Goal: Task Accomplishment & Management: Manage account settings

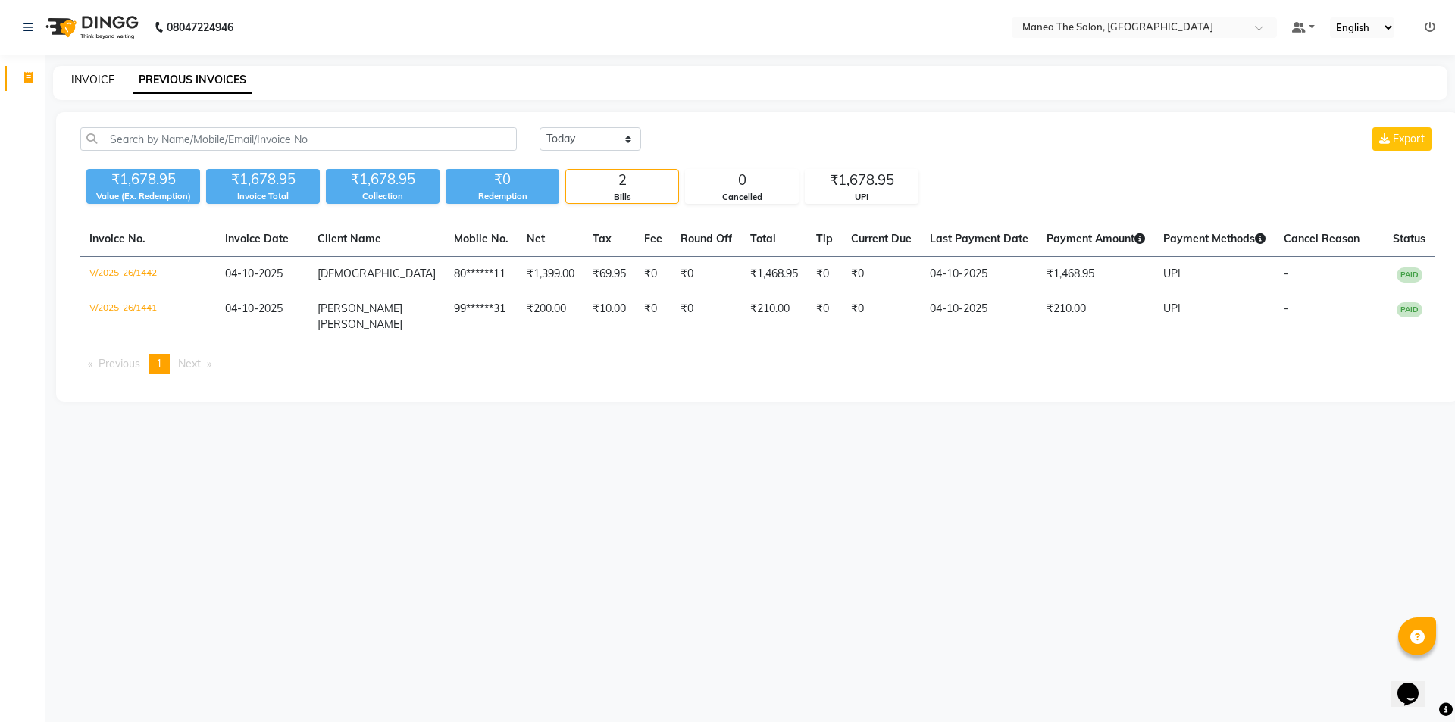
click at [91, 80] on link "INVOICE" at bounding box center [92, 80] width 43 height 14
select select "service"
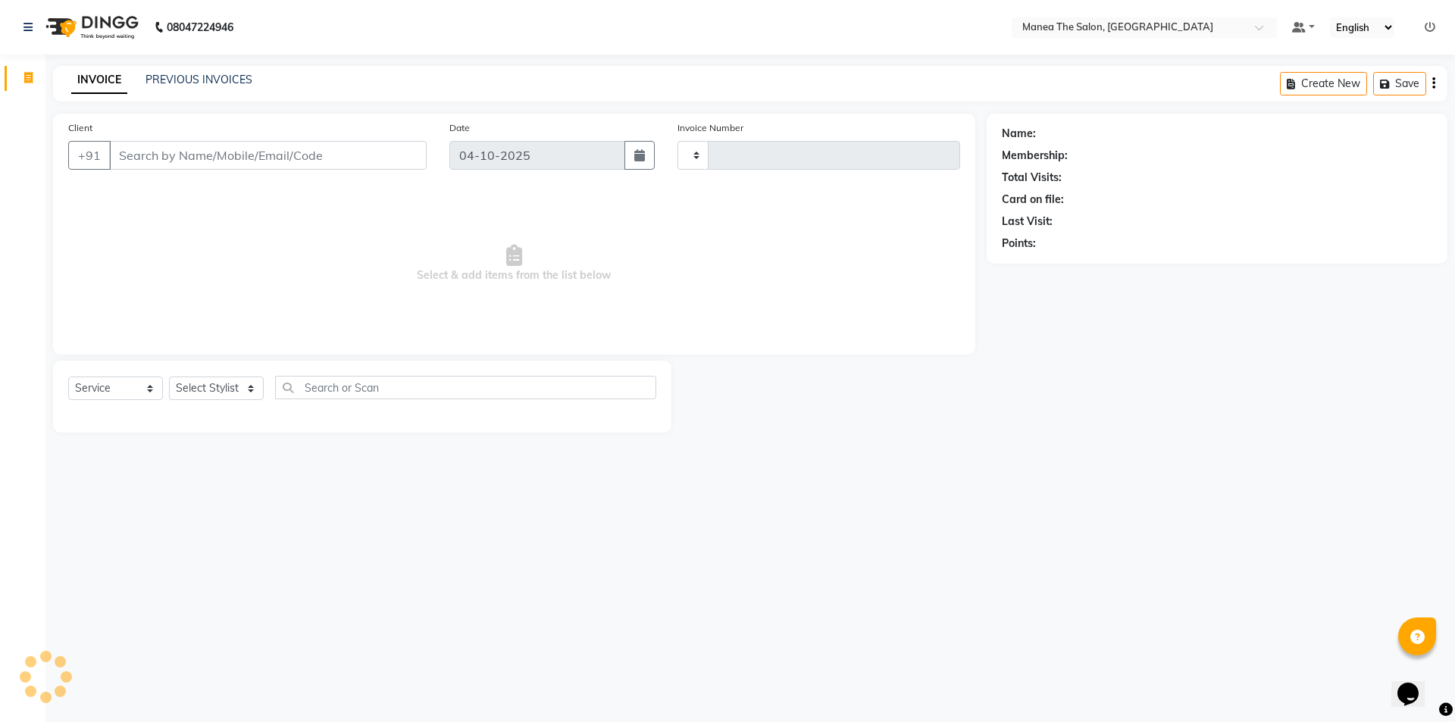
type input "1443"
select select "6397"
click at [190, 387] on select "Select Stylist Anas Anees Anu Aruna Bindu Chaitanya Manager Nasrat Ali Salman S…" at bounding box center [216, 388] width 95 height 23
select select "64811"
click at [169, 377] on select "Select Stylist Anas Anees Anu Aruna Bindu Chaitanya Manager Nasrat Ali Salman S…" at bounding box center [216, 388] width 95 height 23
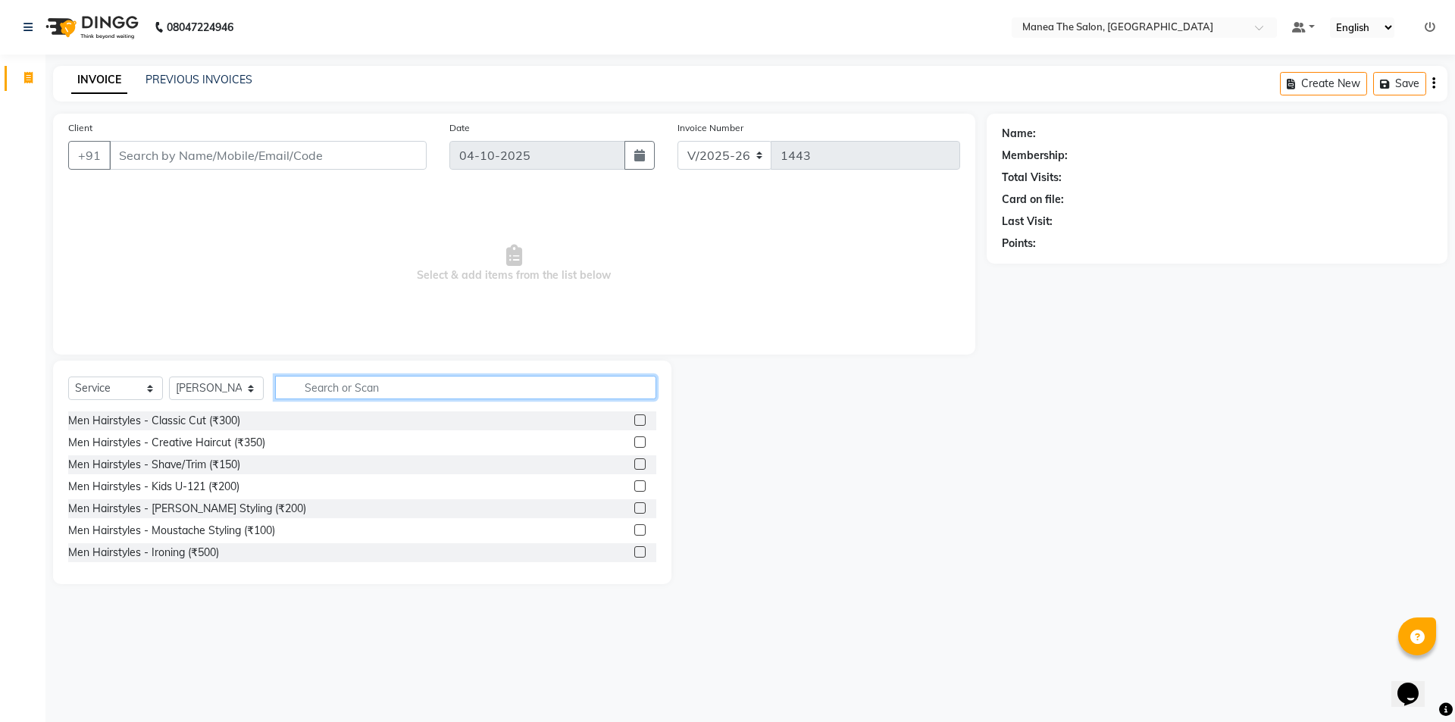
click at [343, 388] on input "text" at bounding box center [465, 387] width 381 height 23
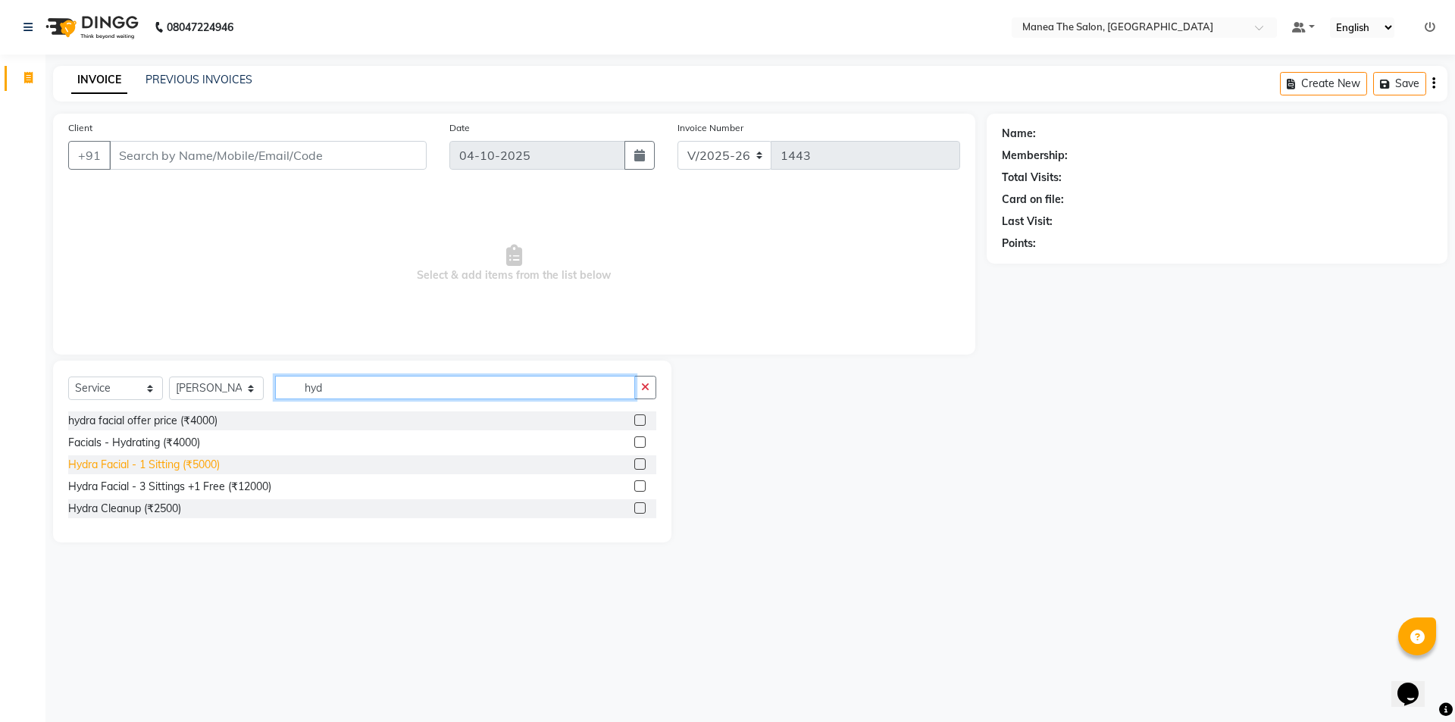
type input "hyd"
click at [193, 466] on div "Hydra Facial - 1 Sitting (₹5000)" at bounding box center [144, 465] width 152 height 16
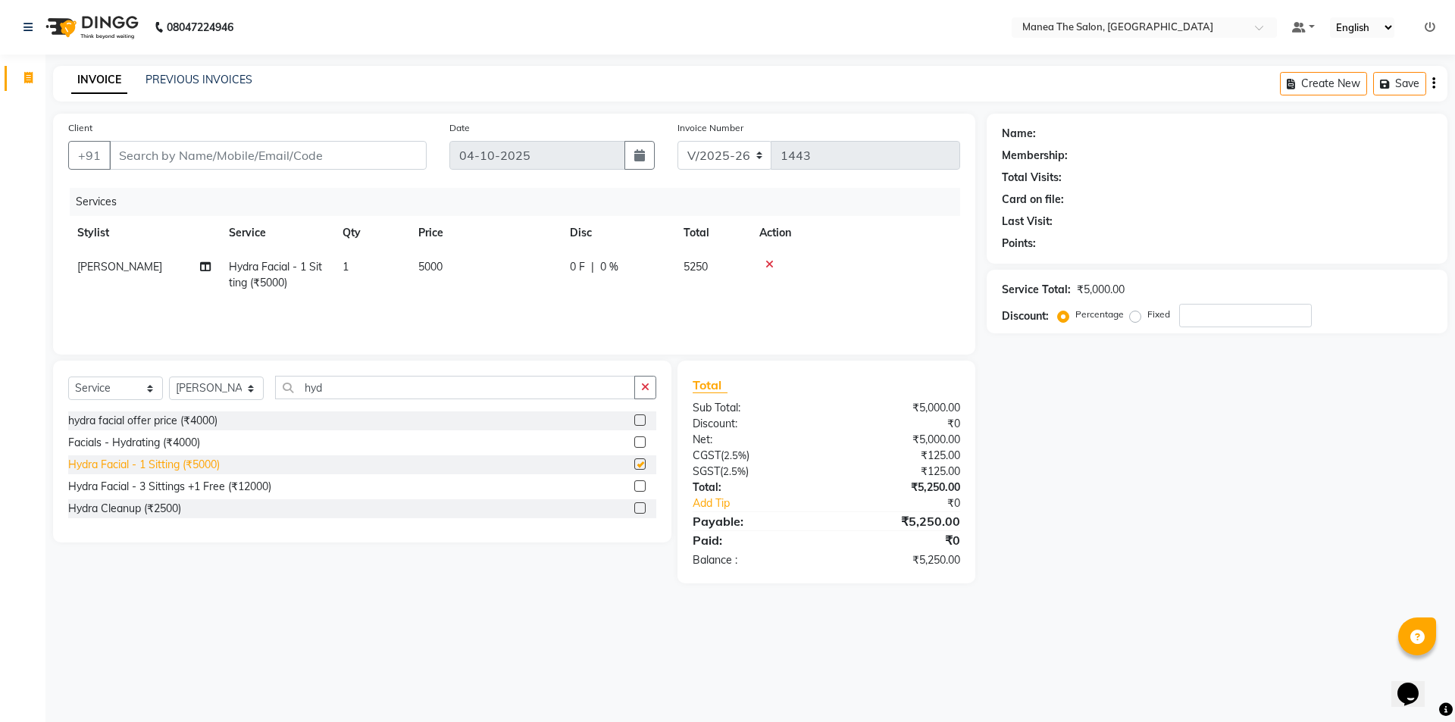
checkbox input "false"
drag, startPoint x: 367, startPoint y: 159, endPoint x: 362, endPoint y: 150, distance: 10.2
click at [367, 160] on input "Client" at bounding box center [267, 155] width 317 height 29
click at [602, 267] on span "0 %" at bounding box center [609, 267] width 18 height 16
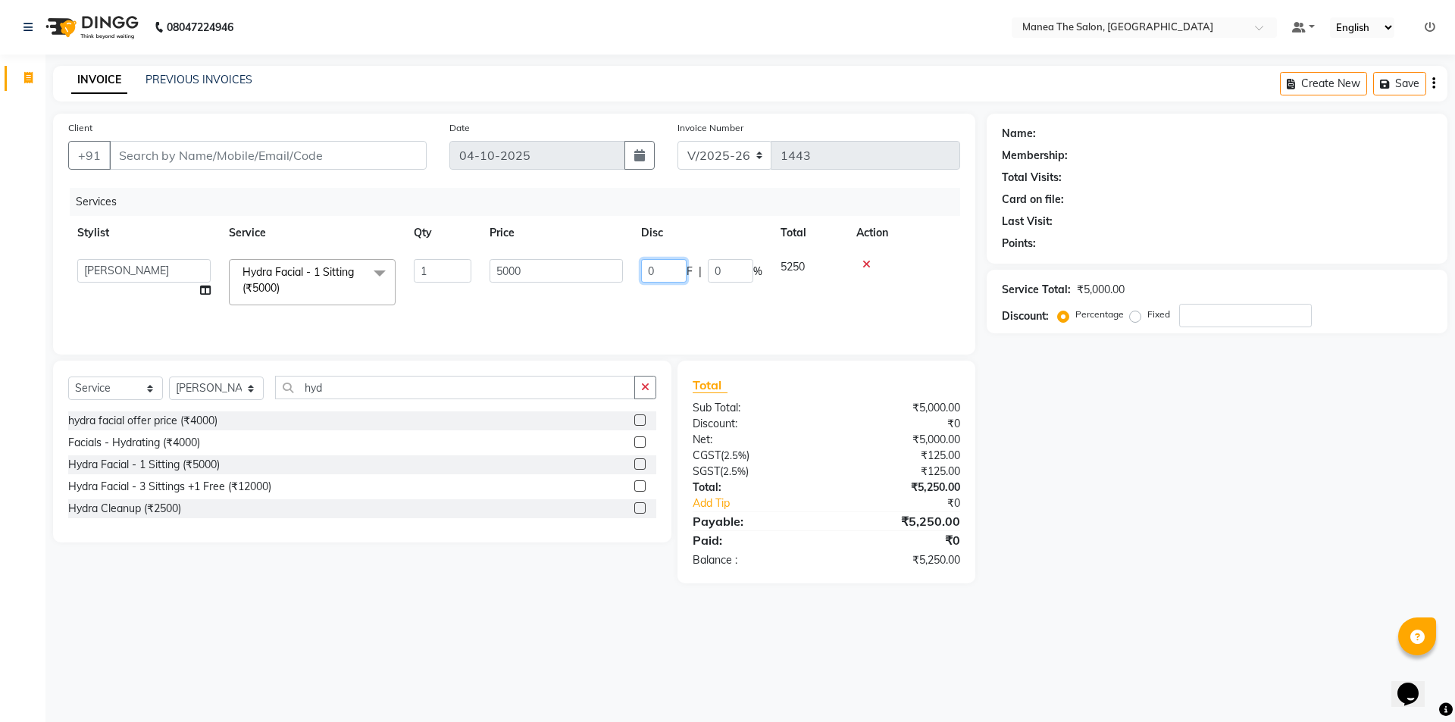
click at [665, 272] on input "0" at bounding box center [663, 270] width 45 height 23
type input "10"
drag, startPoint x: 675, startPoint y: 267, endPoint x: 639, endPoint y: 292, distance: 43.5
click at [639, 292] on td "10 F | 0 %" at bounding box center [701, 282] width 139 height 64
click at [1166, 539] on div "Name: Membership: Total Visits: Card on file: Last Visit: Points: Service Total…" at bounding box center [1222, 349] width 472 height 470
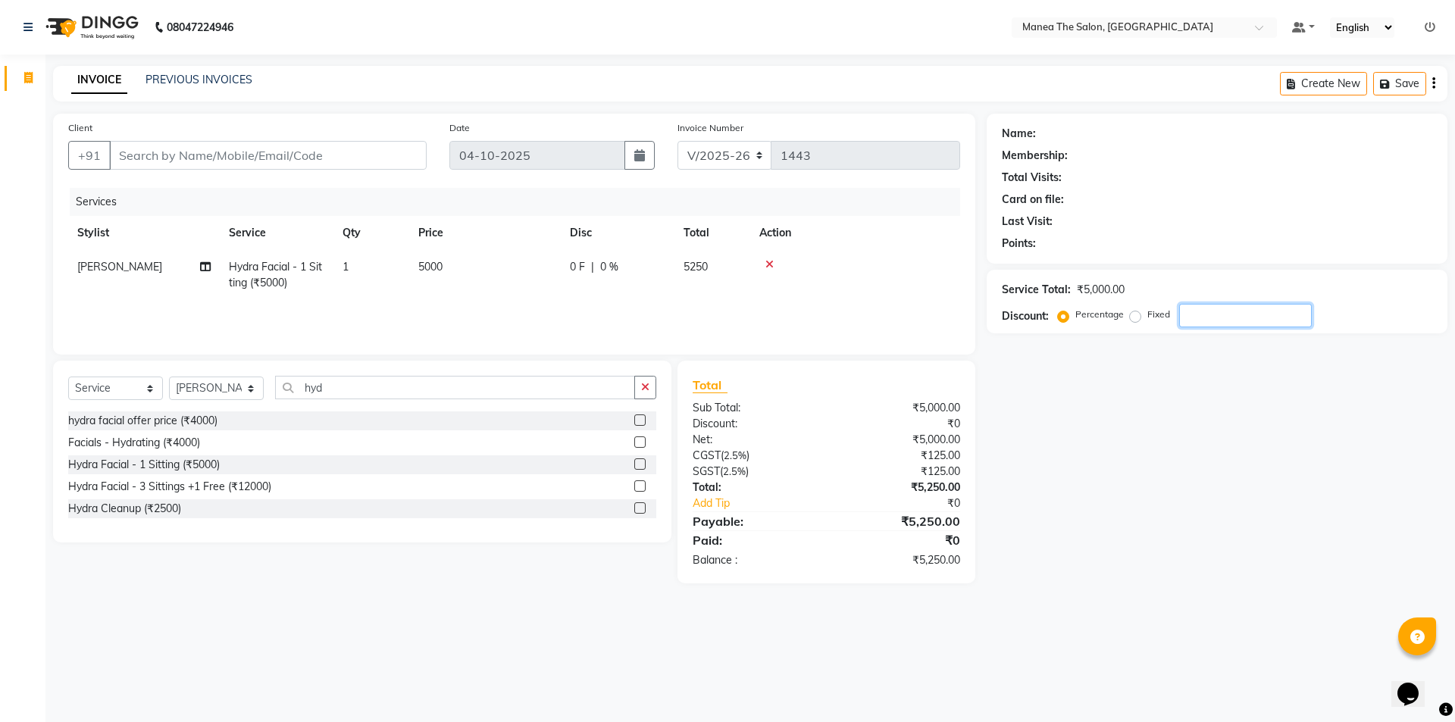
drag, startPoint x: 1268, startPoint y: 320, endPoint x: 1255, endPoint y: 319, distance: 13.7
click at [1267, 320] on input "number" at bounding box center [1245, 315] width 133 height 23
click at [1203, 313] on input "10" at bounding box center [1245, 315] width 133 height 23
type input "10"
click at [1454, 151] on div "Client +91 Date 04-10-2025 Invoice Number V/2025 V/2025-26 1443 Services Stylis…" at bounding box center [750, 349] width 1417 height 470
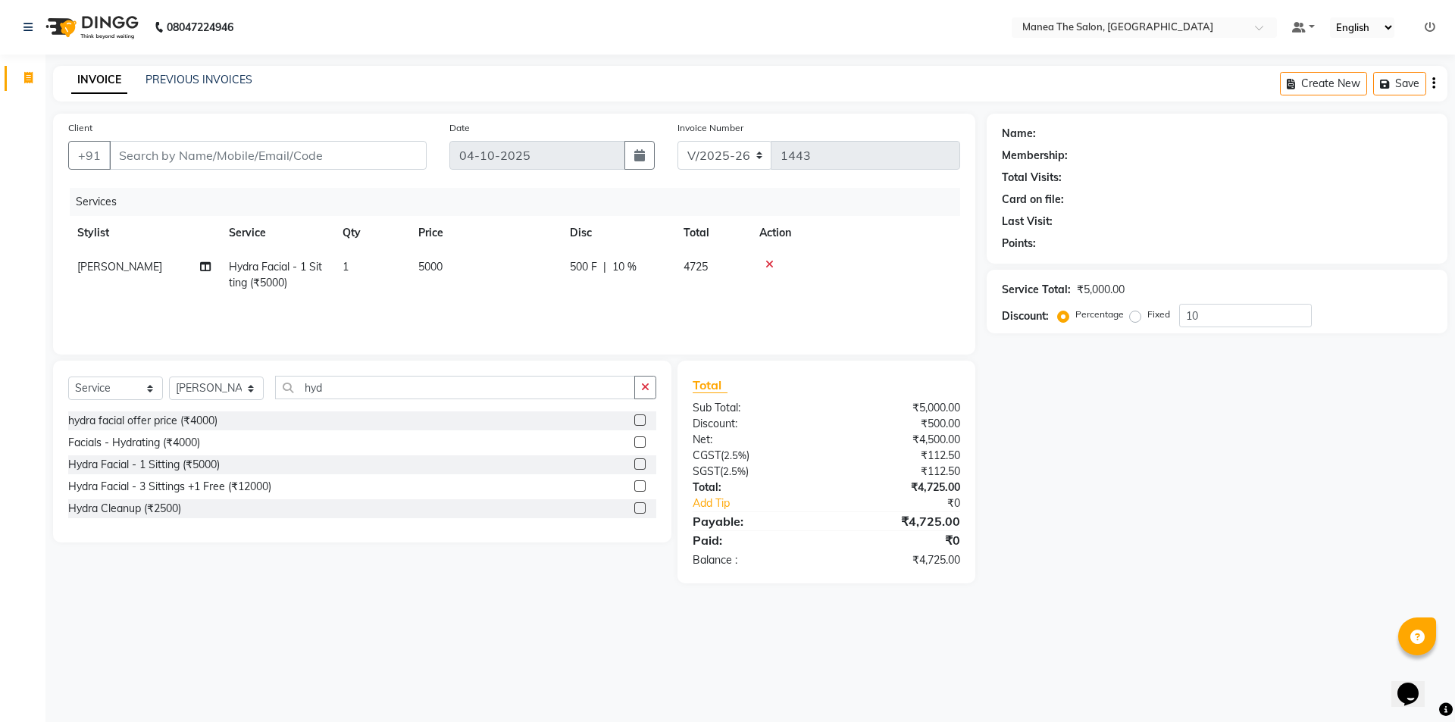
click at [459, 603] on main "INVOICE PREVIOUS INVOICES Create New Save Client +91 Date 04-10-2025 Invoice Nu…" at bounding box center [749, 336] width 1409 height 540
click at [1124, 504] on div "Name: Membership: Total Visits: Card on file: Last Visit: Points: Service Total…" at bounding box center [1222, 349] width 472 height 470
click at [1230, 314] on input "10" at bounding box center [1245, 315] width 133 height 23
click at [212, 152] on input "Client" at bounding box center [267, 155] width 317 height 29
type input "0"
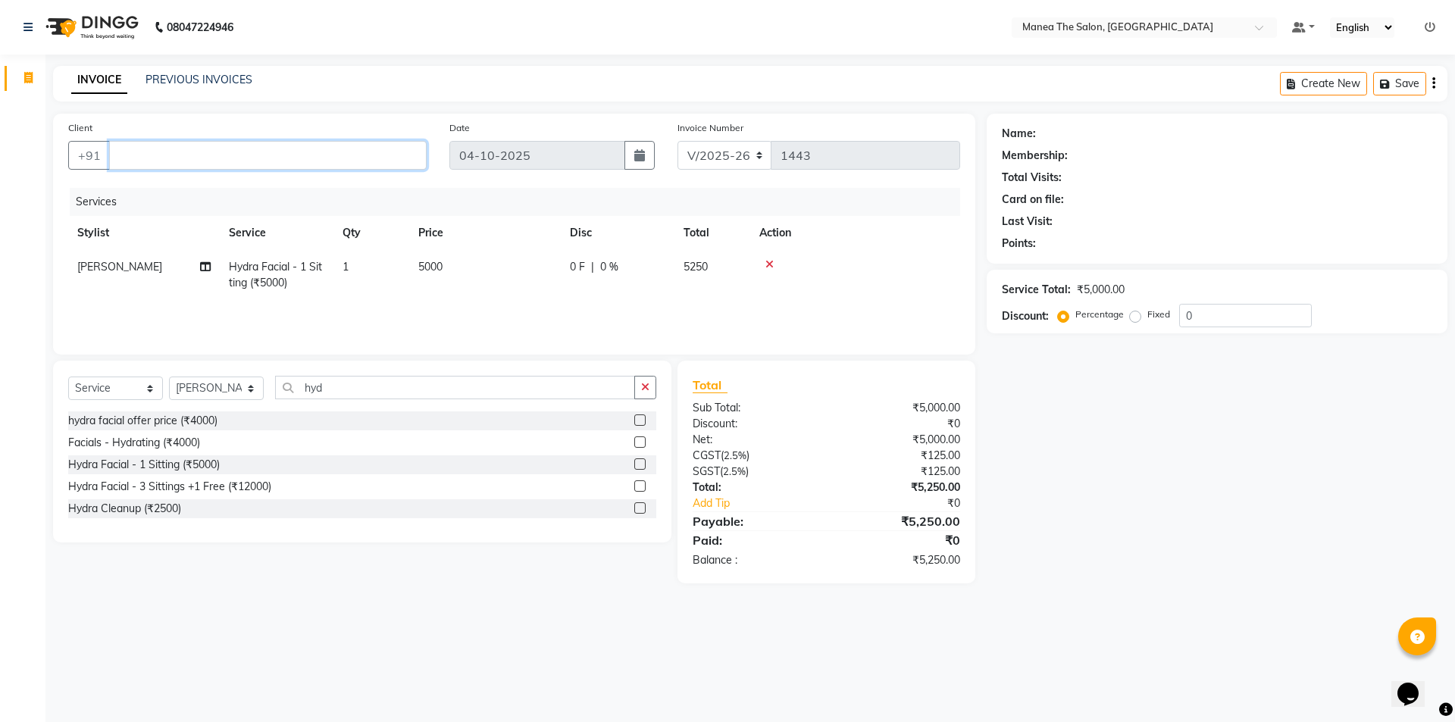
click at [180, 149] on input "Client" at bounding box center [267, 155] width 317 height 29
click at [177, 152] on input "Client" at bounding box center [267, 155] width 317 height 29
type input "99849201236"
click at [393, 146] on button "Add Client" at bounding box center [388, 155] width 78 height 29
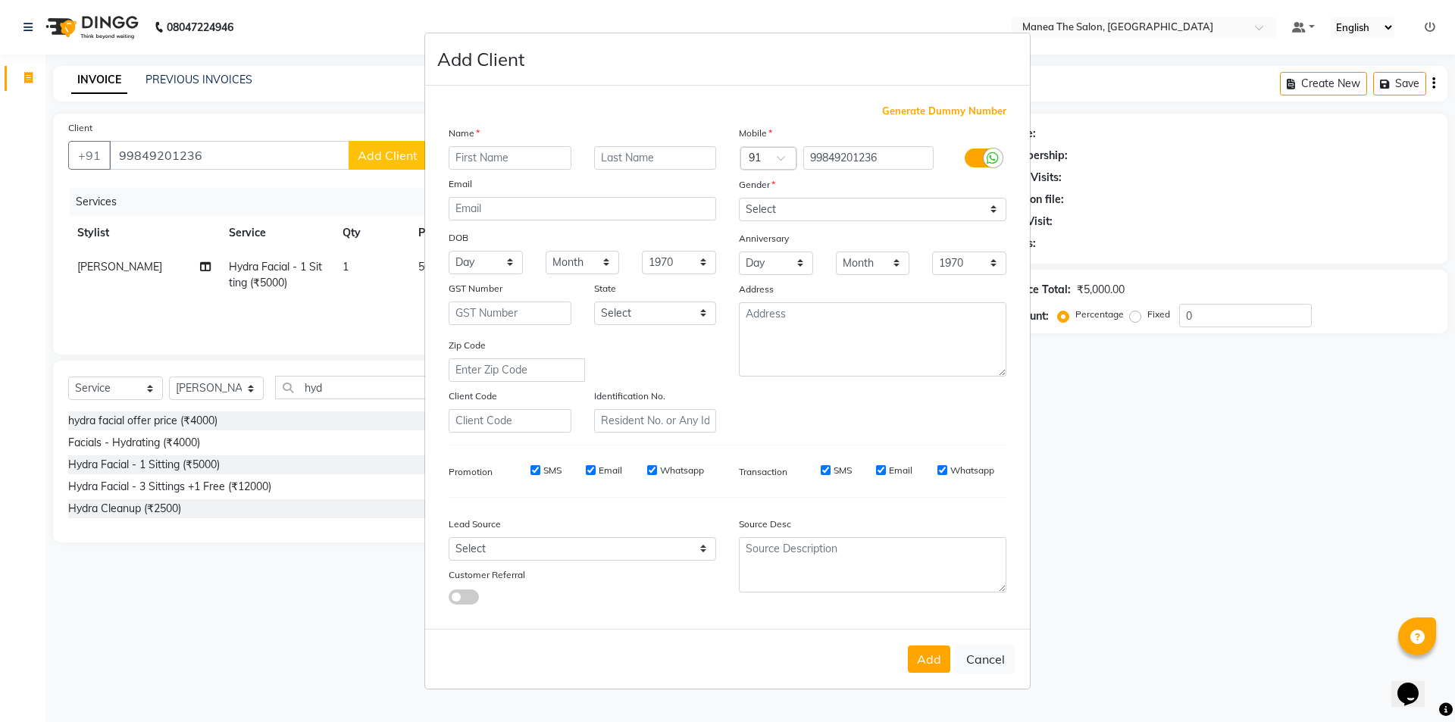
click at [495, 155] on input "text" at bounding box center [510, 157] width 123 height 23
click at [499, 156] on input "text" at bounding box center [510, 157] width 123 height 23
type input "rajjnesh"
click at [210, 148] on ngb-modal-window "Add Client Generate Dummy Number Name rajjnesh Email DOB Day 01 02 03 04 05 06 …" at bounding box center [727, 361] width 1455 height 722
click at [996, 670] on button "Cancel" at bounding box center [985, 659] width 58 height 29
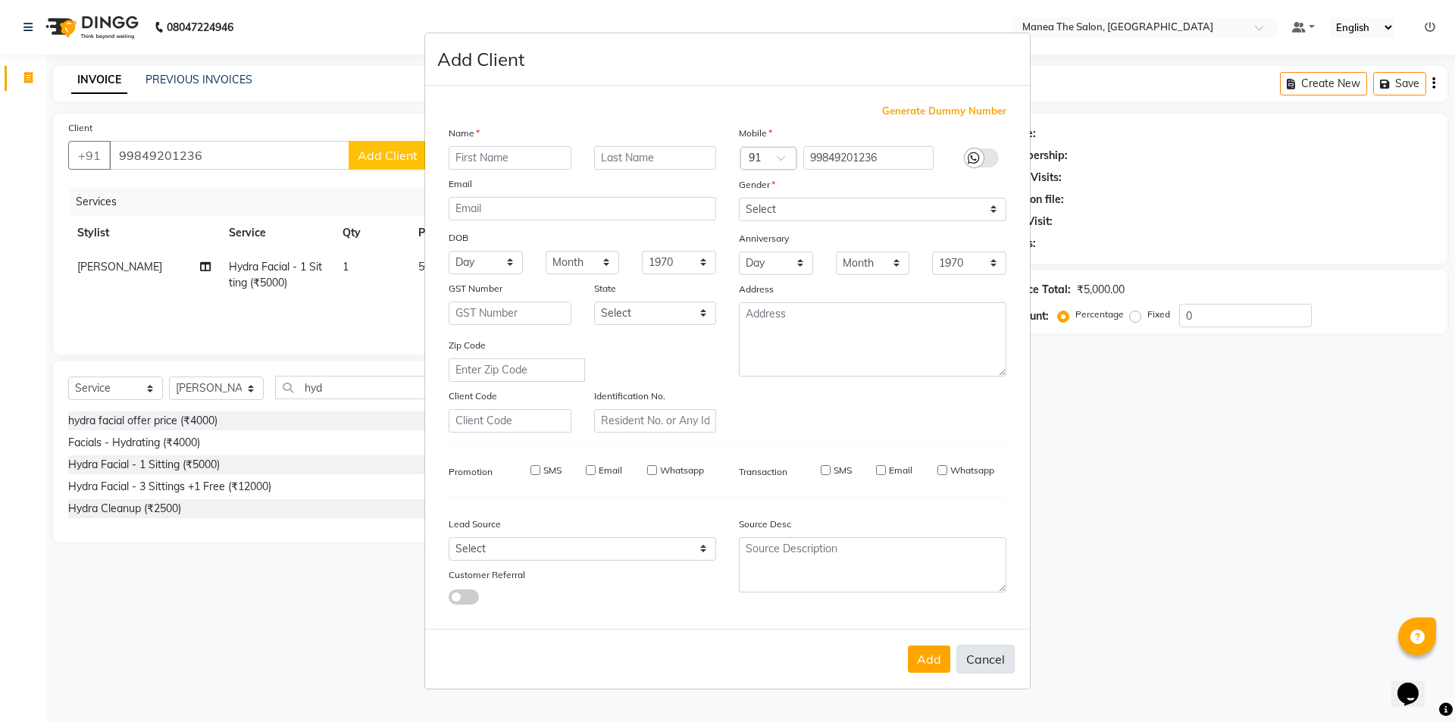
select select
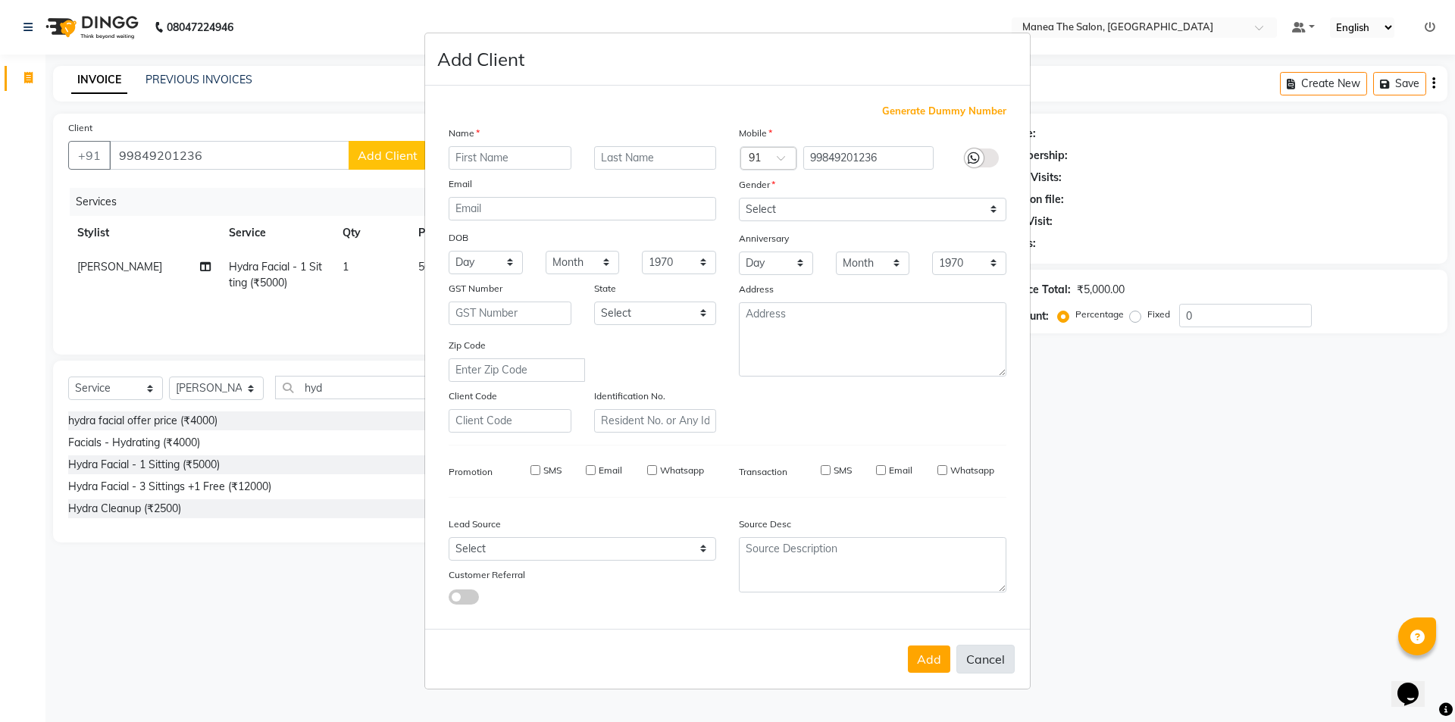
select select
checkbox input "false"
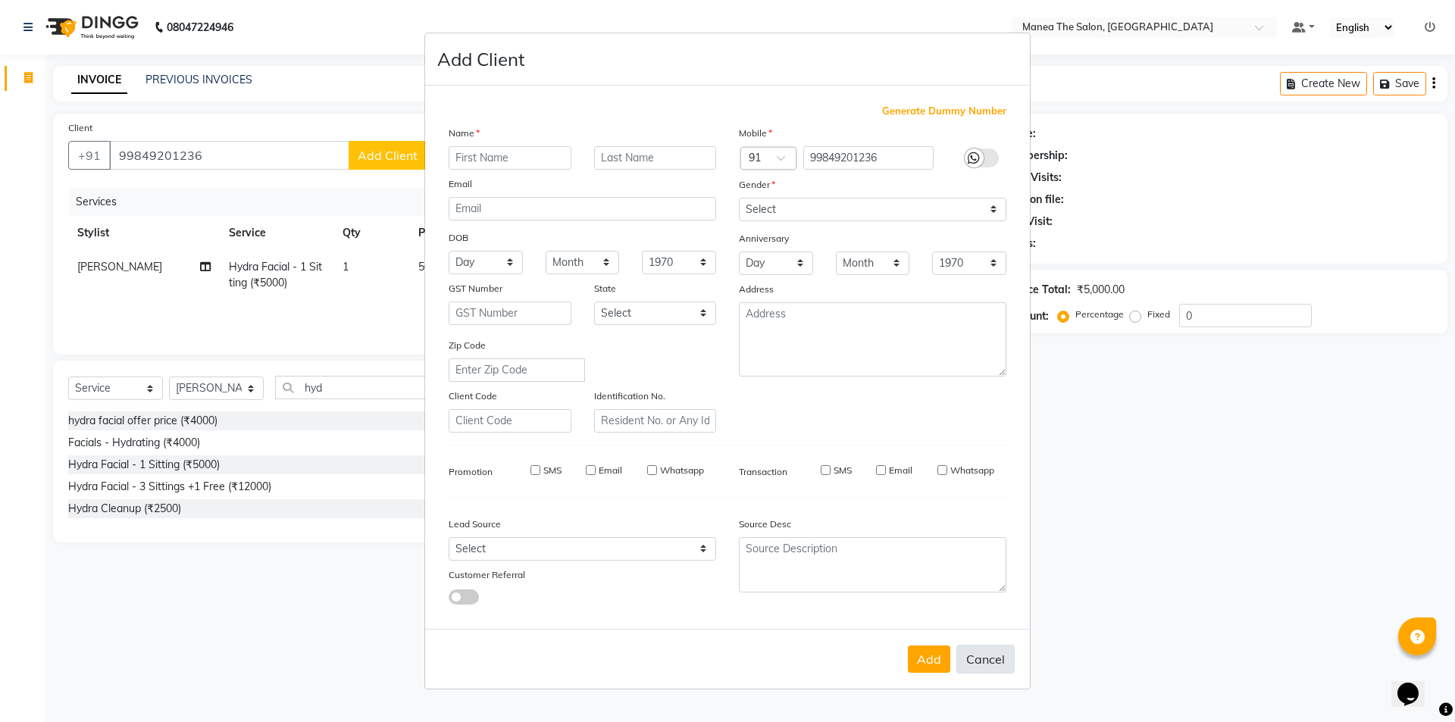
checkbox input "false"
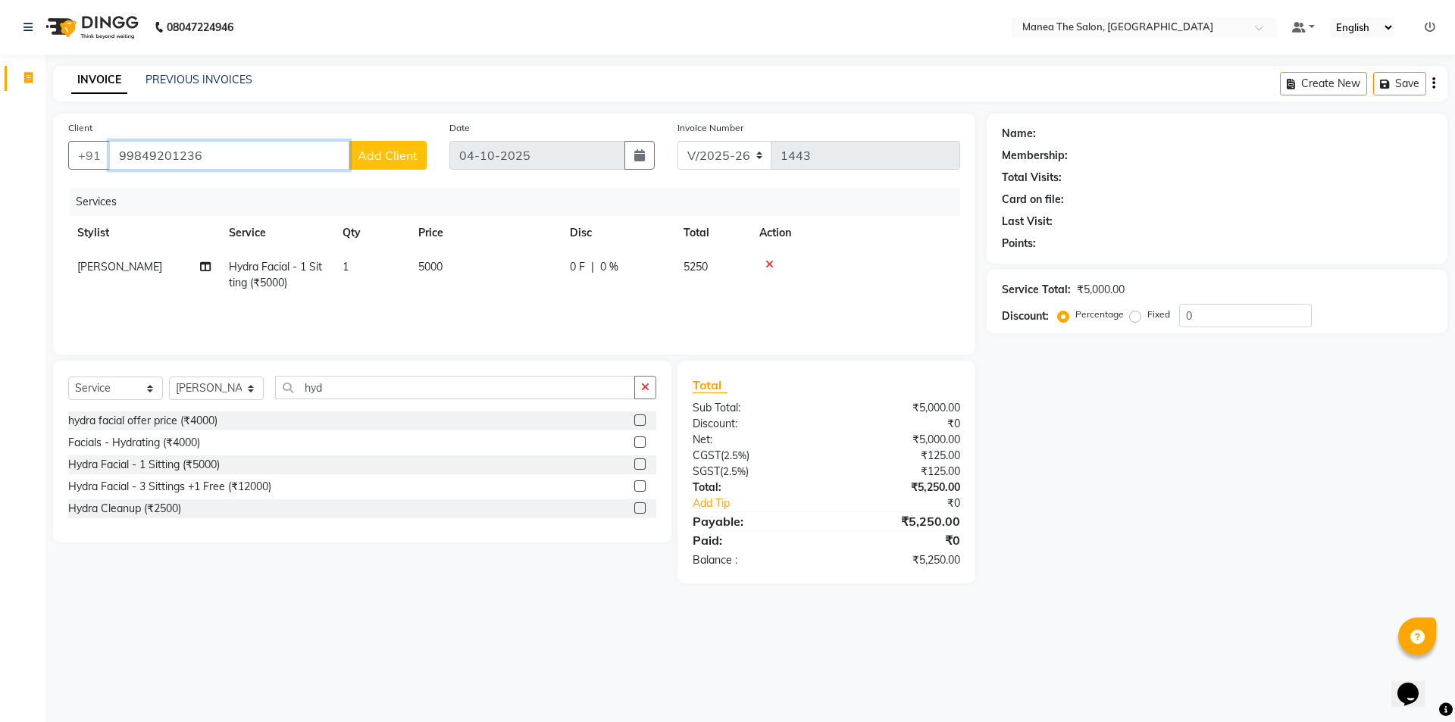
drag, startPoint x: 280, startPoint y: 160, endPoint x: 30, endPoint y: 212, distance: 255.4
click at [30, 212] on app-home "08047224946 Select Location × Manea The Salon, Ameenpur Default Panel My Panel …" at bounding box center [727, 303] width 1455 height 606
drag, startPoint x: 215, startPoint y: 152, endPoint x: 227, endPoint y: 157, distance: 12.9
click at [223, 156] on input "Client" at bounding box center [267, 155] width 317 height 29
click at [228, 157] on input "Client" at bounding box center [267, 155] width 317 height 29
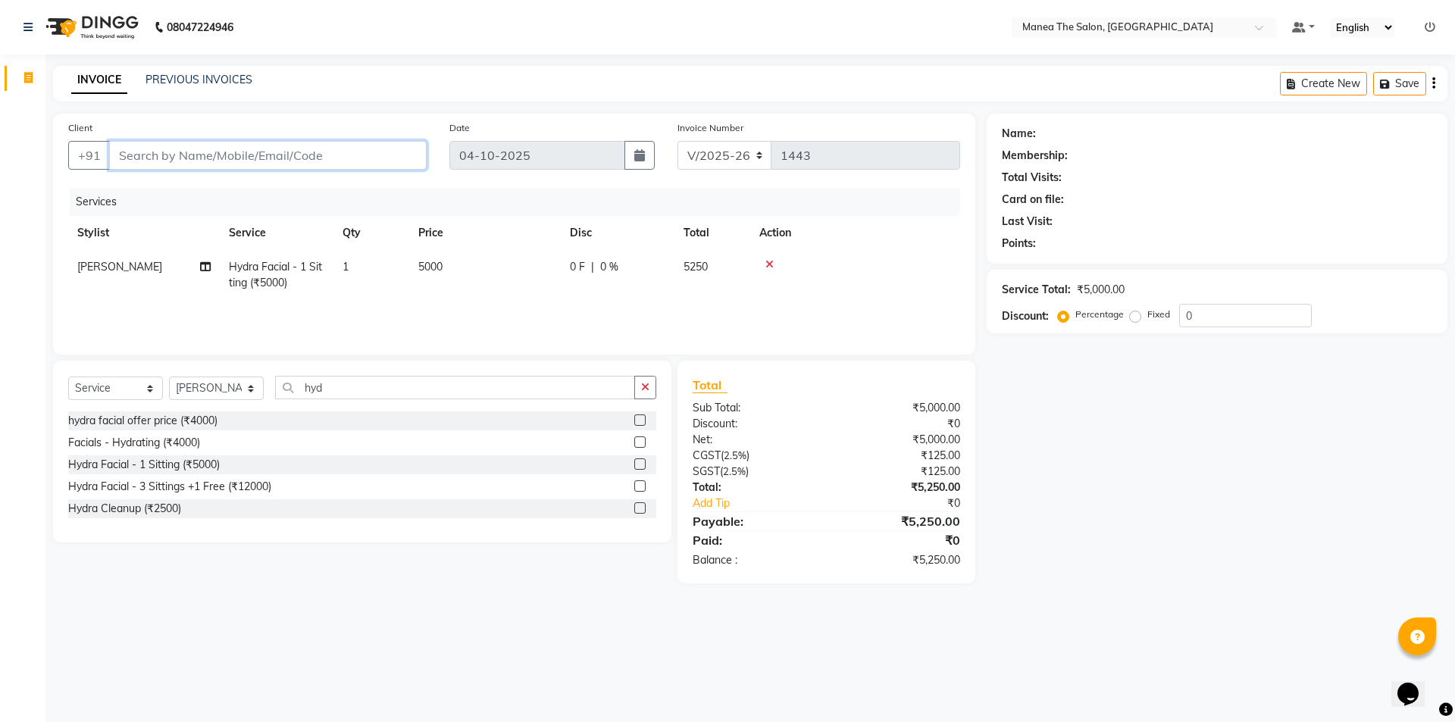
drag, startPoint x: 236, startPoint y: 158, endPoint x: 213, endPoint y: 133, distance: 33.8
click at [230, 157] on input "Client" at bounding box center [267, 155] width 317 height 29
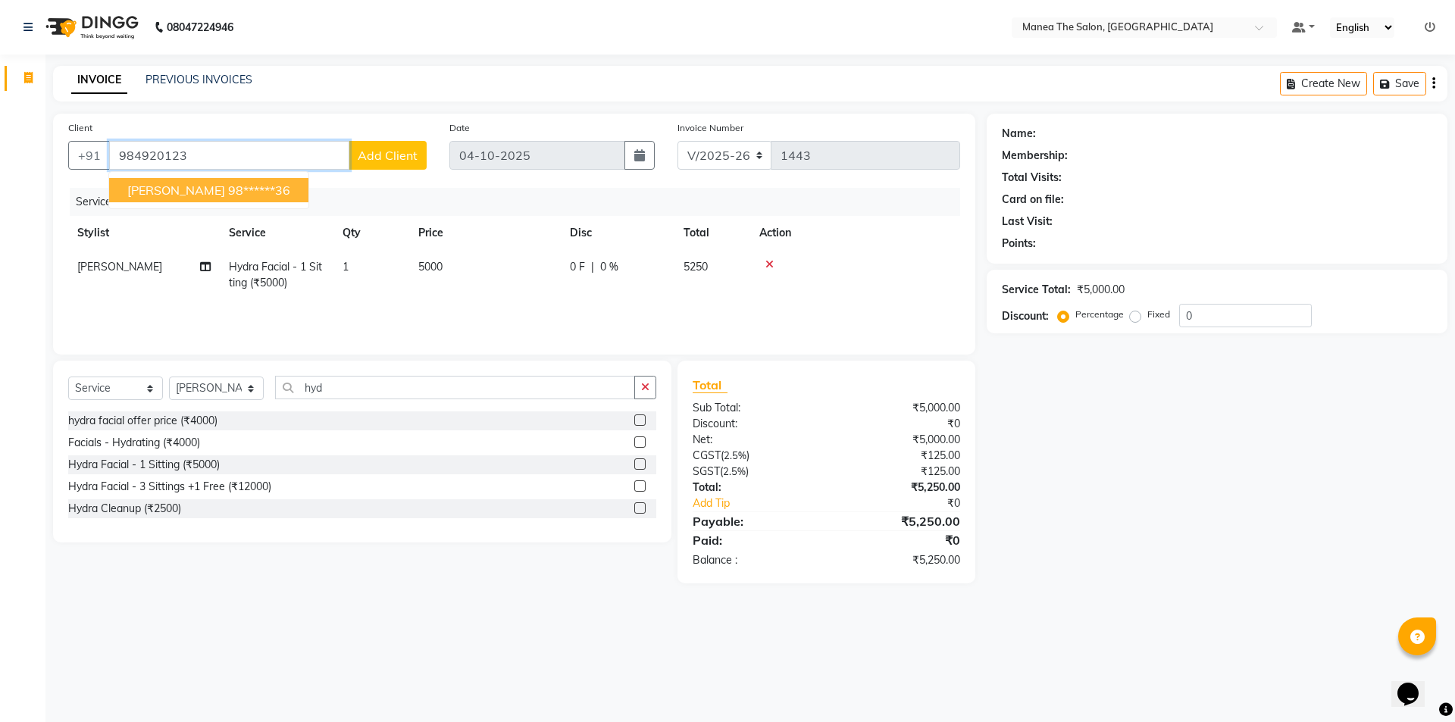
drag, startPoint x: 209, startPoint y: 180, endPoint x: 218, endPoint y: 180, distance: 9.1
click at [214, 180] on button "rajinish 98******36" at bounding box center [208, 190] width 199 height 24
type input "98******36"
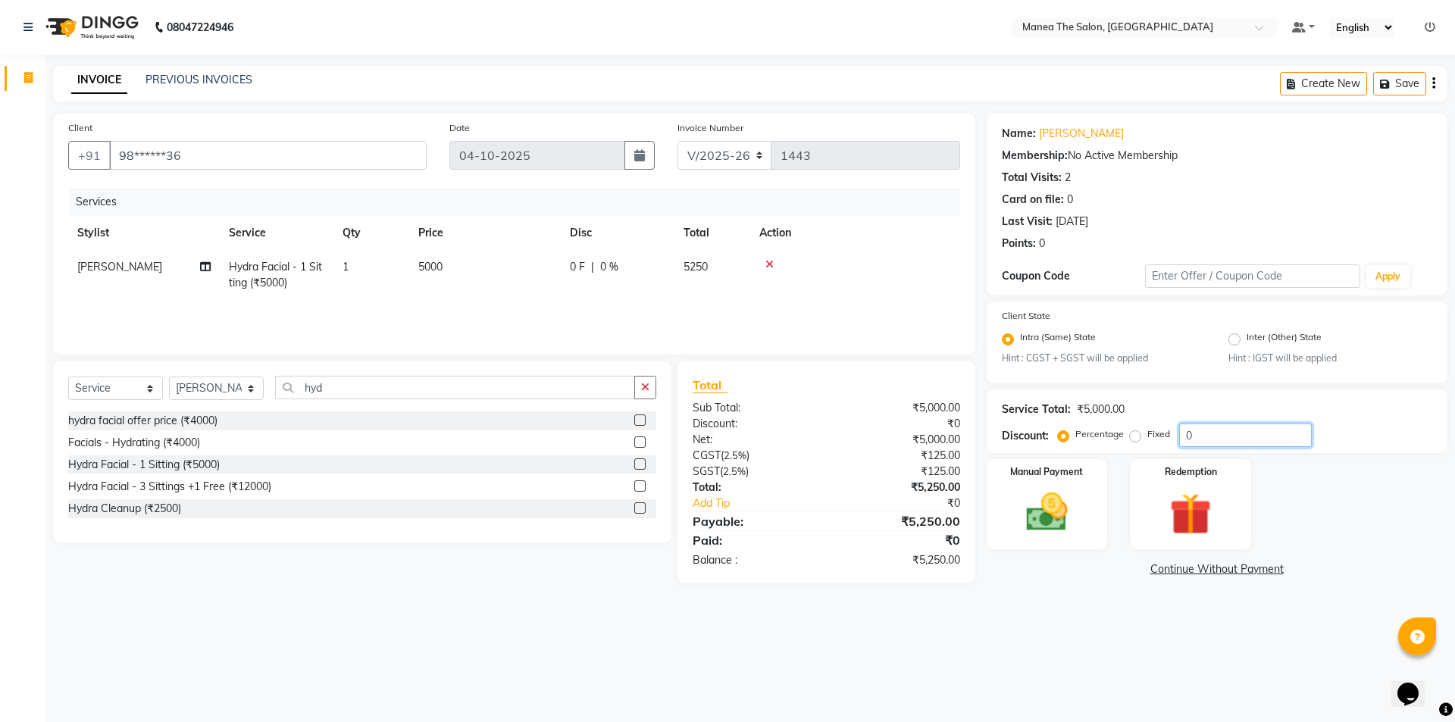
drag, startPoint x: 1226, startPoint y: 435, endPoint x: 1218, endPoint y: 427, distance: 10.7
click at [1221, 433] on input "0" at bounding box center [1245, 435] width 133 height 23
type input "10"
click at [1048, 655] on div "08047224946 Select Location × Manea The Salon, Ameenpur Default Panel My Panel …" at bounding box center [727, 361] width 1455 height 722
click at [1035, 514] on img at bounding box center [1046, 513] width 70 height 50
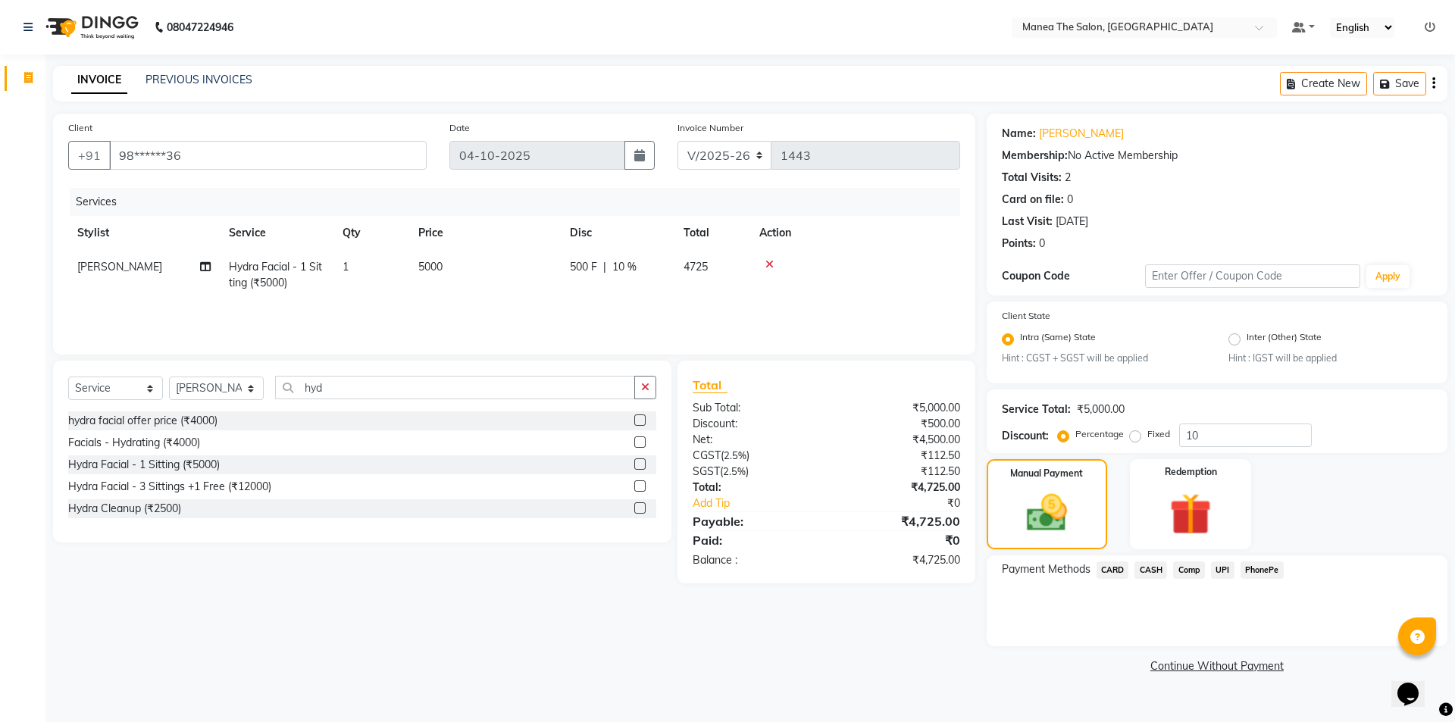
click at [1217, 571] on span "UPI" at bounding box center [1222, 569] width 23 height 17
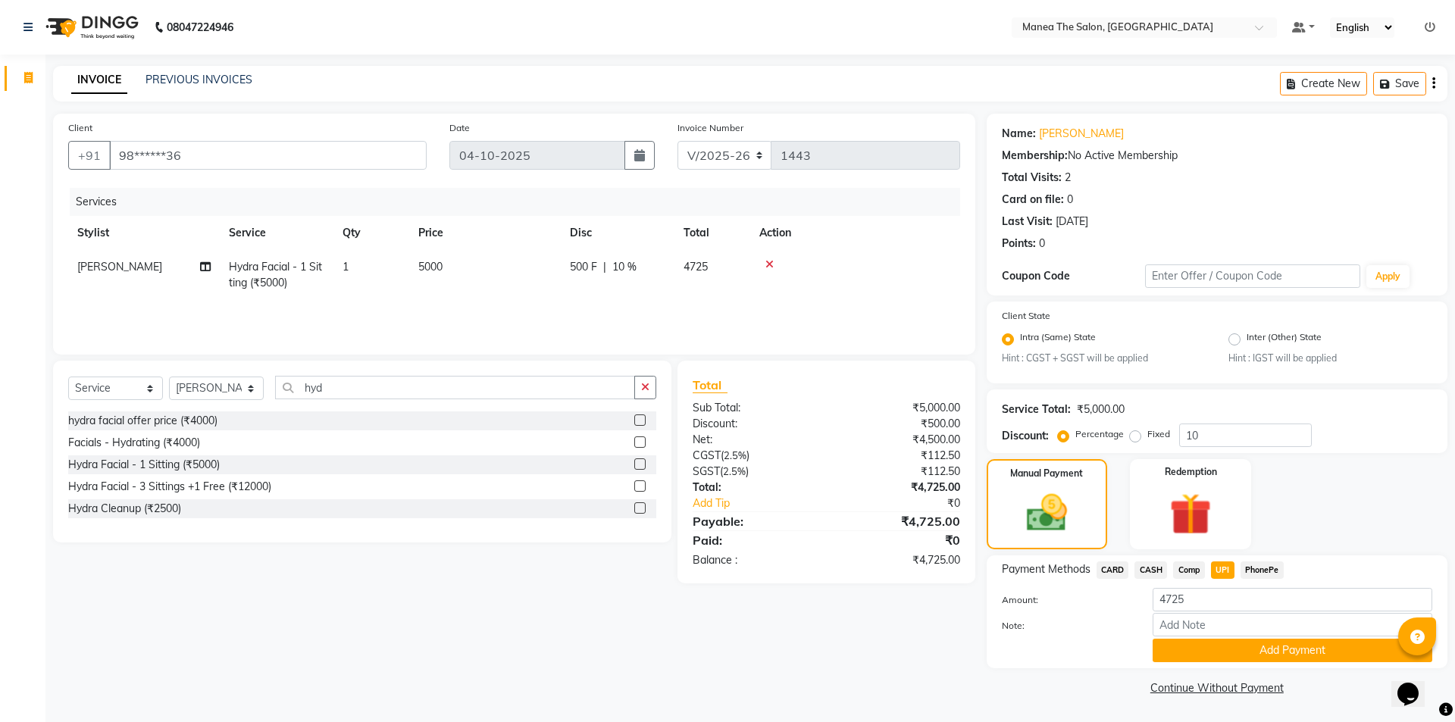
click at [1161, 569] on span "CASH" at bounding box center [1150, 569] width 33 height 17
drag, startPoint x: 1280, startPoint y: 604, endPoint x: 1265, endPoint y: 605, distance: 15.2
click at [1265, 605] on input "4725" at bounding box center [1292, 599] width 280 height 23
type input "4"
type input "4500"
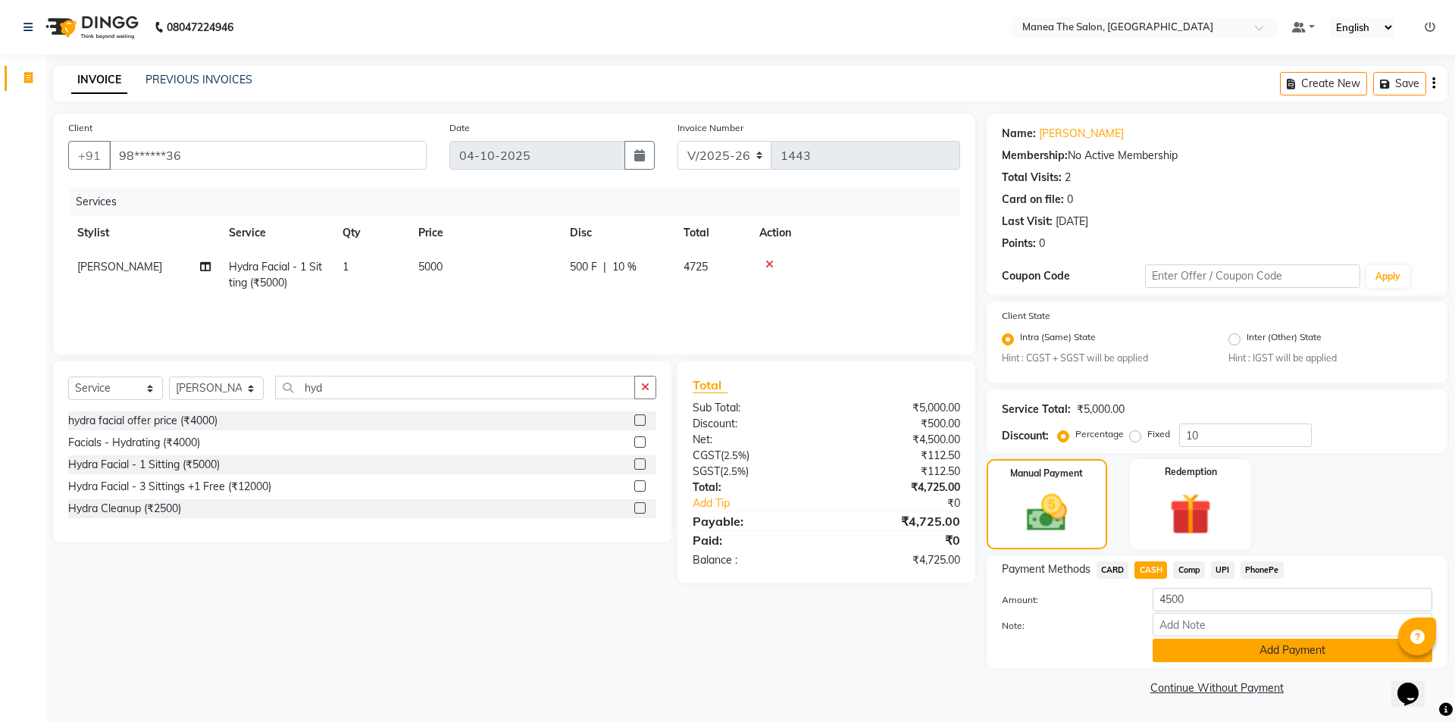
click at [1254, 643] on button "Add Payment" at bounding box center [1292, 650] width 280 height 23
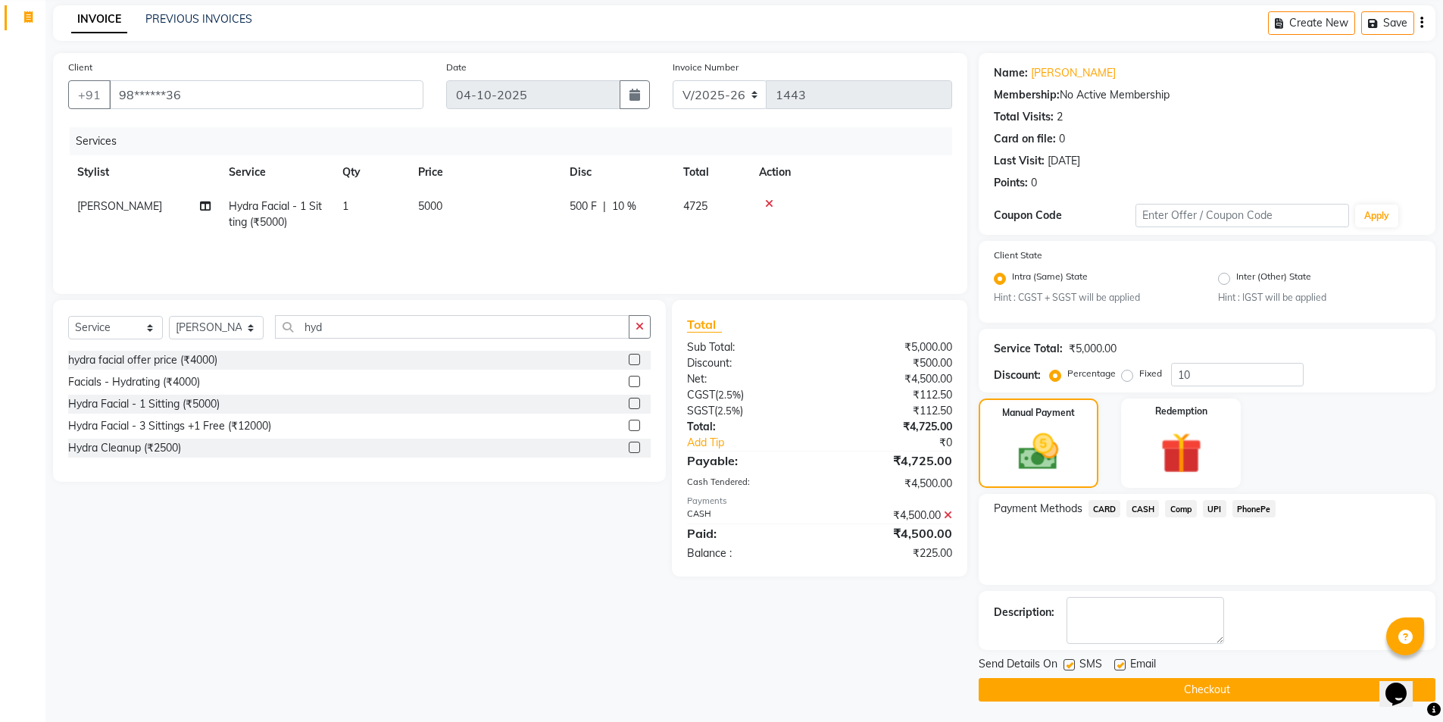
scroll to position [63, 0]
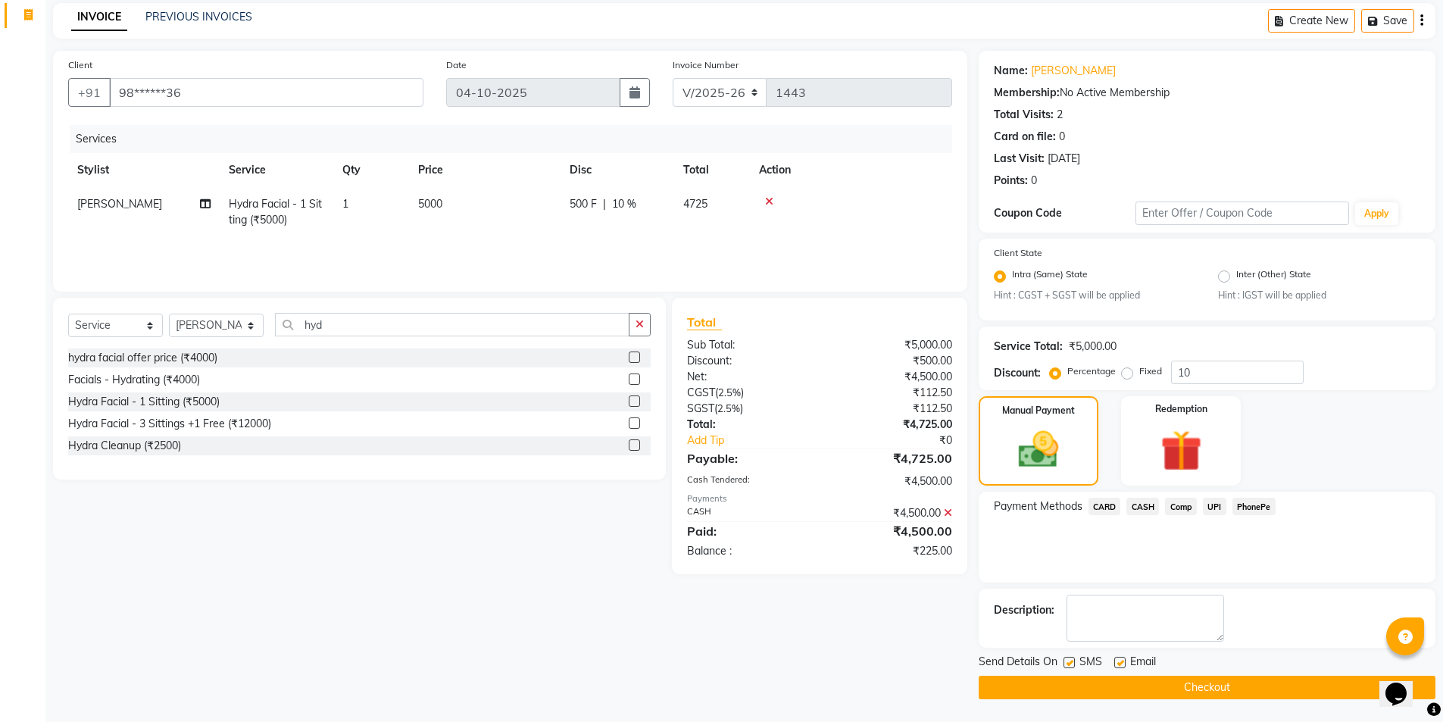
click at [1215, 505] on span "UPI" at bounding box center [1214, 506] width 23 height 17
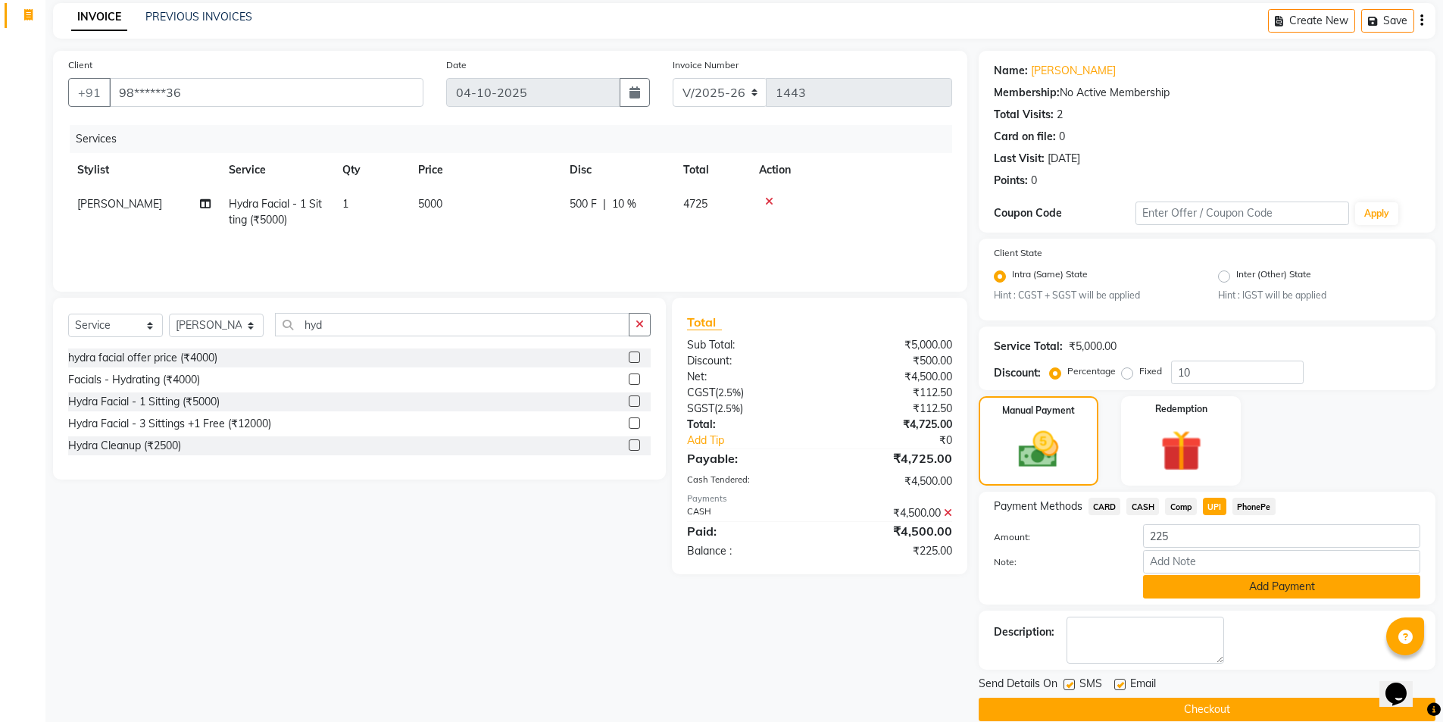
click at [1244, 586] on button "Add Payment" at bounding box center [1281, 586] width 277 height 23
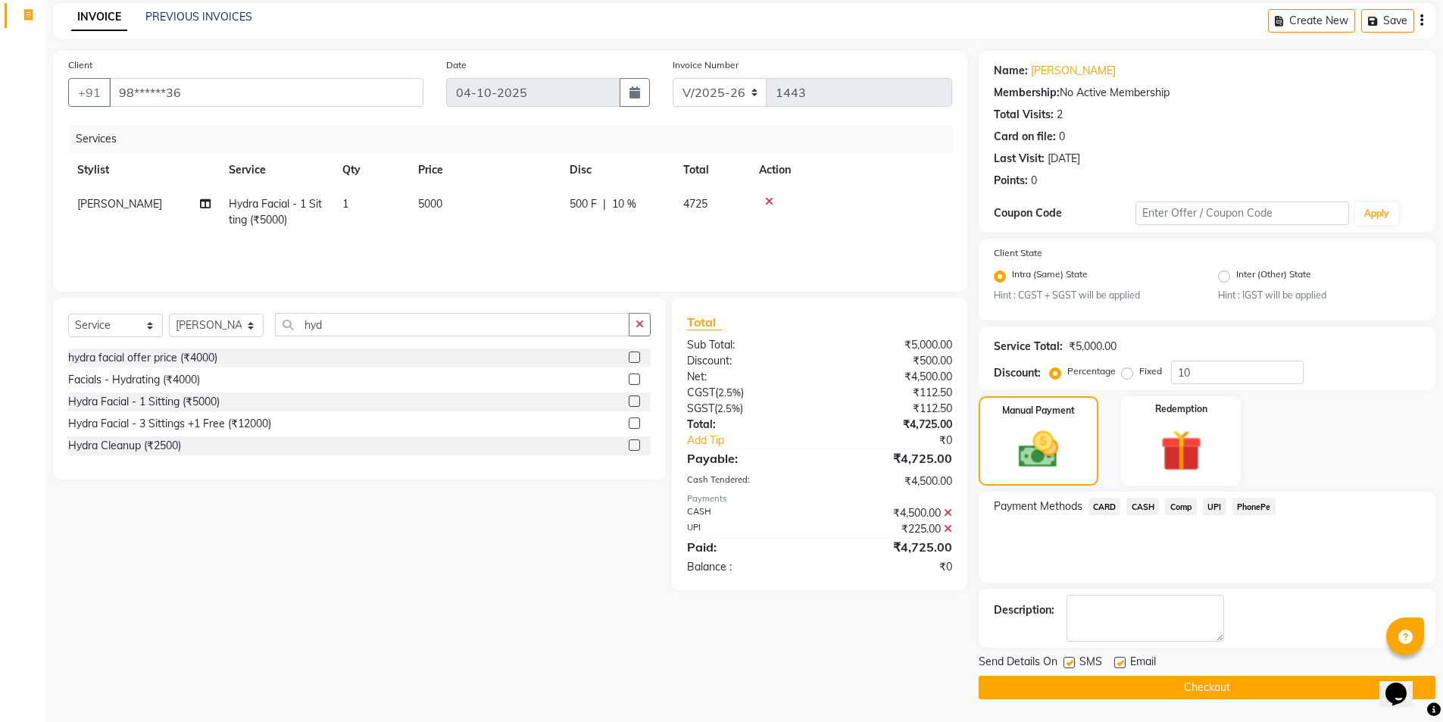
click at [945, 511] on icon at bounding box center [948, 513] width 8 height 11
click at [947, 492] on icon at bounding box center [948, 491] width 8 height 11
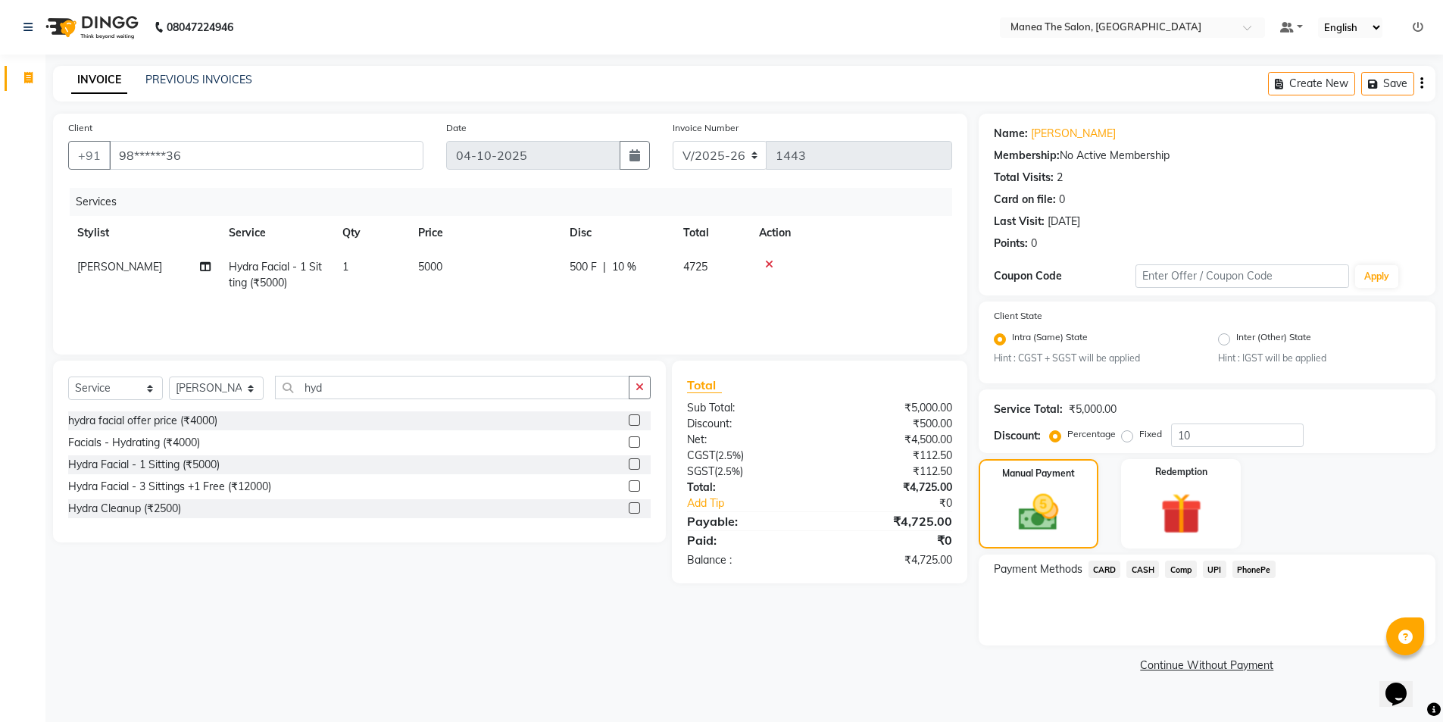
scroll to position [0, 0]
click at [1152, 568] on span "CASH" at bounding box center [1150, 569] width 33 height 17
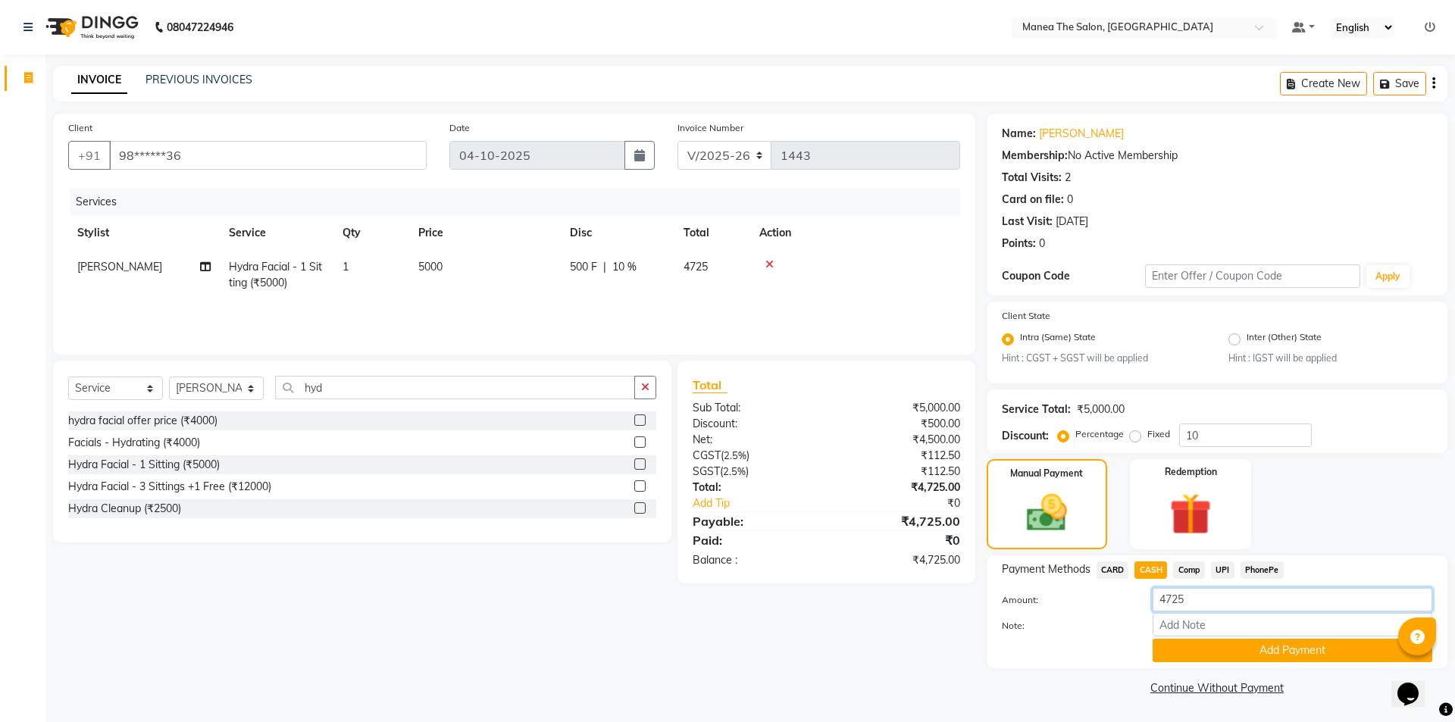
drag, startPoint x: 1218, startPoint y: 596, endPoint x: 1133, endPoint y: 662, distance: 106.9
click at [1133, 662] on div "Payment Methods CARD CASH Comp UPI PhonePe Amount: 4725 Note: Add Payment" at bounding box center [1216, 611] width 461 height 113
type input "4425"
click at [1236, 649] on button "Add Payment" at bounding box center [1292, 650] width 280 height 23
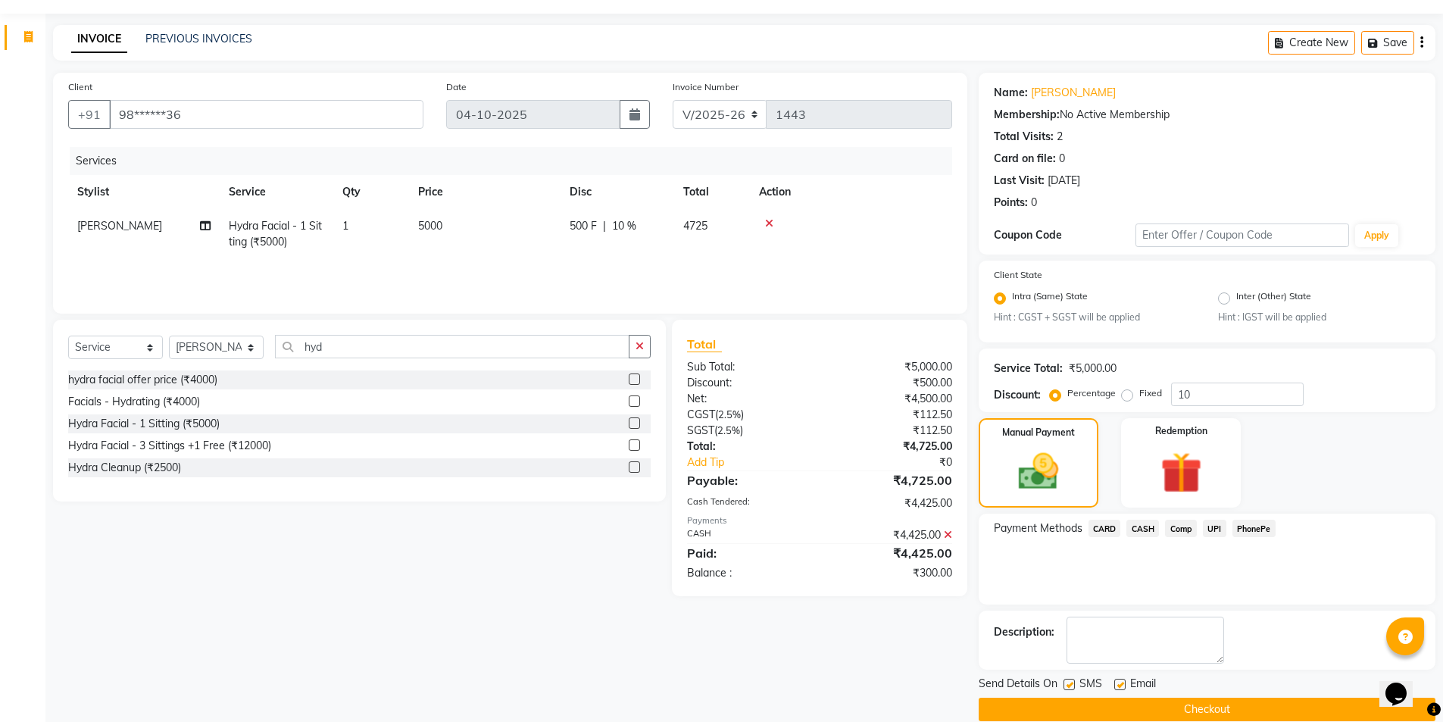
scroll to position [63, 0]
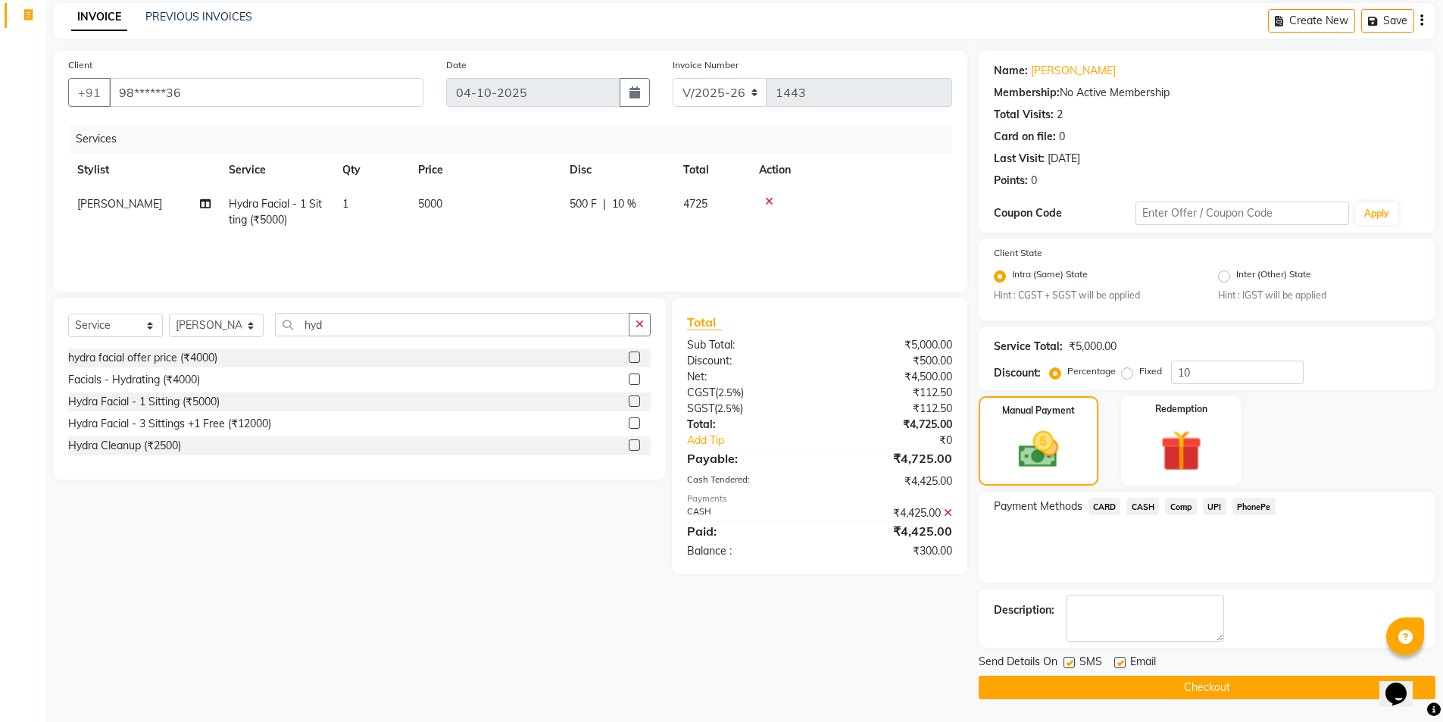
click at [1214, 503] on span "UPI" at bounding box center [1214, 506] width 23 height 17
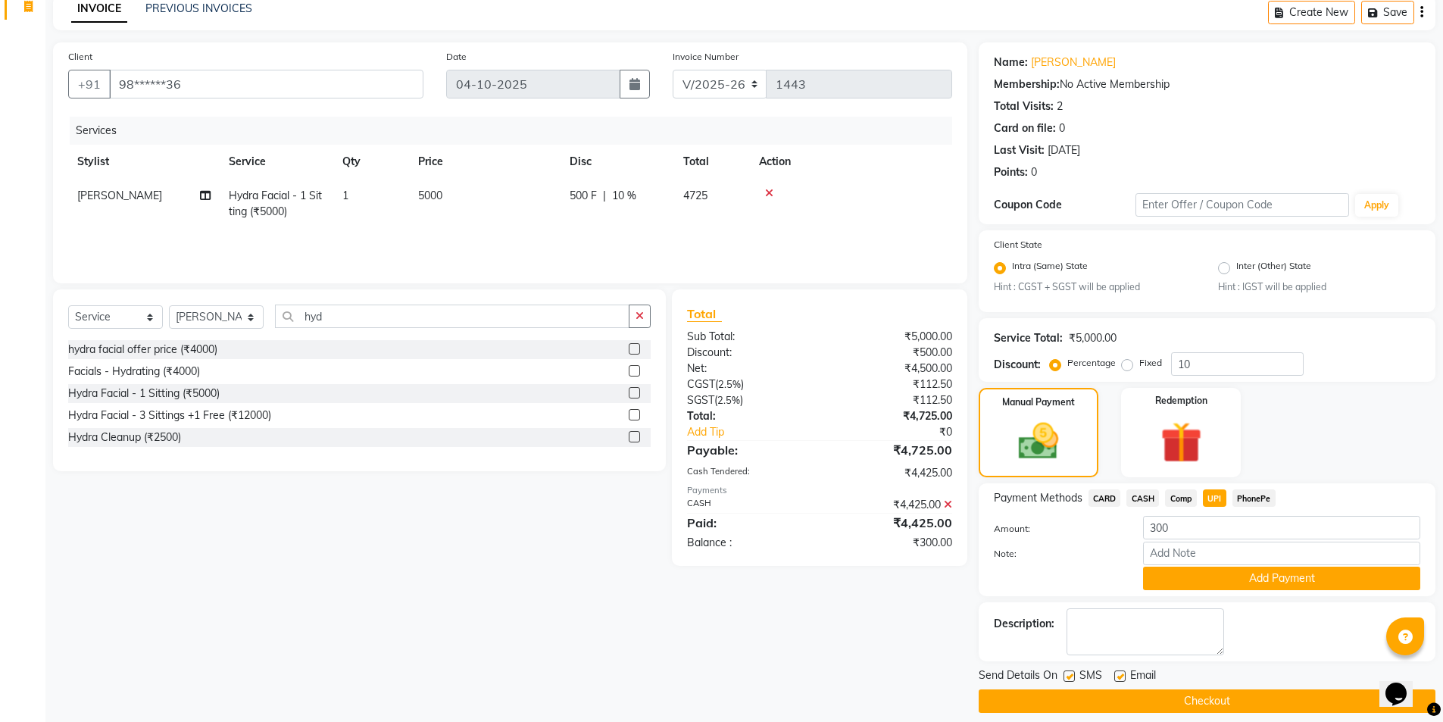
scroll to position [85, 0]
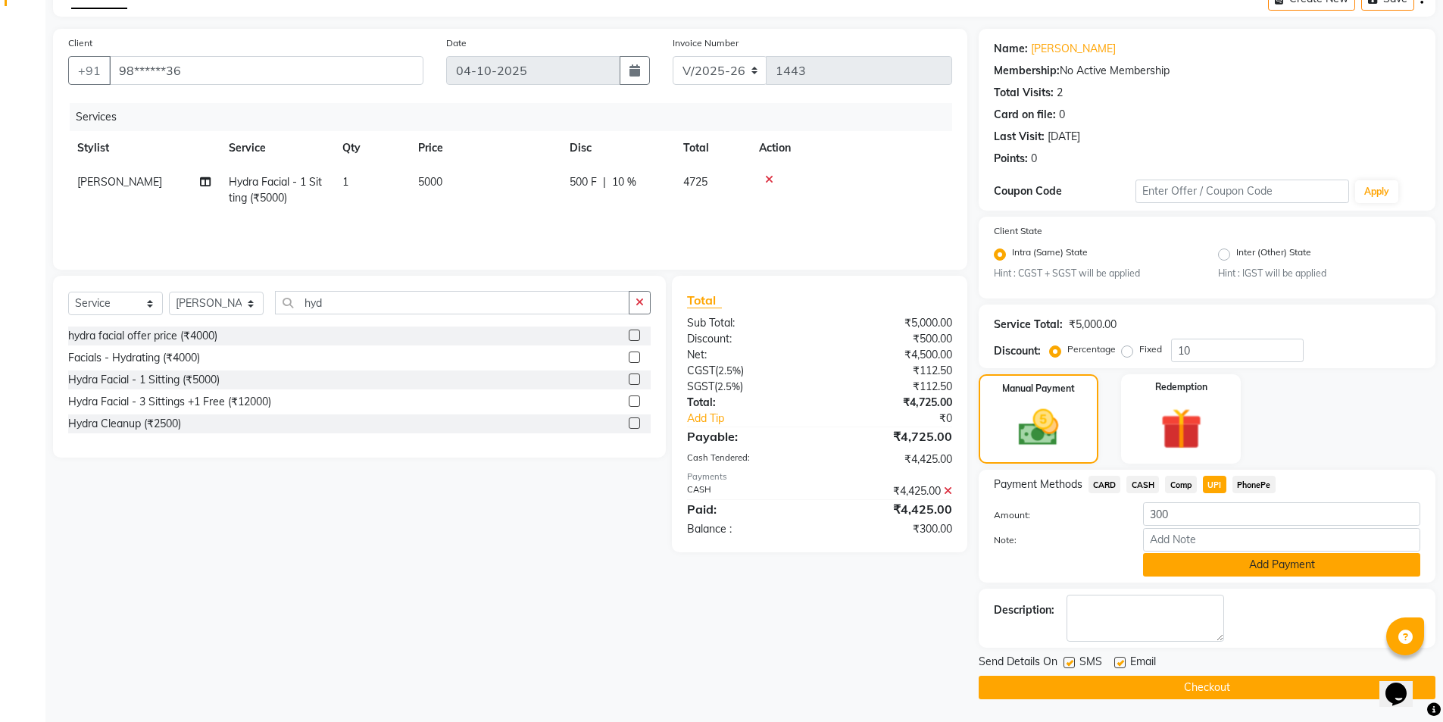
click at [1233, 565] on button "Add Payment" at bounding box center [1281, 564] width 277 height 23
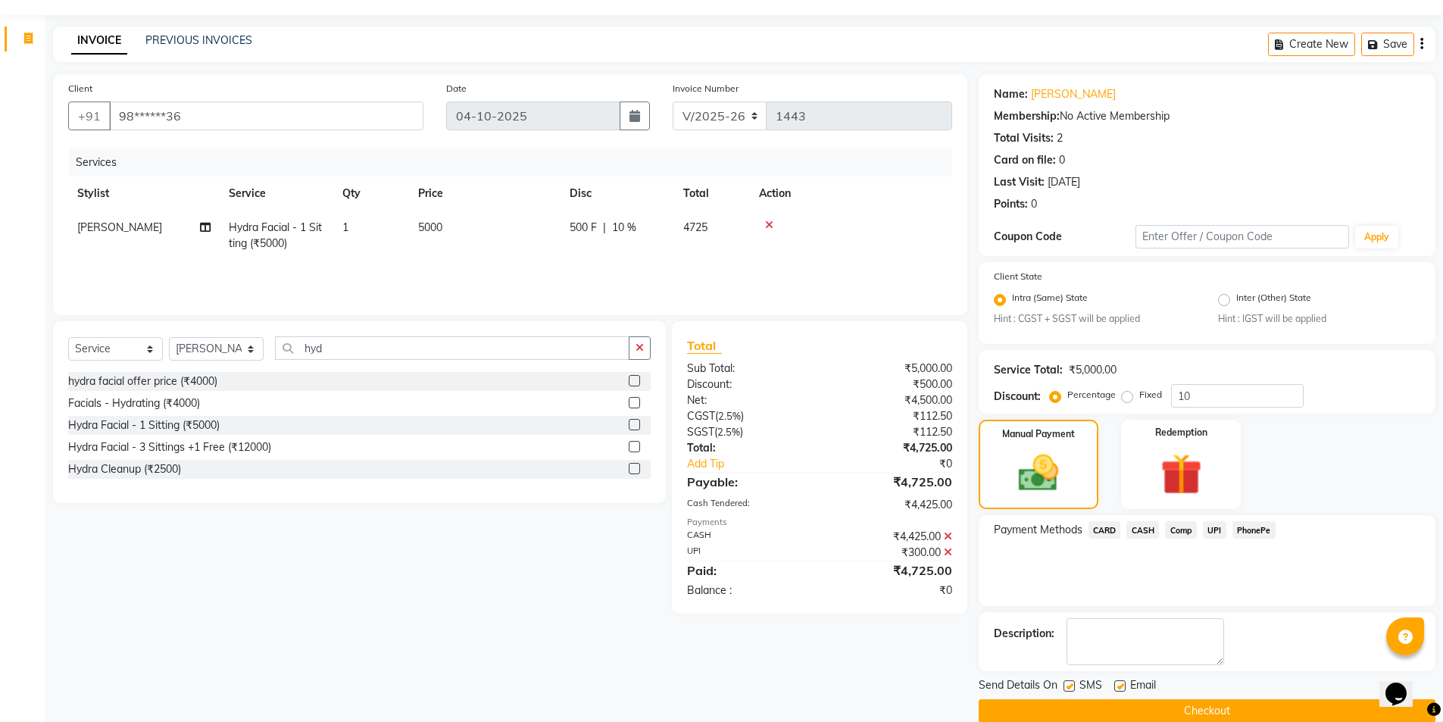
scroll to position [63, 0]
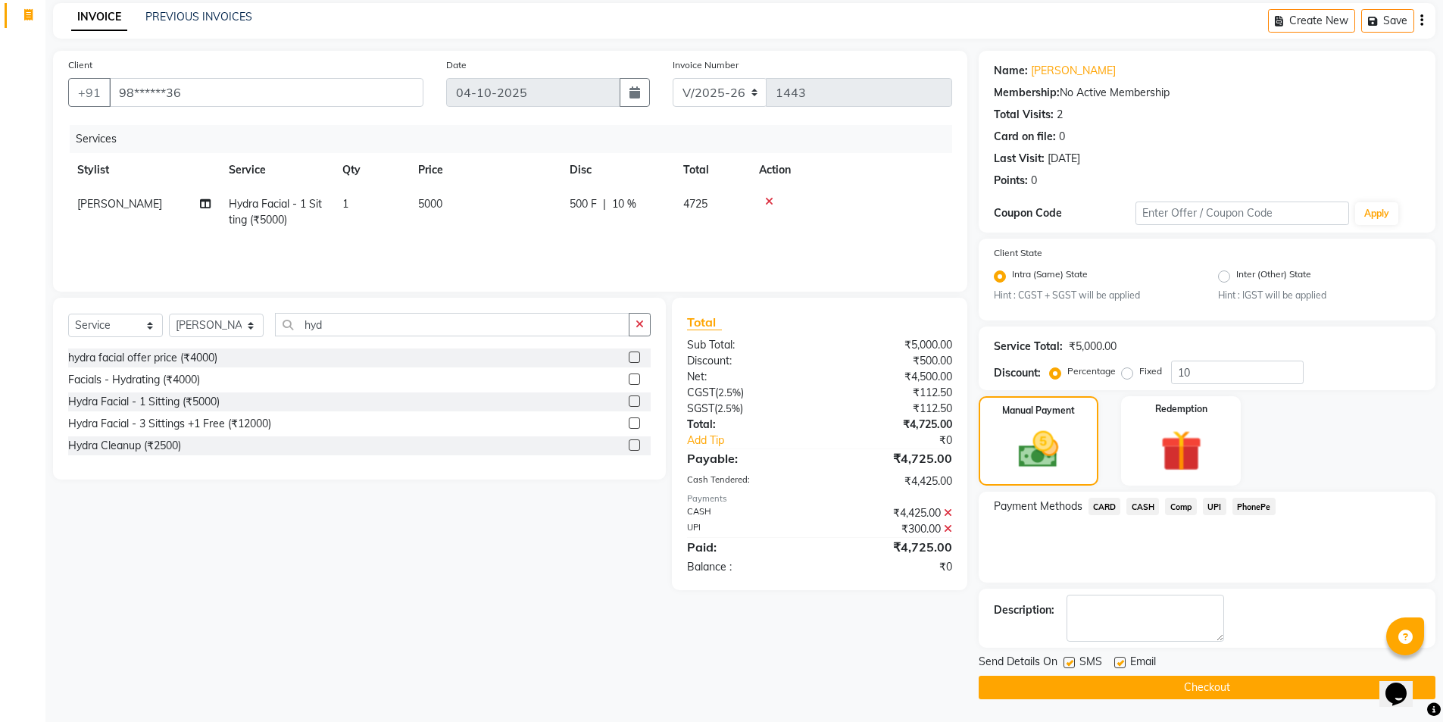
click at [1212, 691] on button "Checkout" at bounding box center [1207, 687] width 457 height 23
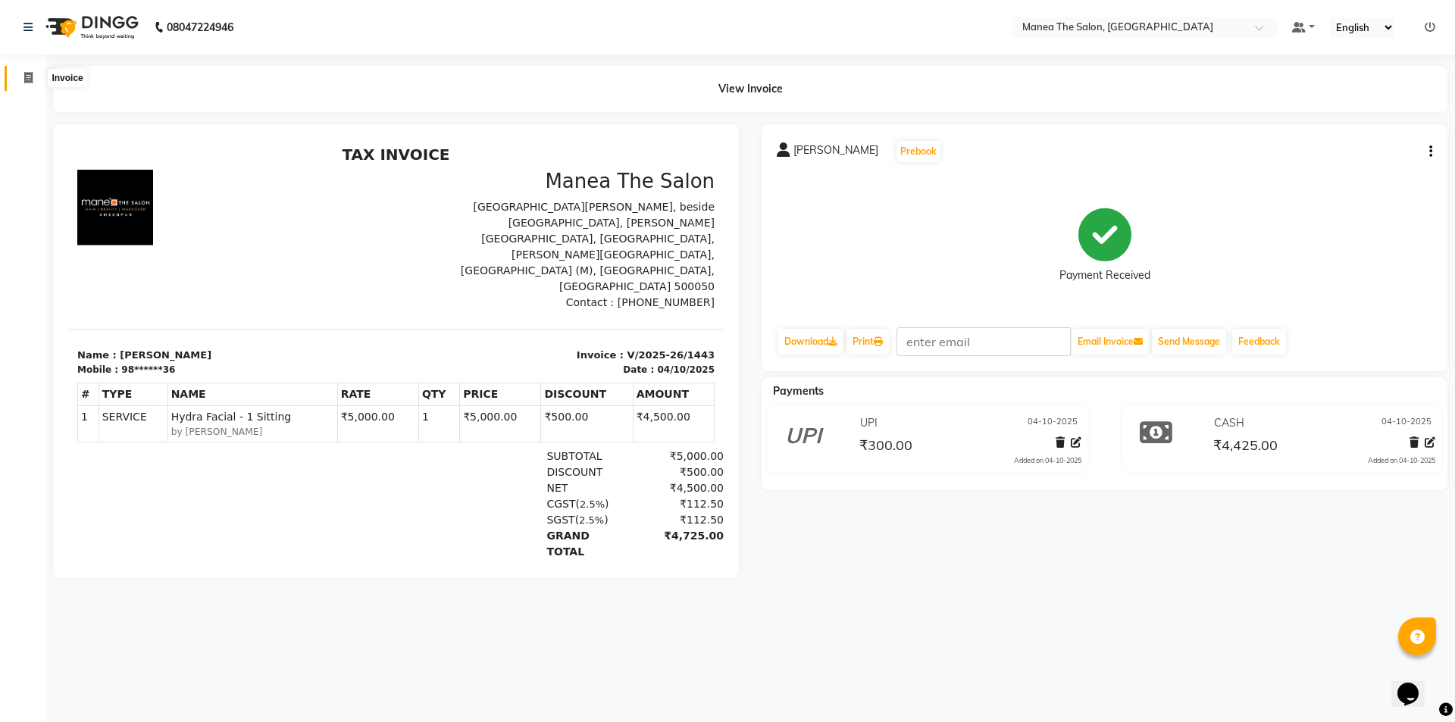
click at [29, 70] on span at bounding box center [28, 78] width 27 height 17
select select "6397"
select select "service"
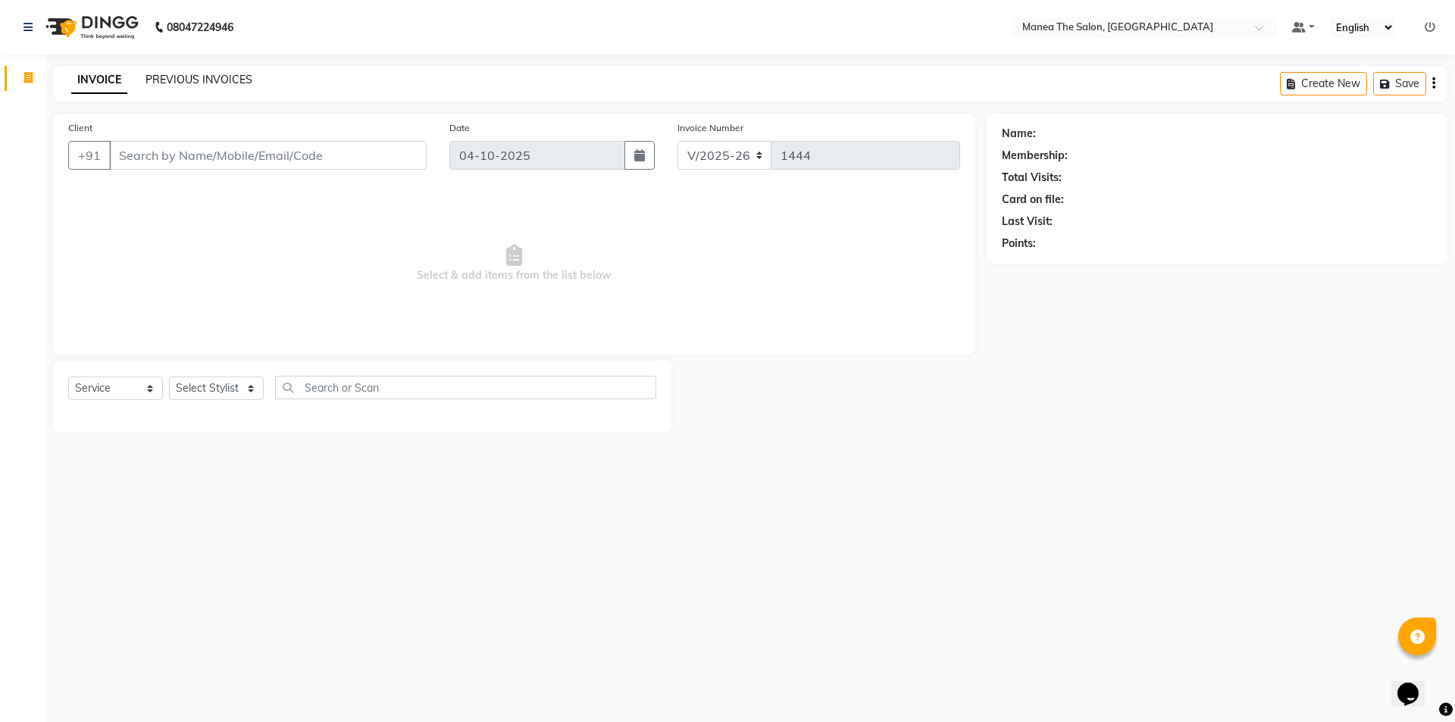
click at [181, 83] on link "PREVIOUS INVOICES" at bounding box center [198, 80] width 107 height 14
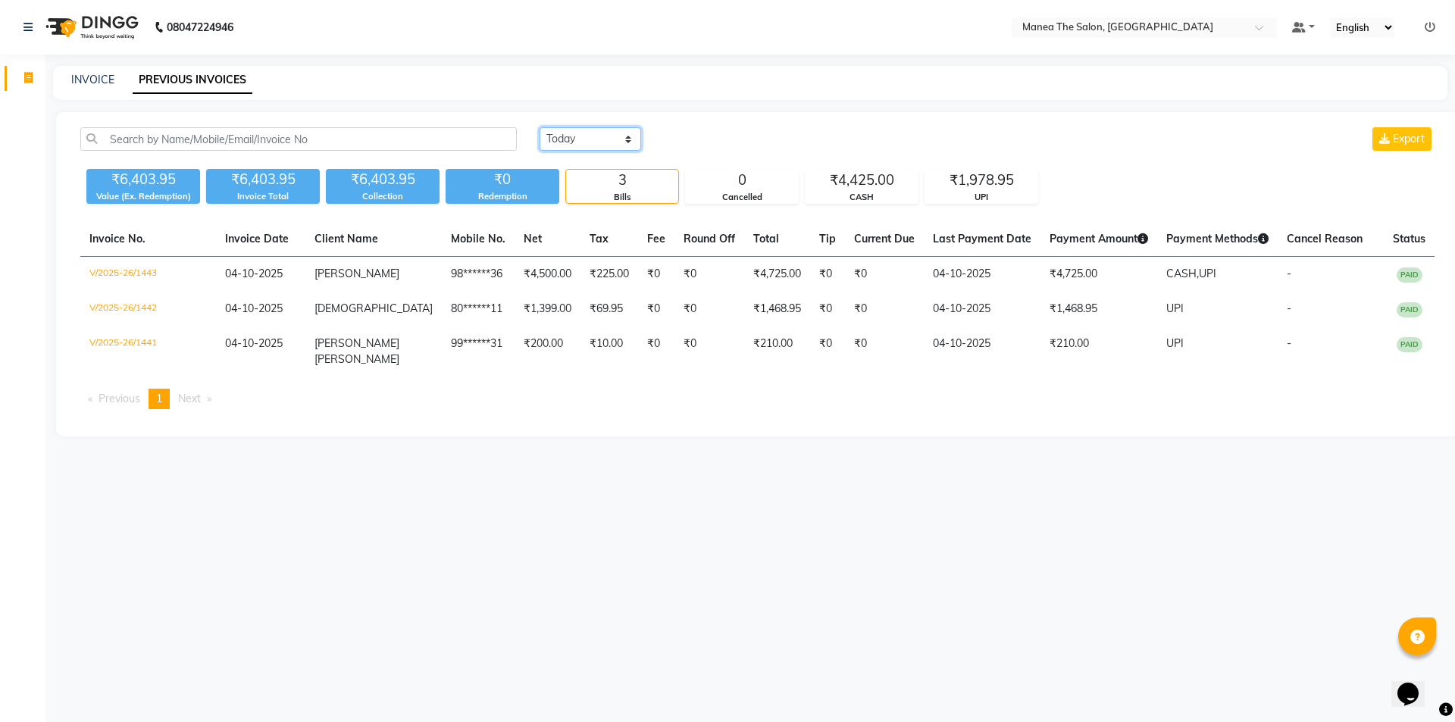
click at [583, 136] on select "Today Yesterday Custom Range" at bounding box center [590, 138] width 102 height 23
select select "range"
click at [539, 127] on select "Today Yesterday Custom Range" at bounding box center [590, 138] width 102 height 23
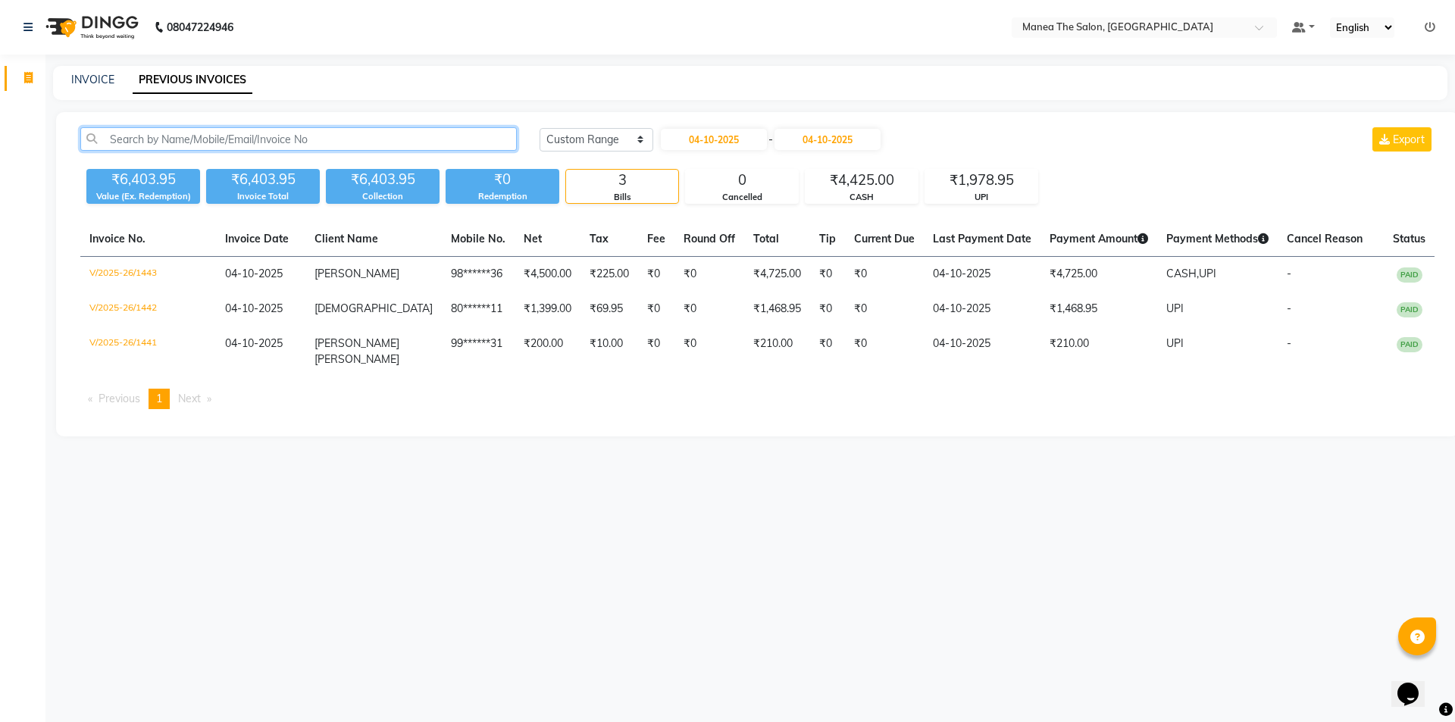
click at [179, 140] on input "text" at bounding box center [298, 138] width 436 height 23
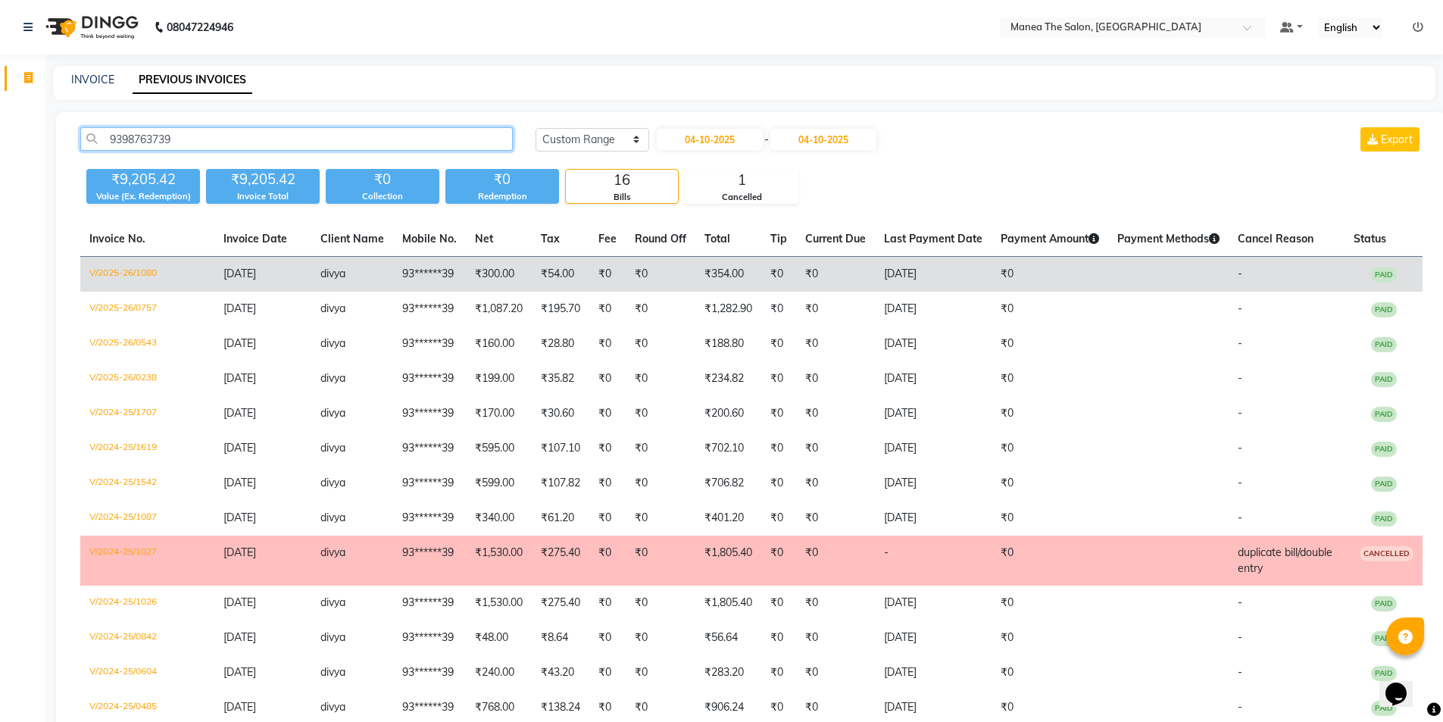
type input "9398763739"
click at [665, 274] on td "₹0" at bounding box center [661, 275] width 70 height 36
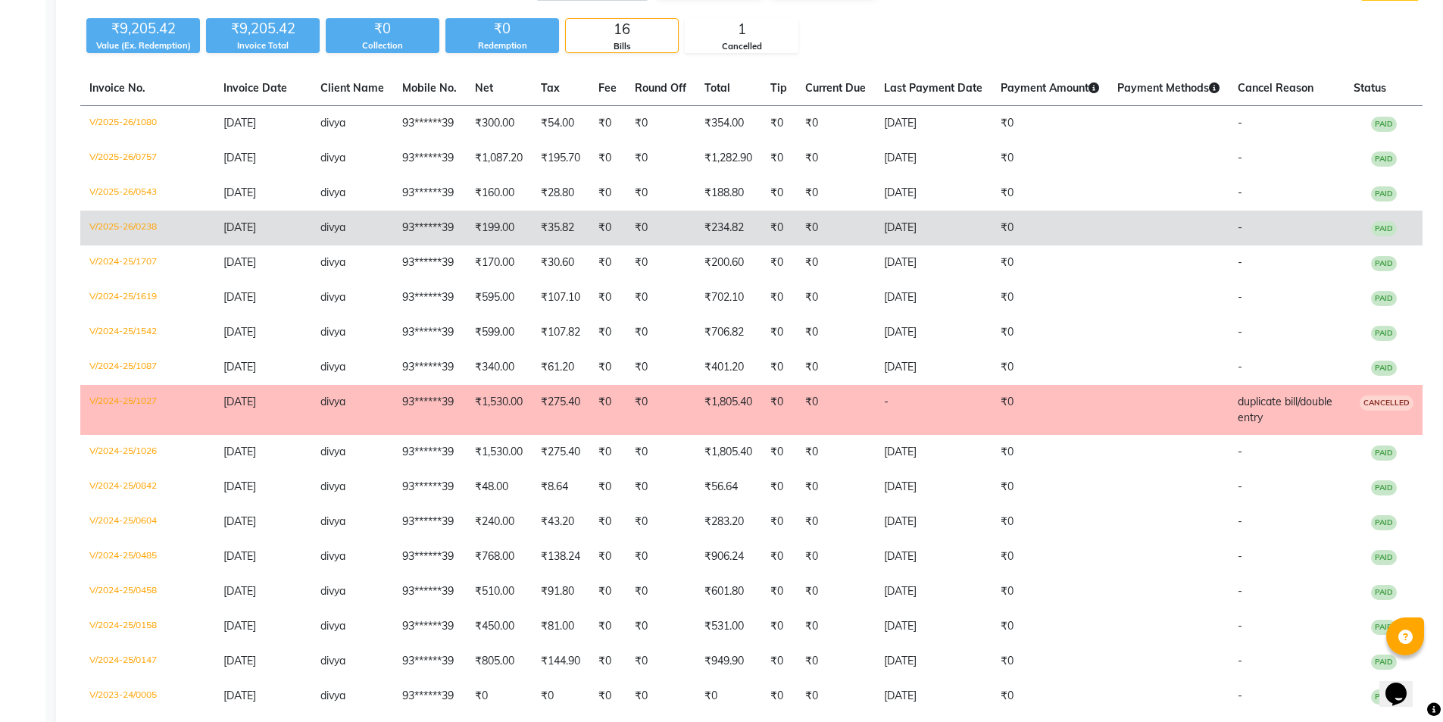
scroll to position [76, 0]
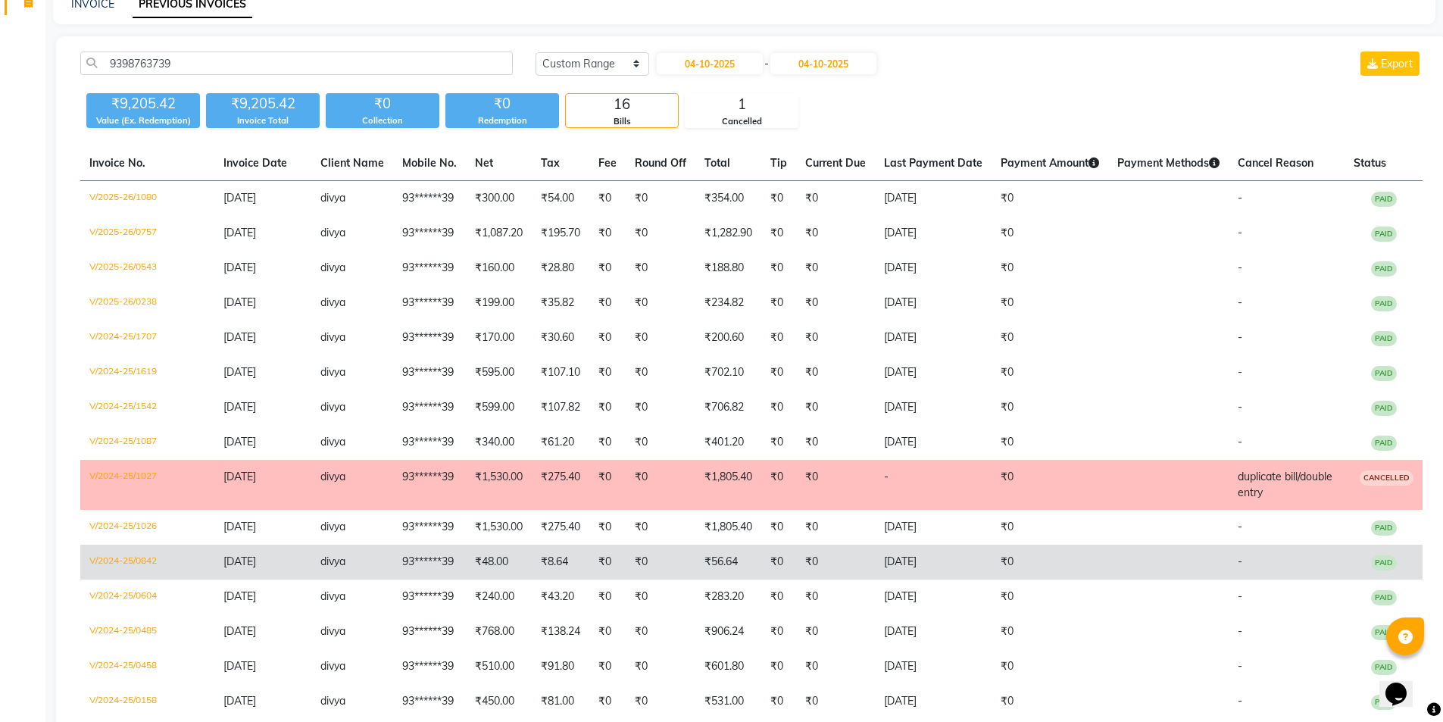
click at [509, 576] on td "₹48.00" at bounding box center [499, 562] width 66 height 35
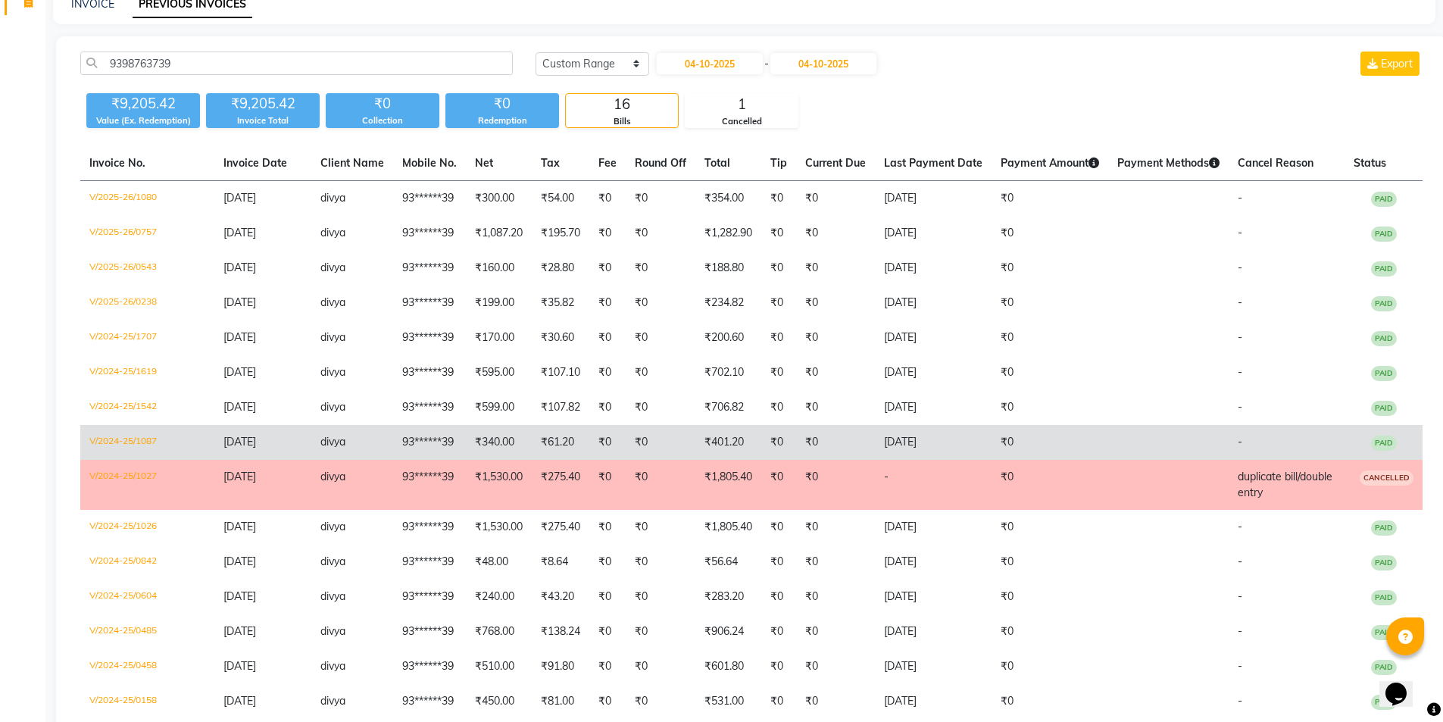
click at [513, 438] on td "₹340.00" at bounding box center [499, 442] width 66 height 35
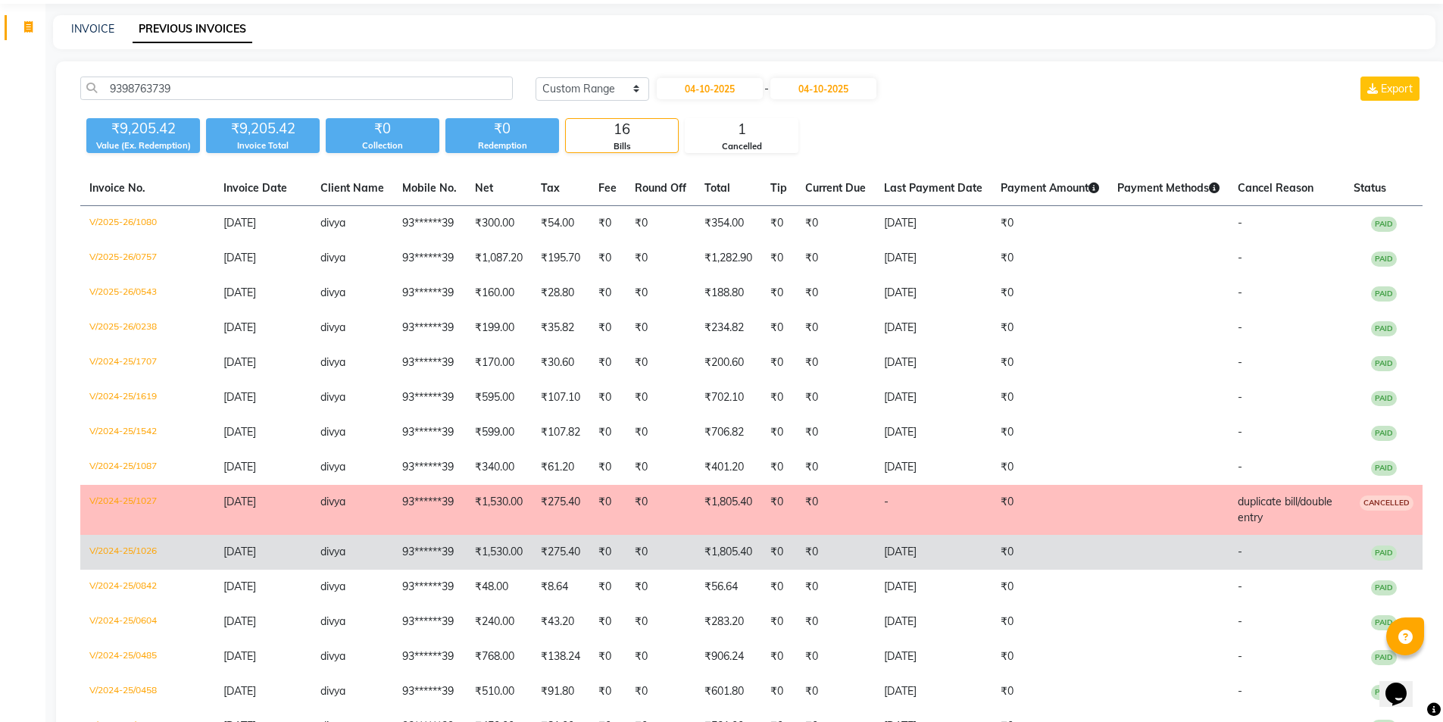
scroll to position [0, 0]
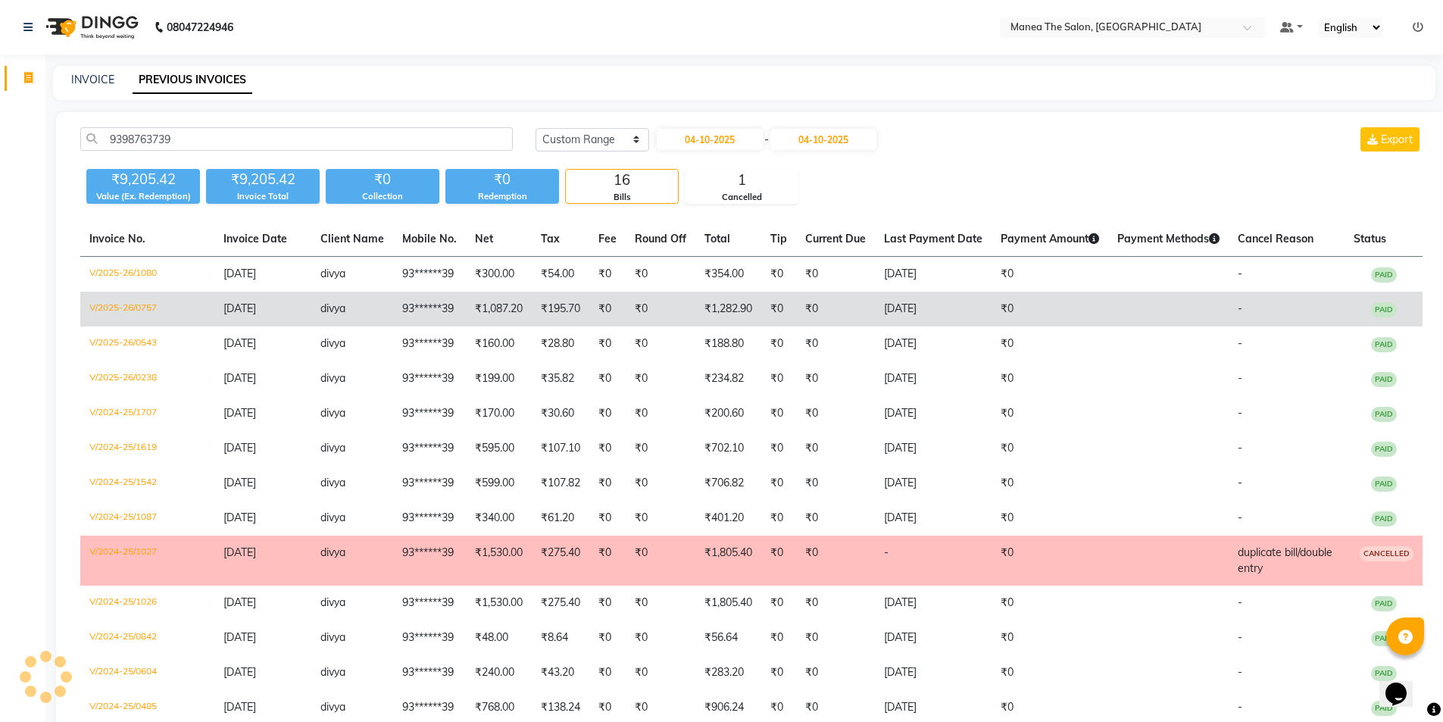
click at [485, 310] on td "₹1,087.20" at bounding box center [499, 309] width 66 height 35
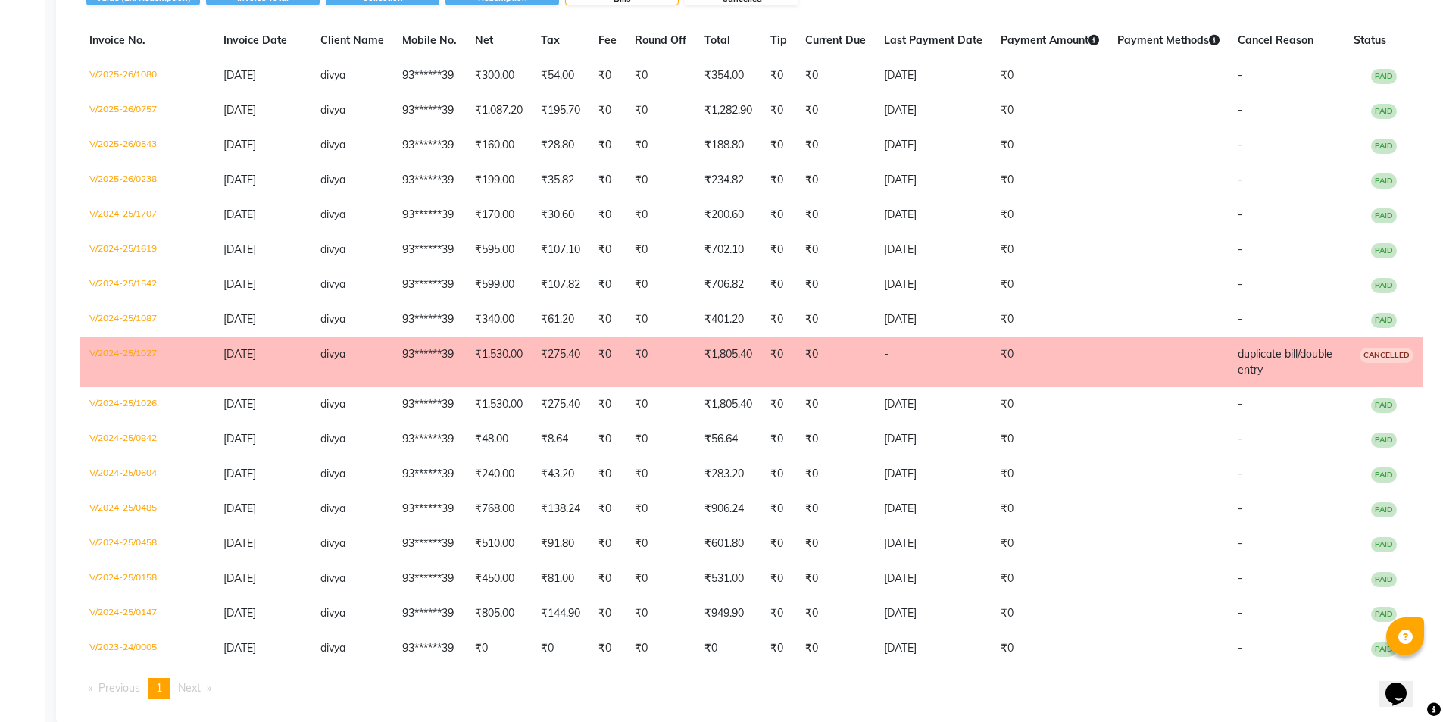
scroll to position [225, 0]
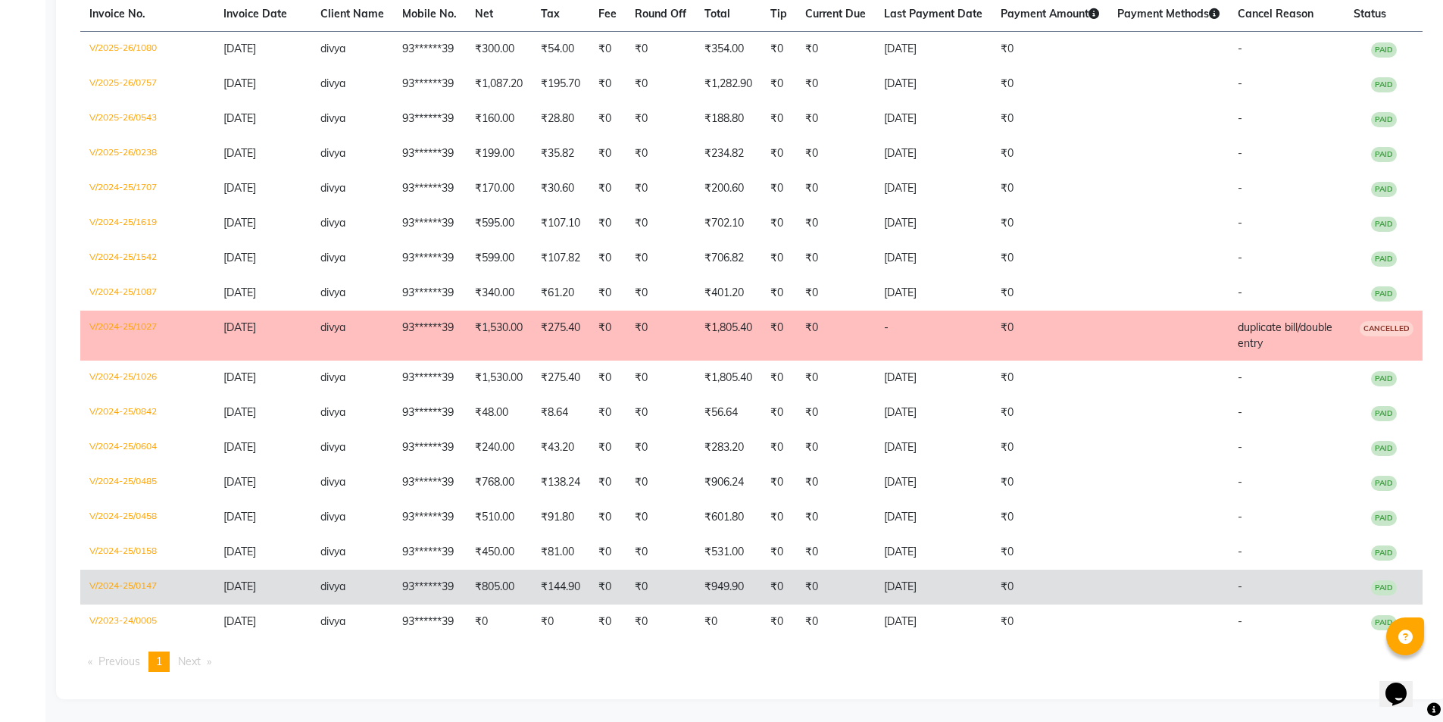
click at [497, 586] on td "₹805.00" at bounding box center [499, 587] width 66 height 35
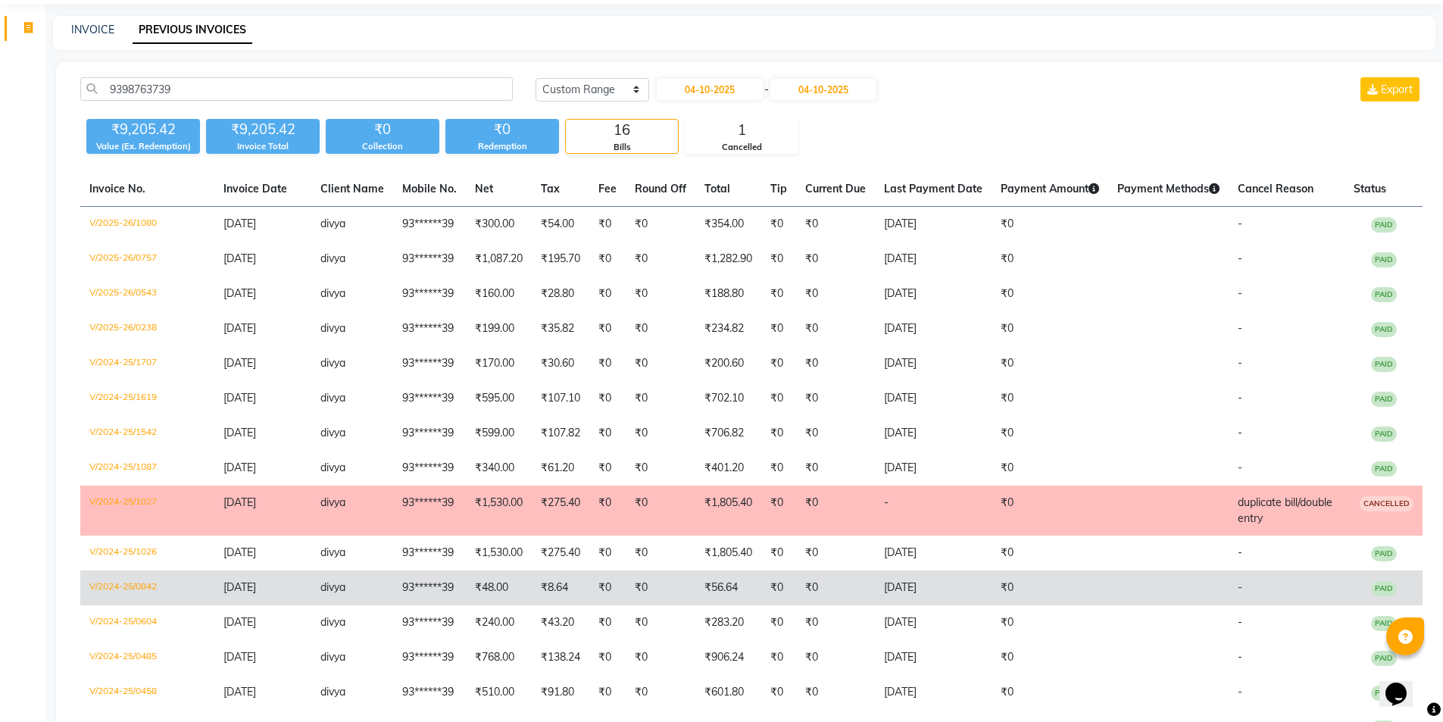
scroll to position [0, 0]
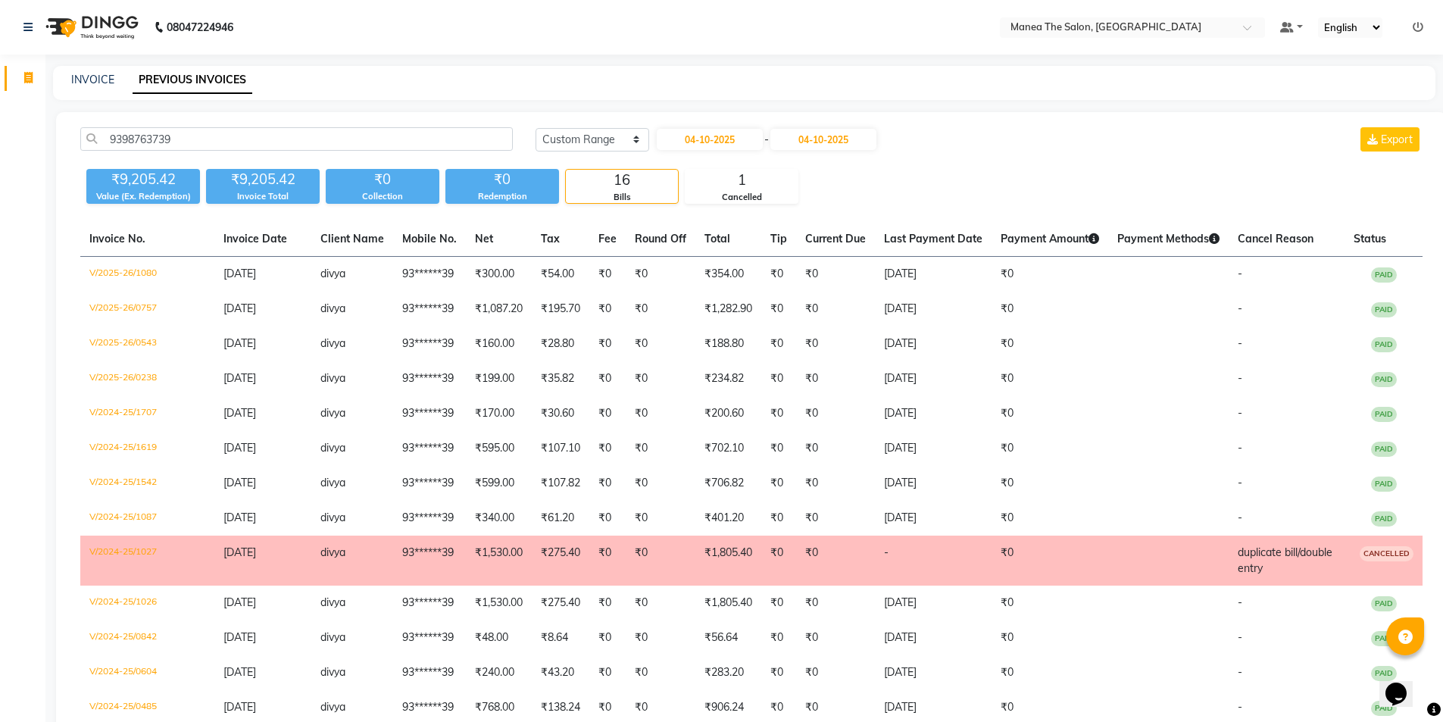
click at [599, 561] on td "₹0" at bounding box center [607, 561] width 36 height 50
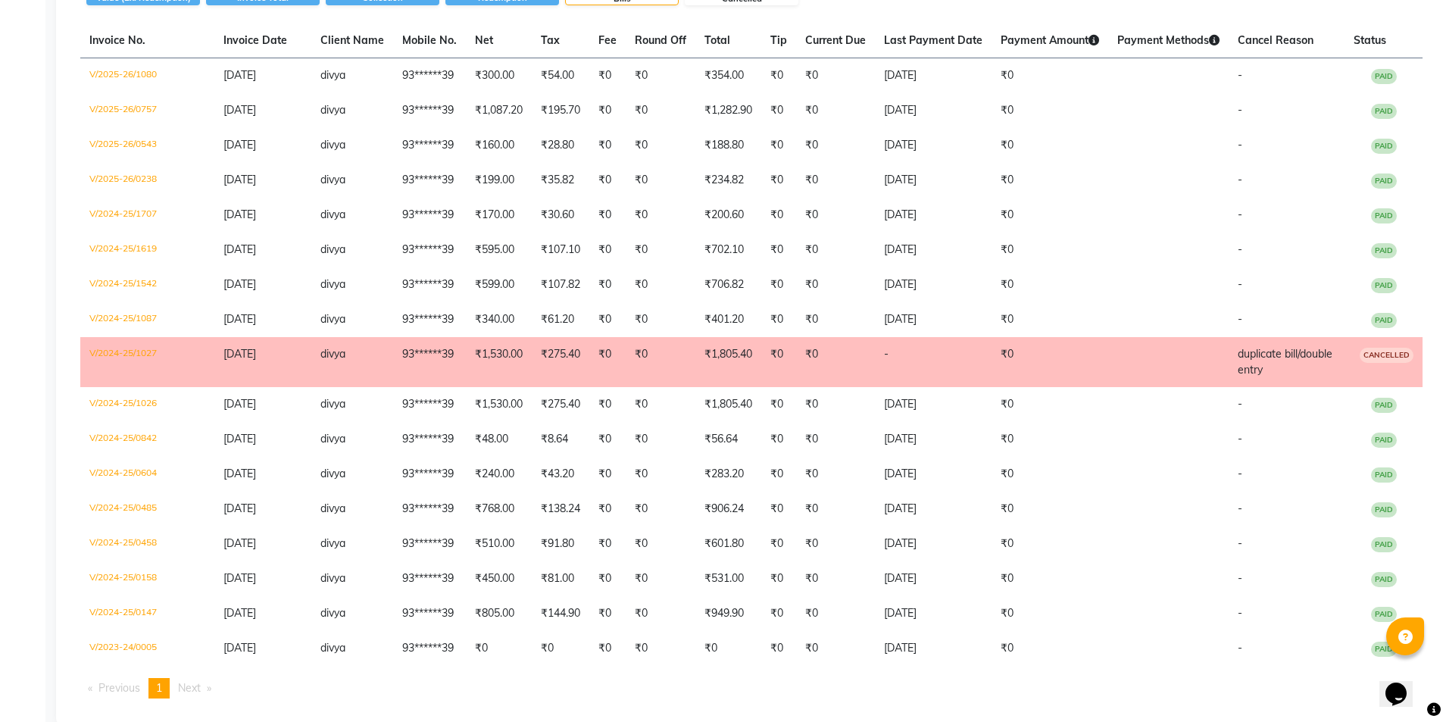
scroll to position [225, 0]
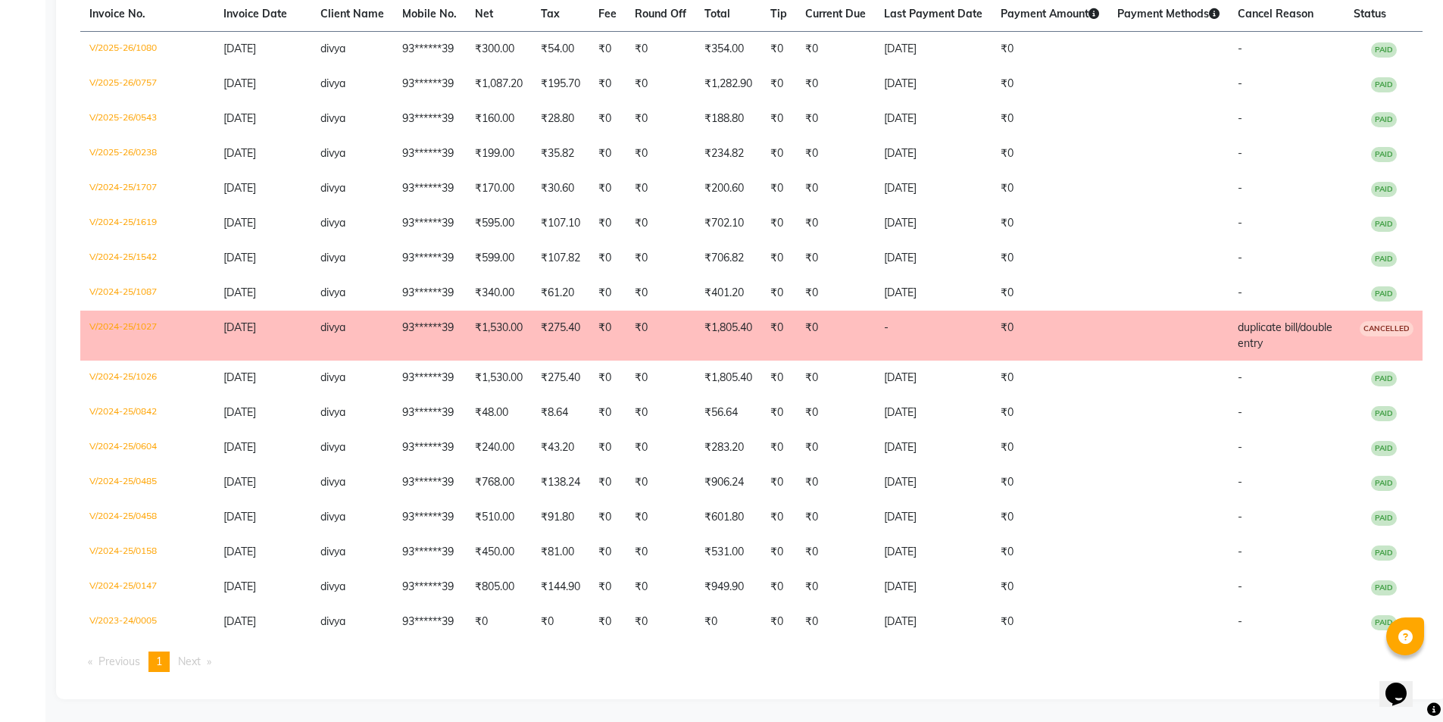
click at [1075, 327] on td "₹0" at bounding box center [1050, 336] width 117 height 50
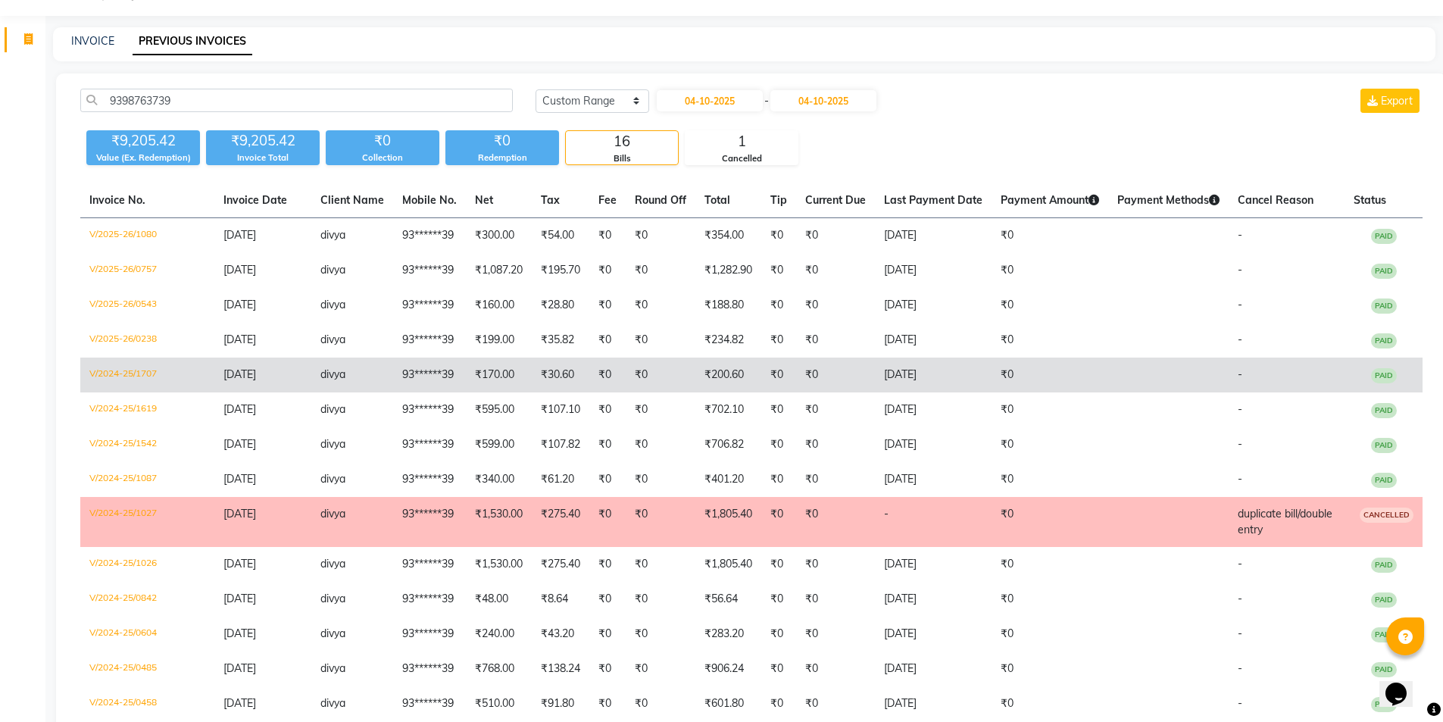
scroll to position [0, 0]
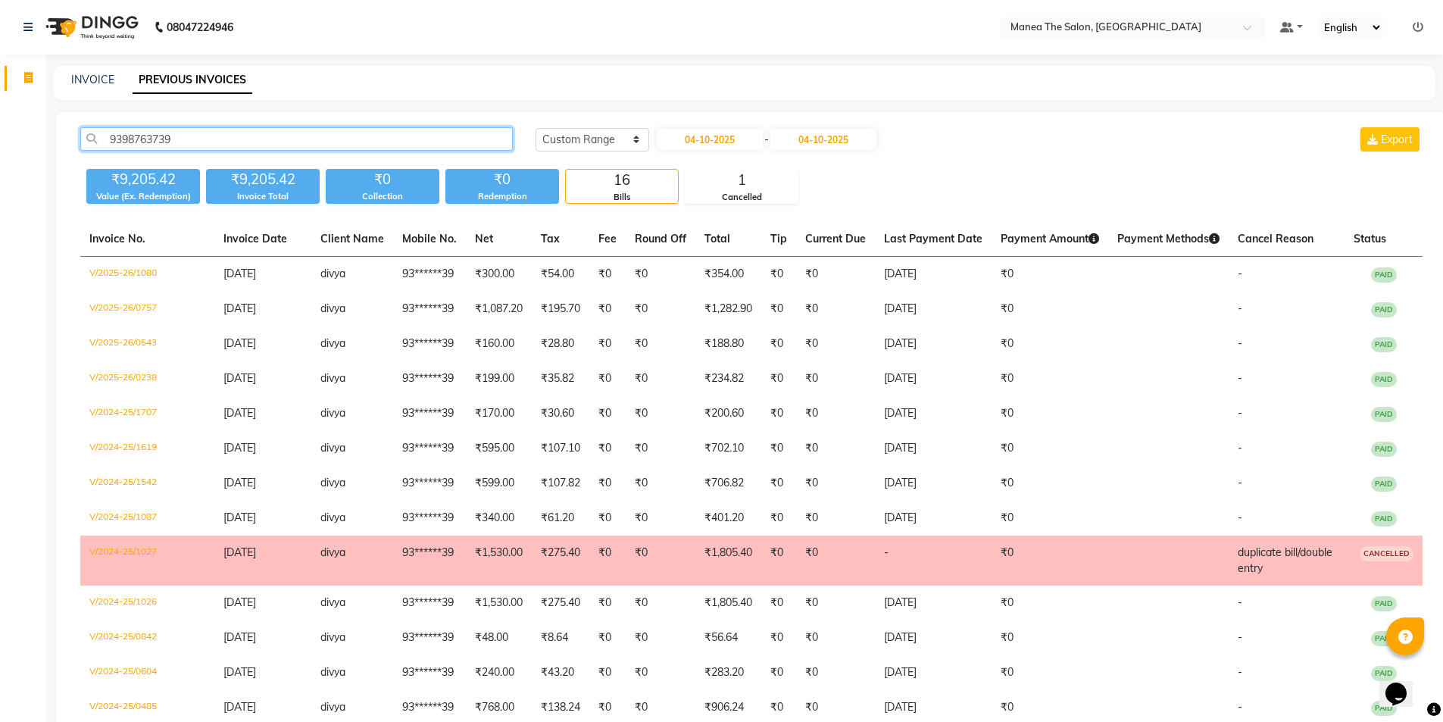
drag, startPoint x: 115, startPoint y: 142, endPoint x: 183, endPoint y: 111, distance: 75.2
click at [183, 111] on main "INVOICE PREVIOUS INVOICES 9398763739 Today Yesterday Custom Range 04-10-2025 - …" at bounding box center [744, 506] width 1398 height 881
click at [100, 76] on link "INVOICE" at bounding box center [92, 80] width 43 height 14
select select "6397"
select select "service"
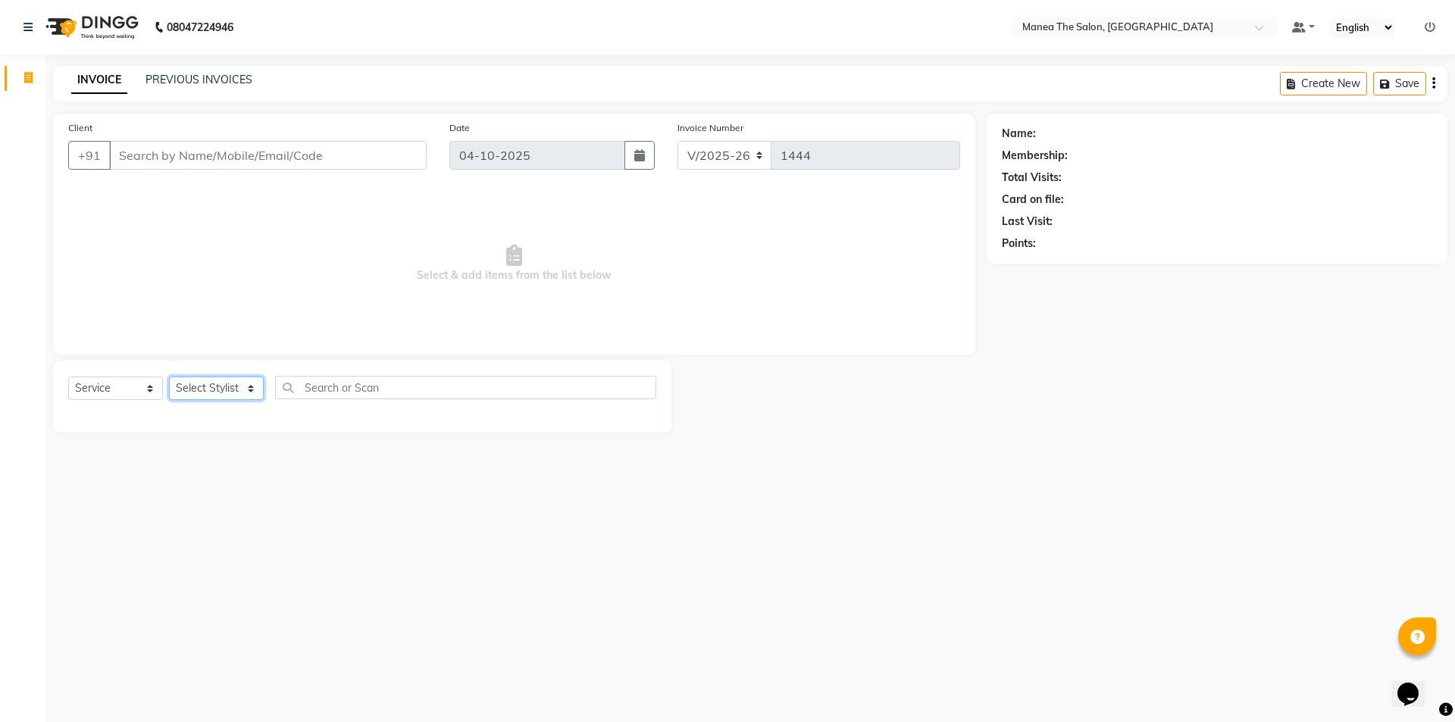
click at [240, 383] on select "Select Stylist [PERSON_NAME] [PERSON_NAME] Aruna [PERSON_NAME] Manager [PERSON_…" at bounding box center [216, 388] width 95 height 23
select select "82340"
click at [169, 377] on select "Select Stylist [PERSON_NAME] [PERSON_NAME] Aruna [PERSON_NAME] Manager [PERSON_…" at bounding box center [216, 388] width 95 height 23
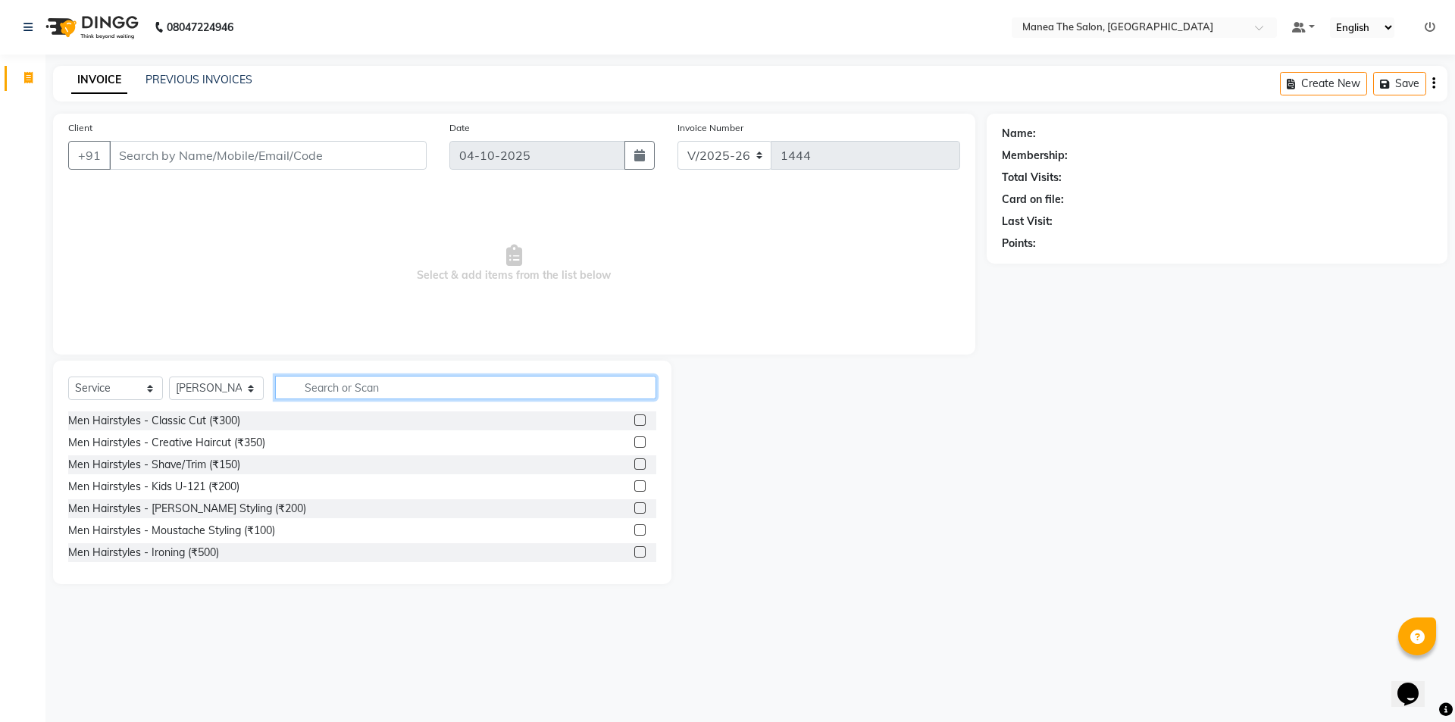
click at [348, 393] on input "text" at bounding box center [465, 387] width 381 height 23
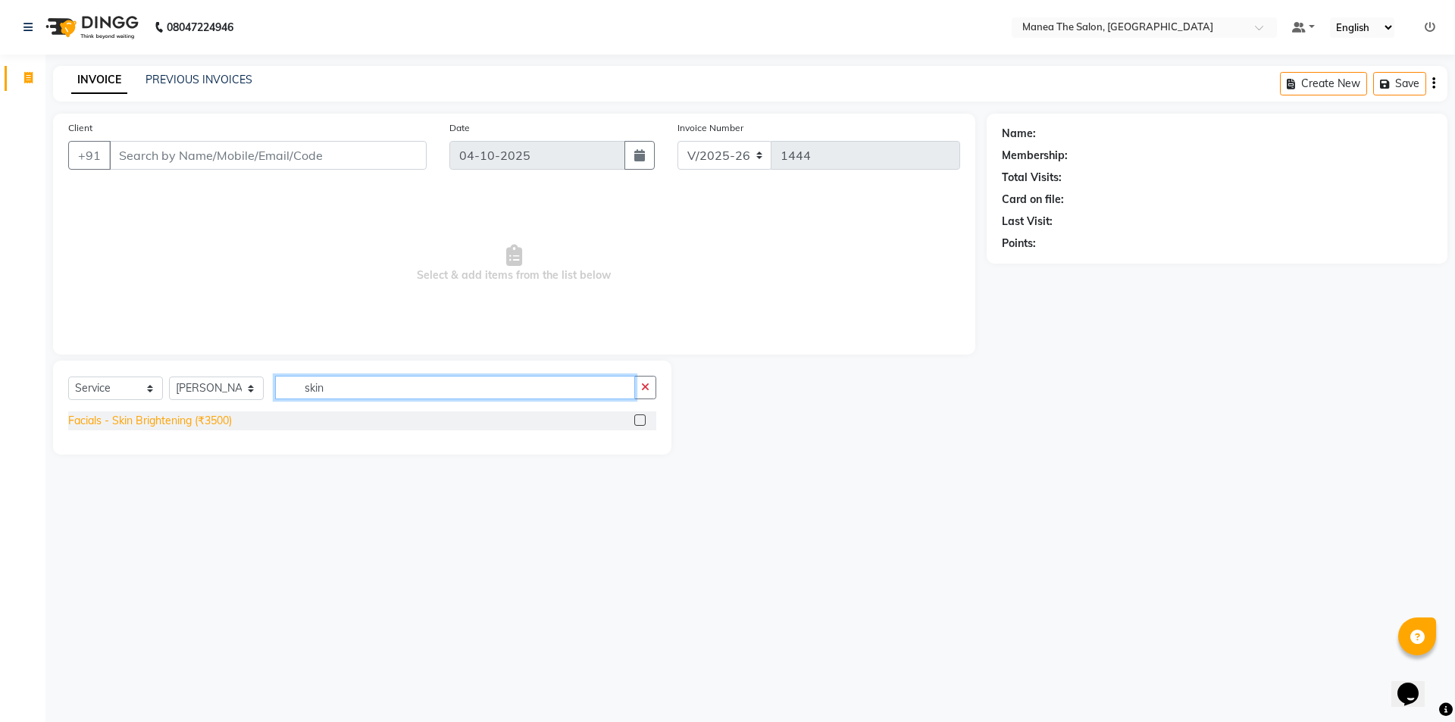
type input "skin"
click at [195, 418] on div "Facials - Skin Brightening (₹3500)" at bounding box center [150, 421] width 164 height 16
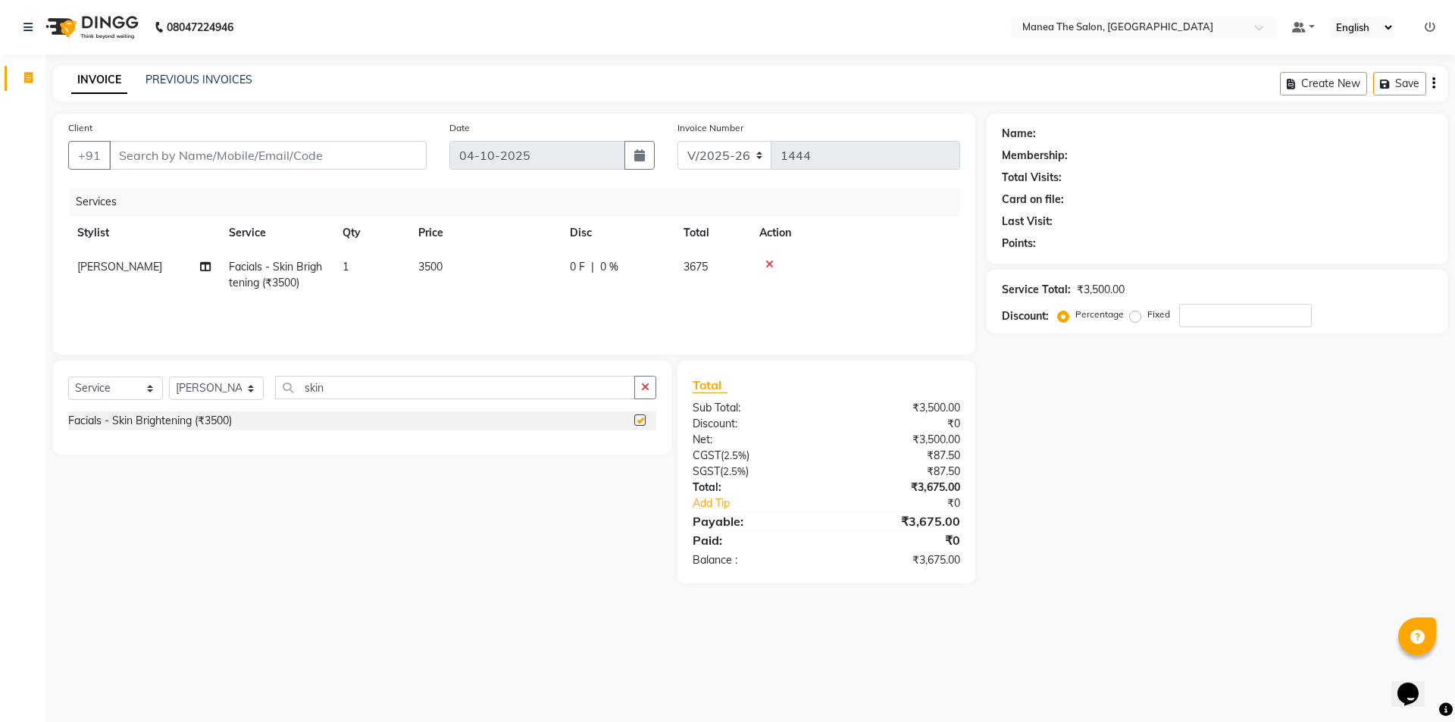
checkbox input "false"
click at [335, 389] on input "skin" at bounding box center [455, 387] width 360 height 23
type input "s"
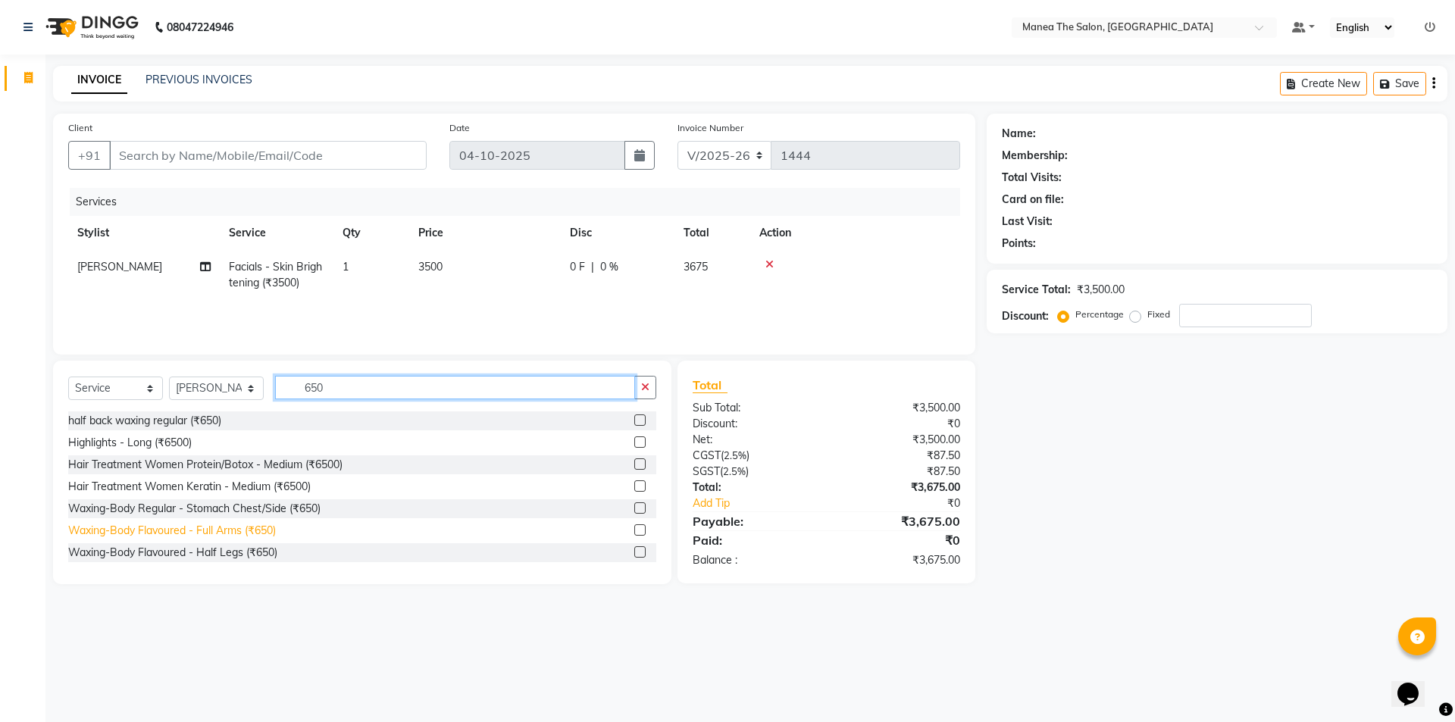
type input "650"
click at [235, 525] on div "Waxing-Body Flavoured - Full Arms (₹650)" at bounding box center [172, 531] width 208 height 16
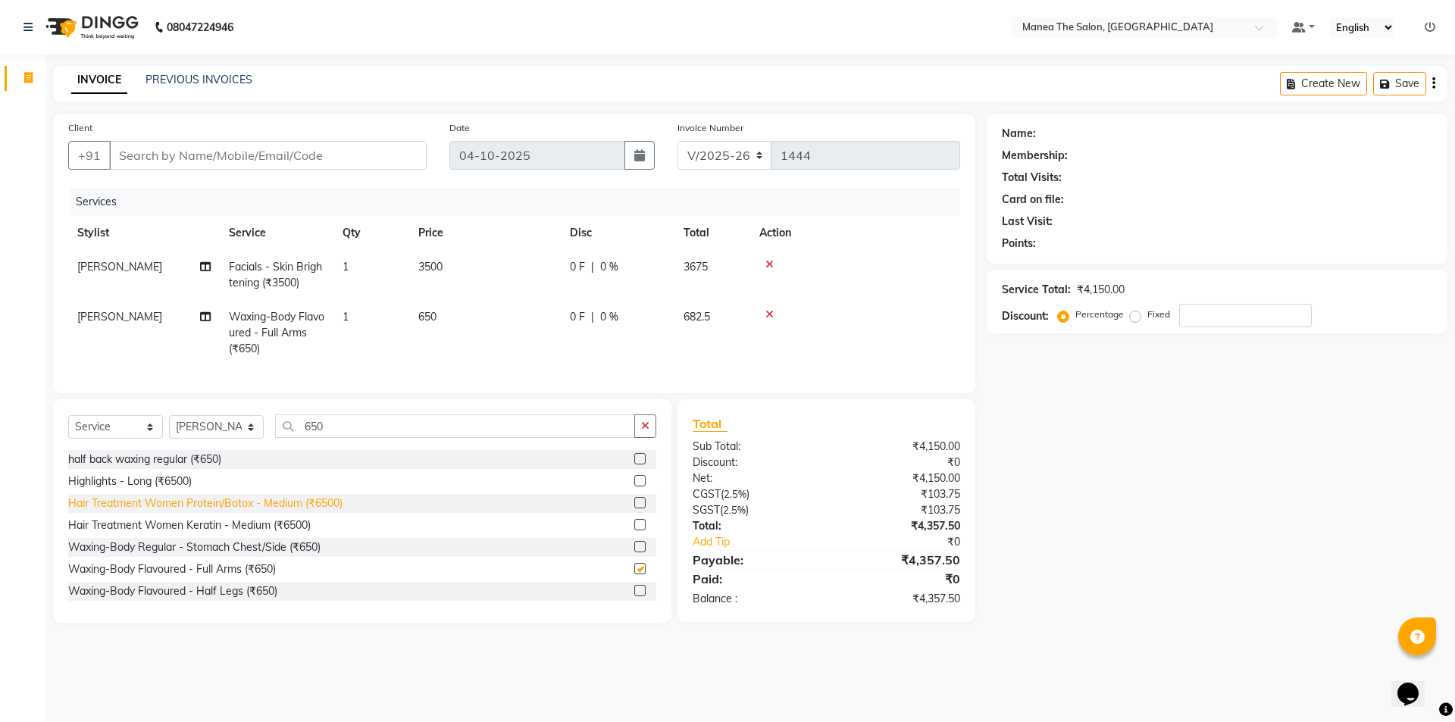
checkbox input "false"
click at [405, 428] on input "650" at bounding box center [455, 425] width 360 height 23
type input "6"
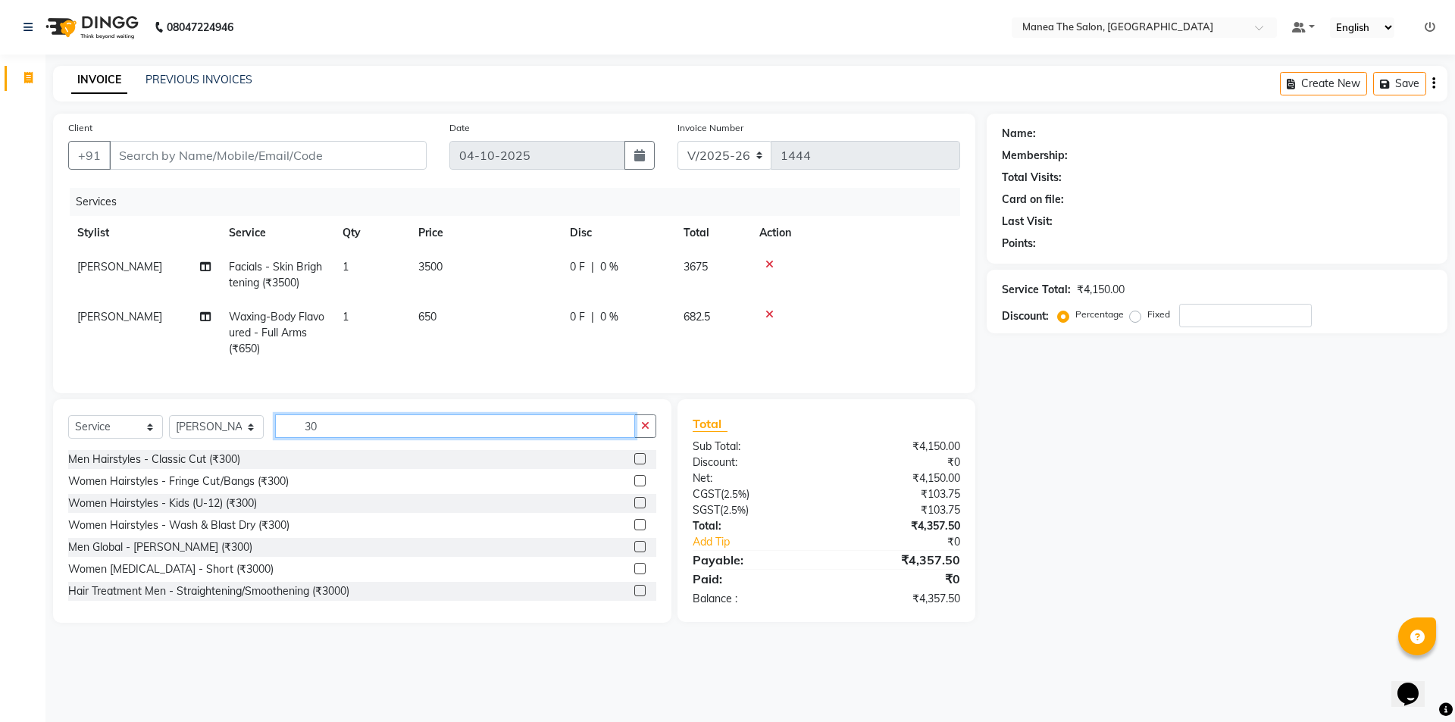
type input "3"
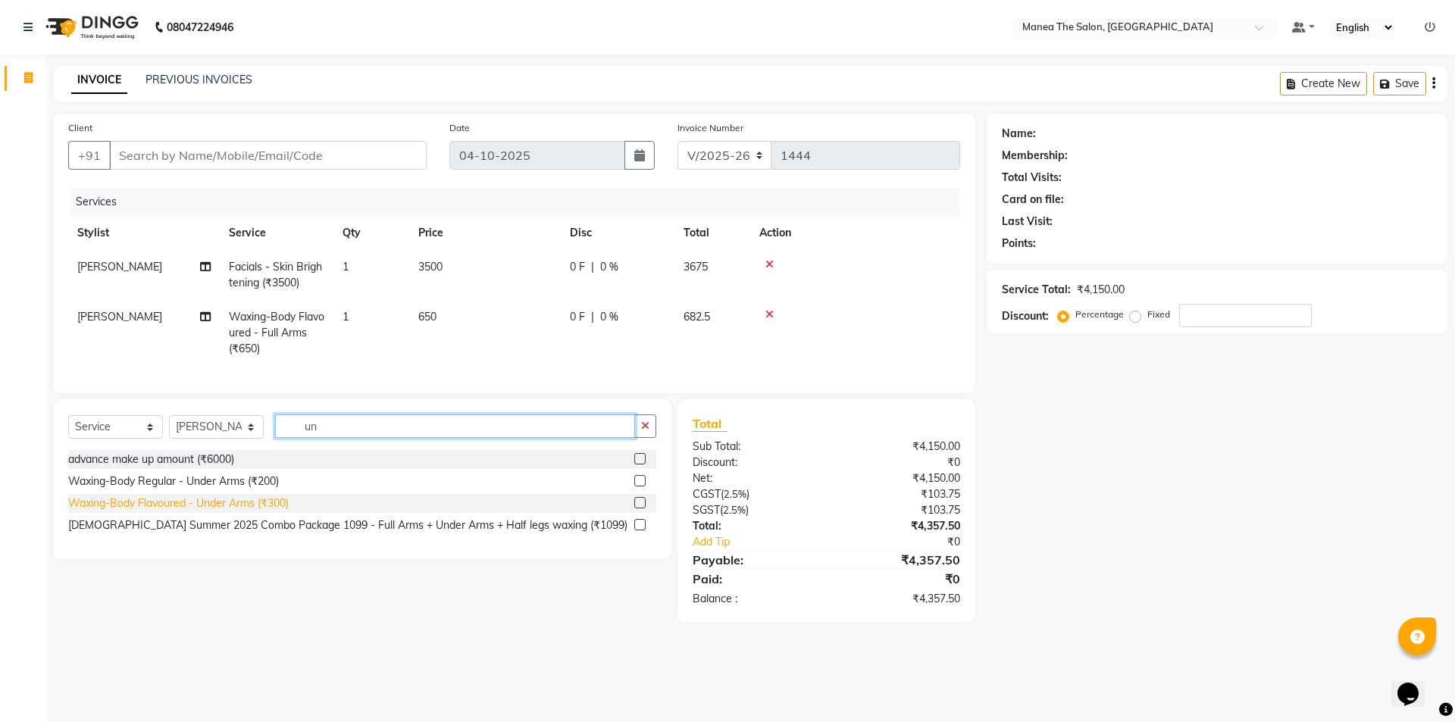
type input "un"
click at [258, 511] on div "Waxing-Body Flavoured - Under Arms (₹300)" at bounding box center [178, 504] width 220 height 16
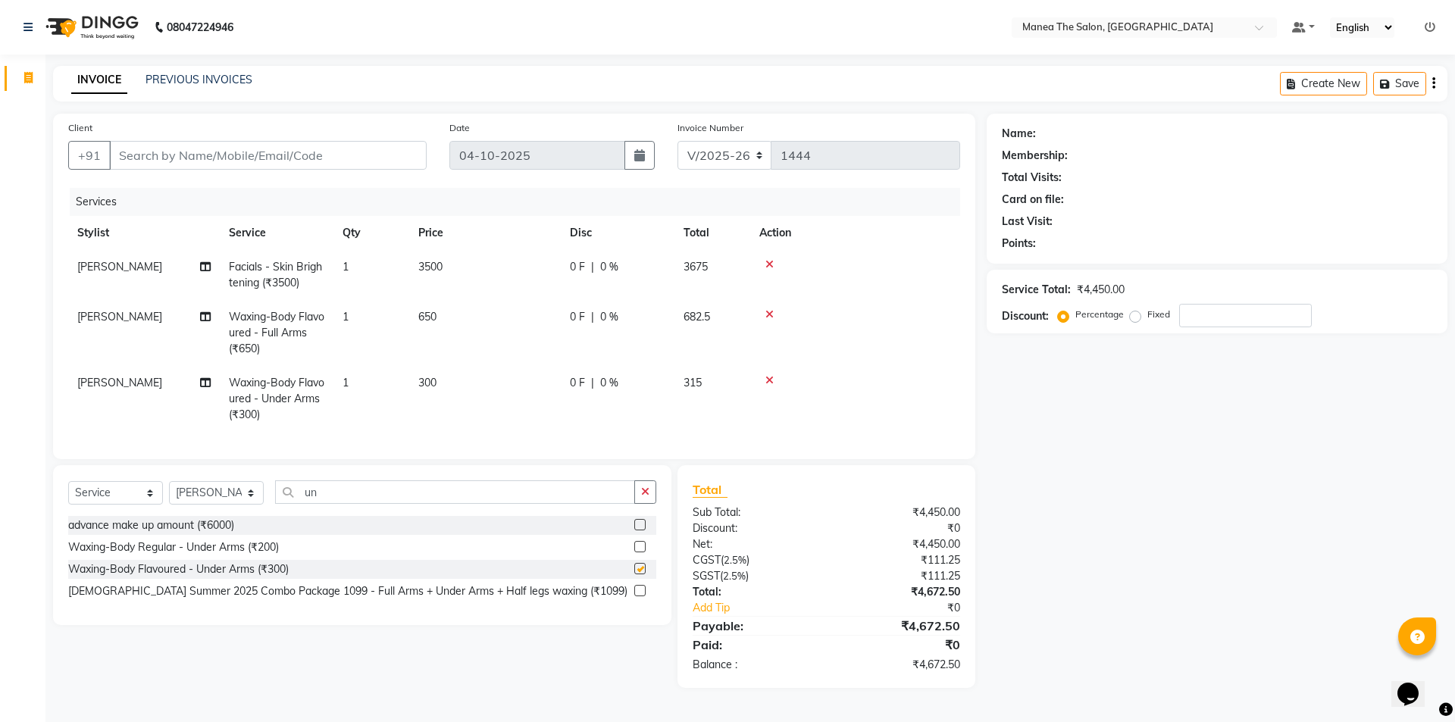
checkbox input "false"
click at [358, 496] on input "un" at bounding box center [455, 491] width 360 height 23
type input "u"
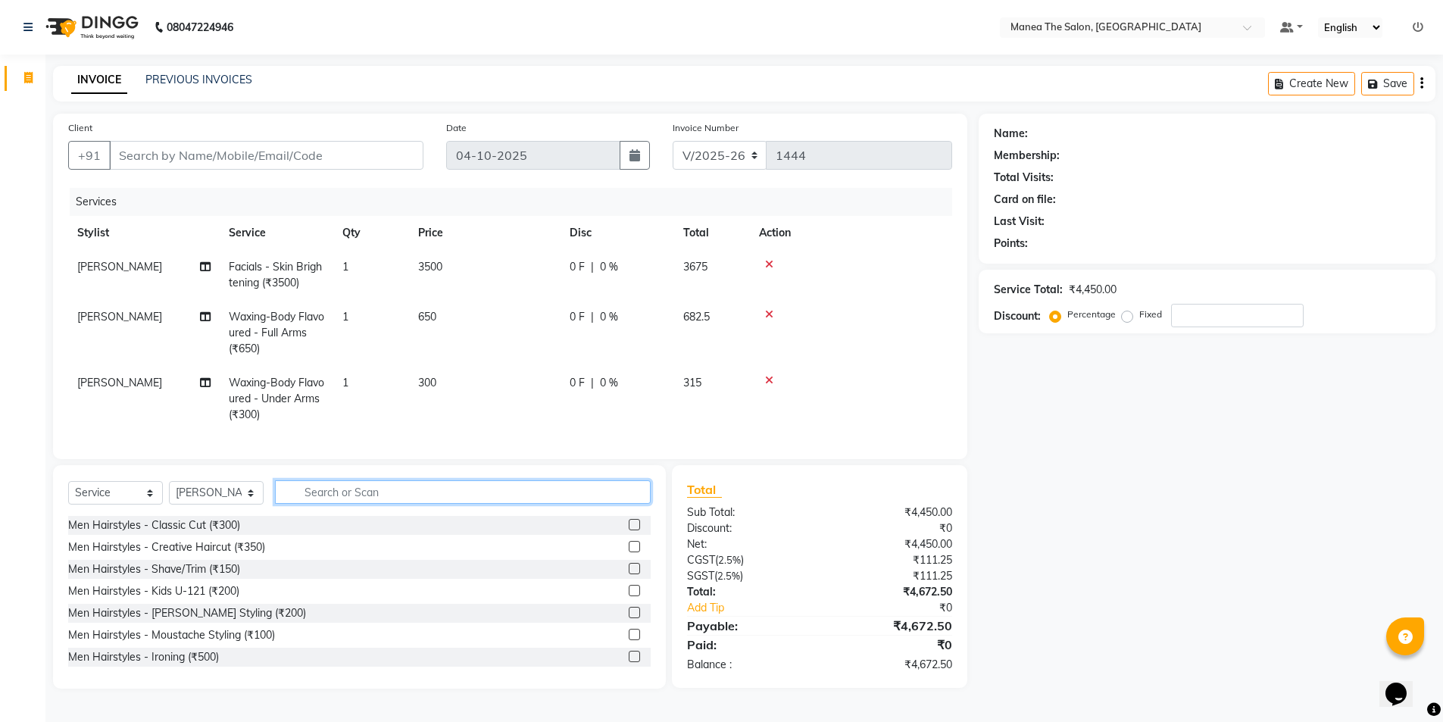
type input "2"
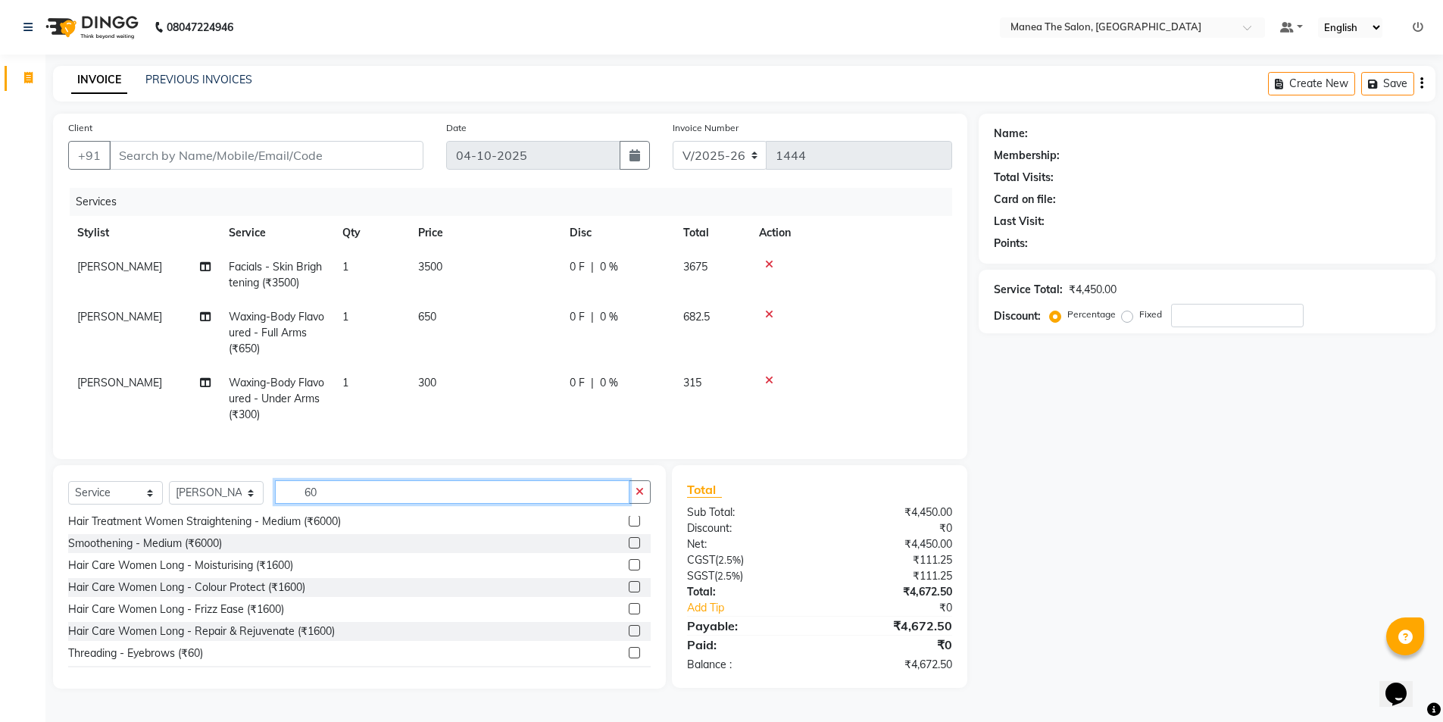
scroll to position [227, 0]
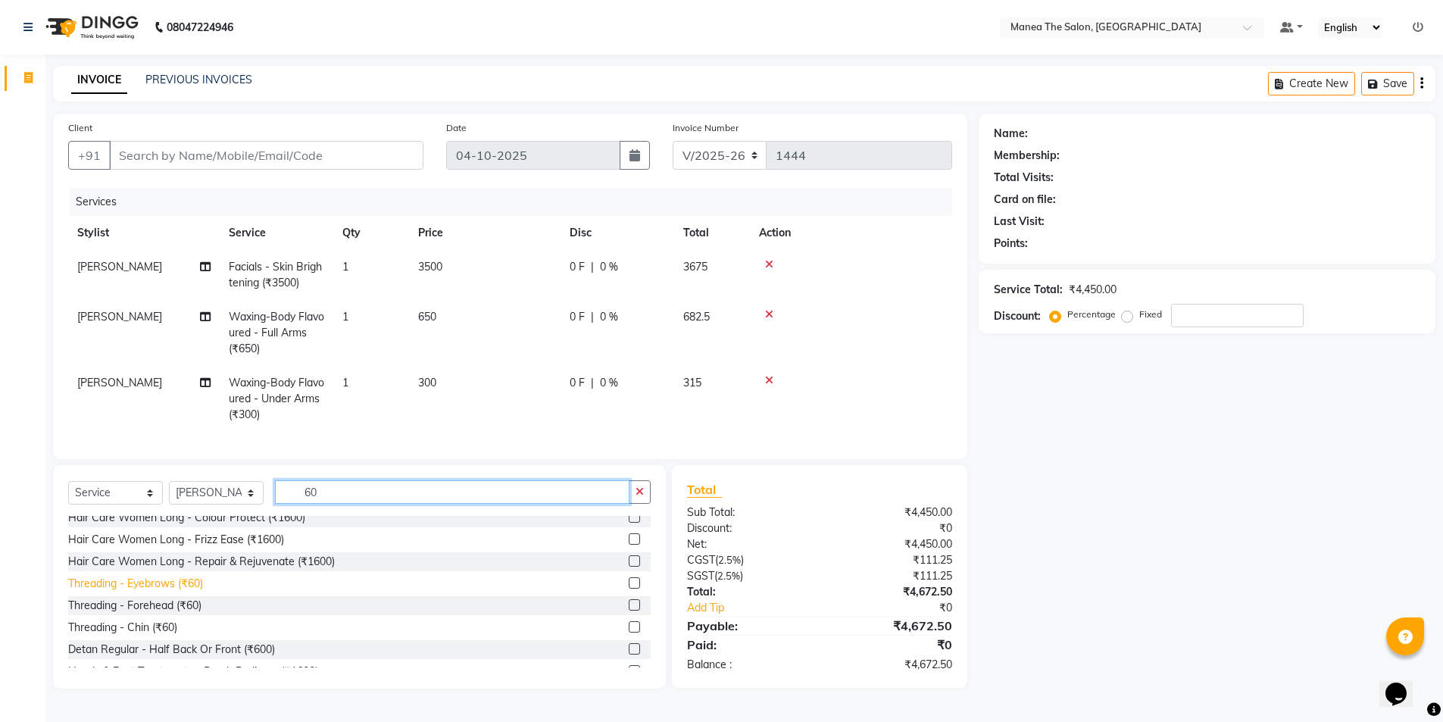
type input "60"
click at [156, 590] on div "Threading - Eyebrows (₹60)" at bounding box center [135, 584] width 135 height 16
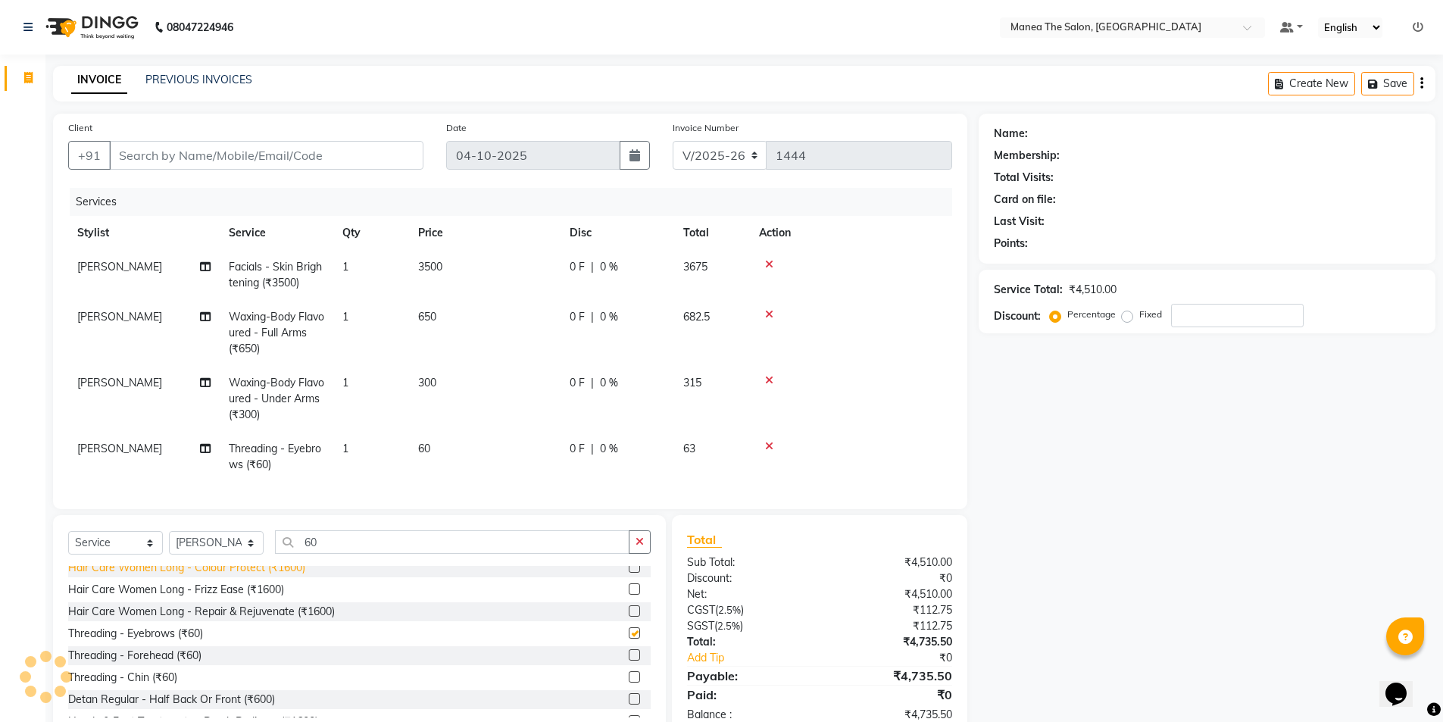
checkbox input "false"
click at [639, 547] on icon "button" at bounding box center [640, 541] width 8 height 11
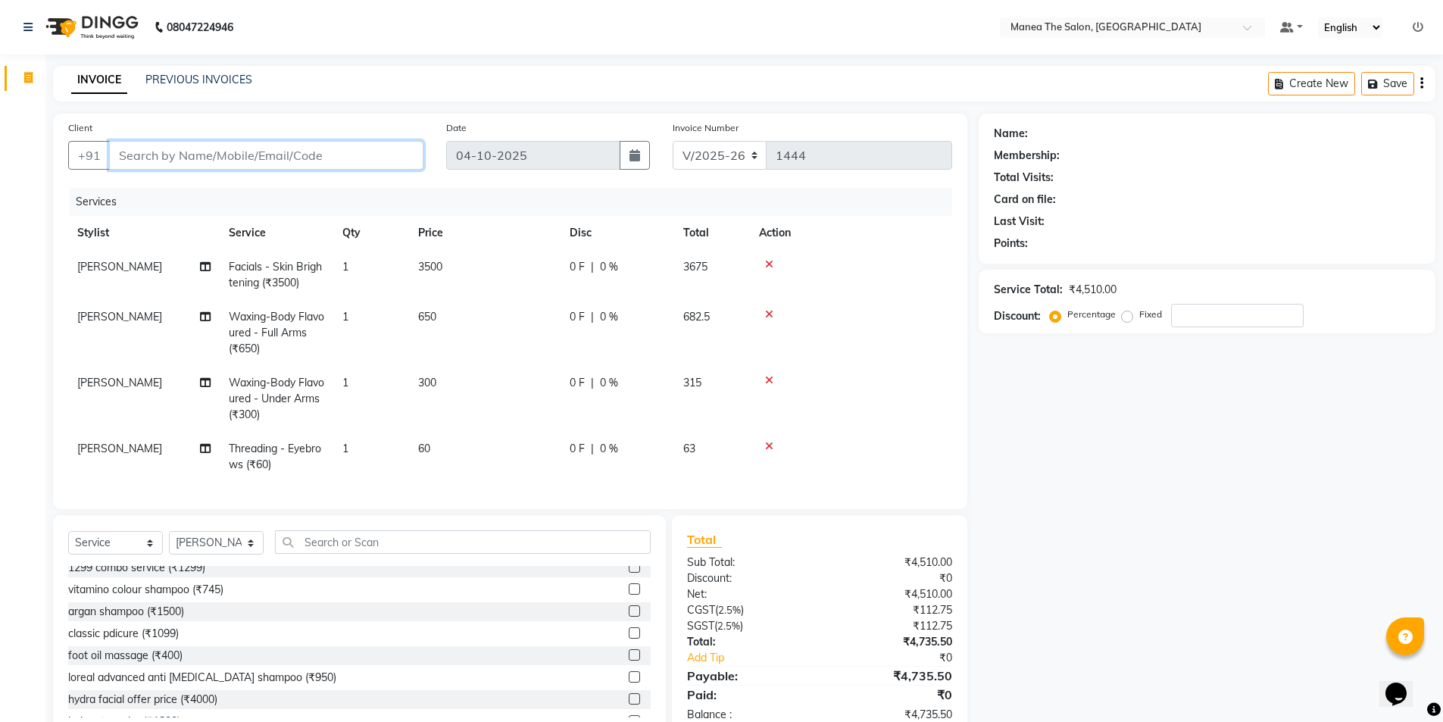
click at [253, 156] on input "Client" at bounding box center [266, 155] width 314 height 29
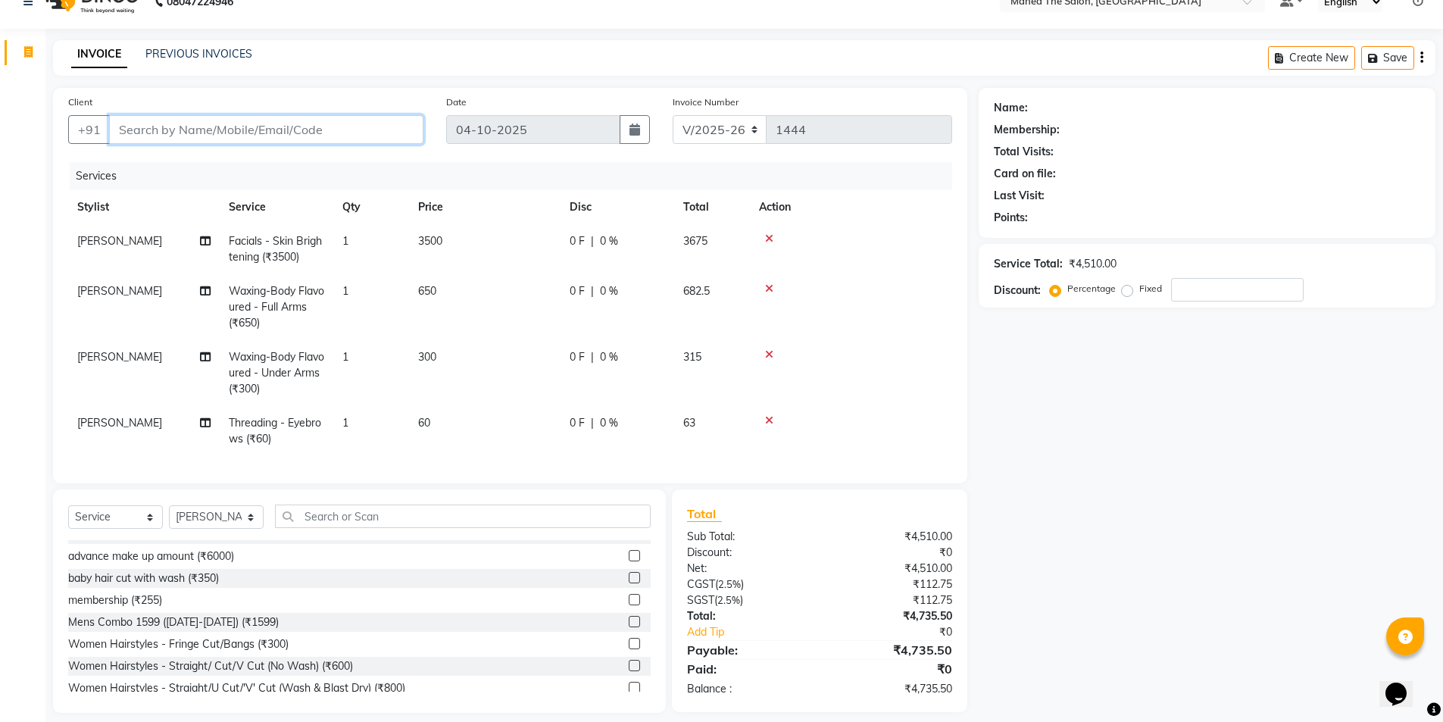
scroll to position [51, 0]
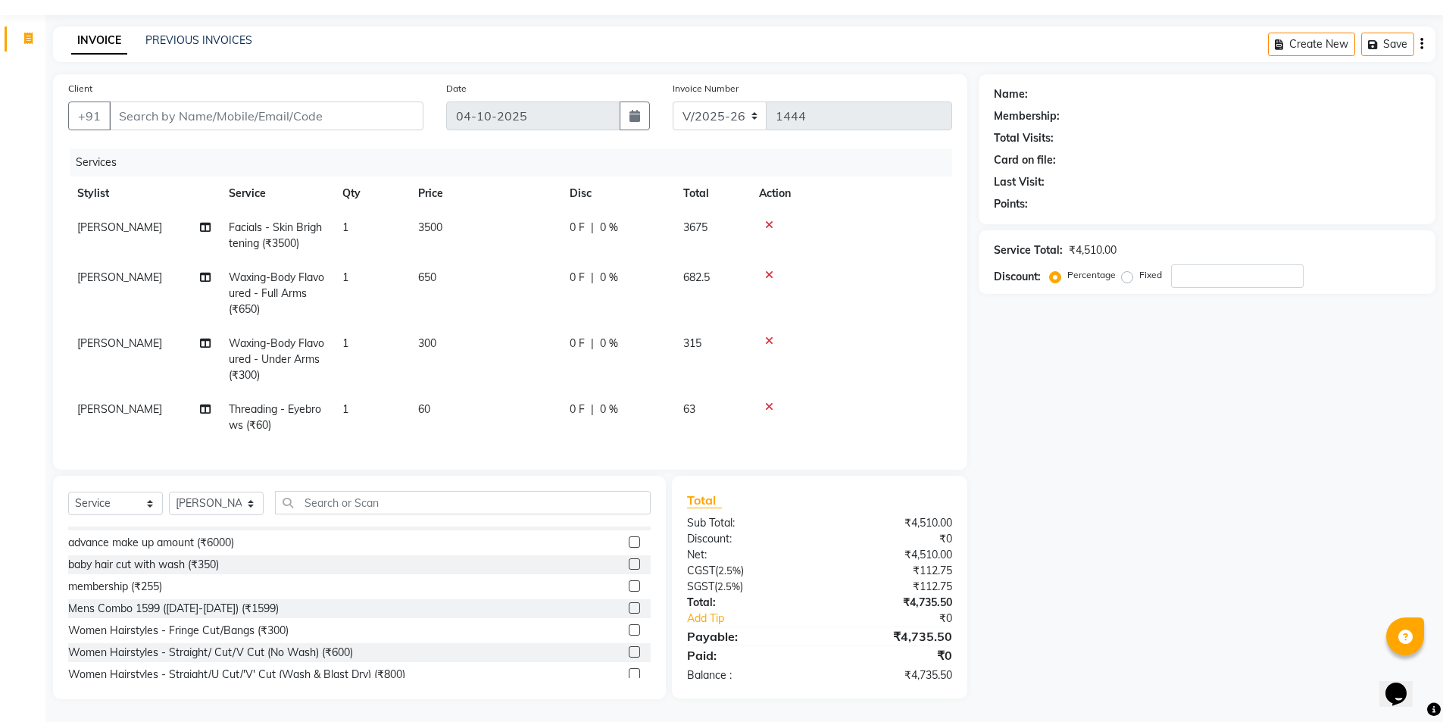
click at [680, 27] on div "INVOICE PREVIOUS INVOICES Create New Save" at bounding box center [744, 45] width 1383 height 36
click at [1241, 267] on input "number" at bounding box center [1237, 275] width 133 height 23
type input "2"
click at [227, 108] on input "Client" at bounding box center [266, 116] width 314 height 29
type input "8"
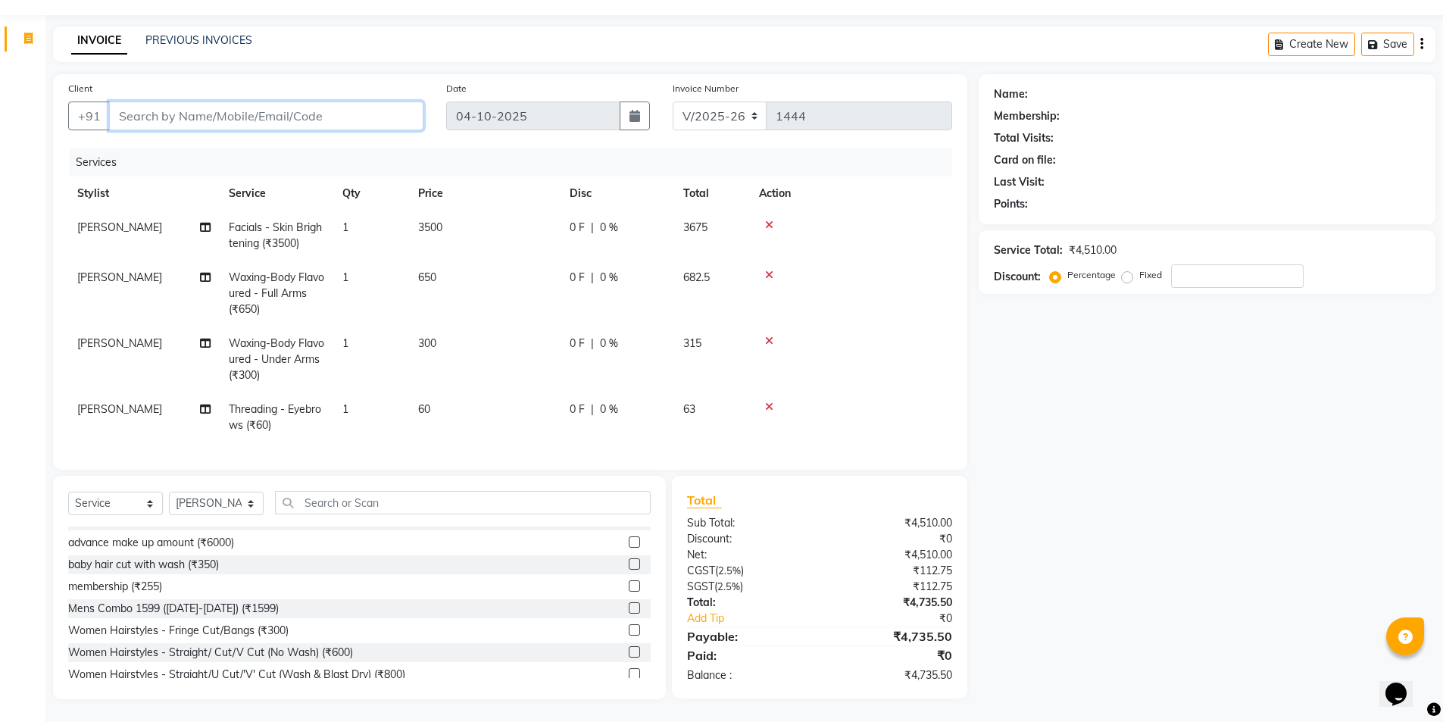
type input "0"
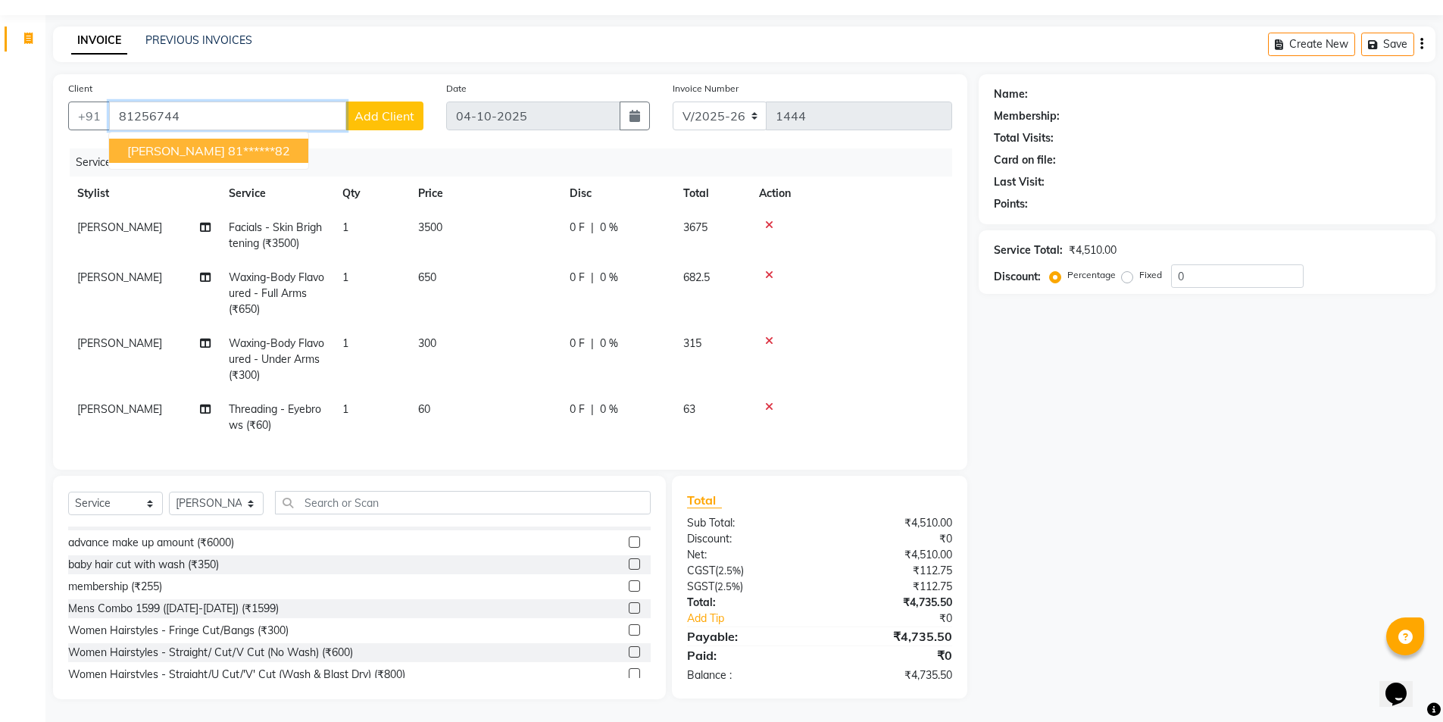
click at [228, 143] on ngb-highlight "81******82" at bounding box center [259, 150] width 62 height 15
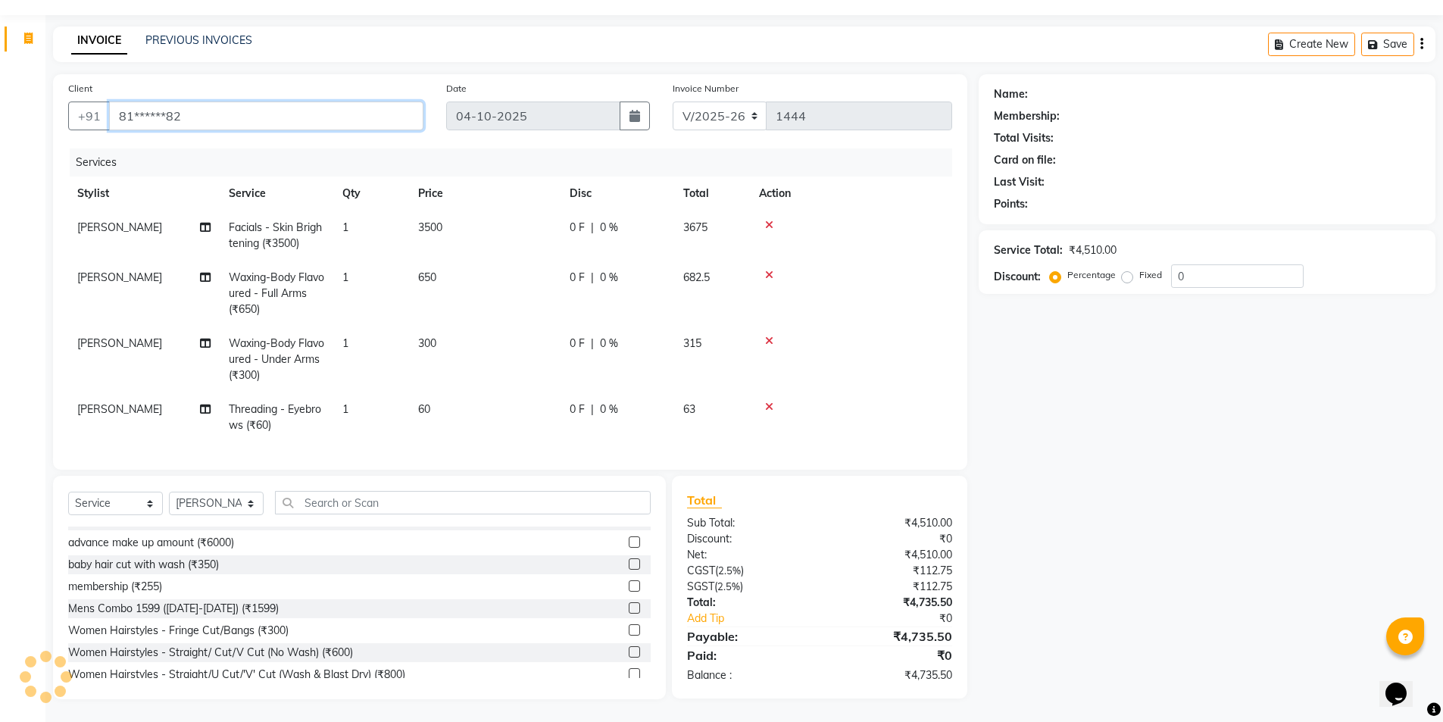
type input "81******82"
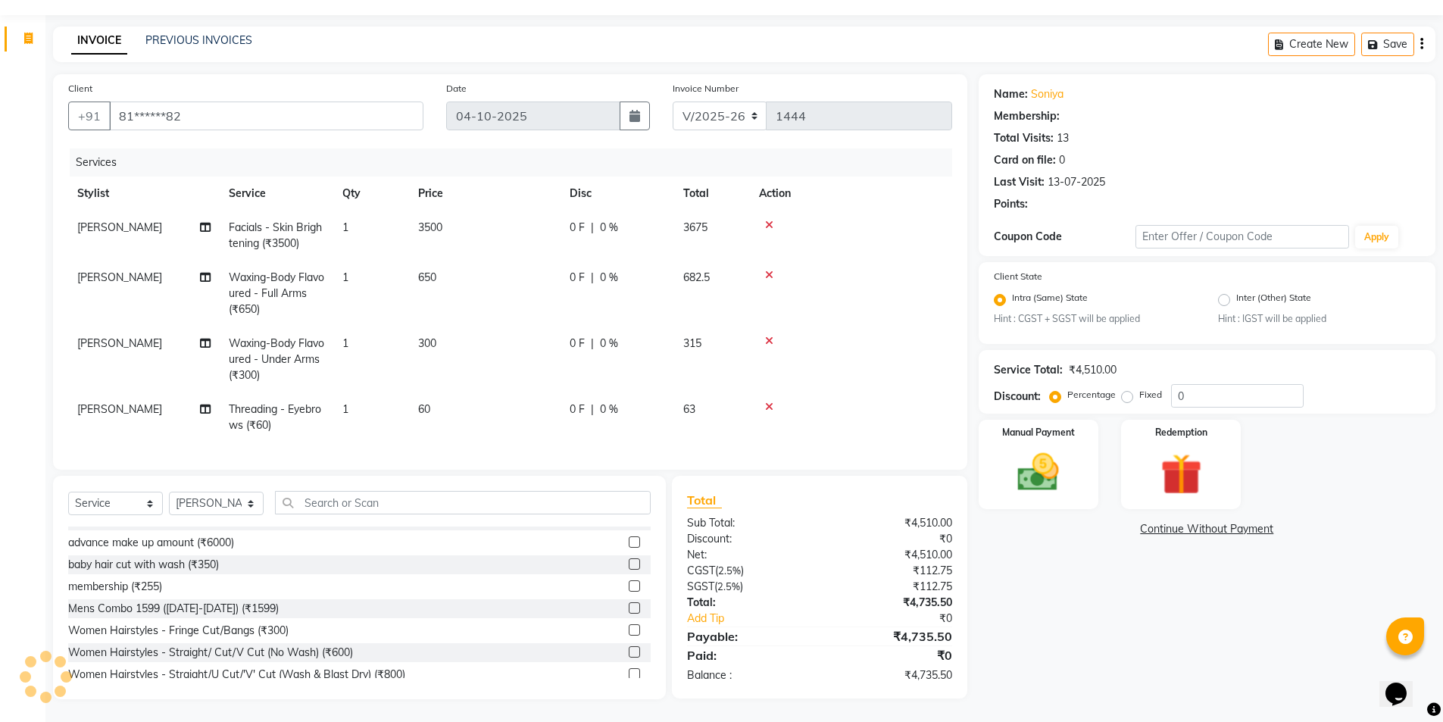
type input "15"
select select "1: Object"
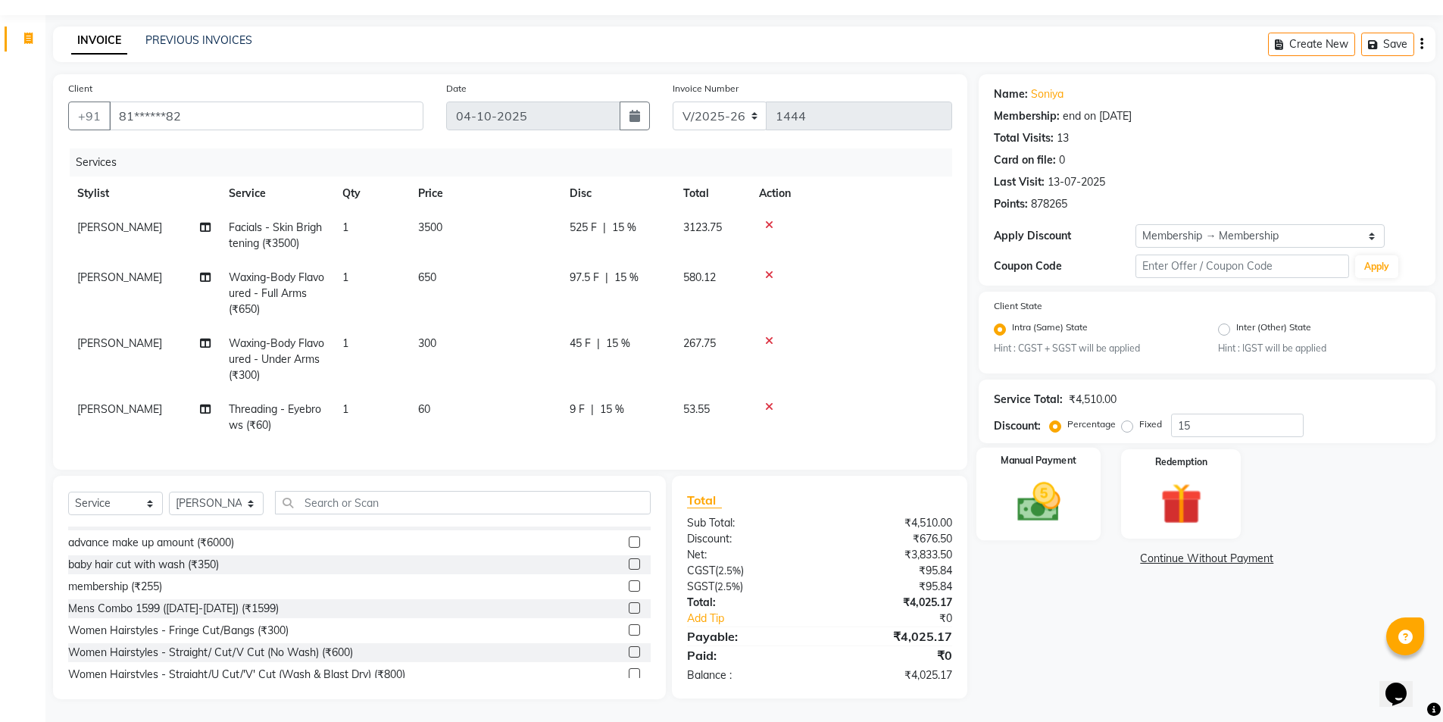
click at [1036, 499] on img at bounding box center [1039, 502] width 70 height 49
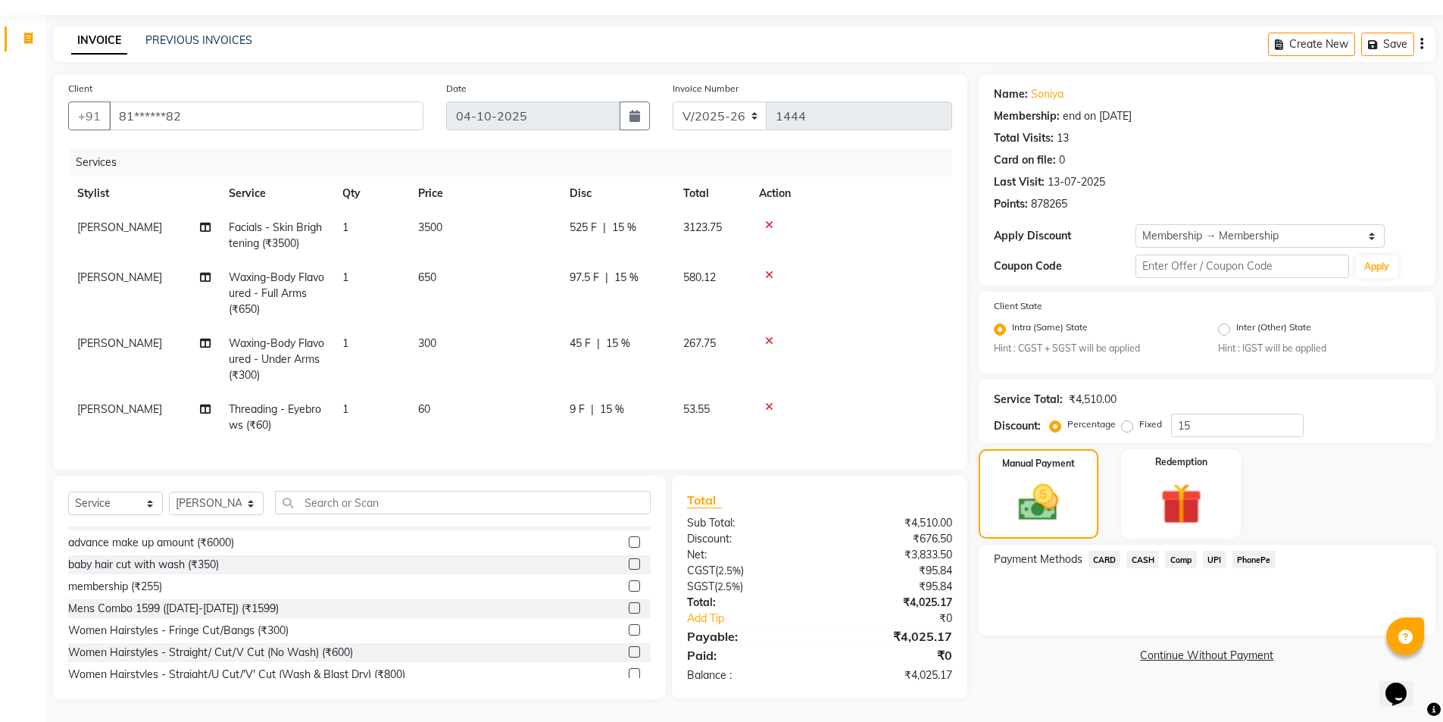
click at [1217, 551] on span "UPI" at bounding box center [1214, 559] width 23 height 17
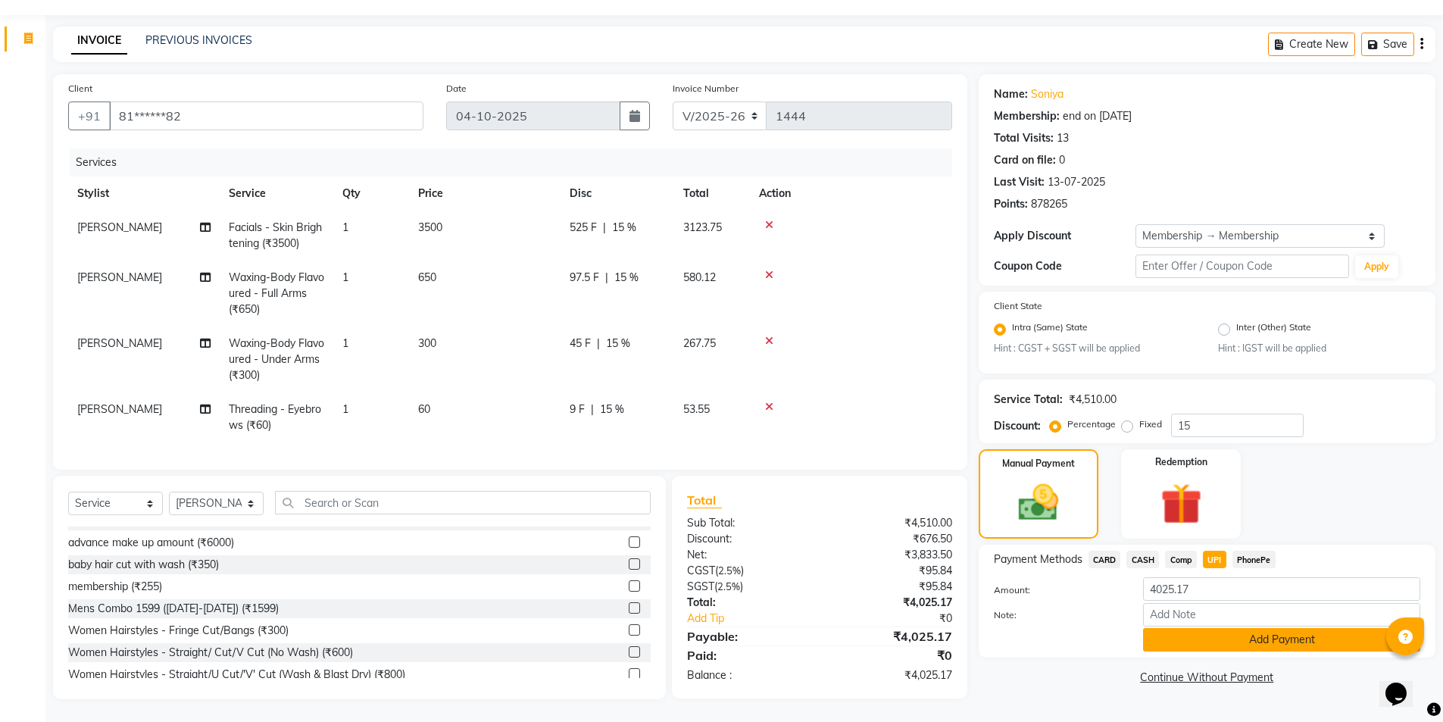
click at [1271, 629] on button "Add Payment" at bounding box center [1281, 639] width 277 height 23
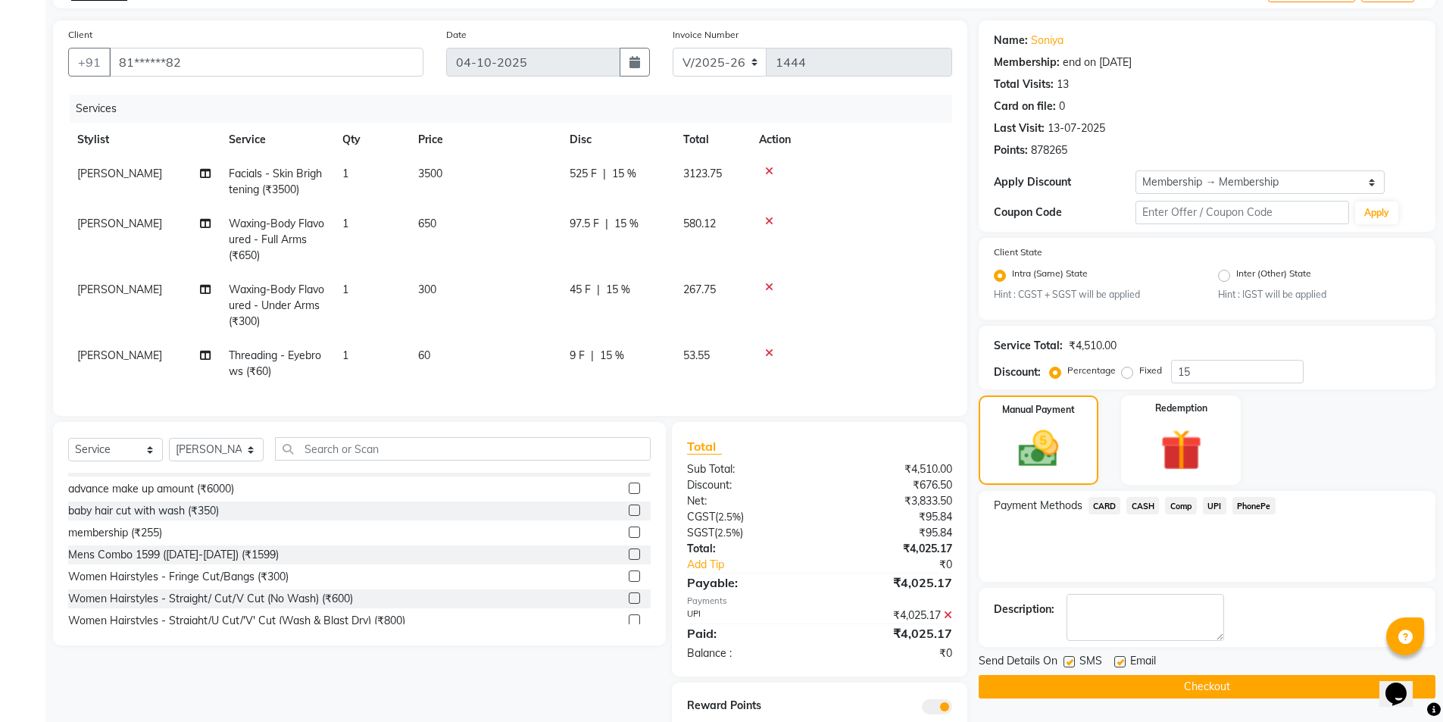
scroll to position [127, 0]
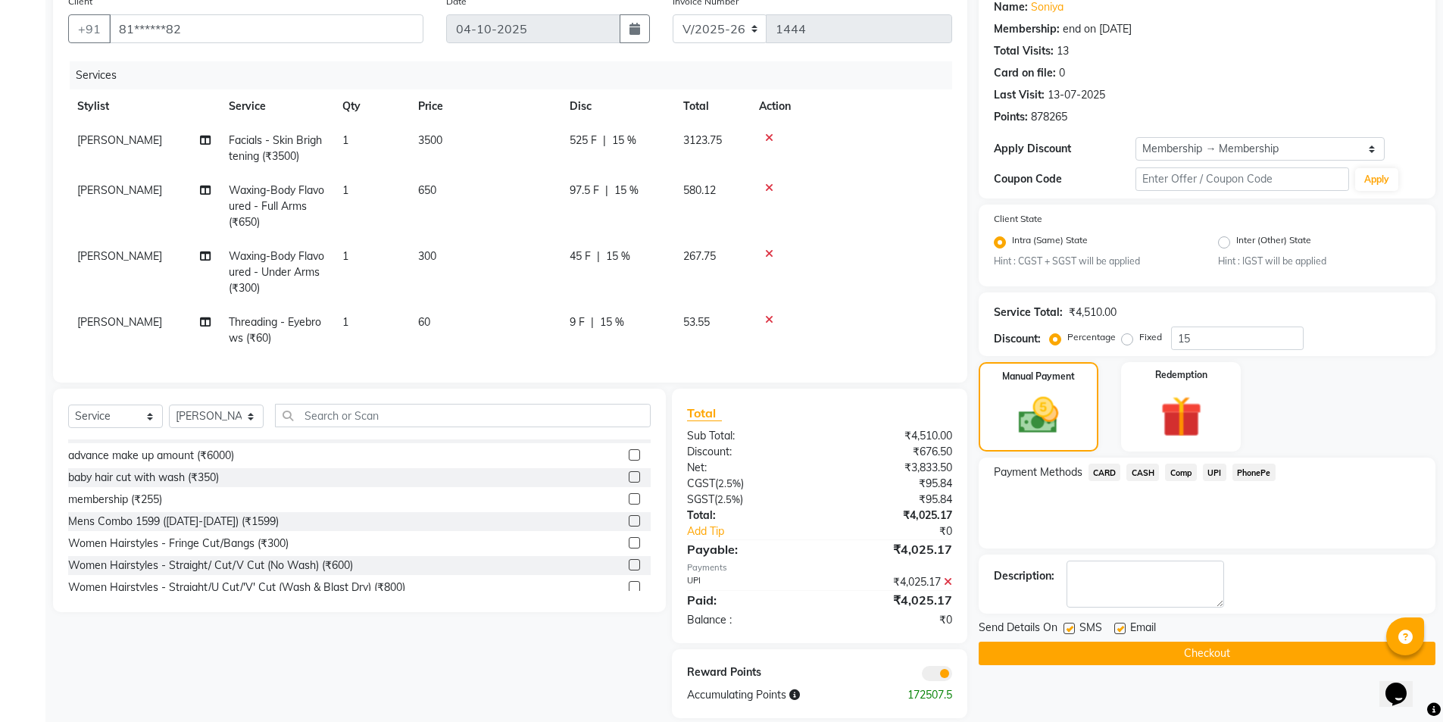
click at [1259, 658] on button "Checkout" at bounding box center [1207, 653] width 457 height 23
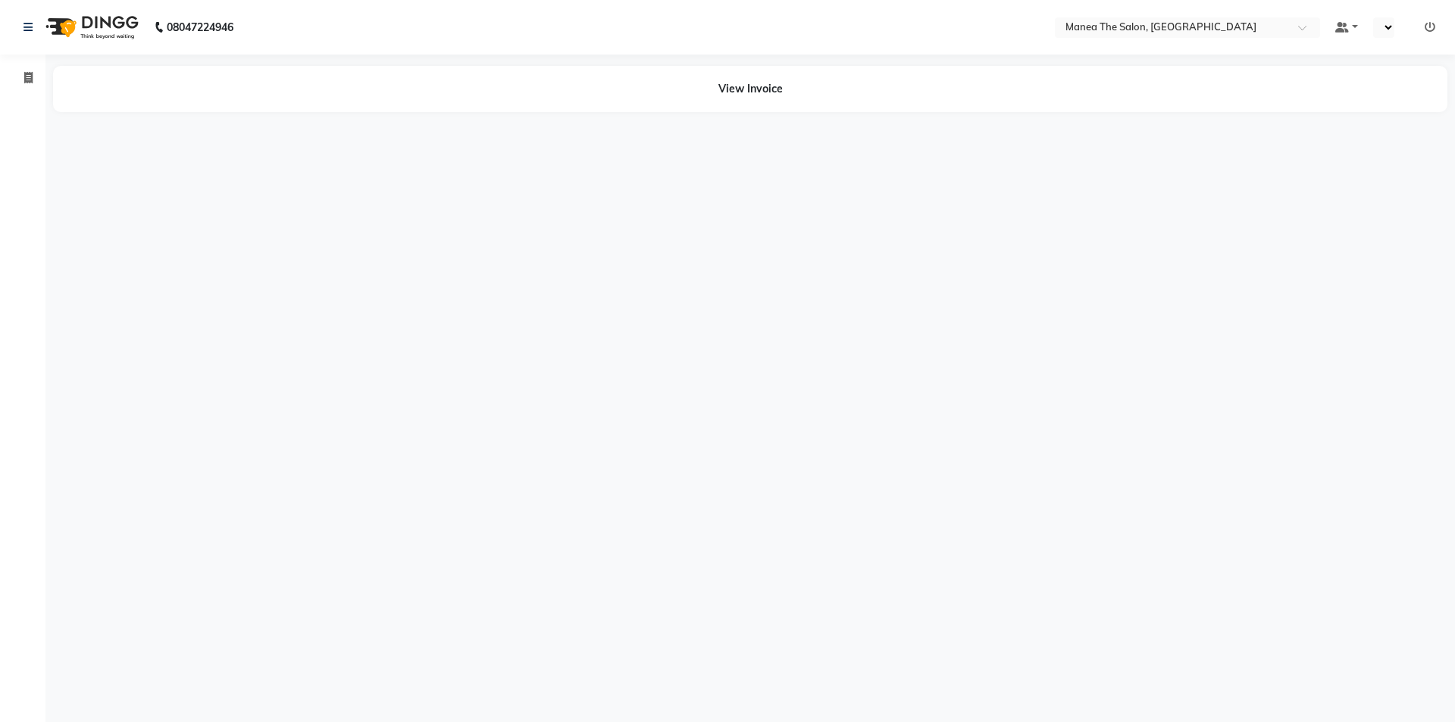
select select "en"
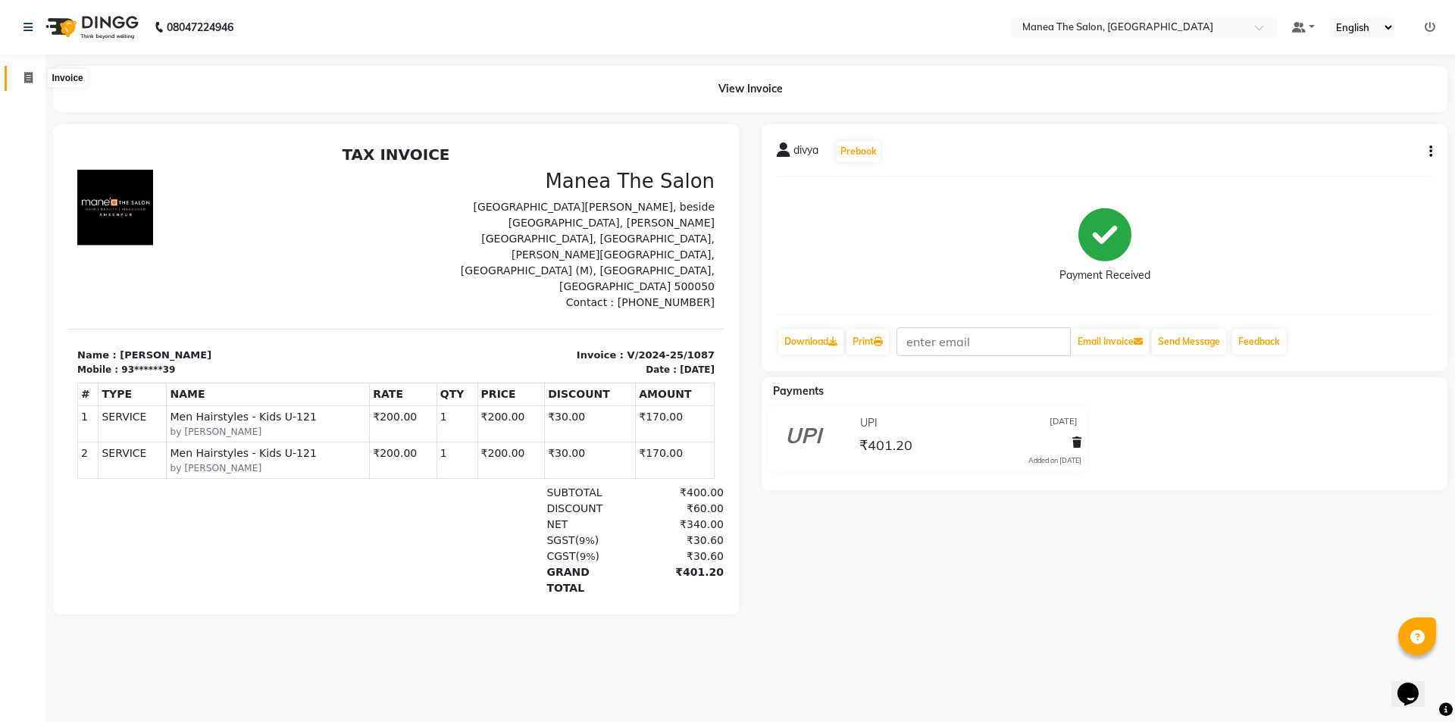
click at [26, 80] on icon at bounding box center [28, 77] width 8 height 11
select select "service"
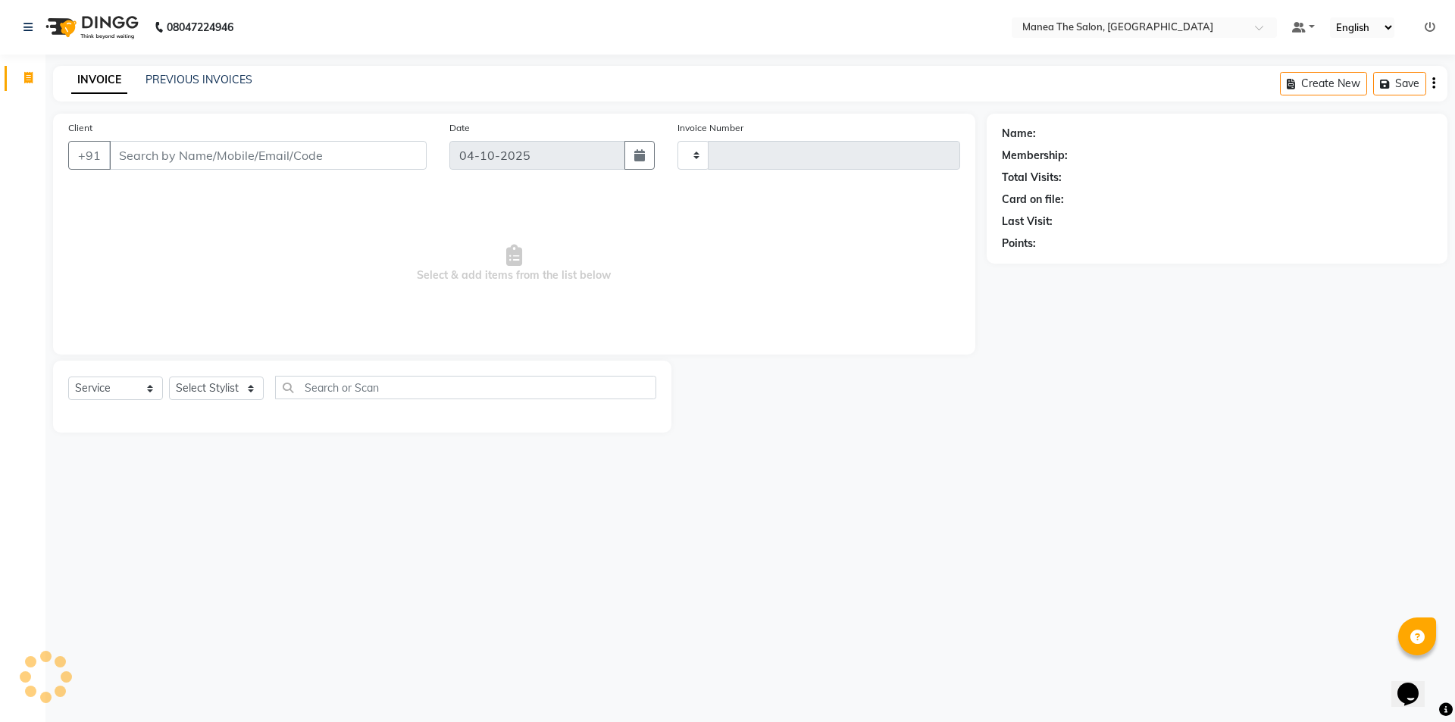
type input "1444"
select select "6397"
click at [205, 78] on link "PREVIOUS INVOICES" at bounding box center [198, 80] width 107 height 14
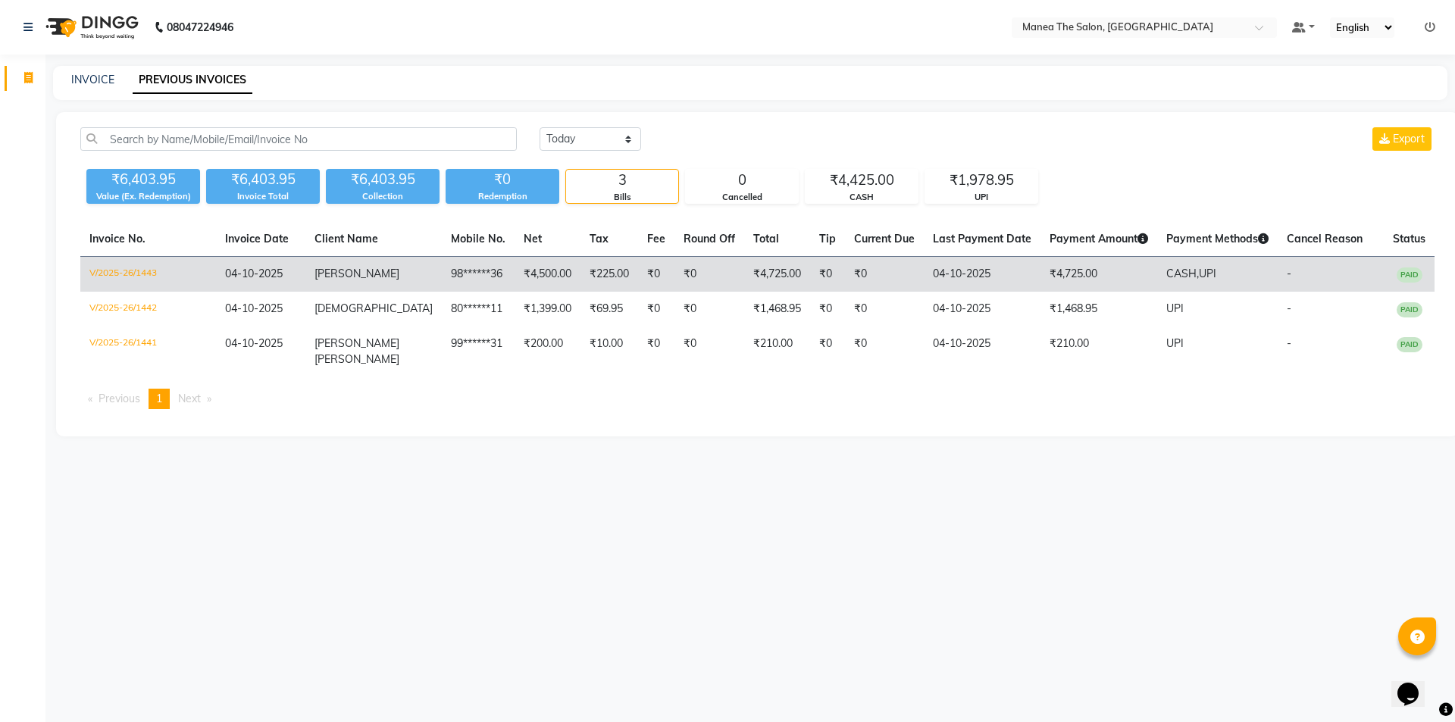
click at [536, 270] on td "₹4,500.00" at bounding box center [547, 275] width 66 height 36
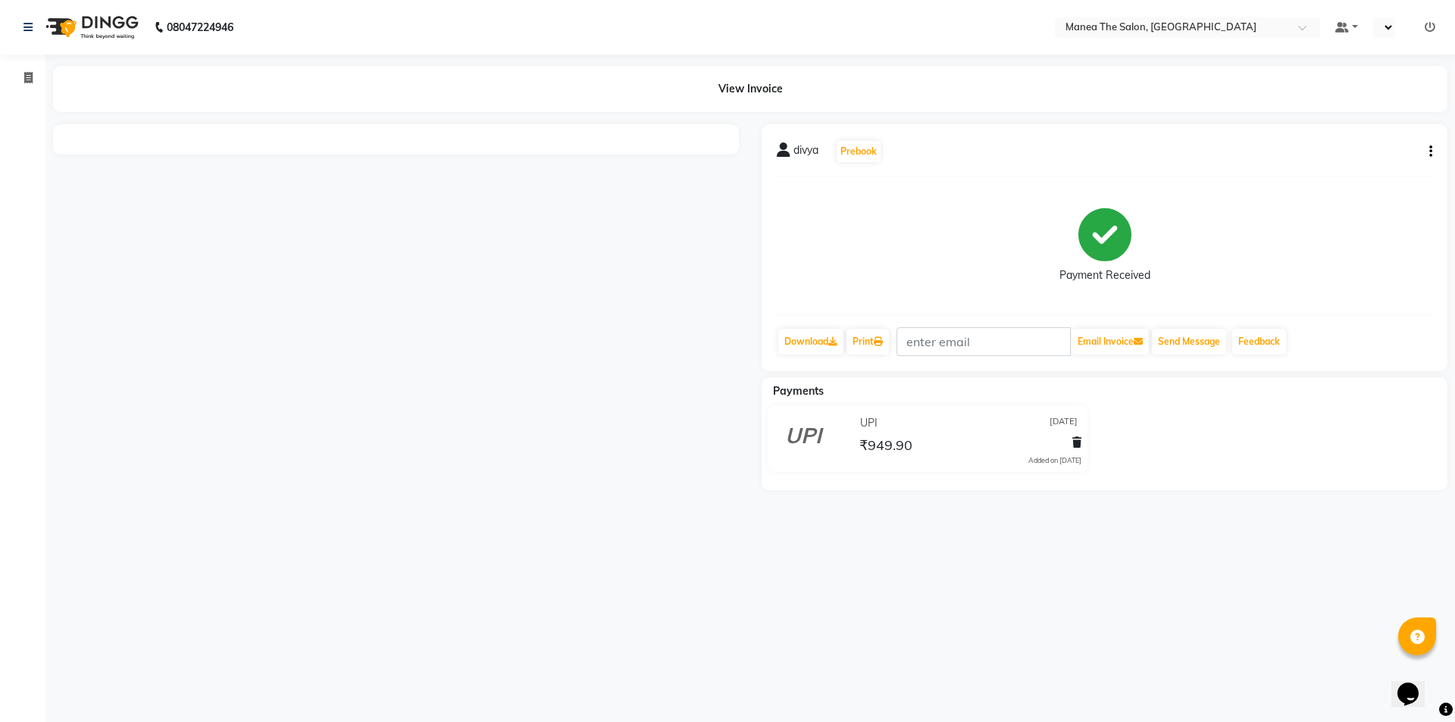
select select "en"
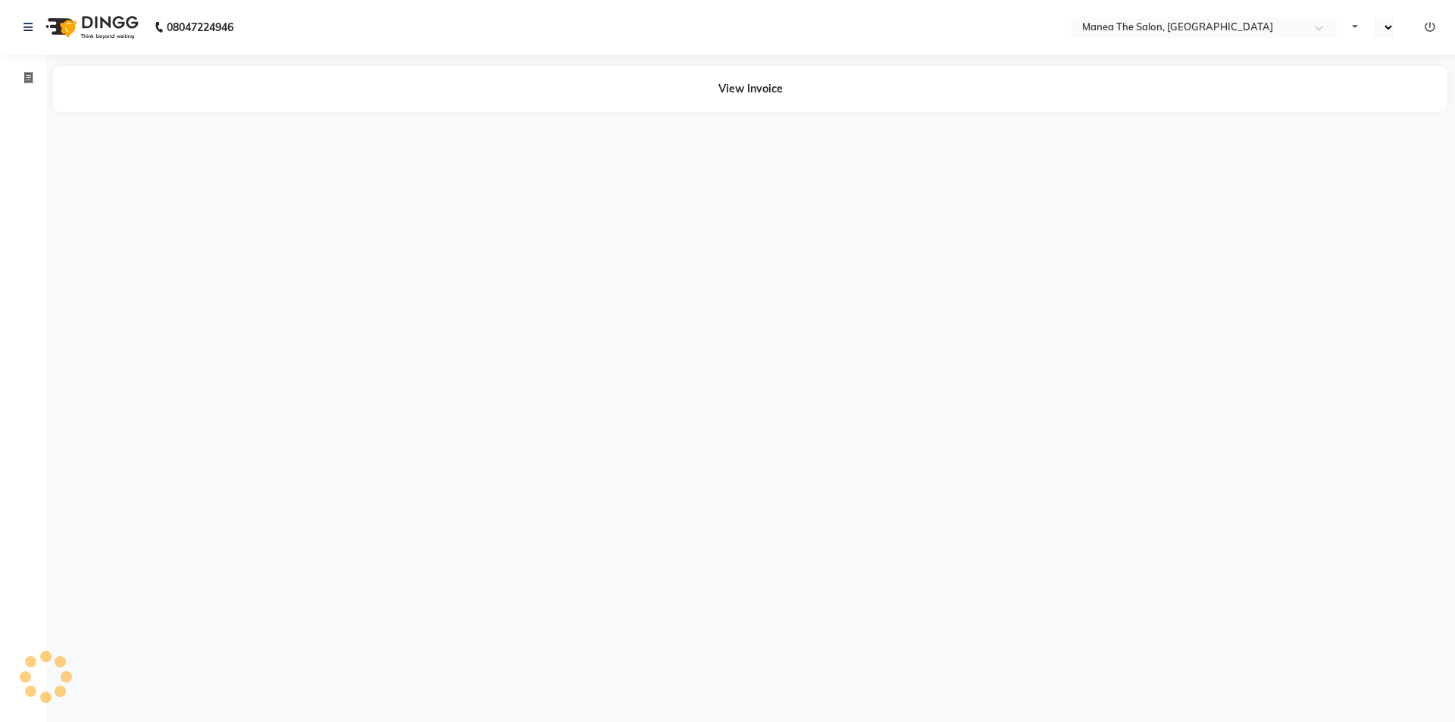
select select "en"
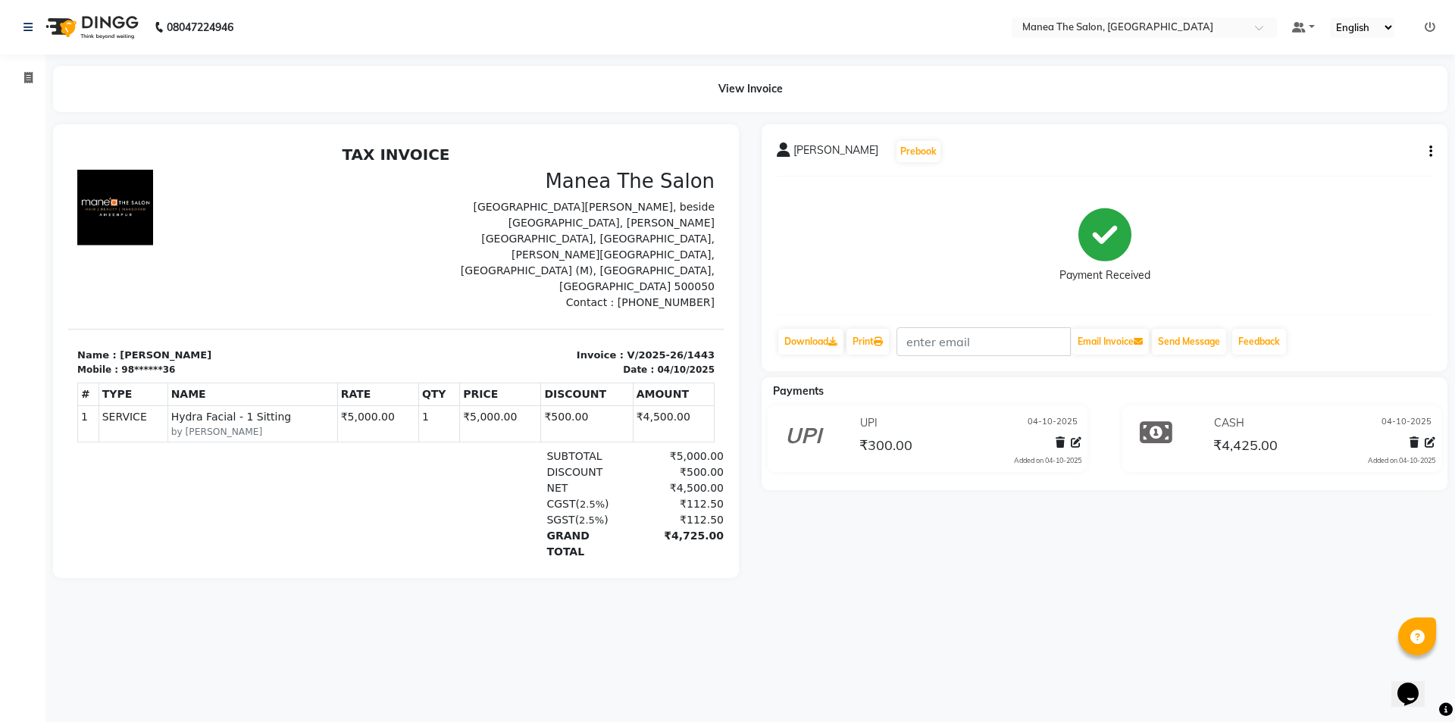
drag, startPoint x: 659, startPoint y: 439, endPoint x: 718, endPoint y: 439, distance: 59.1
click at [718, 439] on html "TAX INVOICE Manea The Salon 2nd Floor, SSR Lalitha Complex, Ameenpur Rd, beside…" at bounding box center [395, 386] width 655 height 495
click at [30, 77] on icon at bounding box center [28, 77] width 8 height 11
select select "service"
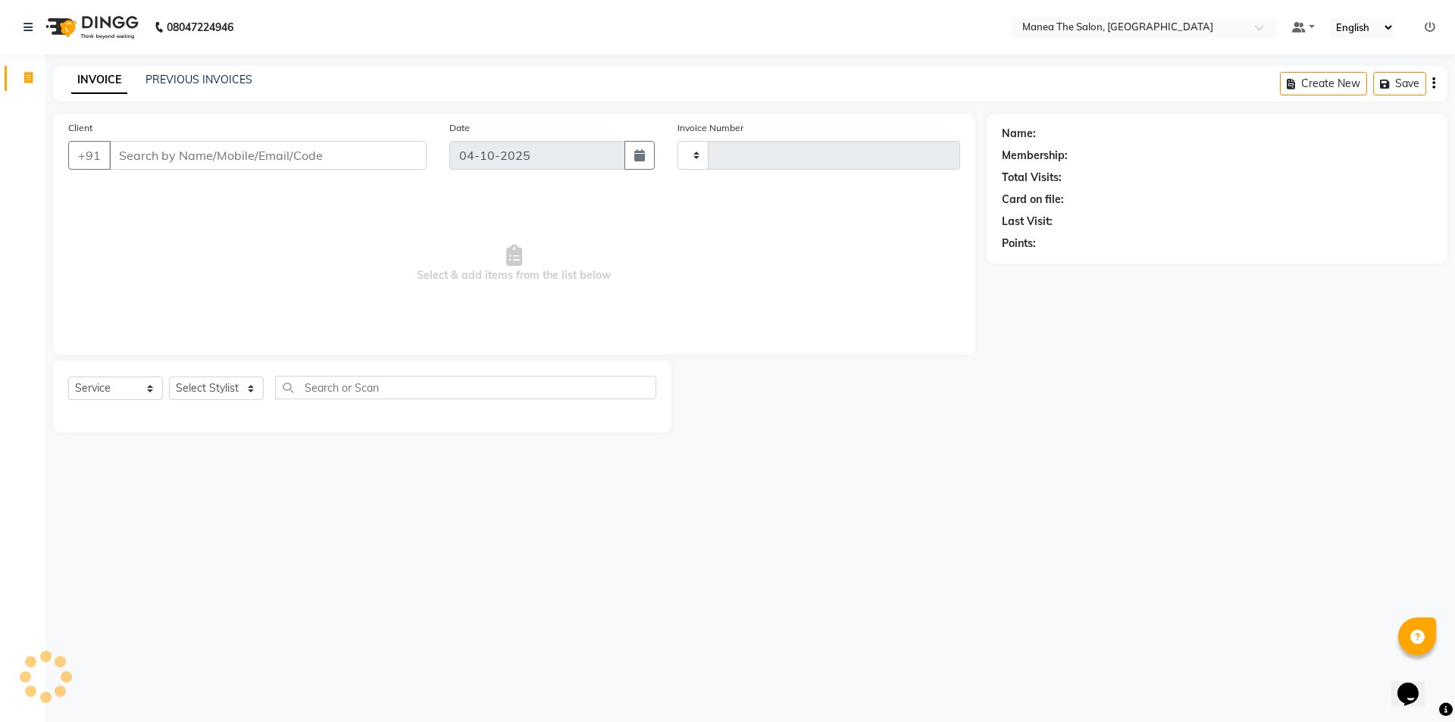
type input "1444"
select select "6397"
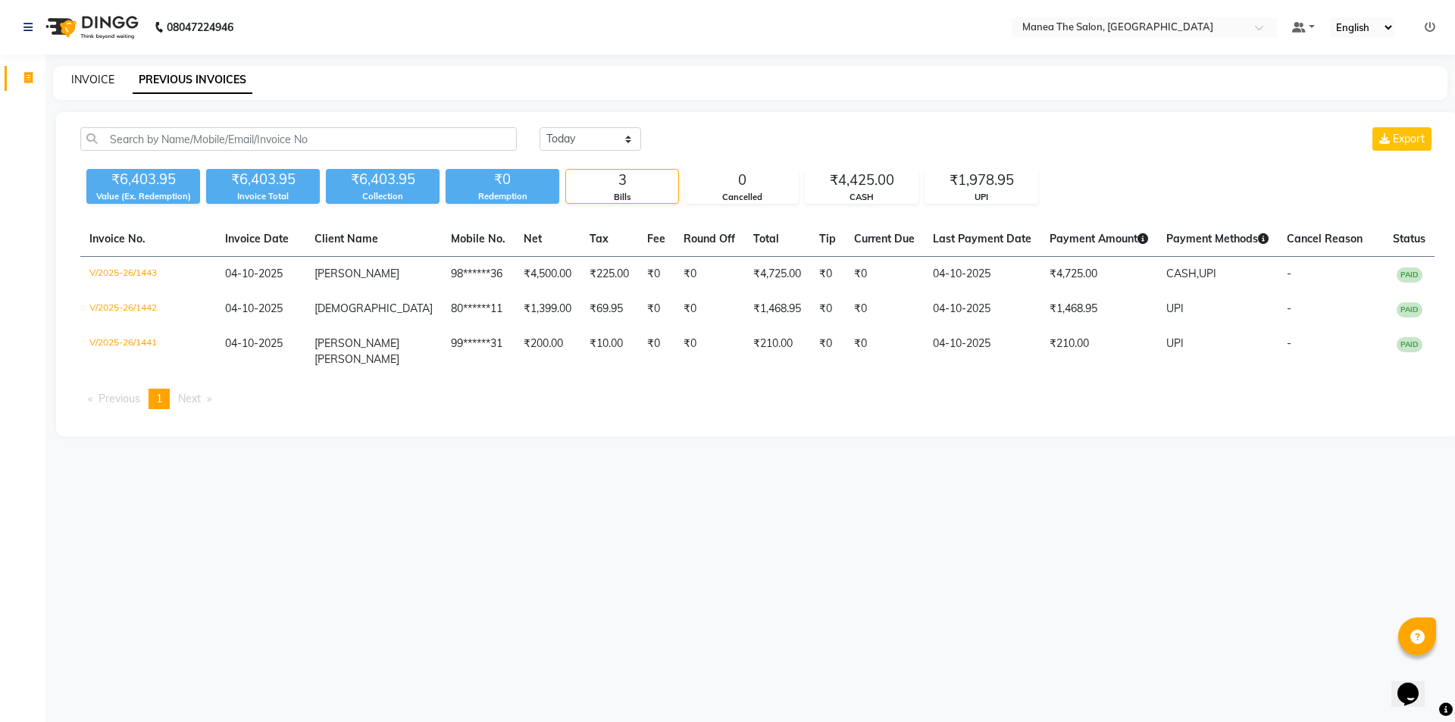
click at [95, 81] on link "INVOICE" at bounding box center [92, 80] width 43 height 14
select select "service"
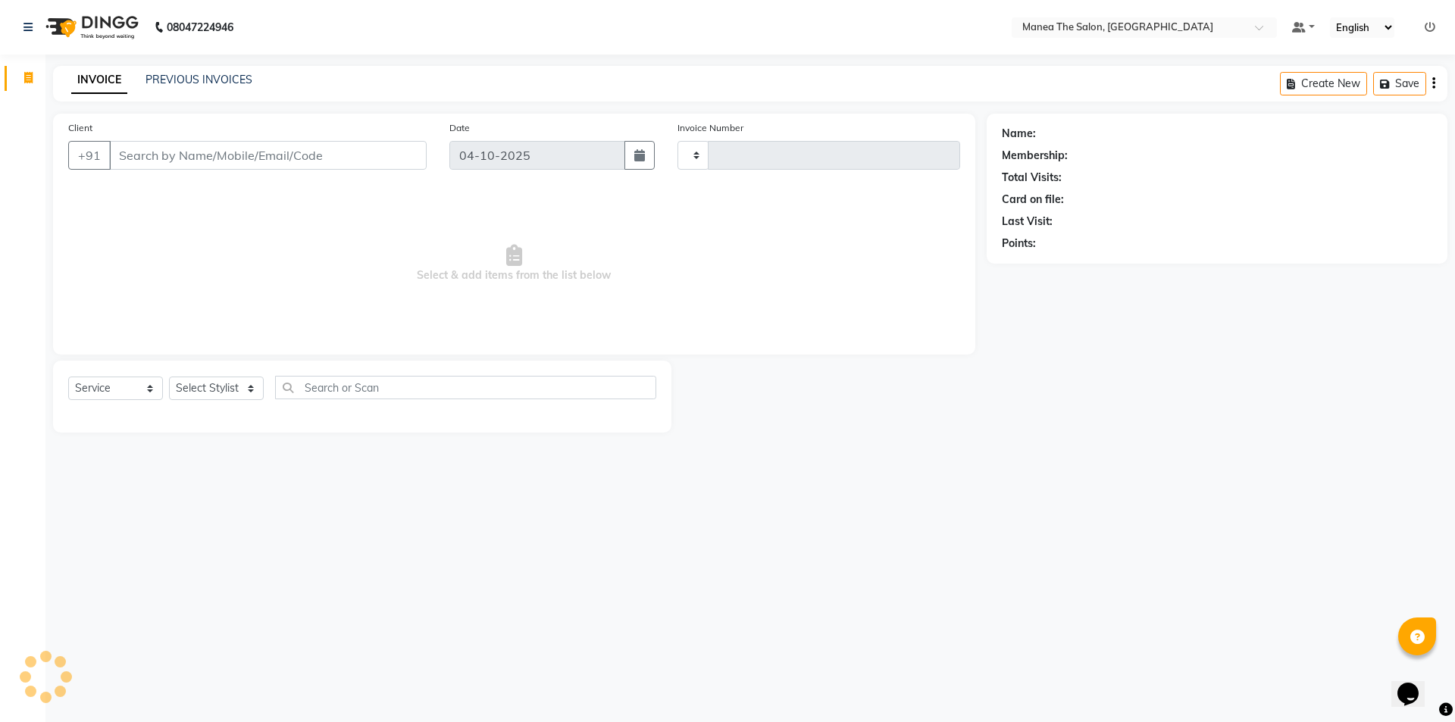
type input "1444"
select select "6397"
click at [238, 383] on select "Select Stylist [PERSON_NAME] [PERSON_NAME] Aruna [PERSON_NAME] Manager [PERSON_…" at bounding box center [216, 388] width 95 height 23
select select "85836"
click at [169, 377] on select "Select Stylist [PERSON_NAME] [PERSON_NAME] Aruna [PERSON_NAME] Manager [PERSON_…" at bounding box center [216, 388] width 95 height 23
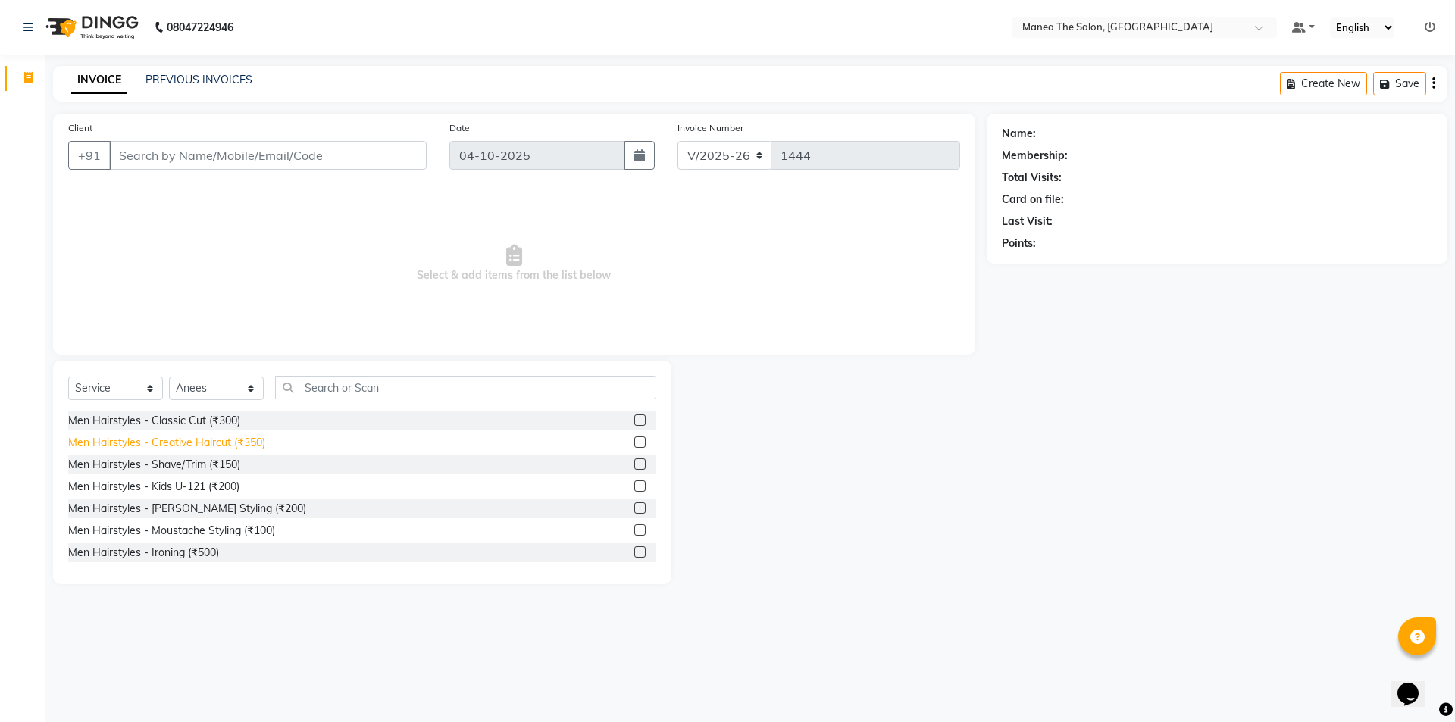
click at [227, 444] on div "Men Hairstyles - Creative Haircut (₹350)" at bounding box center [166, 443] width 197 height 16
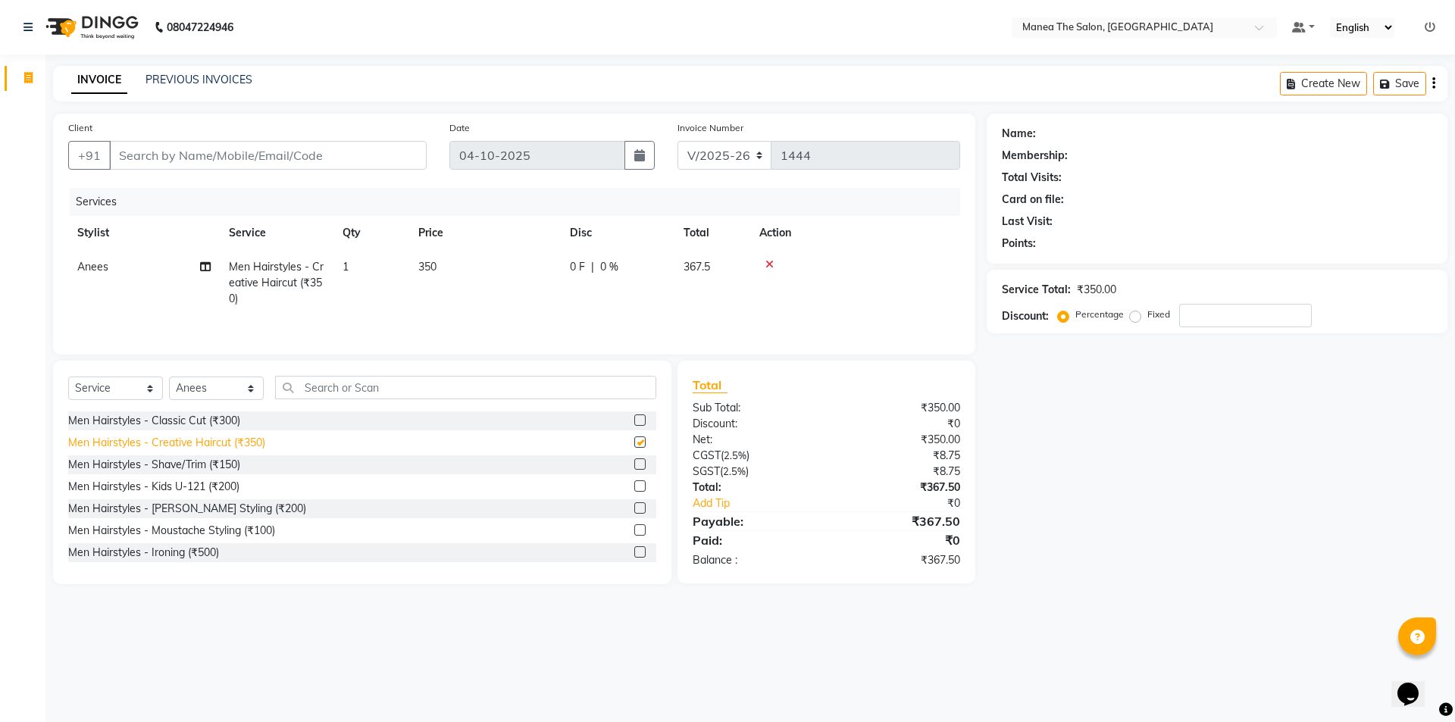
checkbox input "false"
drag, startPoint x: 613, startPoint y: 386, endPoint x: 450, endPoint y: 402, distance: 163.7
click at [449, 404] on div "Select Service Product Membership Package Voucher Prepaid Gift Card Select Styl…" at bounding box center [362, 394] width 588 height 36
click at [313, 153] on input "Client" at bounding box center [267, 155] width 317 height 29
drag, startPoint x: 267, startPoint y: 141, endPoint x: 303, endPoint y: 158, distance: 40.3
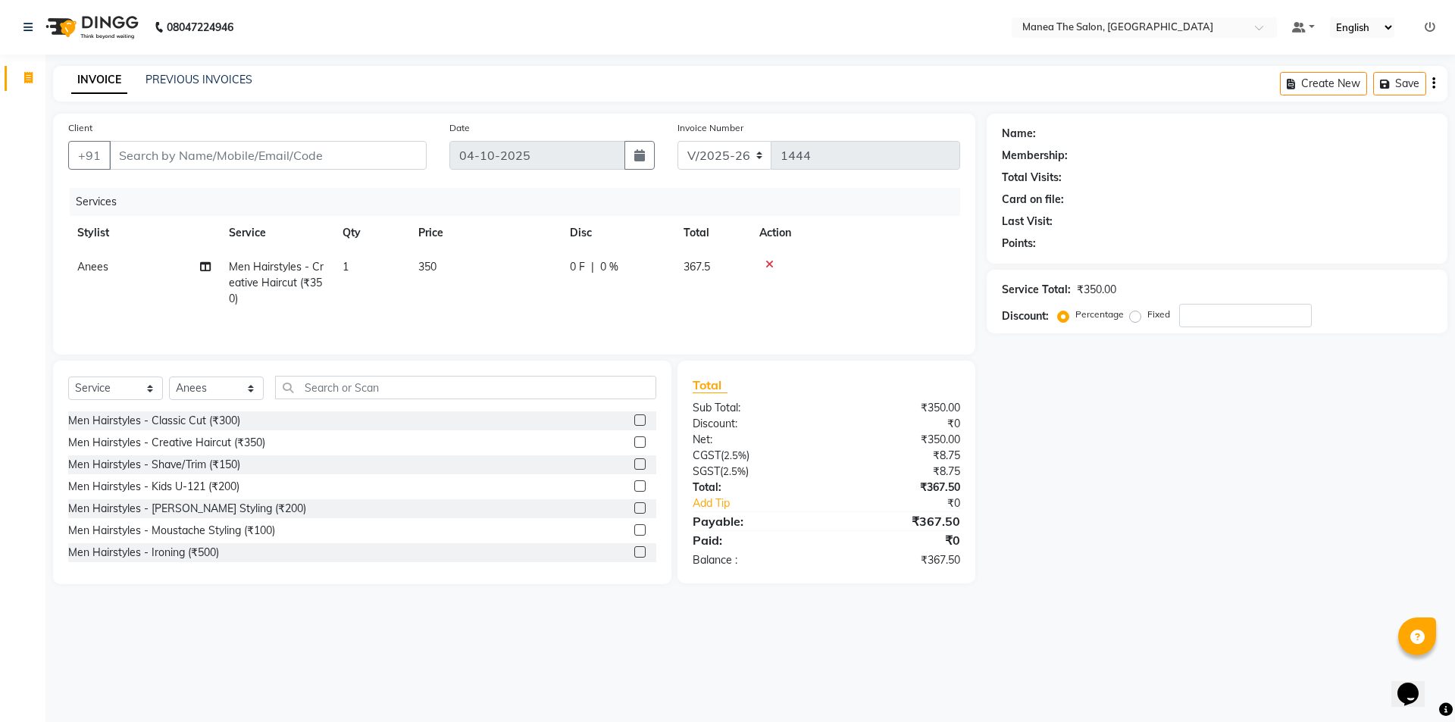
drag, startPoint x: 303, startPoint y: 158, endPoint x: 348, endPoint y: 141, distance: 48.0
click at [518, 77] on div "INVOICE PREVIOUS INVOICES Create New Save" at bounding box center [750, 84] width 1394 height 36
drag, startPoint x: 317, startPoint y: 154, endPoint x: 125, endPoint y: 155, distance: 192.4
click at [125, 155] on input "Client" at bounding box center [267, 155] width 317 height 29
drag, startPoint x: 308, startPoint y: 166, endPoint x: 337, endPoint y: 151, distance: 33.2
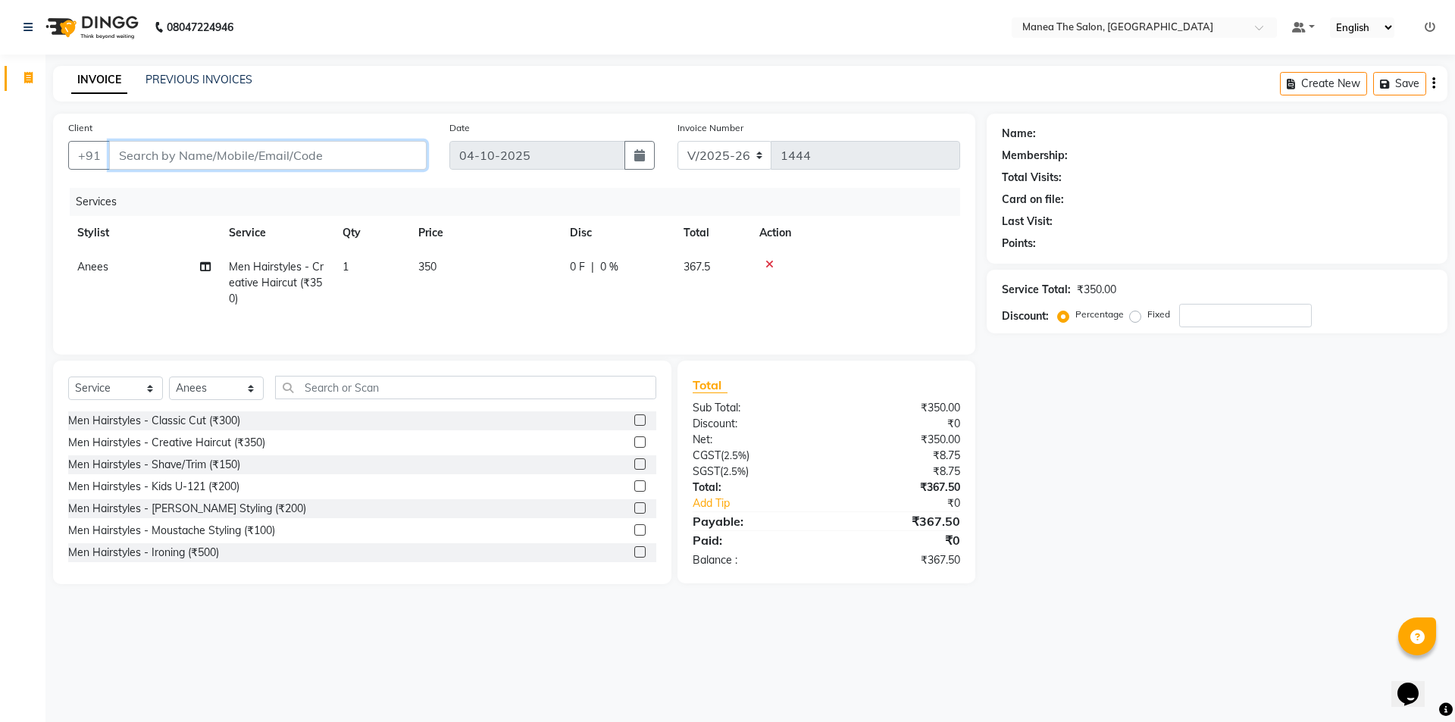
click at [311, 162] on input "Client" at bounding box center [267, 155] width 317 height 29
type input "9"
type input "0"
click at [211, 192] on ngb-highlight "93******39" at bounding box center [195, 190] width 62 height 15
type input "93******39"
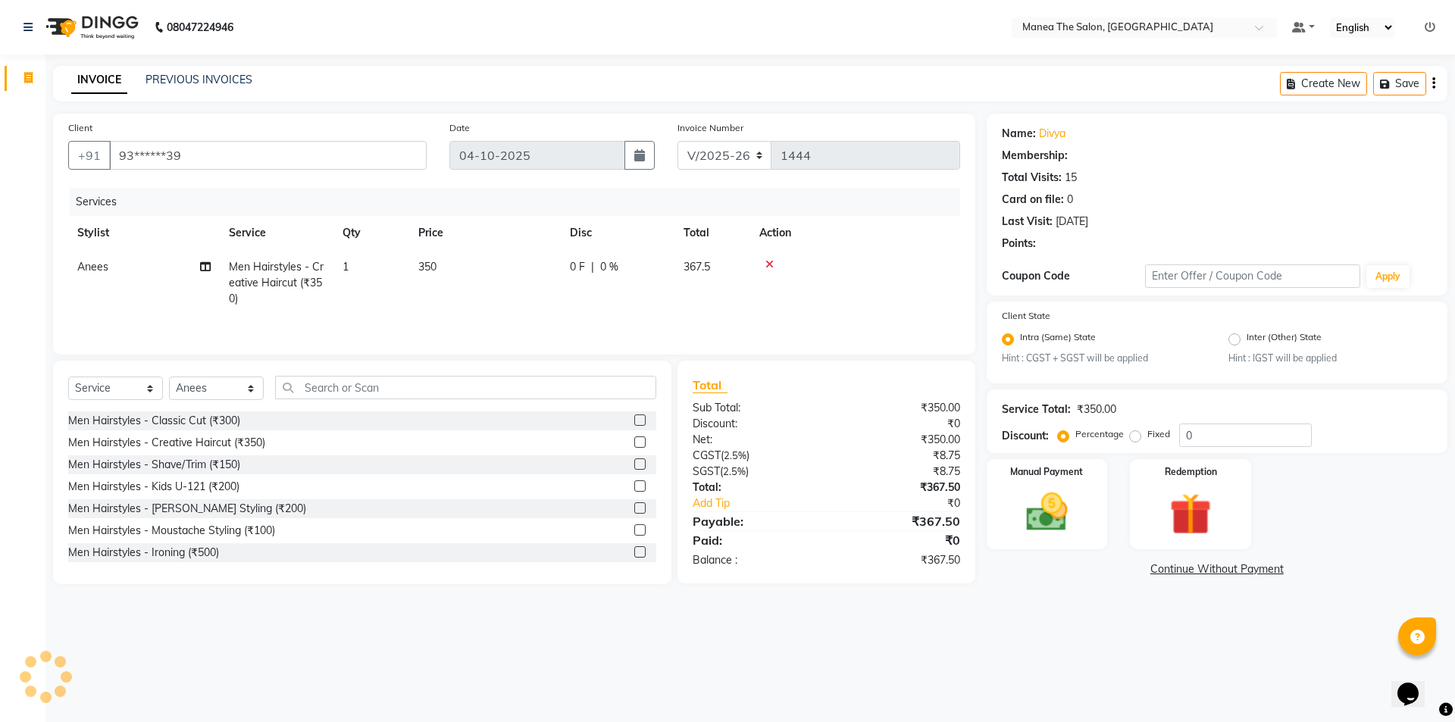
type input "15"
select select "1: Object"
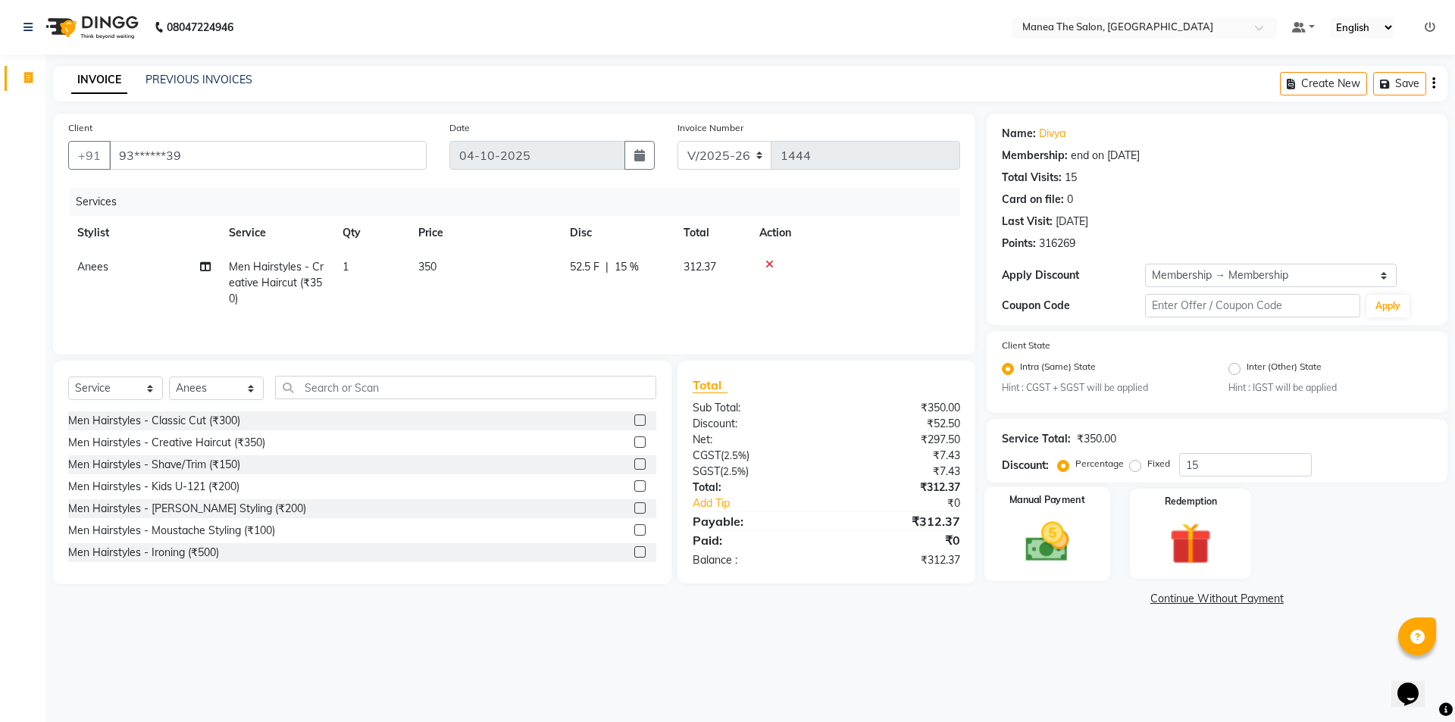
click at [1043, 543] on img at bounding box center [1046, 542] width 70 height 50
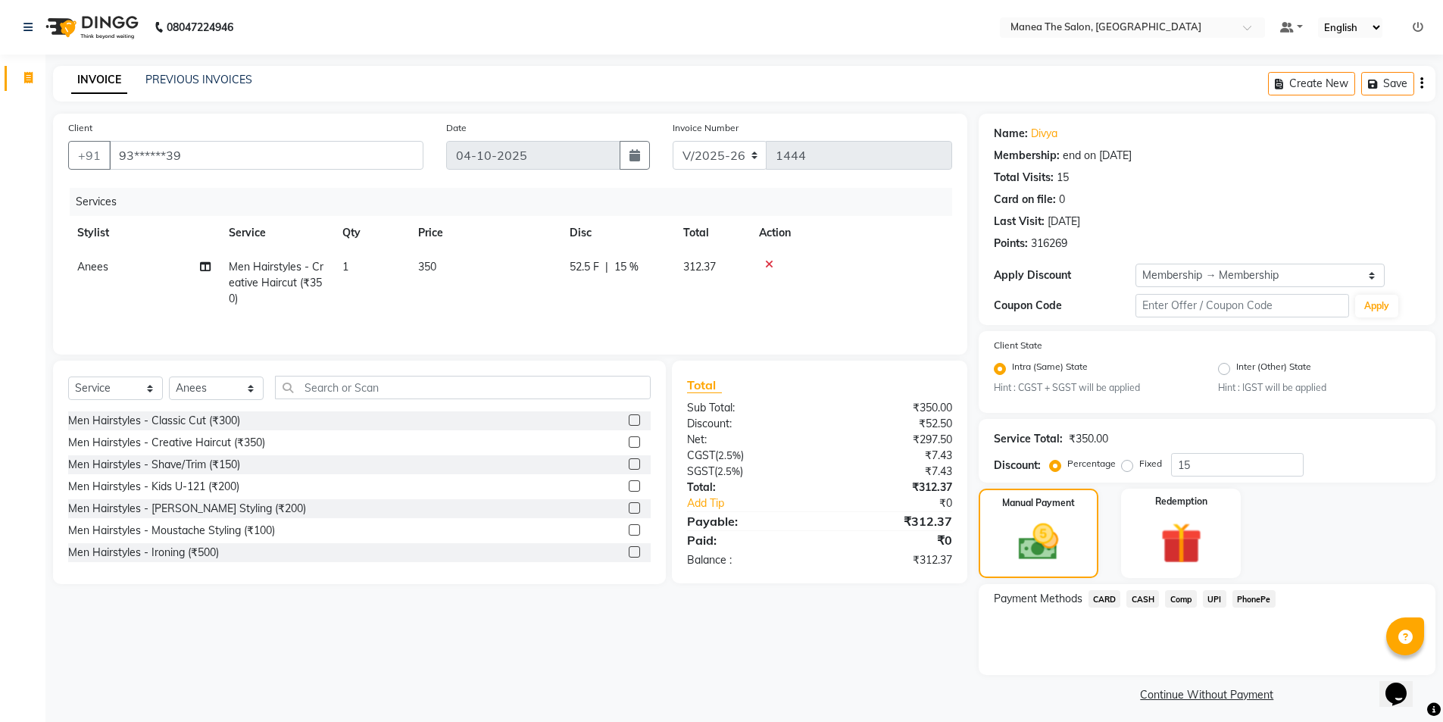
click at [1211, 597] on span "UPI" at bounding box center [1214, 598] width 23 height 17
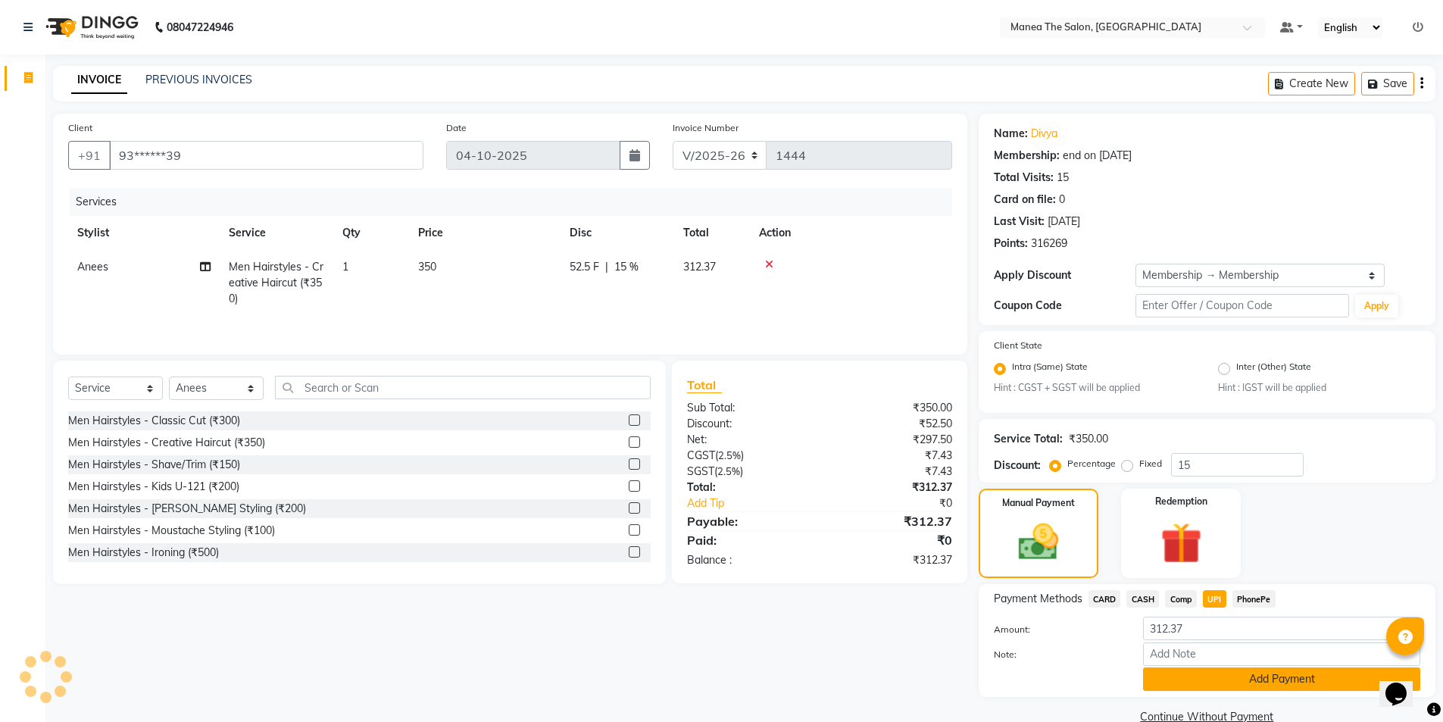
click at [1255, 678] on button "Add Payment" at bounding box center [1281, 678] width 277 height 23
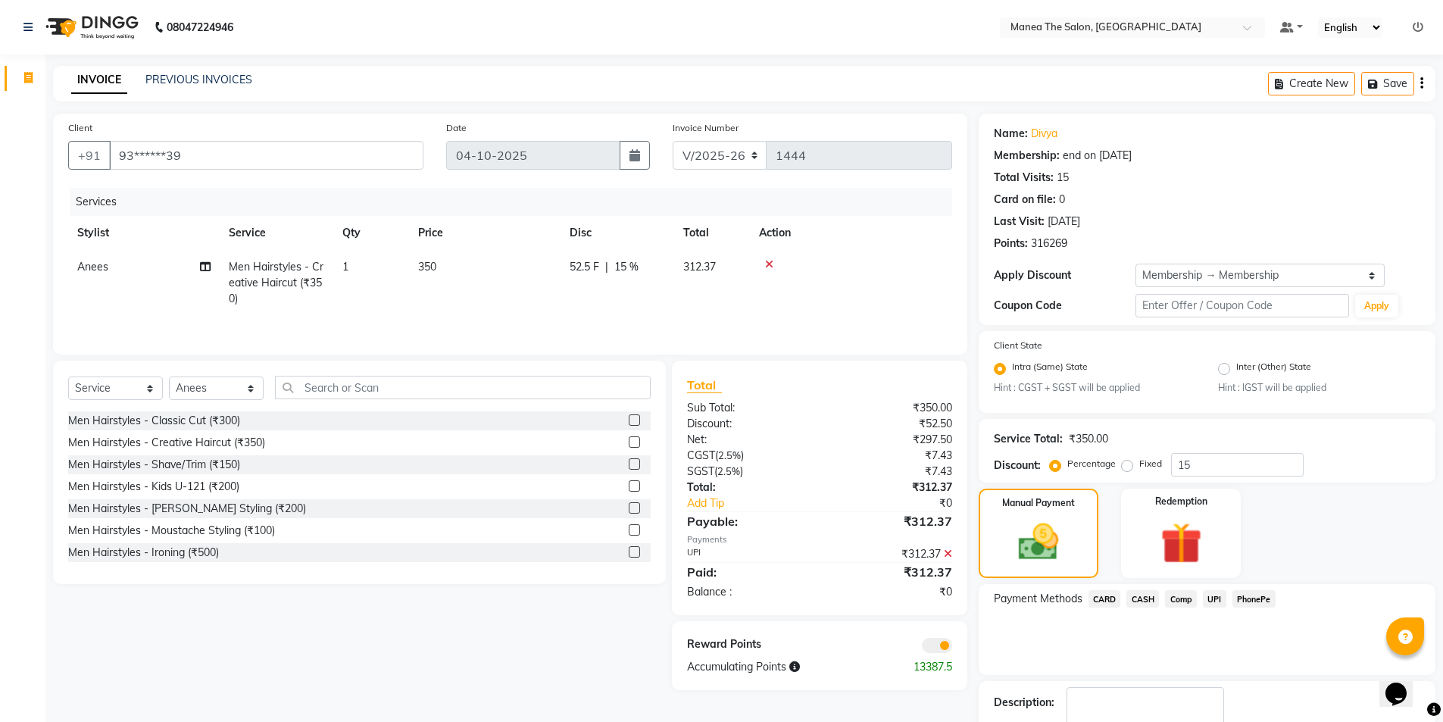
scroll to position [92, 0]
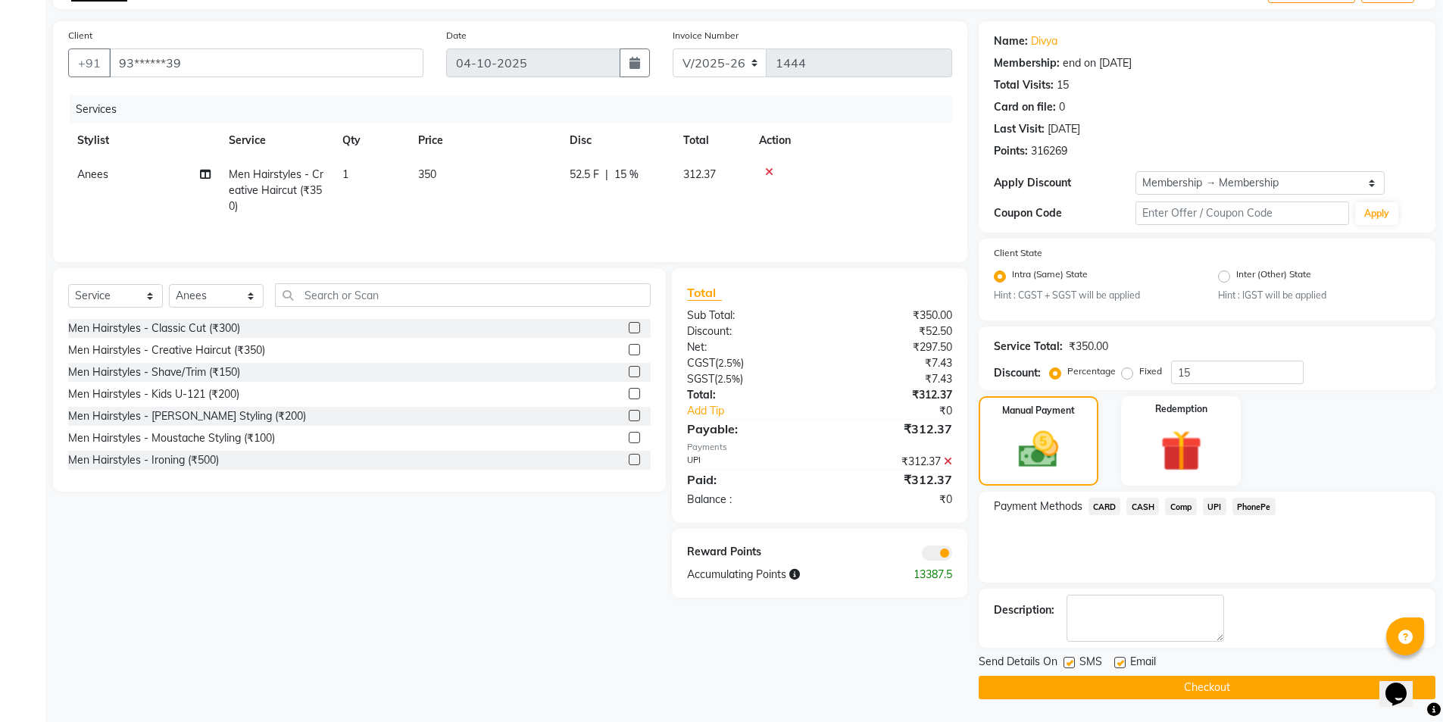
click at [1202, 689] on button "Checkout" at bounding box center [1207, 687] width 457 height 23
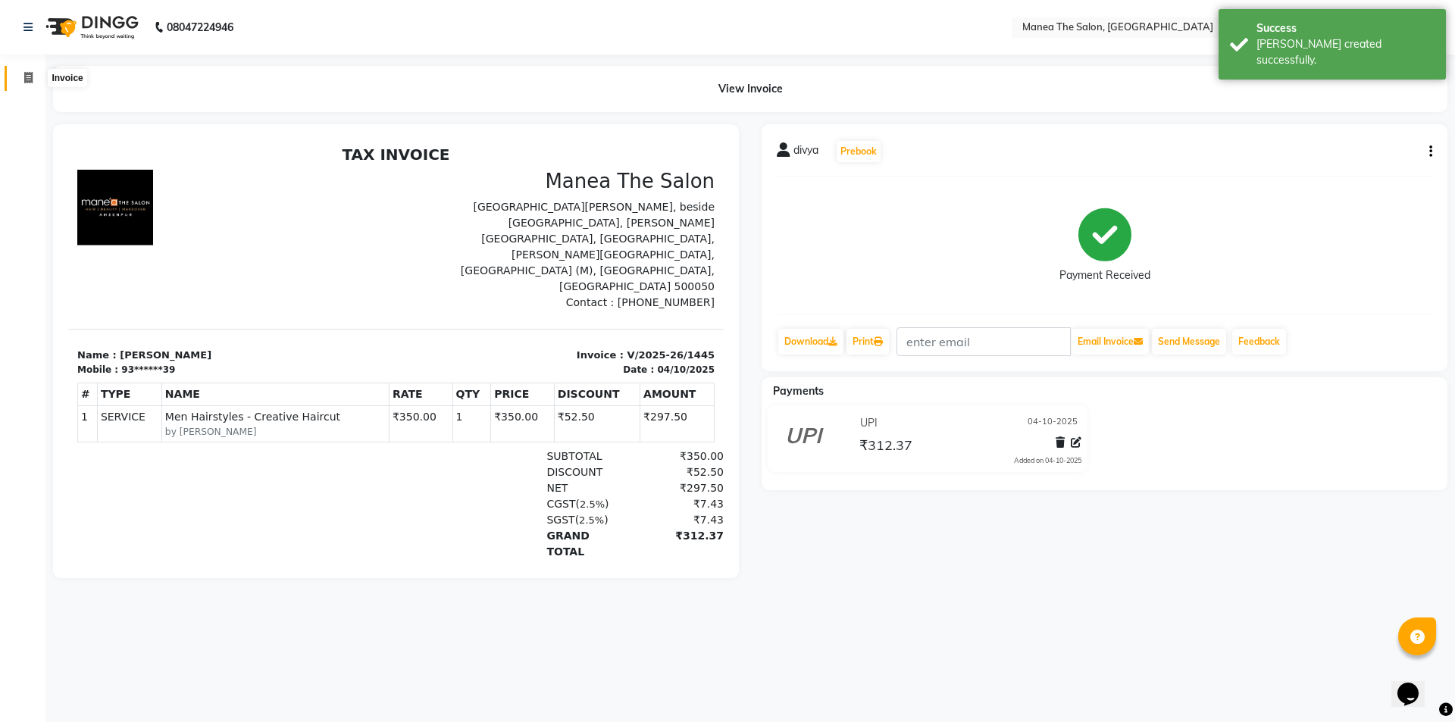
click at [32, 81] on icon at bounding box center [28, 77] width 8 height 11
select select "service"
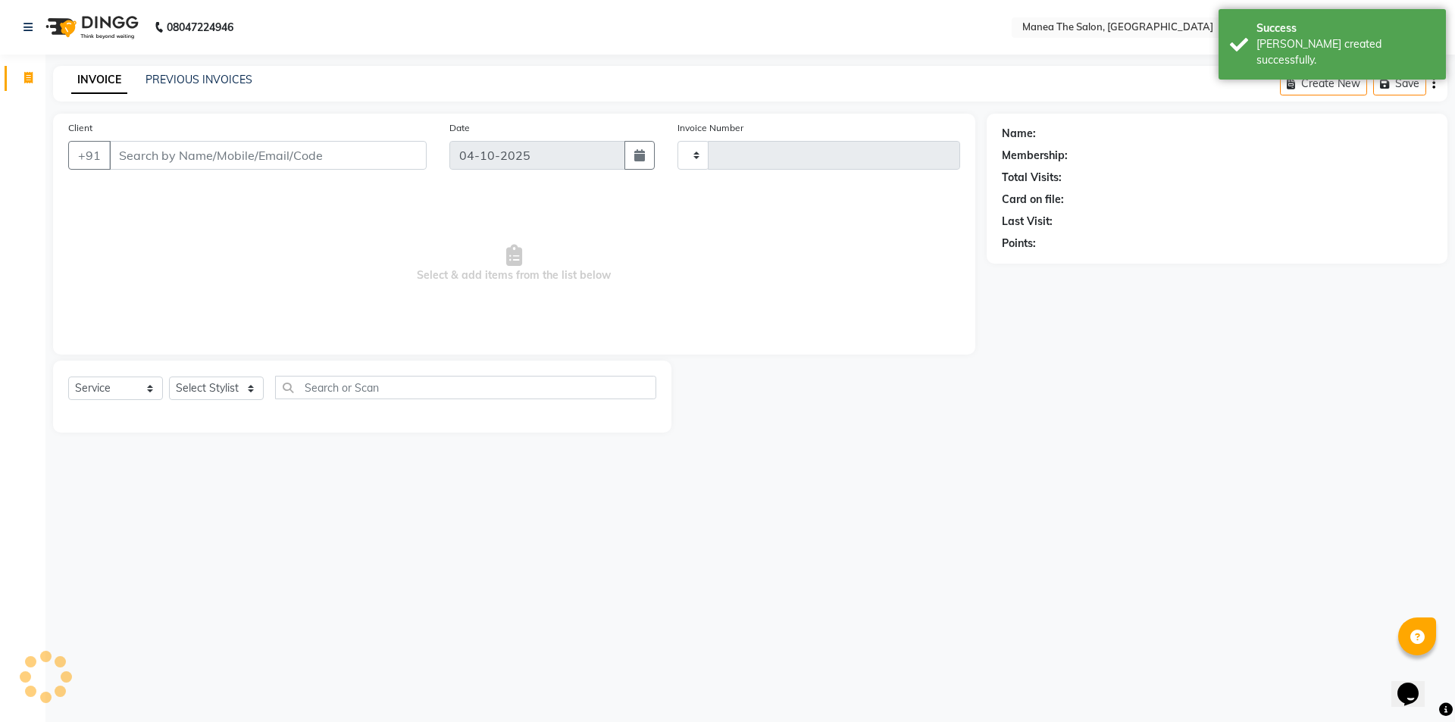
type input "1446"
select select "6397"
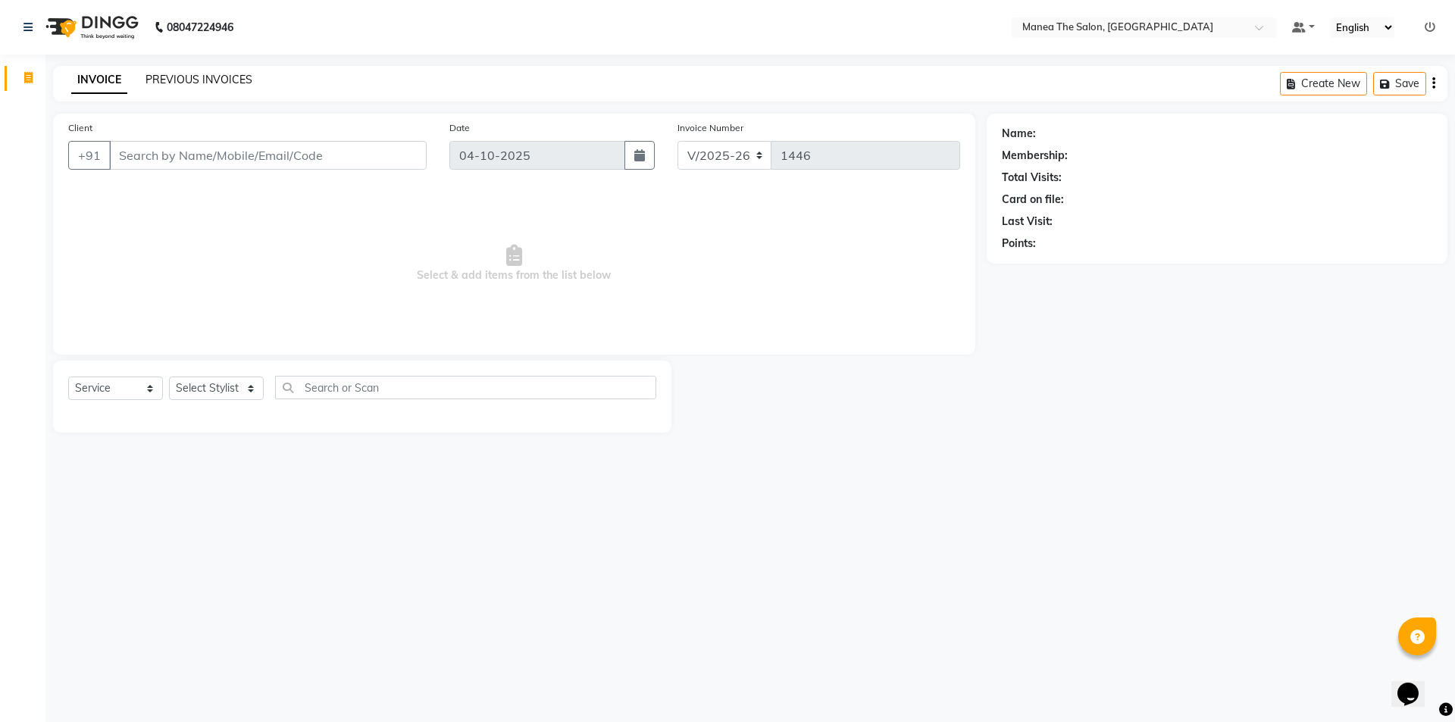
click at [222, 84] on link "PREVIOUS INVOICES" at bounding box center [198, 80] width 107 height 14
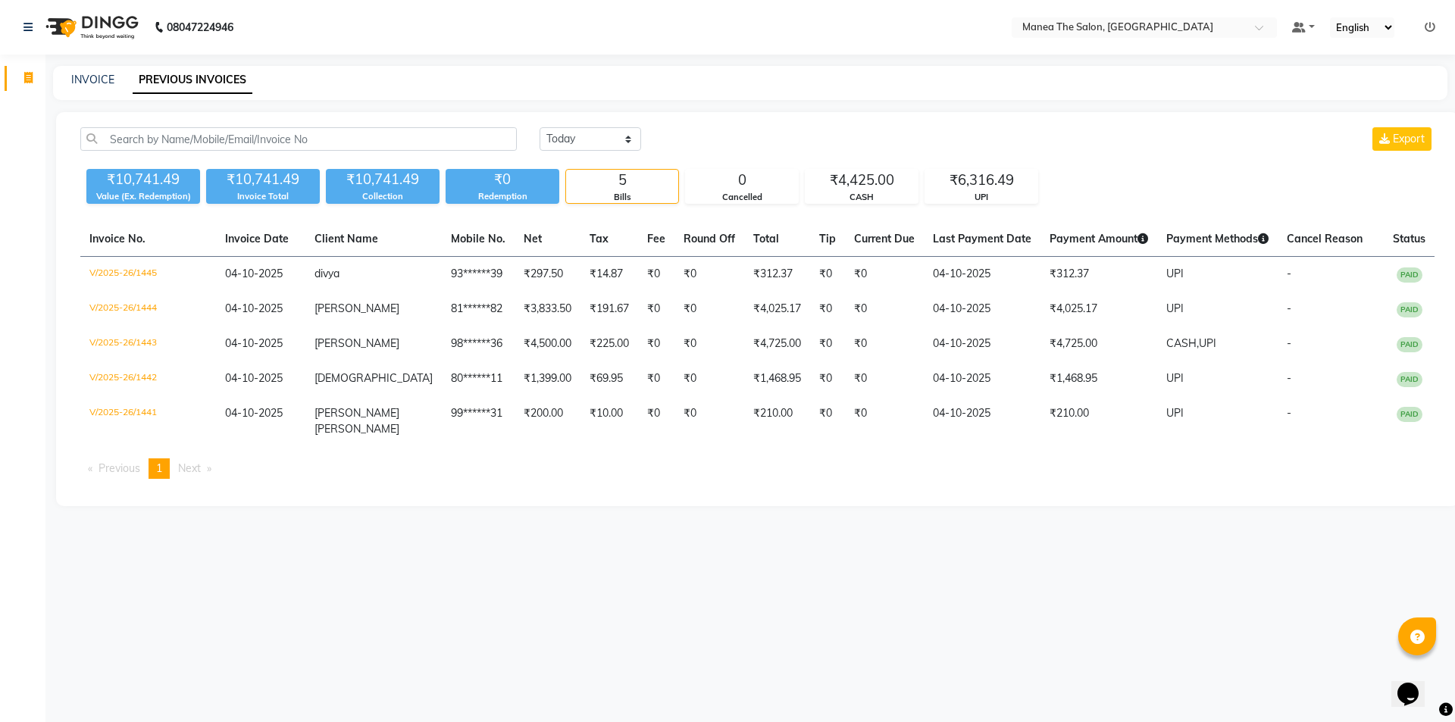
click at [82, 70] on div "INVOICE PREVIOUS INVOICES" at bounding box center [750, 83] width 1394 height 34
click at [97, 72] on div "INVOICE" at bounding box center [92, 80] width 43 height 16
click at [98, 77] on link "INVOICE" at bounding box center [92, 80] width 43 height 14
select select "6397"
select select "service"
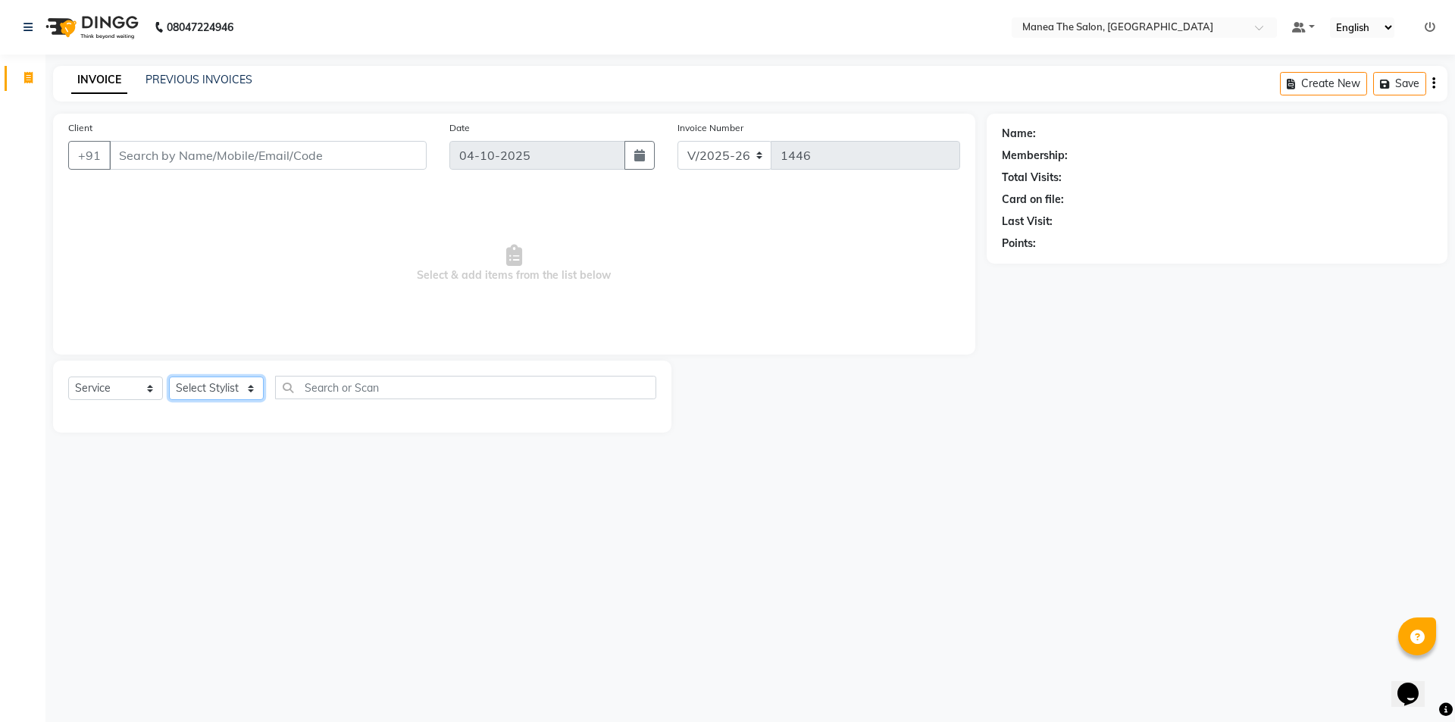
click at [217, 383] on select "Select Stylist [PERSON_NAME] [PERSON_NAME] Aruna [PERSON_NAME] Manager [PERSON_…" at bounding box center [216, 388] width 95 height 23
select select "82340"
click at [169, 377] on select "Select Stylist [PERSON_NAME] [PERSON_NAME] Aruna [PERSON_NAME] Manager [PERSON_…" at bounding box center [216, 388] width 95 height 23
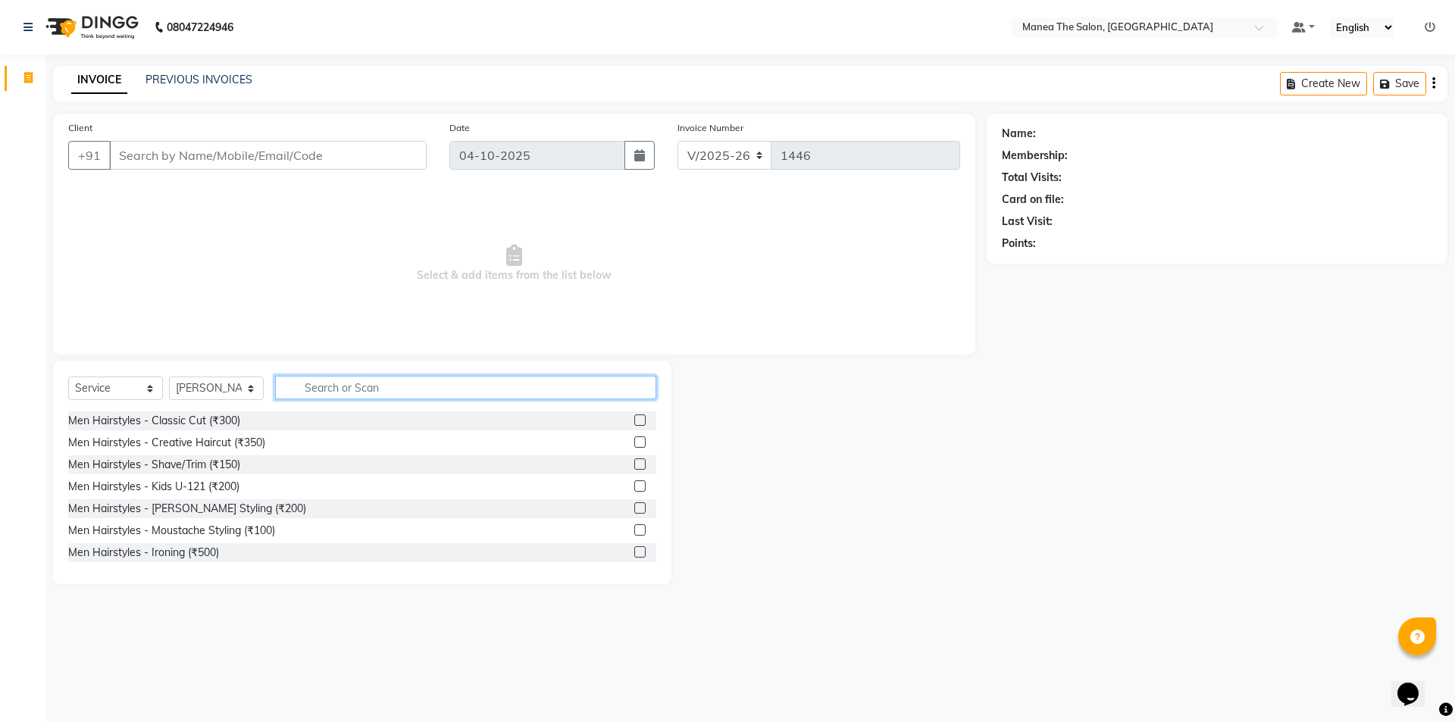
click at [382, 385] on input "text" at bounding box center [465, 387] width 381 height 23
drag, startPoint x: 451, startPoint y: 383, endPoint x: 415, endPoint y: 383, distance: 35.6
click at [448, 383] on input "text" at bounding box center [465, 387] width 381 height 23
click at [392, 381] on input "text" at bounding box center [465, 387] width 381 height 23
type input "300"
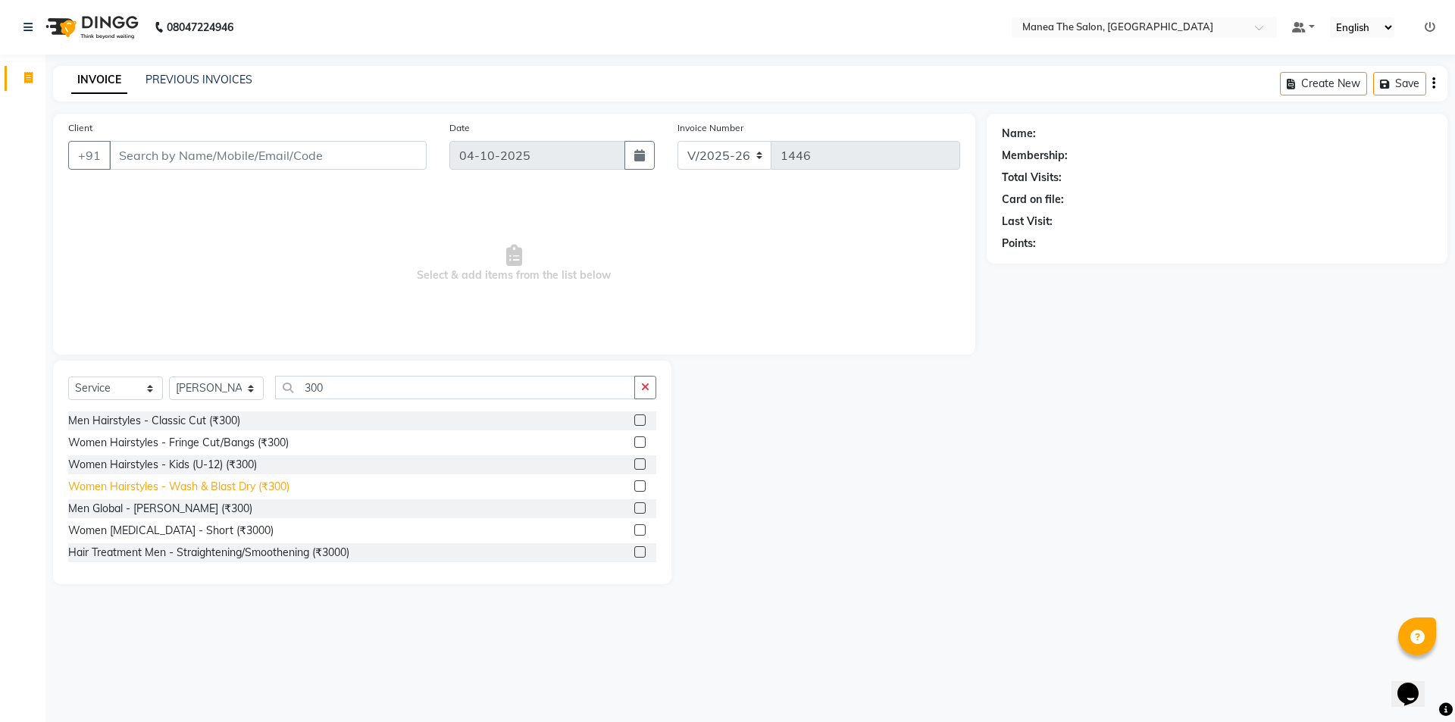
click at [210, 489] on div "Women Hairstyles - Wash & Blast Dry (₹300)" at bounding box center [178, 487] width 221 height 16
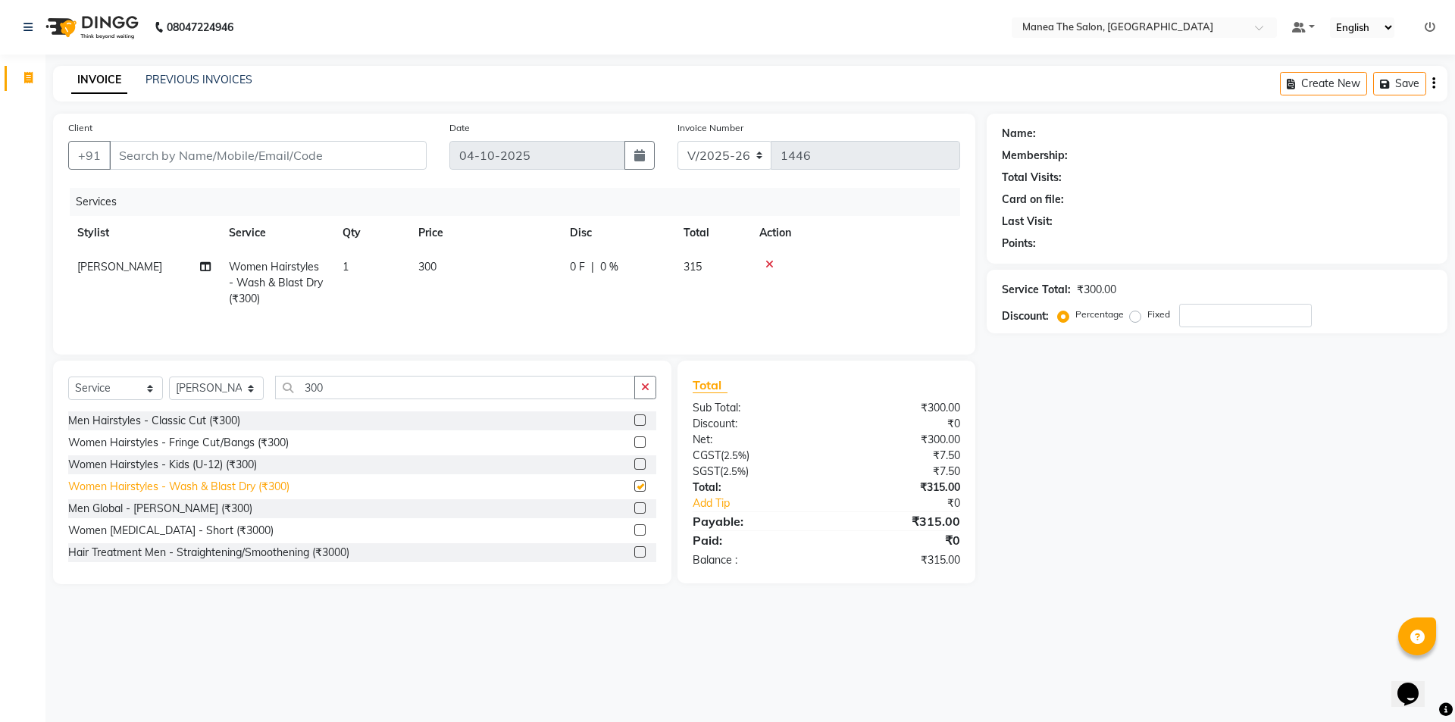
checkbox input "false"
click at [382, 387] on input "300" at bounding box center [455, 387] width 360 height 23
type input "3"
click at [424, 258] on td "300" at bounding box center [485, 283] width 152 height 66
select select "82340"
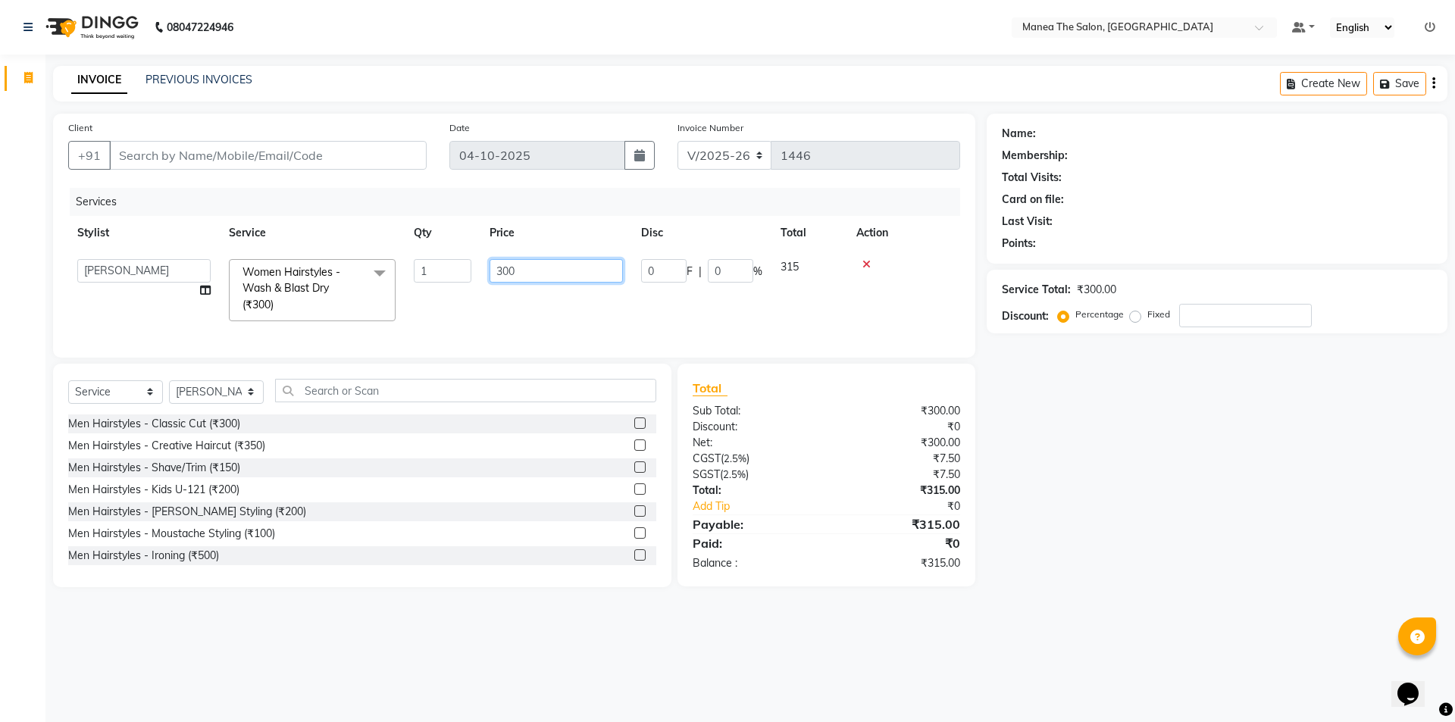
click at [518, 274] on input "300" at bounding box center [555, 270] width 133 height 23
type input "350"
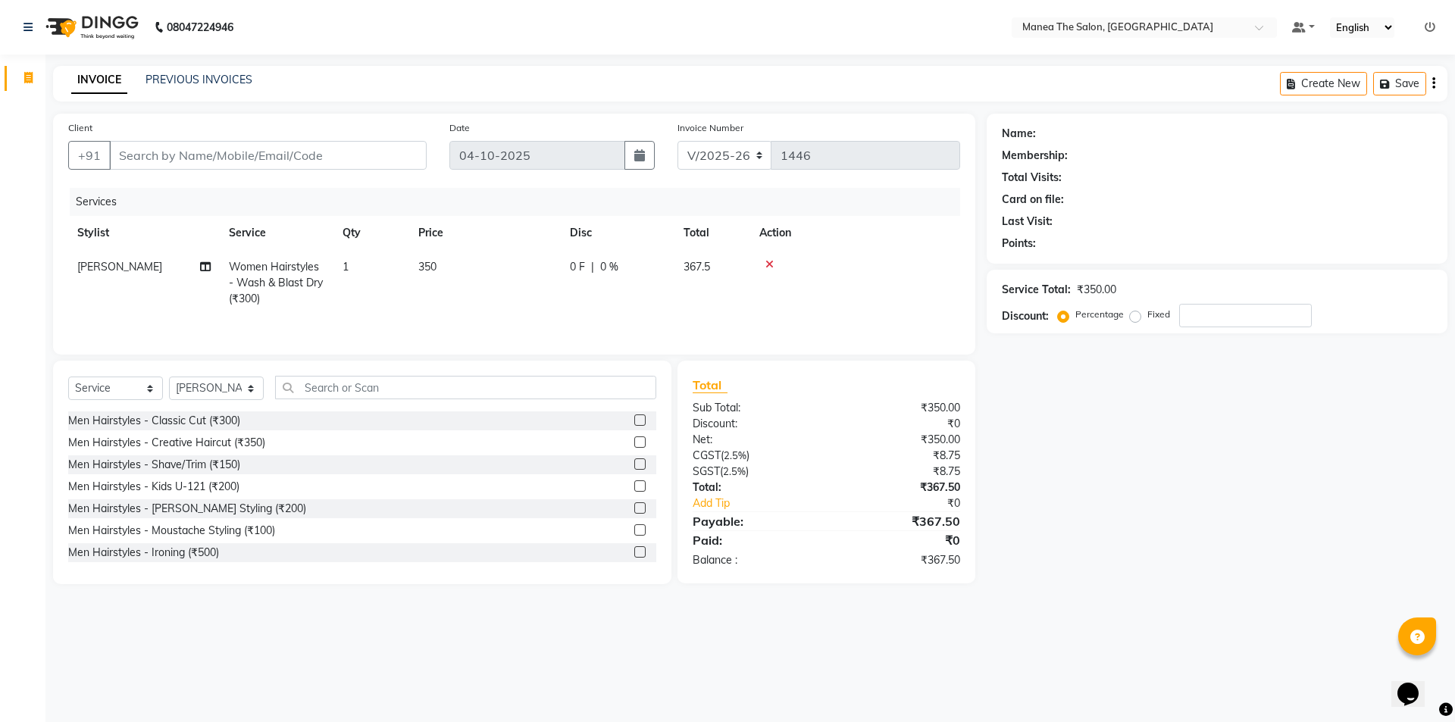
click at [554, 311] on td "350" at bounding box center [485, 283] width 152 height 66
select select "82340"
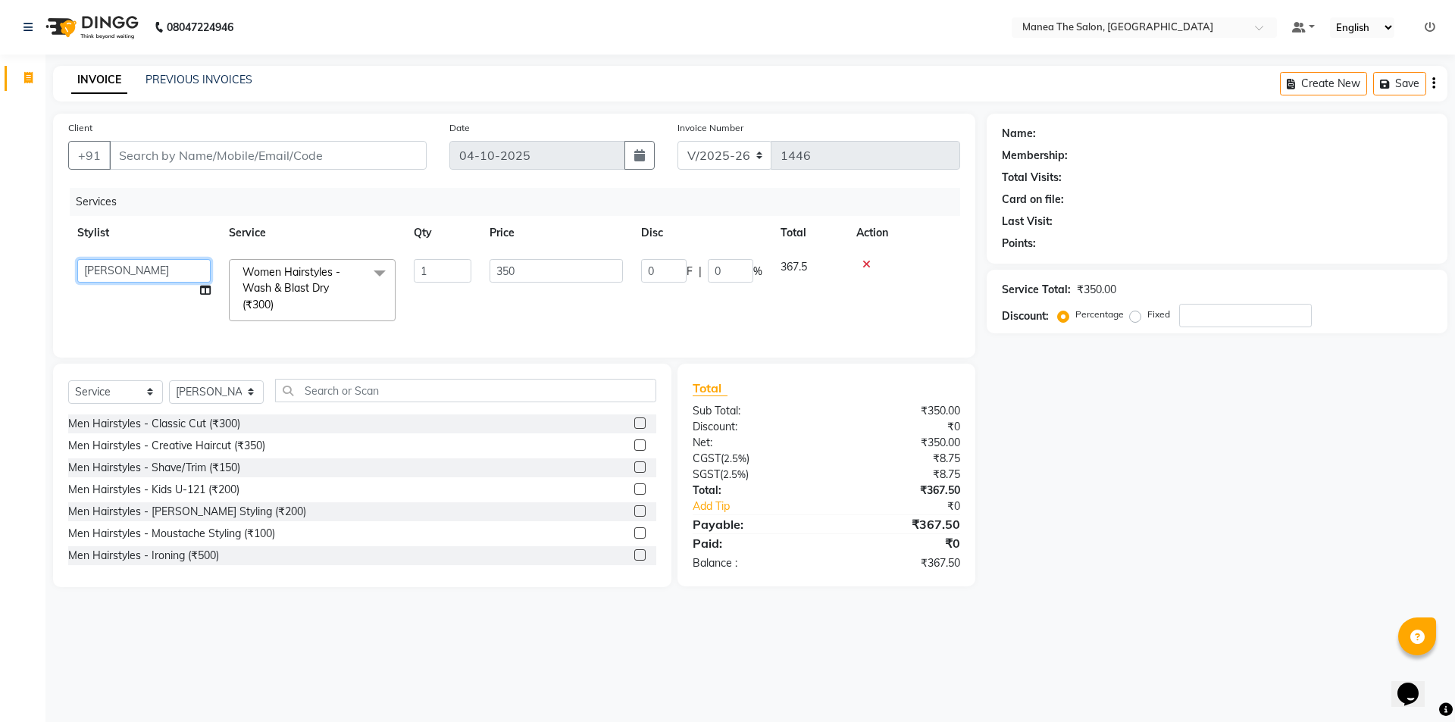
click at [120, 274] on select "Anas Anees Anu Aruna Bindu Chaitanya Manager Nasrat Ali Salman Surekha" at bounding box center [143, 270] width 133 height 23
select select "82341"
click at [560, 282] on input "350" at bounding box center [555, 270] width 133 height 23
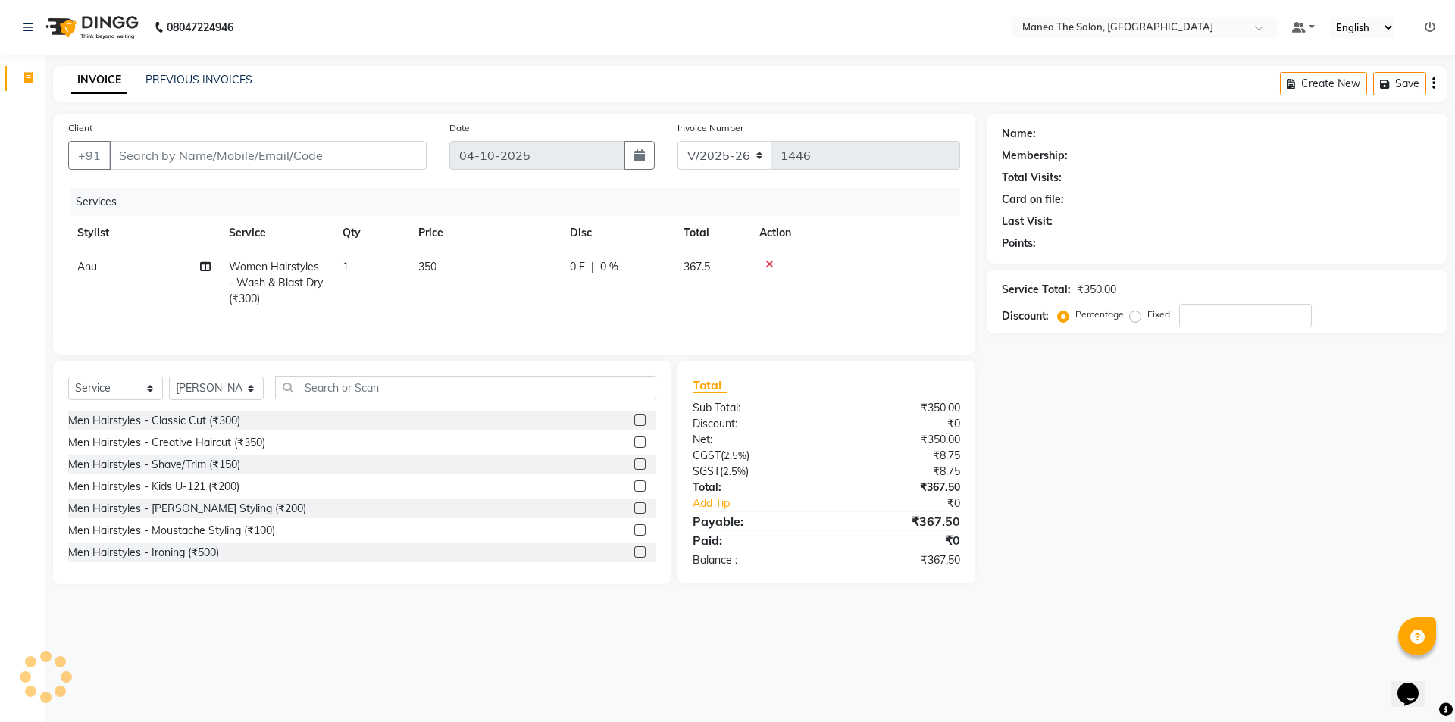
click at [521, 310] on td "350" at bounding box center [485, 283] width 152 height 66
select select "82341"
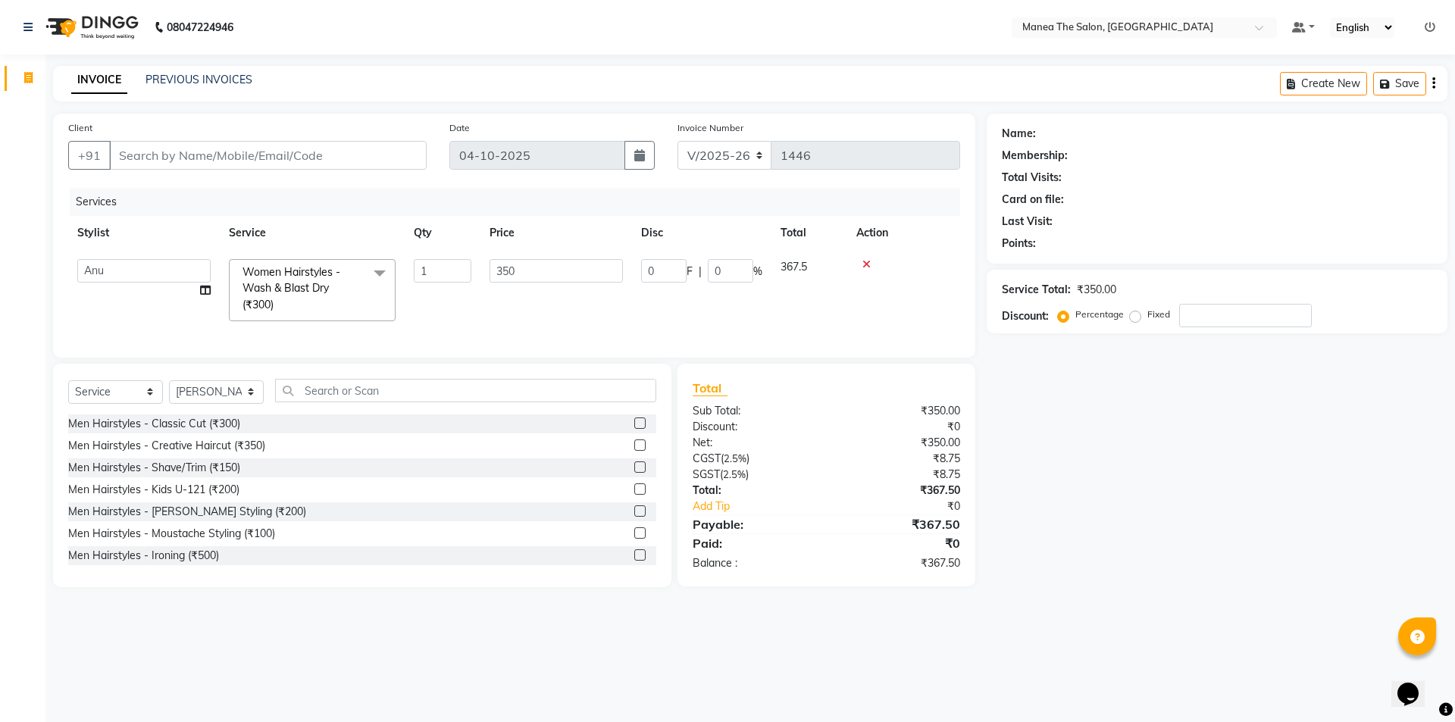
drag, startPoint x: 388, startPoint y: 207, endPoint x: 379, endPoint y: 206, distance: 9.1
click at [386, 207] on div "Services" at bounding box center [521, 202] width 902 height 28
click at [286, 161] on input "Client" at bounding box center [267, 155] width 317 height 29
click at [254, 402] on select "Select Stylist [PERSON_NAME] [PERSON_NAME] Aruna [PERSON_NAME] Manager [PERSON_…" at bounding box center [216, 391] width 95 height 23
select select
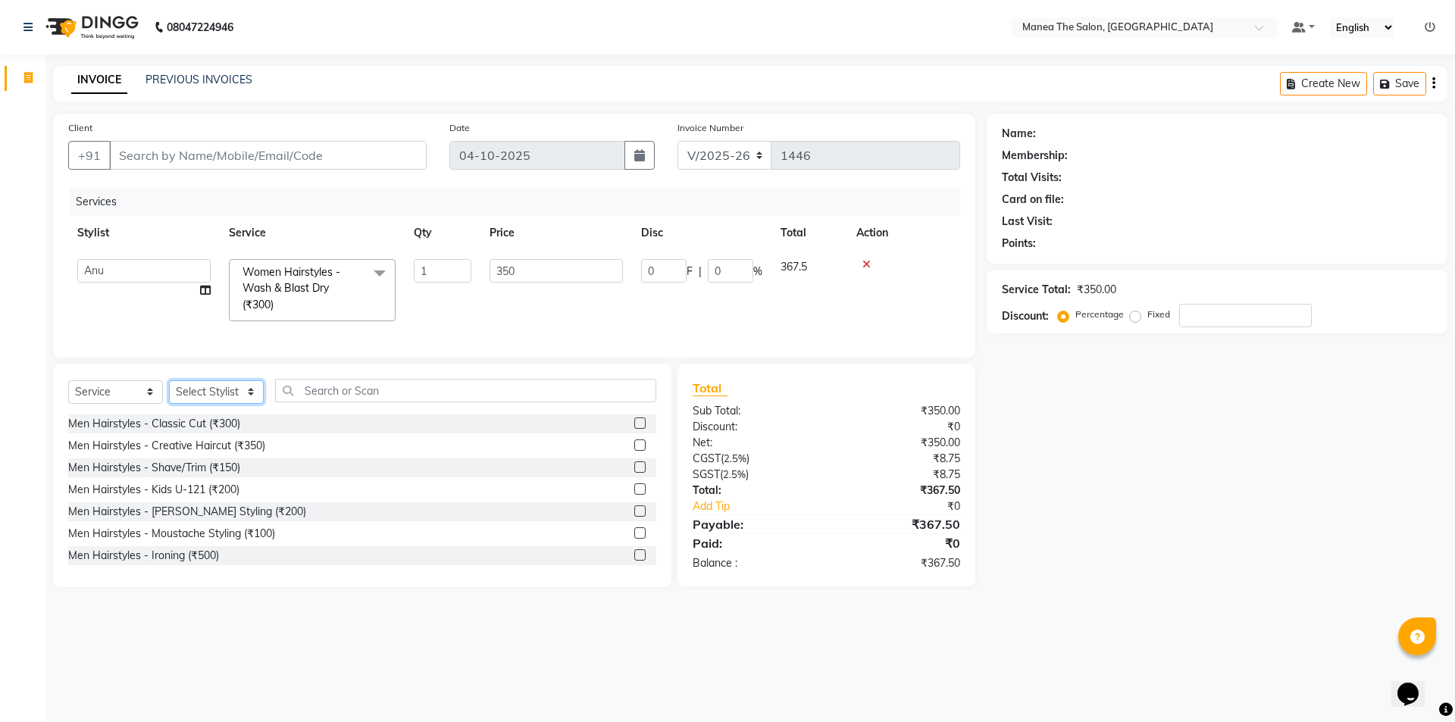
click at [169, 391] on select "Select Stylist [PERSON_NAME] [PERSON_NAME] Aruna [PERSON_NAME] Manager [PERSON_…" at bounding box center [216, 391] width 95 height 23
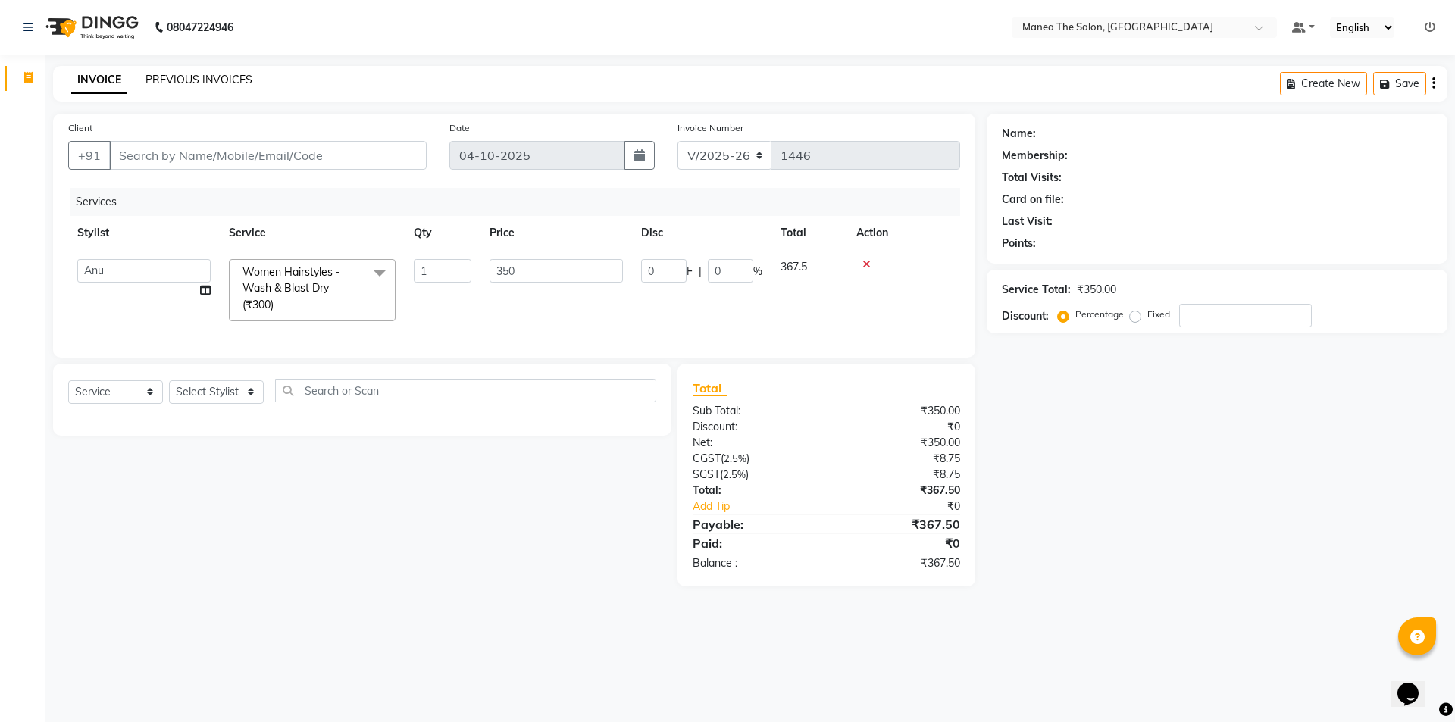
click at [248, 81] on link "PREVIOUS INVOICES" at bounding box center [198, 80] width 107 height 14
click at [227, 83] on link "PREVIOUS INVOICES" at bounding box center [198, 80] width 107 height 14
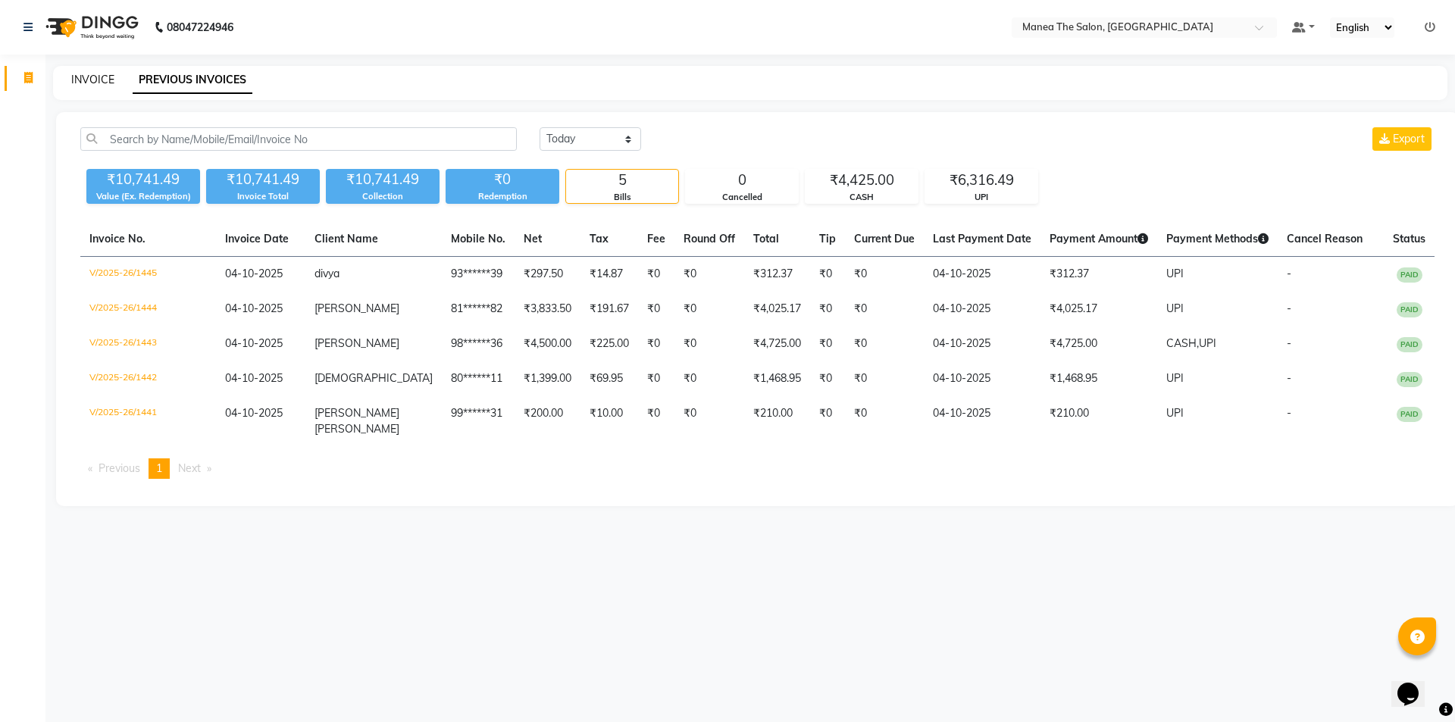
click at [75, 80] on link "INVOICE" at bounding box center [92, 80] width 43 height 14
select select "service"
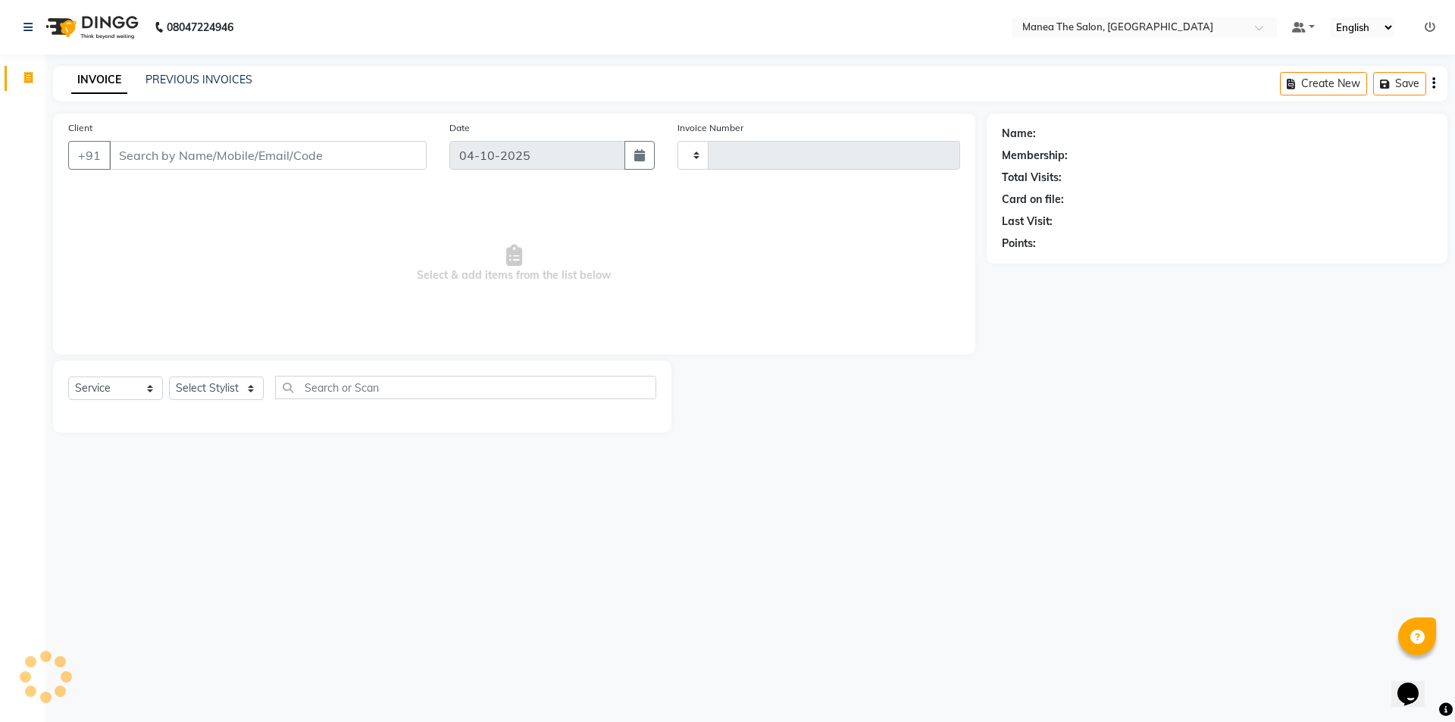
type input "1446"
select select "6397"
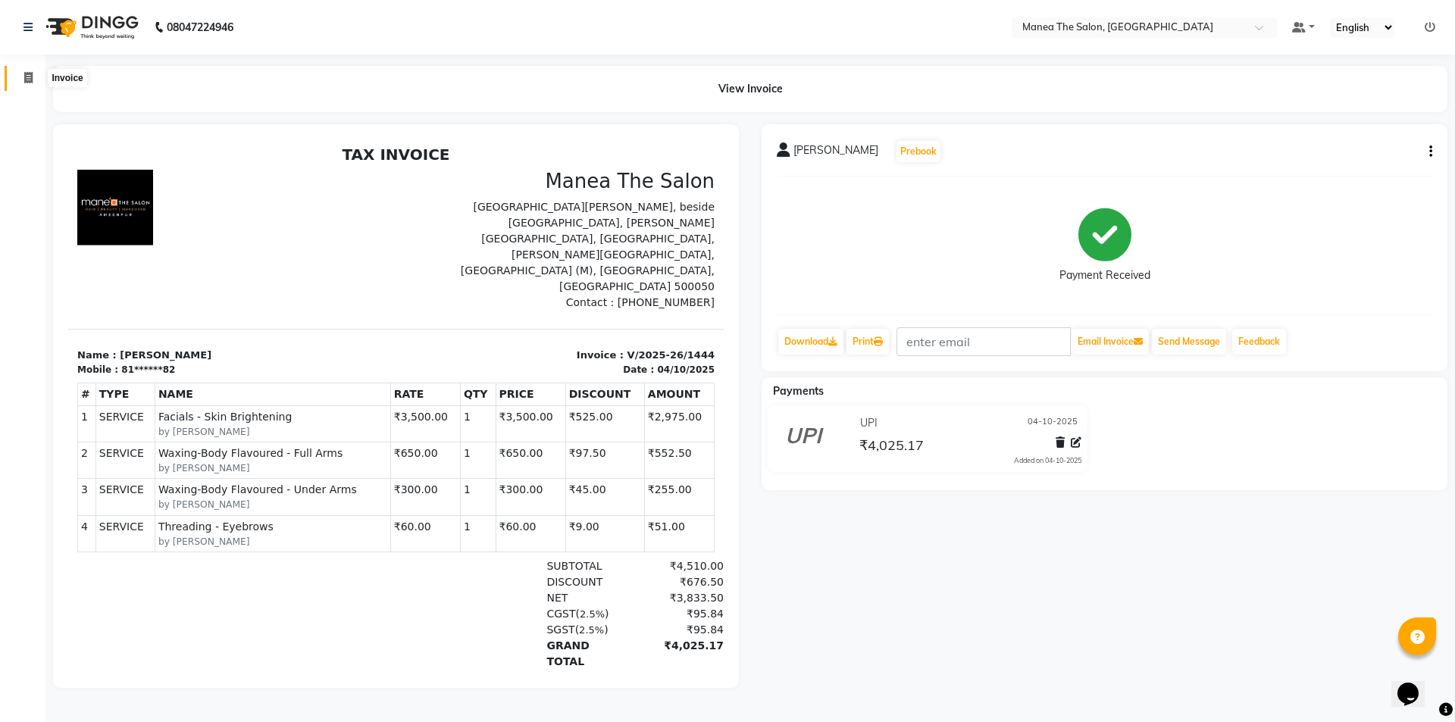
drag, startPoint x: 36, startPoint y: 71, endPoint x: 29, endPoint y: 76, distance: 8.2
click at [36, 70] on span at bounding box center [28, 78] width 27 height 17
select select "6397"
select select "service"
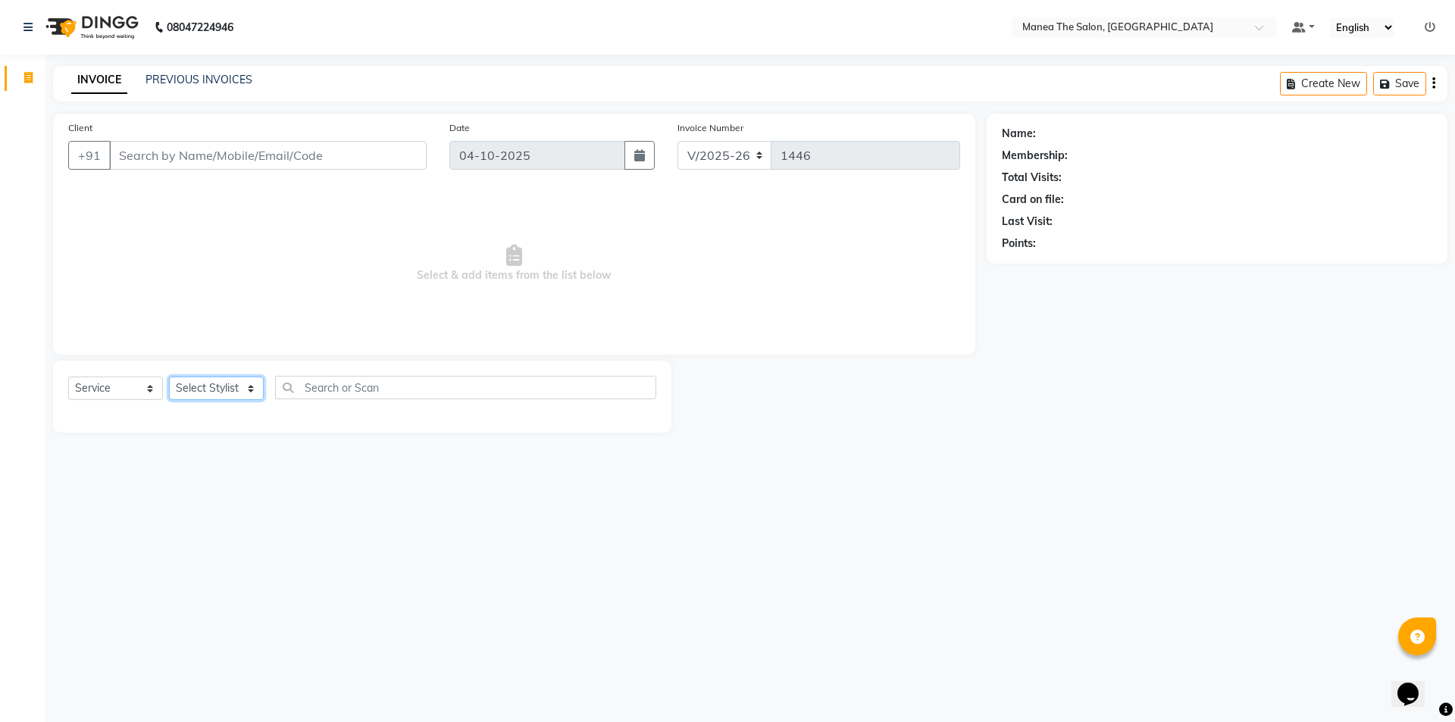
click at [252, 392] on select "Select Stylist [PERSON_NAME] [PERSON_NAME] Aruna [PERSON_NAME] Manager [PERSON_…" at bounding box center [216, 388] width 95 height 23
select select "82341"
click at [169, 377] on select "Select Stylist [PERSON_NAME] [PERSON_NAME] Aruna [PERSON_NAME] Manager [PERSON_…" at bounding box center [216, 388] width 95 height 23
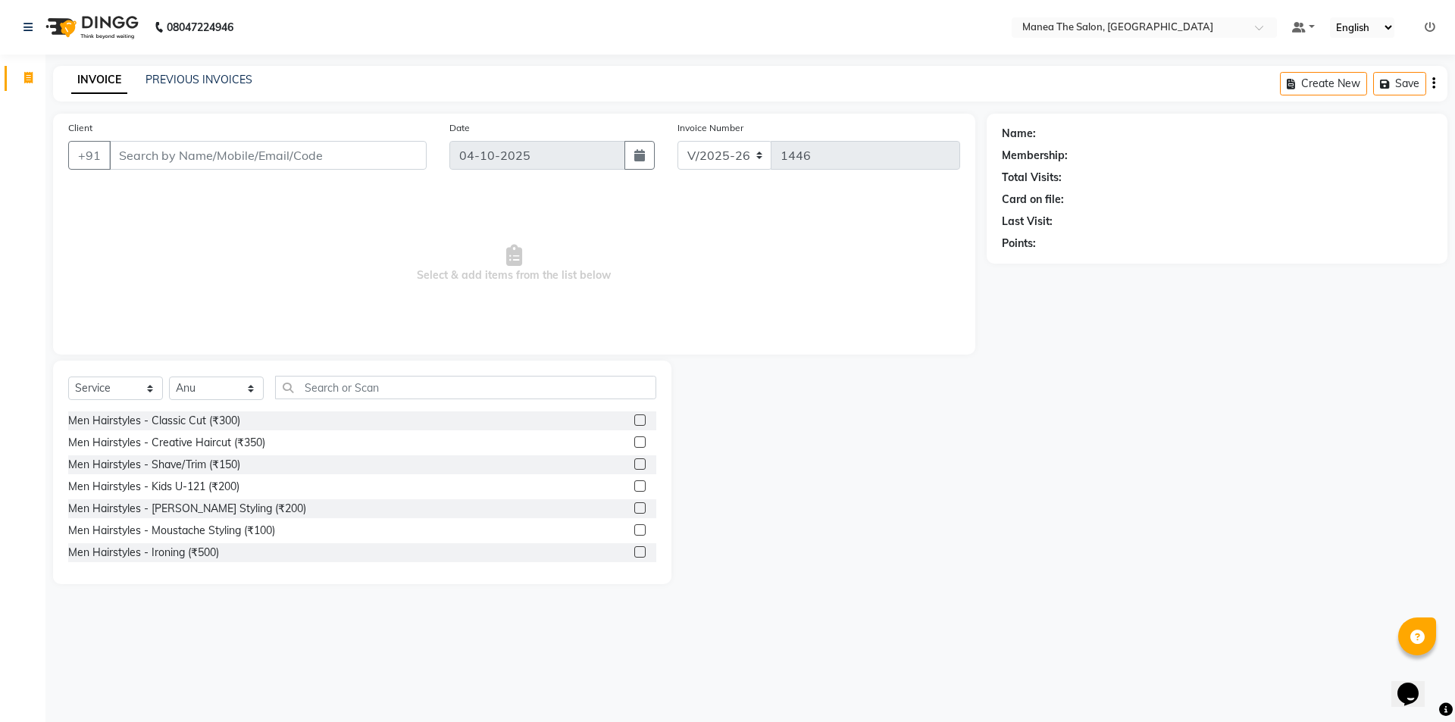
click at [389, 370] on div "Select Service Product Membership Package Voucher Prepaid Gift Card Select Styl…" at bounding box center [362, 473] width 618 height 224
click at [389, 391] on input "text" at bounding box center [465, 387] width 381 height 23
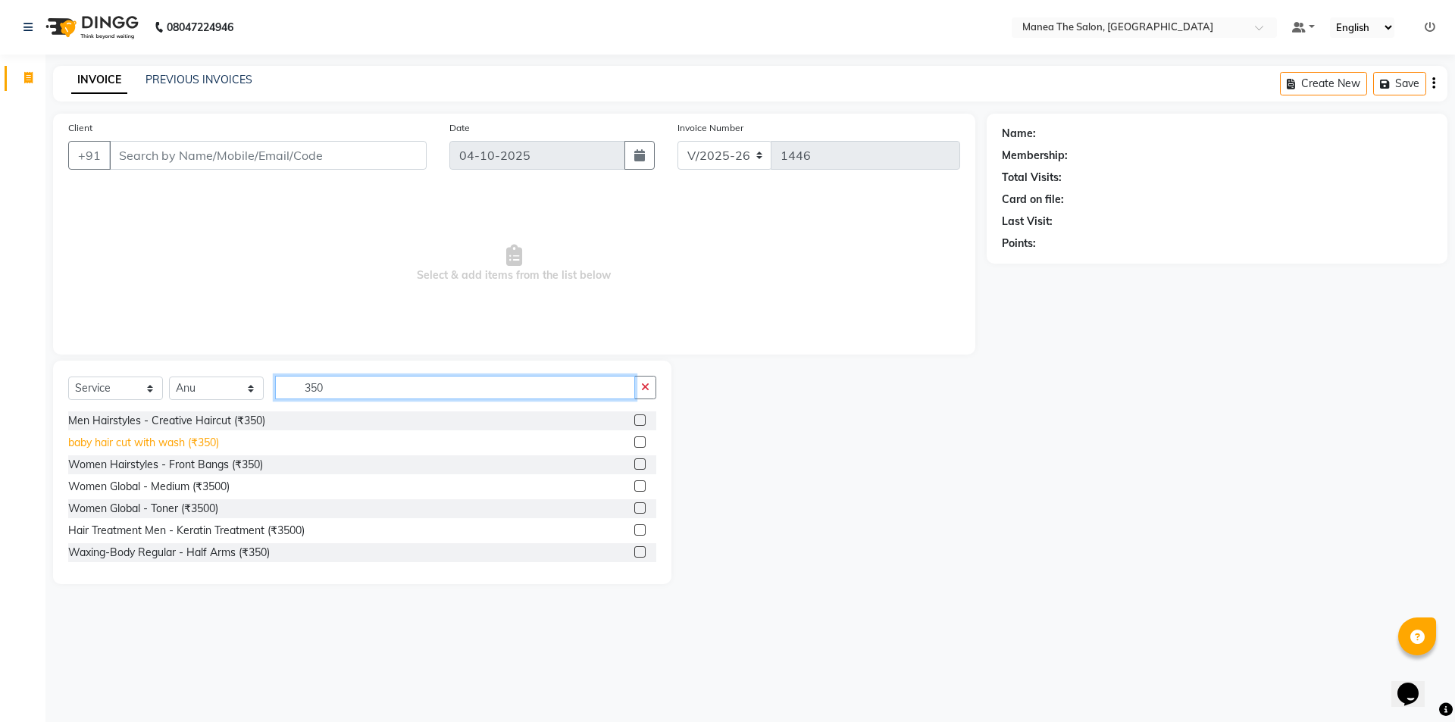
type input "350"
click at [148, 446] on div "baby hair cut with wash (₹350)" at bounding box center [143, 443] width 151 height 16
checkbox input "false"
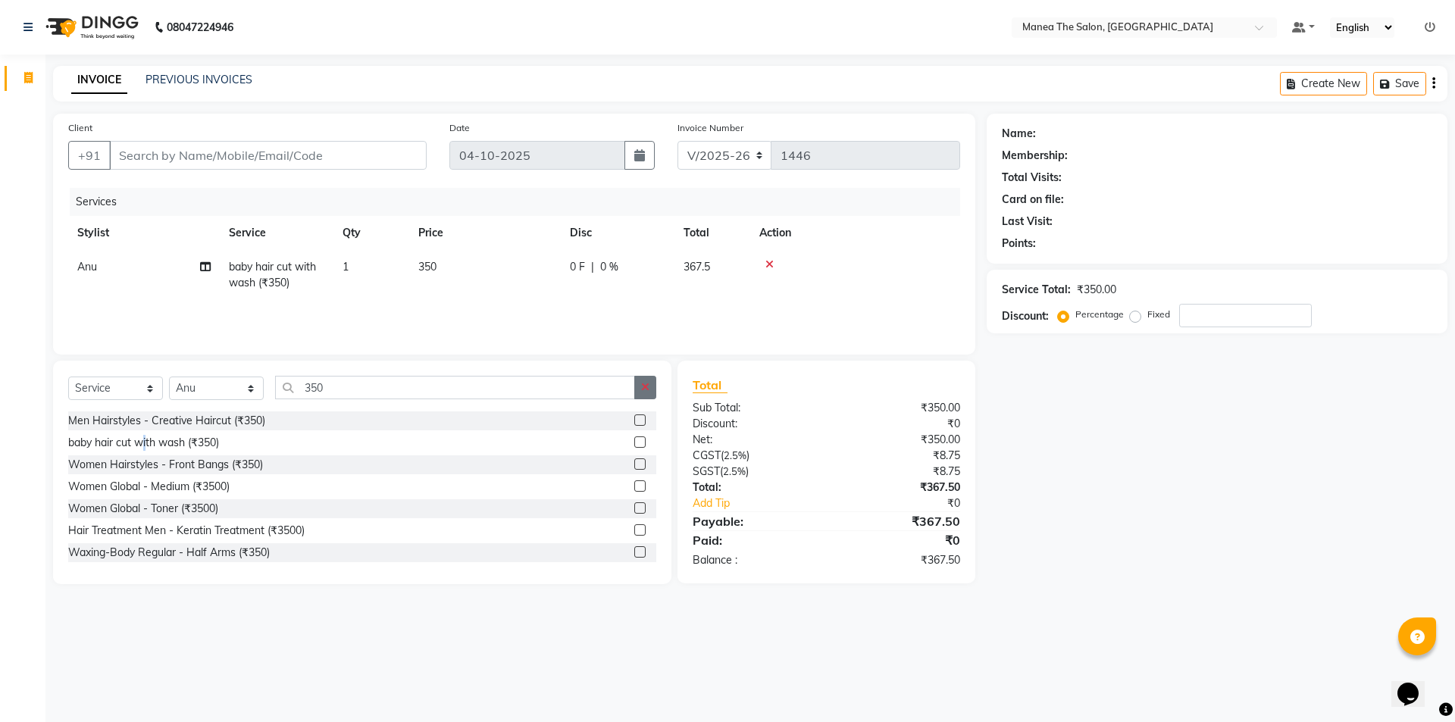
click at [649, 390] on icon "button" at bounding box center [645, 387] width 8 height 11
drag, startPoint x: 199, startPoint y: 442, endPoint x: 211, endPoint y: 409, distance: 35.0
click at [201, 432] on div "Men Hairstyles - Classic Cut (₹300) Men Hairstyles - Creative Haircut (₹350) Me…" at bounding box center [362, 487] width 588 height 152
click at [248, 443] on div "Men Hairstyles - Creative Haircut (₹350)" at bounding box center [166, 443] width 197 height 16
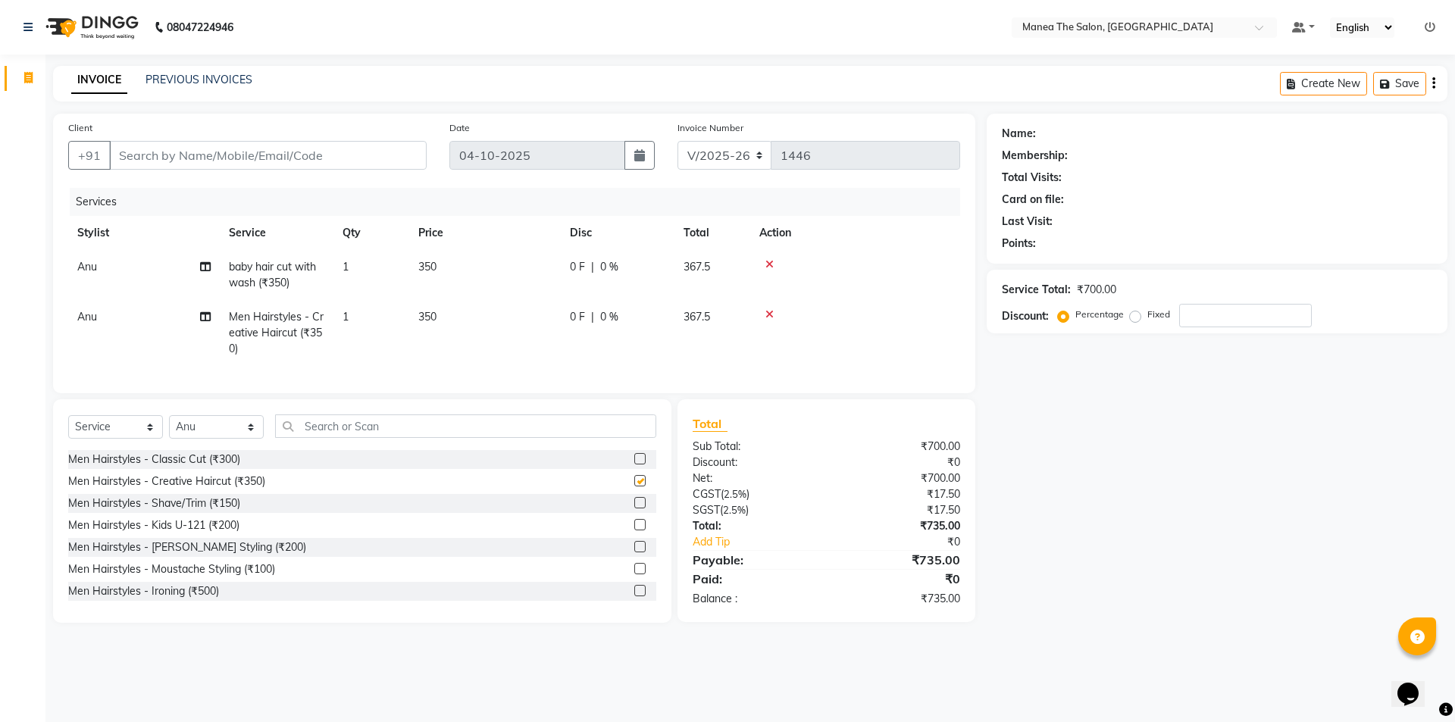
checkbox input "false"
click at [249, 154] on input "Client" at bounding box center [267, 155] width 317 height 29
click at [765, 265] on icon at bounding box center [769, 264] width 8 height 11
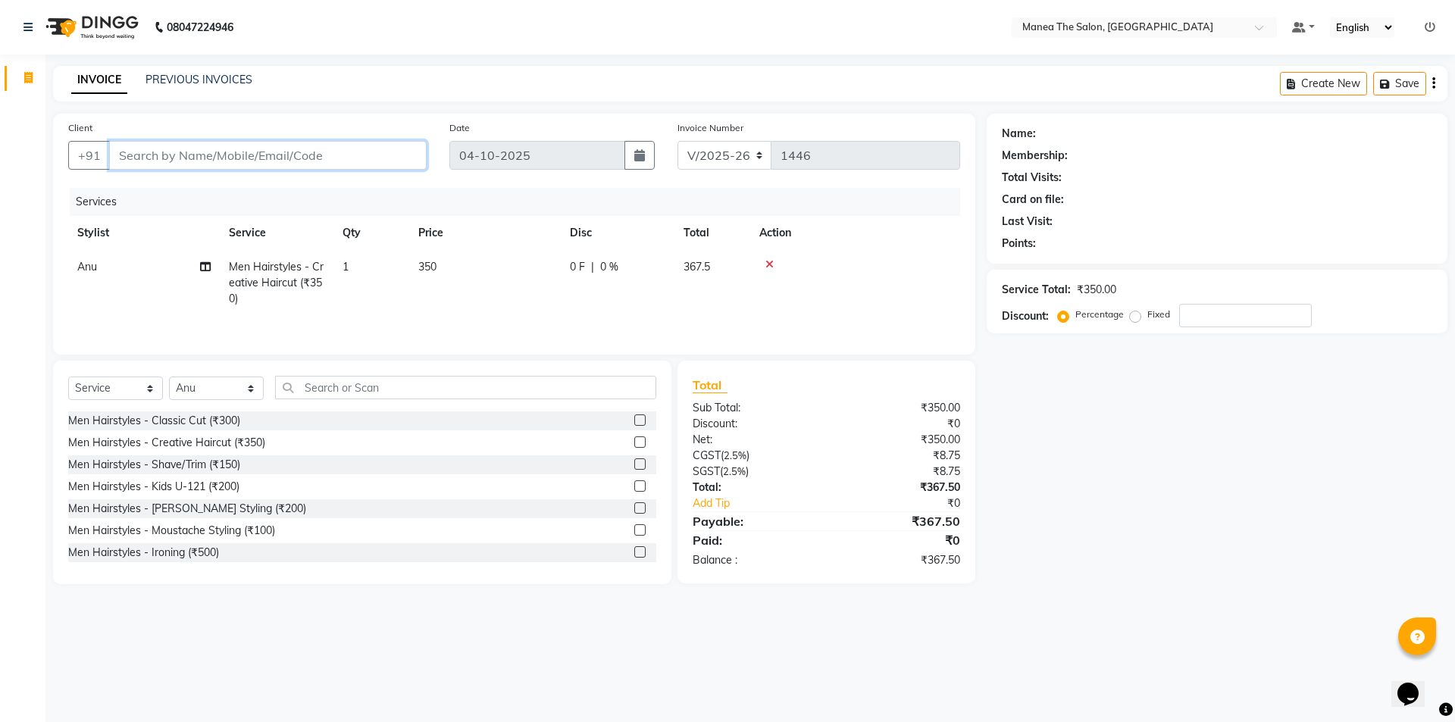
click at [272, 167] on input "Client" at bounding box center [267, 155] width 317 height 29
type input "9"
type input "0"
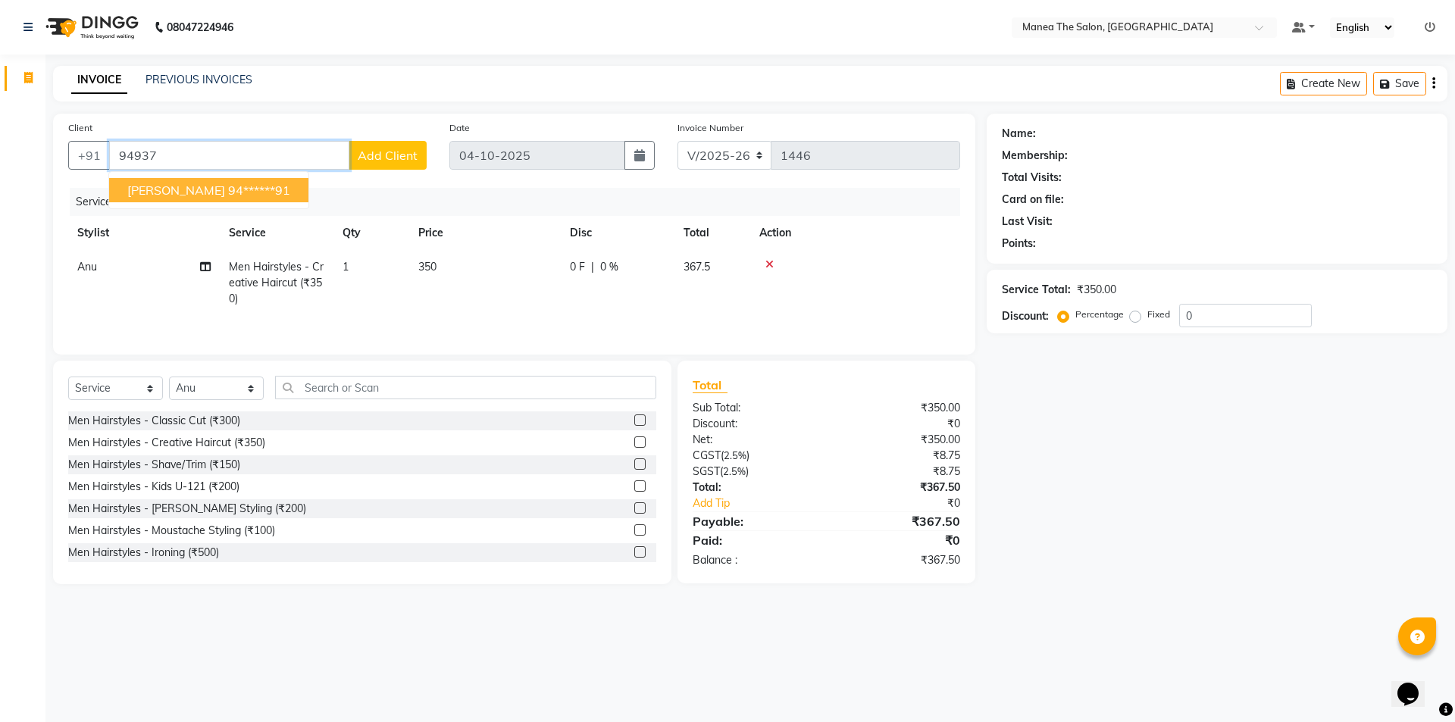
click at [228, 195] on ngb-highlight "94******91" at bounding box center [259, 190] width 62 height 15
type input "94******91"
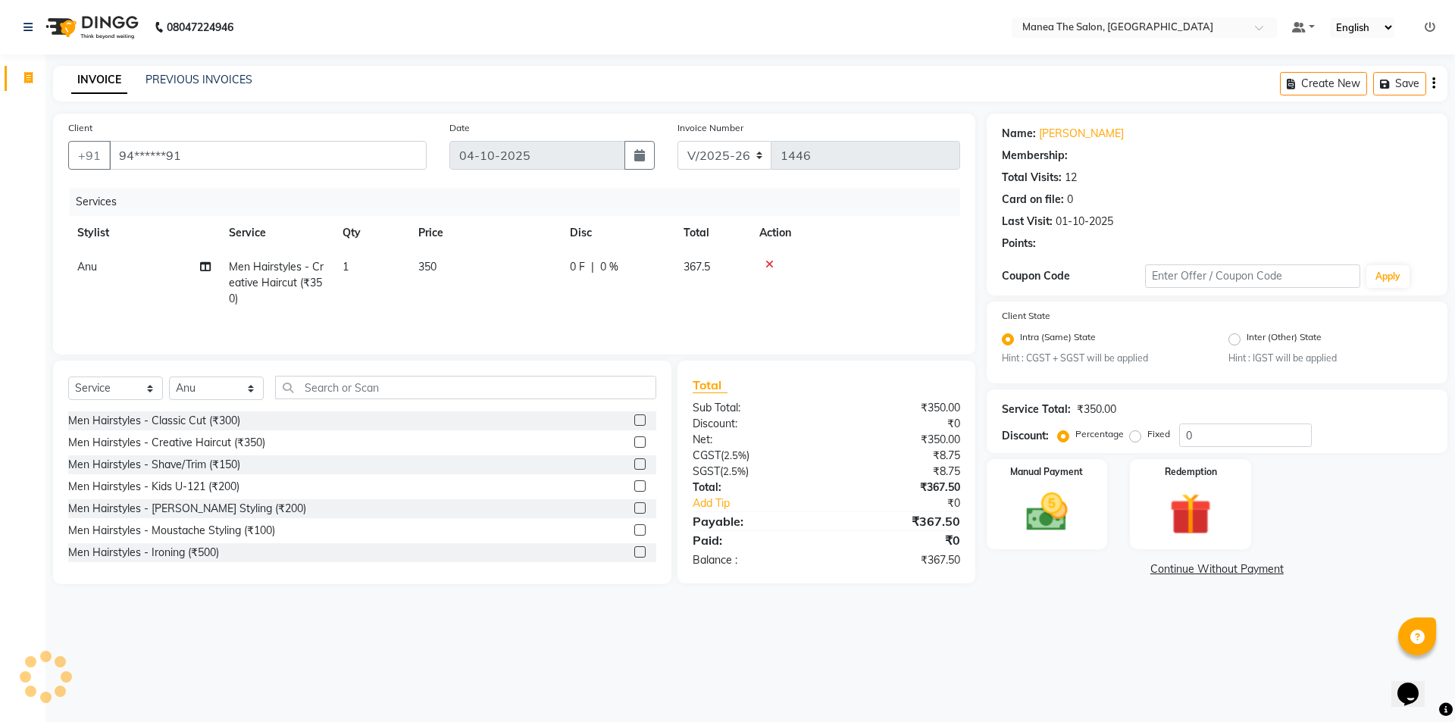
select select "1: Object"
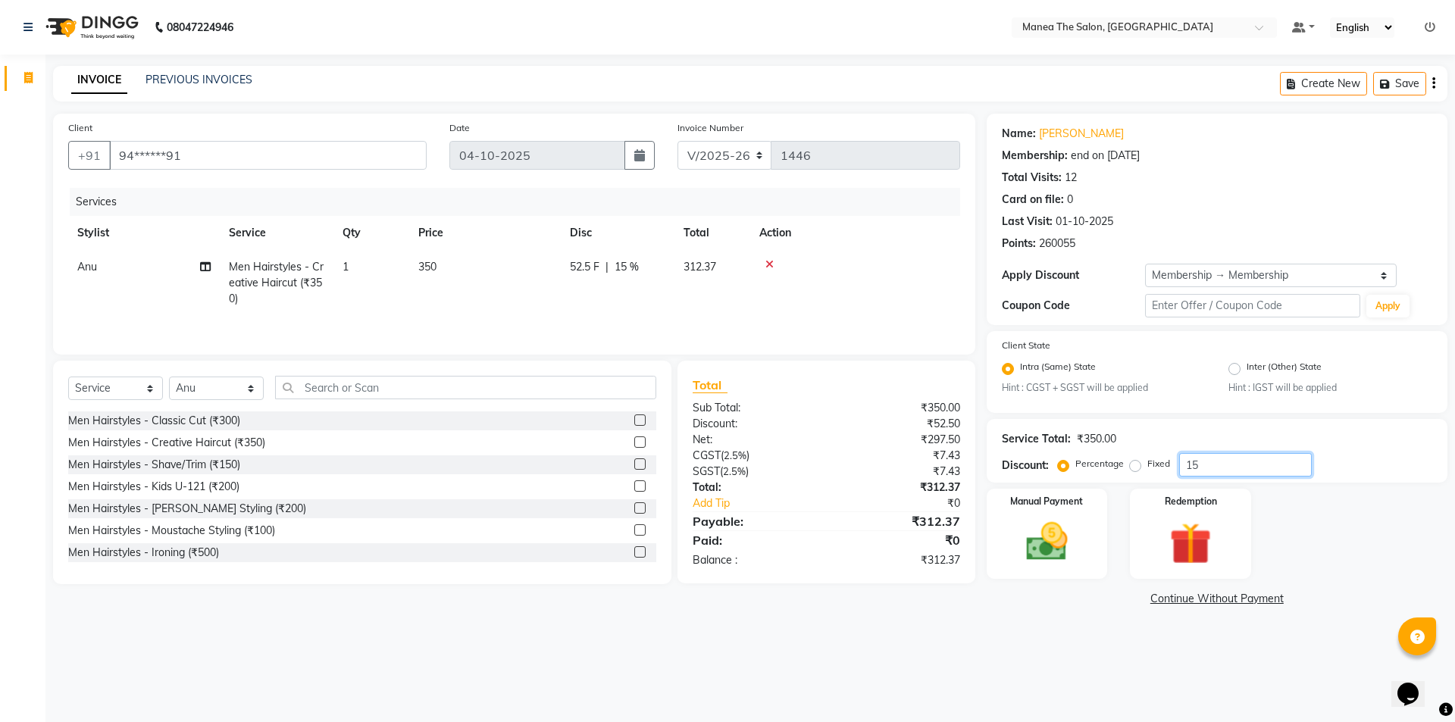
click at [1260, 463] on input "15" at bounding box center [1245, 464] width 133 height 23
type input "1"
type input "15"
click at [972, 577] on div "Total Sub Total: ₹350.00 Discount: ₹52.50 Net: ₹297.50 CGST ( 2.5% ) ₹7.43 SGST…" at bounding box center [826, 472] width 298 height 223
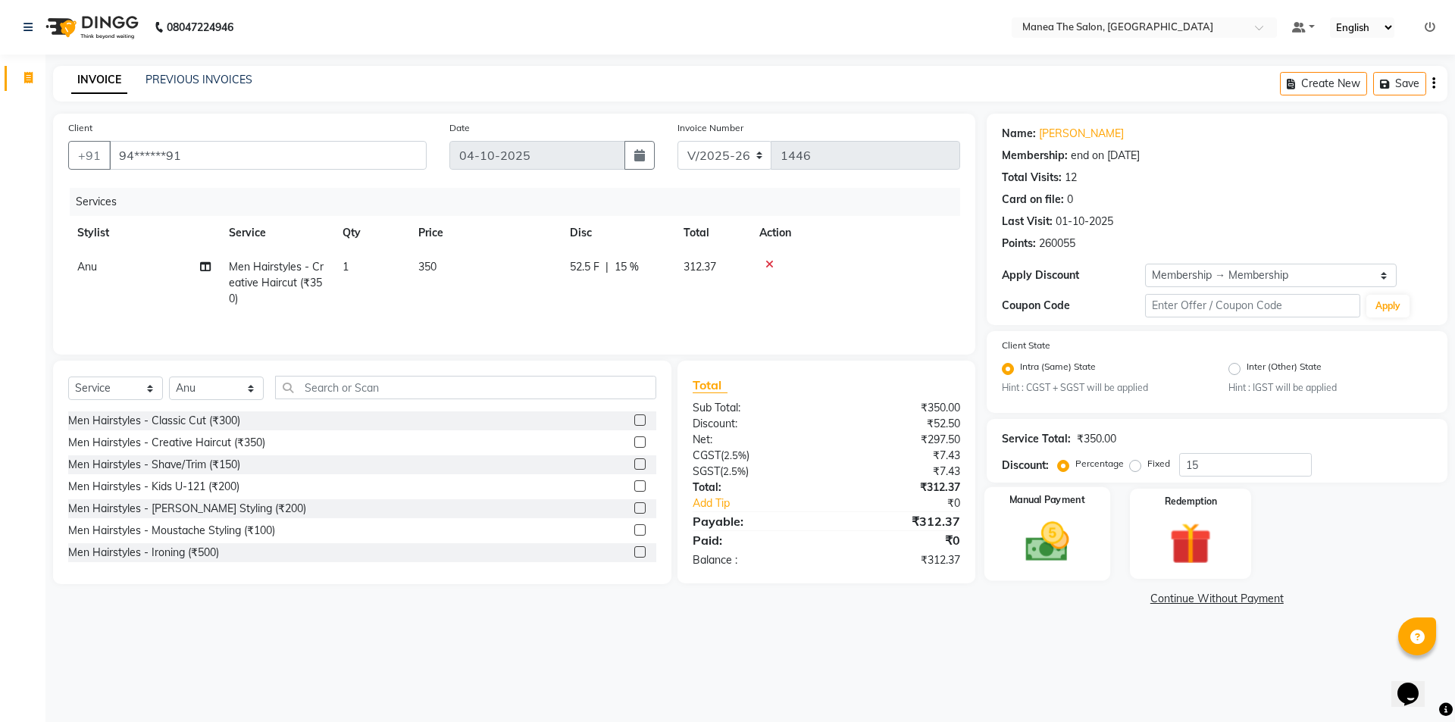
click at [1032, 542] on img at bounding box center [1046, 542] width 70 height 50
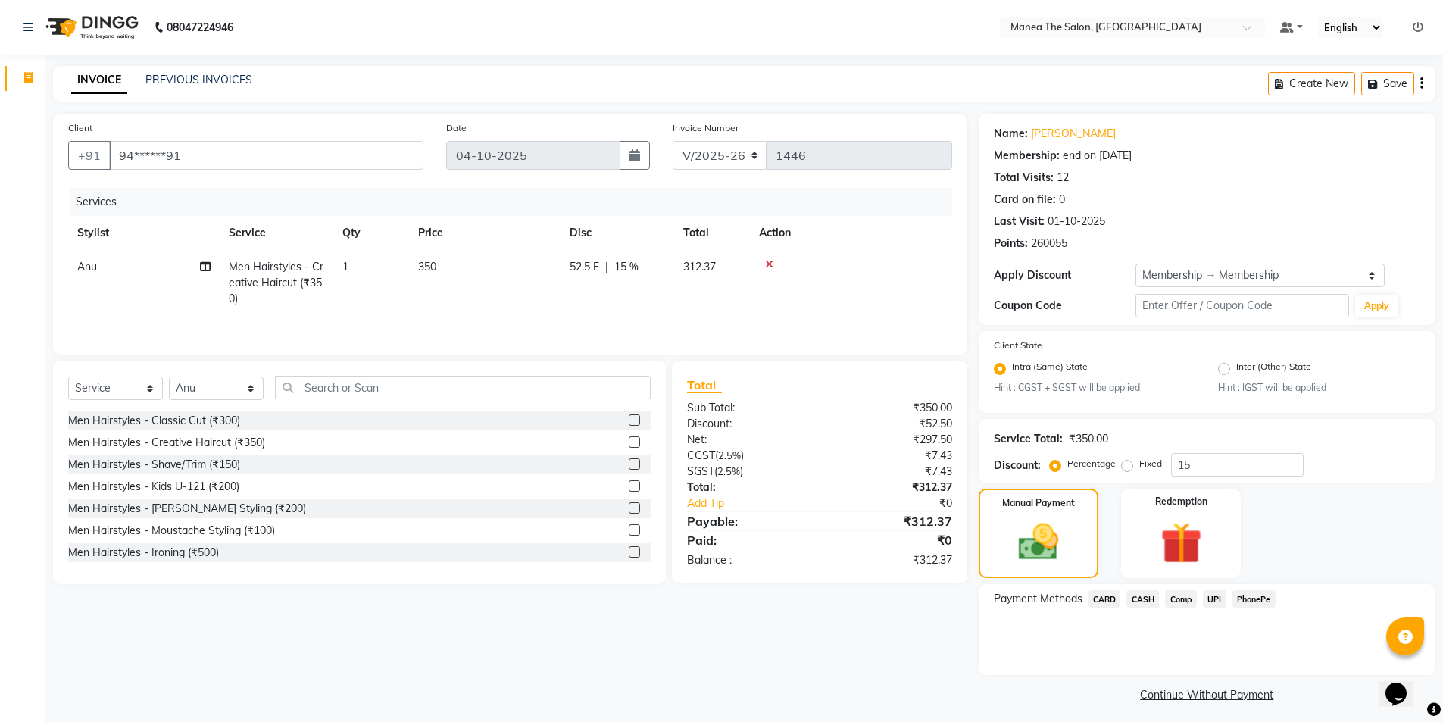
click at [1213, 597] on span "UPI" at bounding box center [1214, 598] width 23 height 17
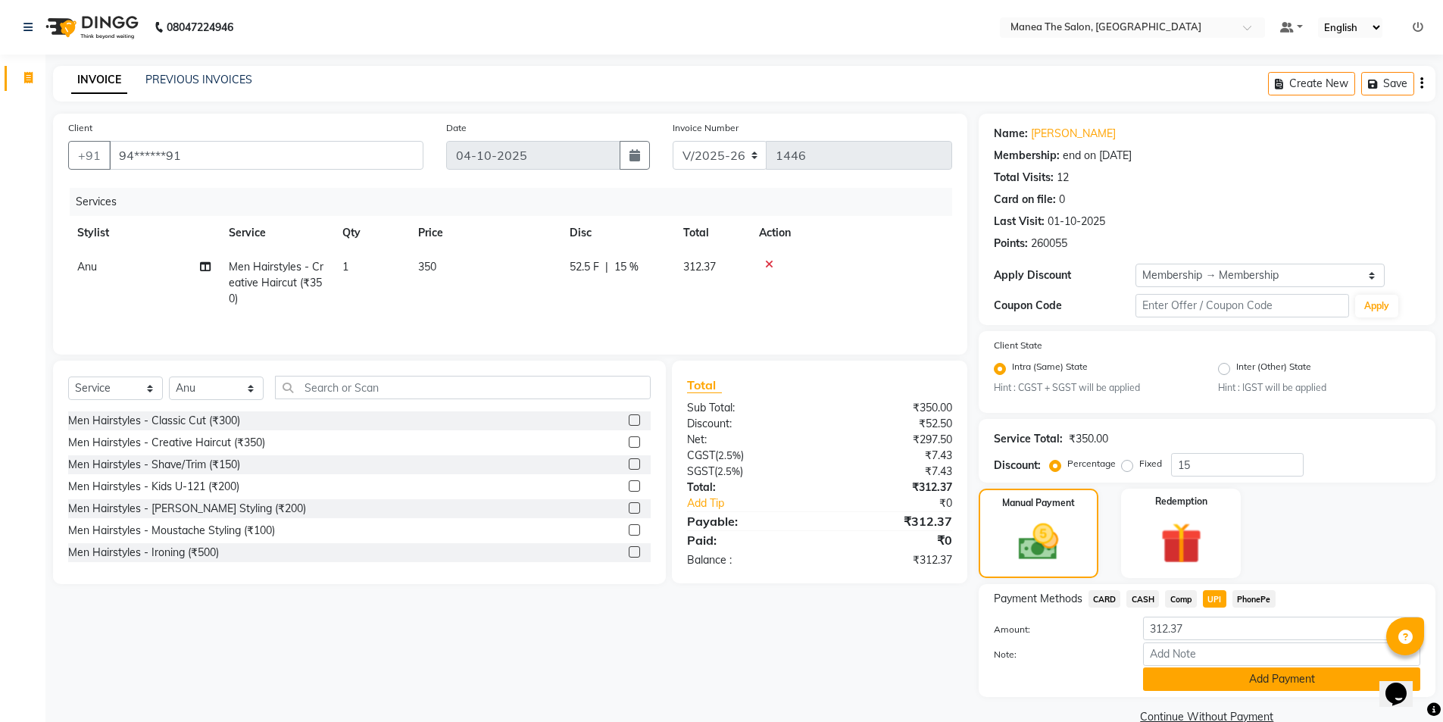
click at [1233, 674] on button "Add Payment" at bounding box center [1281, 678] width 277 height 23
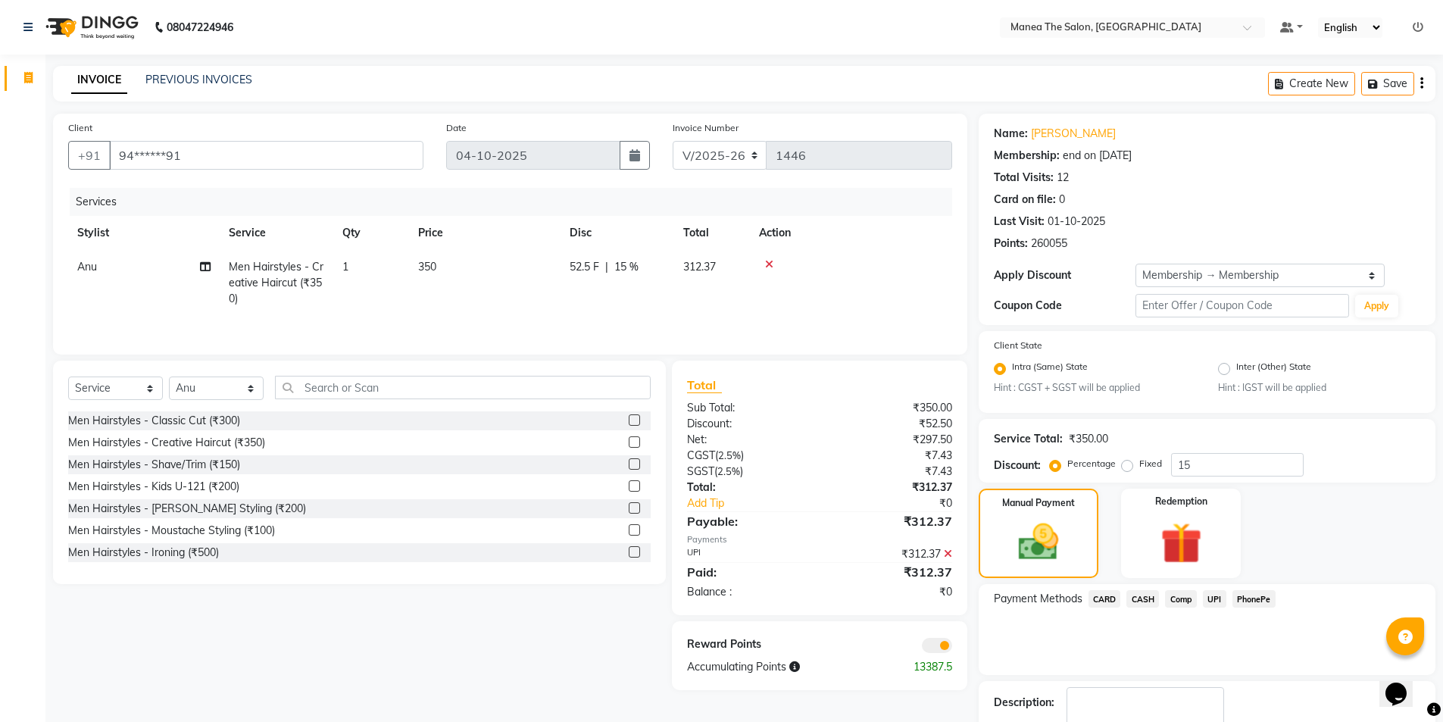
click at [1212, 601] on span "UPI" at bounding box center [1214, 598] width 23 height 17
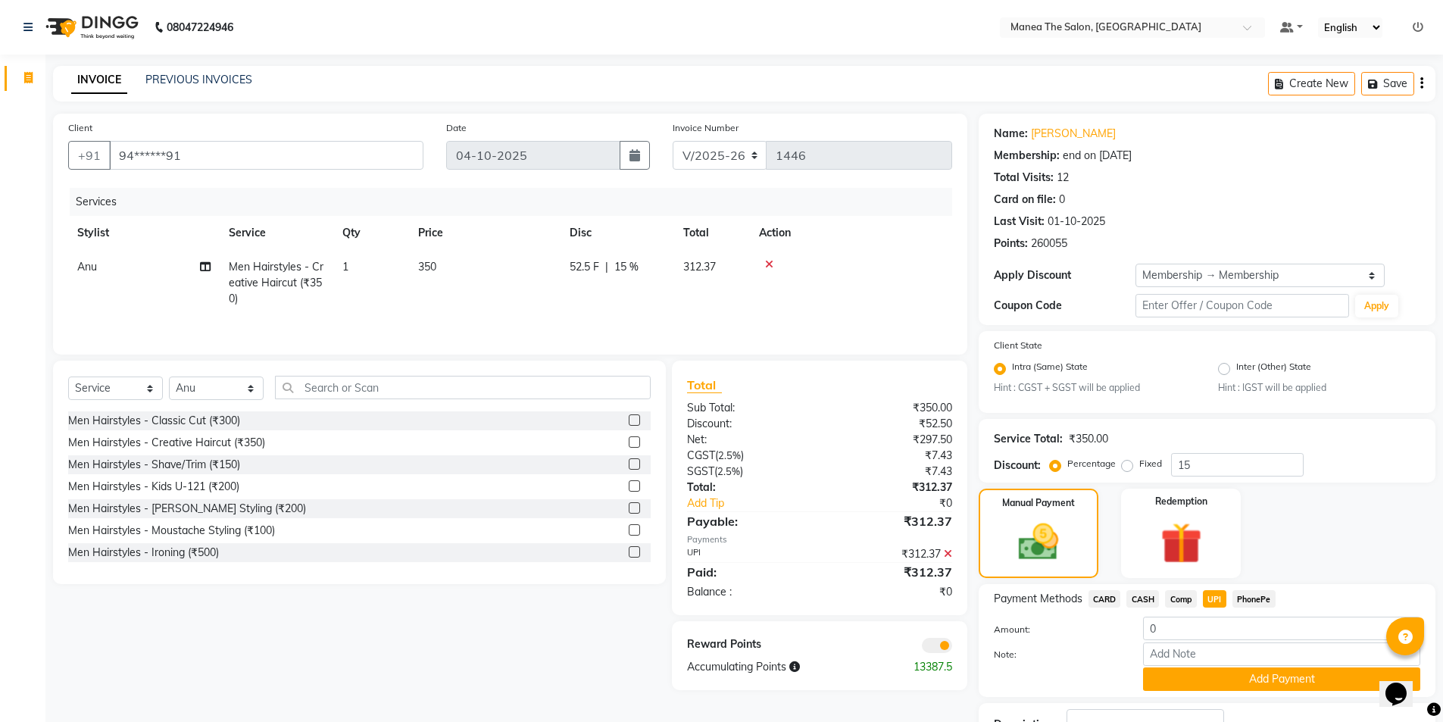
click at [774, 264] on div at bounding box center [851, 264] width 184 height 11
click at [772, 259] on icon at bounding box center [769, 264] width 8 height 11
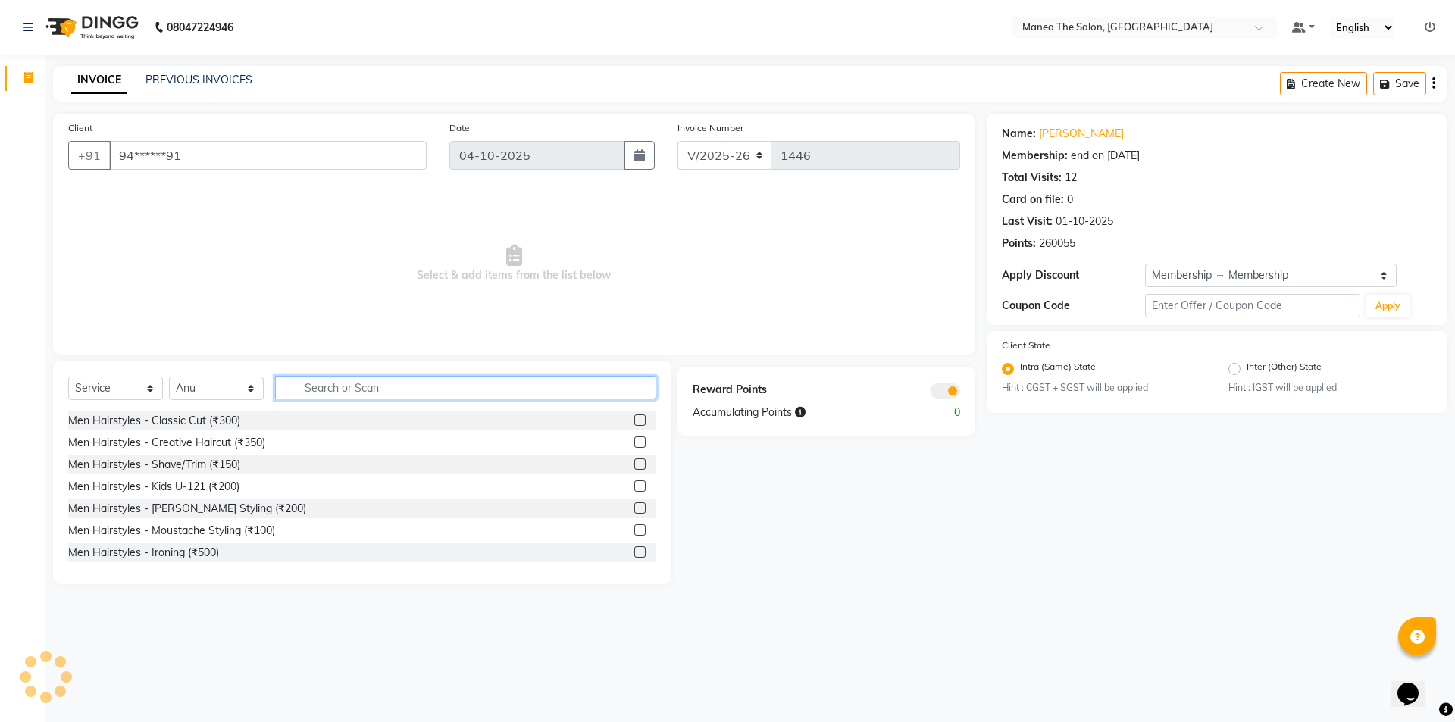
drag, startPoint x: 349, startPoint y: 384, endPoint x: 340, endPoint y: 390, distance: 10.9
click at [349, 383] on input "text" at bounding box center [465, 387] width 381 height 23
type input "350"
drag, startPoint x: 373, startPoint y: 389, endPoint x: 297, endPoint y: 400, distance: 76.5
click at [297, 400] on div "Select Service Product Membership Package Voucher Prepaid Gift Card Select Styl…" at bounding box center [362, 394] width 588 height 36
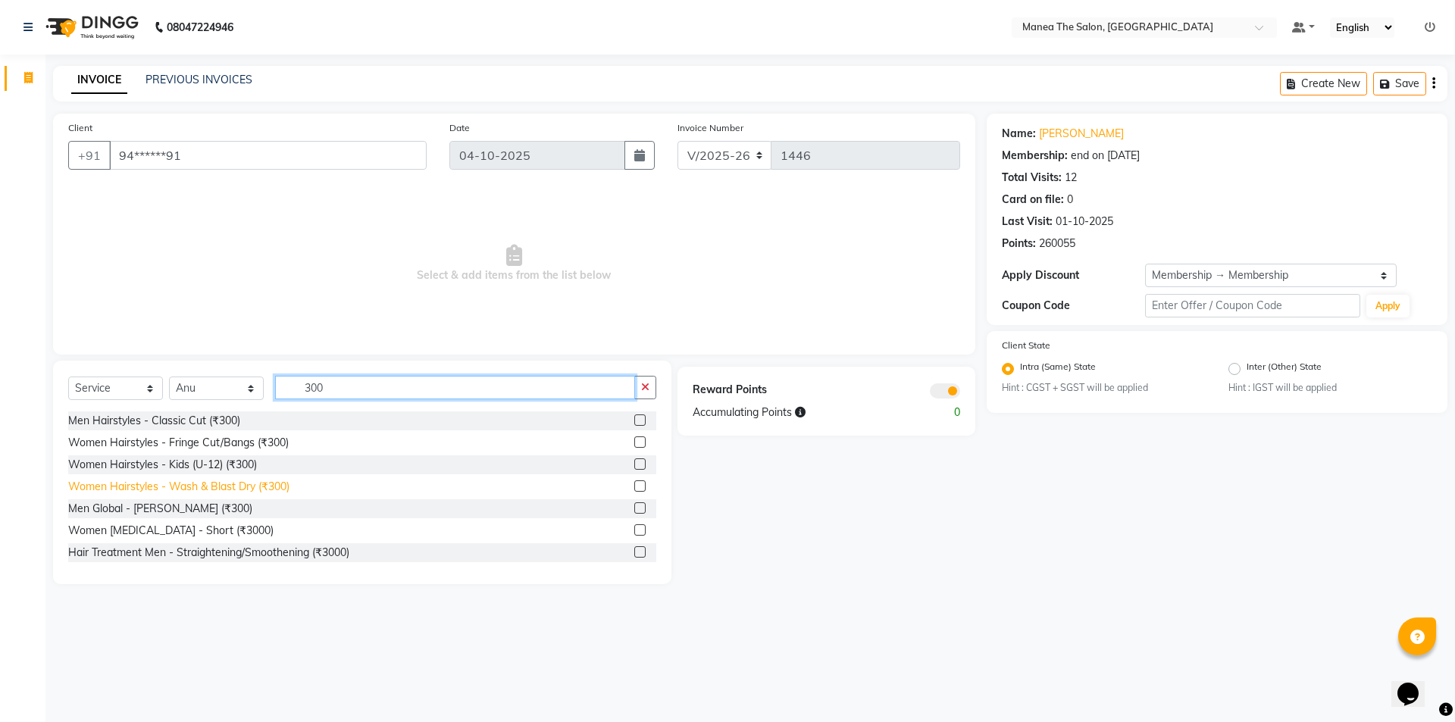
type input "300"
click at [211, 482] on div "Women Hairstyles - Wash & Blast Dry (₹300)" at bounding box center [178, 487] width 221 height 16
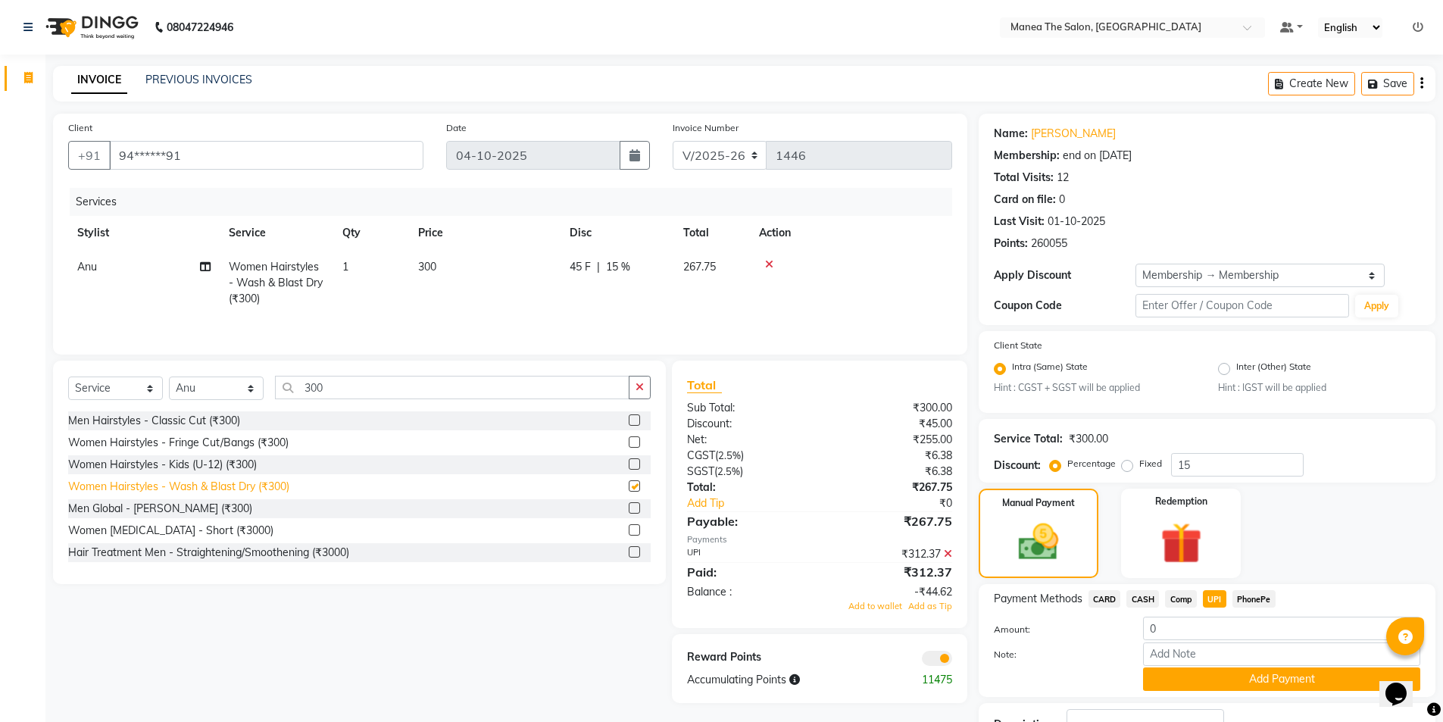
checkbox input "false"
click at [442, 255] on td "300" at bounding box center [485, 283] width 152 height 66
select select "82341"
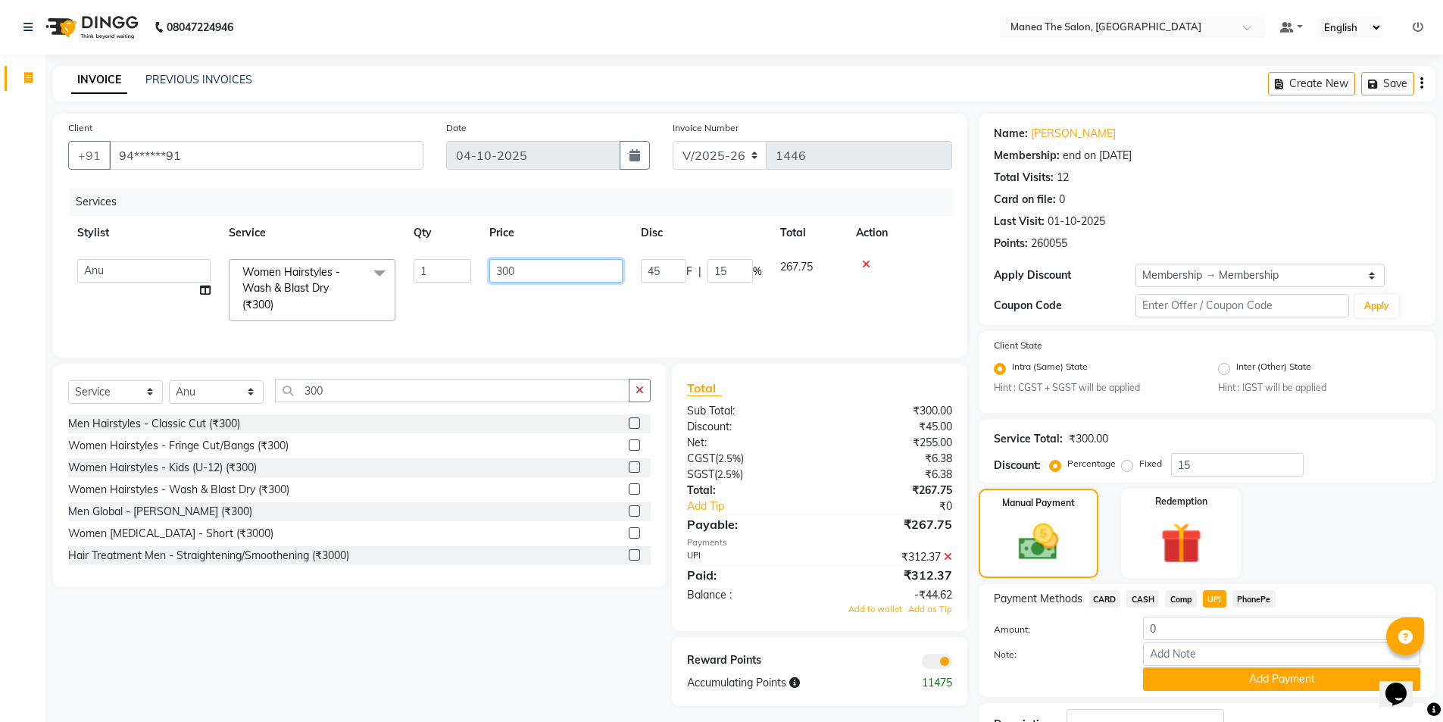
drag, startPoint x: 537, startPoint y: 270, endPoint x: 478, endPoint y: 302, distance: 66.8
click at [480, 299] on tr "[PERSON_NAME] [PERSON_NAME] Aruna [PERSON_NAME] Manager [PERSON_NAME] [PERSON_N…" at bounding box center [510, 290] width 884 height 80
type input "350"
click at [1100, 667] on div at bounding box center [1058, 678] width 150 height 23
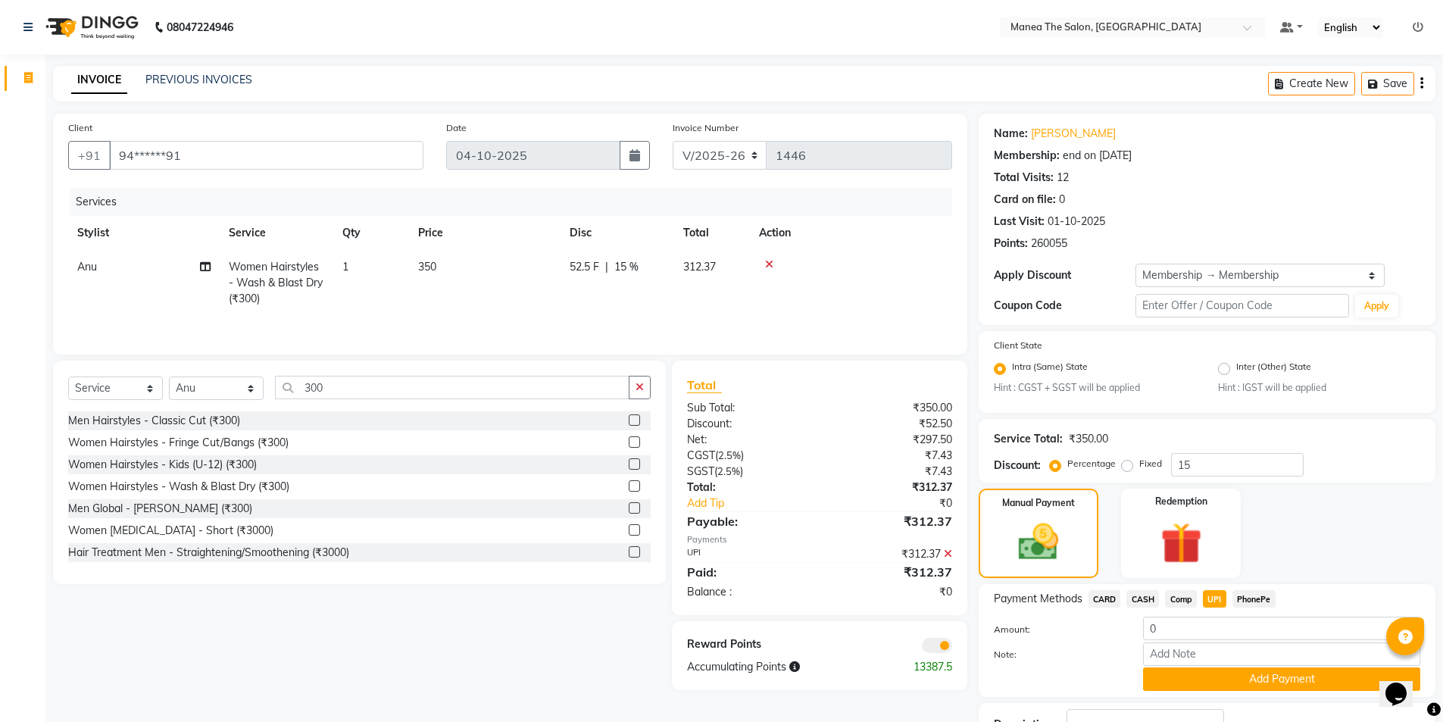
click at [947, 554] on icon at bounding box center [948, 554] width 8 height 11
drag, startPoint x: 1078, startPoint y: 691, endPoint x: 1069, endPoint y: 691, distance: 9.1
click at [1076, 691] on div "Payment Methods CARD CASH Comp UPI PhonePe Amount: 0 Note: Add Payment" at bounding box center [1207, 640] width 457 height 113
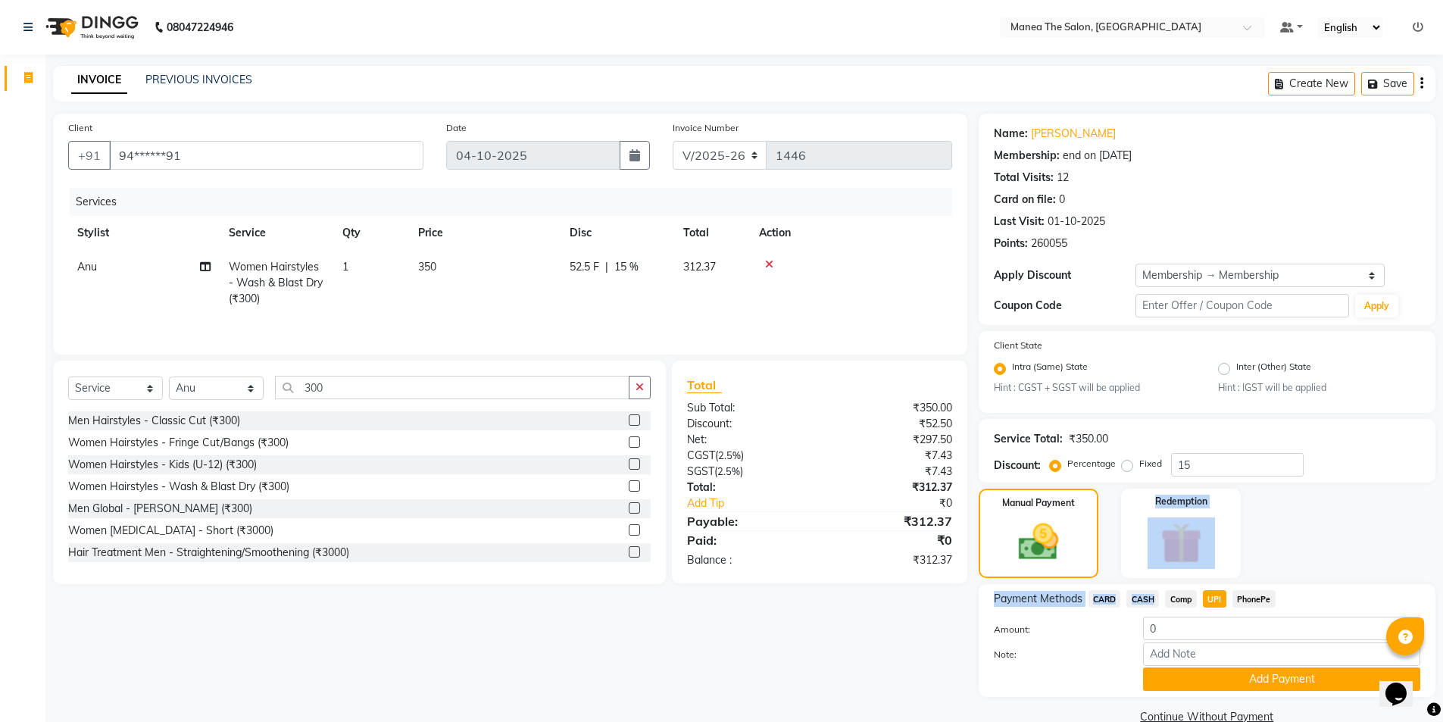
drag, startPoint x: 1184, startPoint y: 580, endPoint x: 1192, endPoint y: 593, distance: 14.9
click at [1186, 585] on div "Name: [PERSON_NAME] Membership: end on [DATE] Total Visits: 12 Card on file: 0 …" at bounding box center [1213, 421] width 468 height 614
click at [1192, 595] on span "Comp" at bounding box center [1181, 598] width 32 height 17
type input "312.37"
click at [1205, 597] on span "UPI" at bounding box center [1214, 598] width 23 height 17
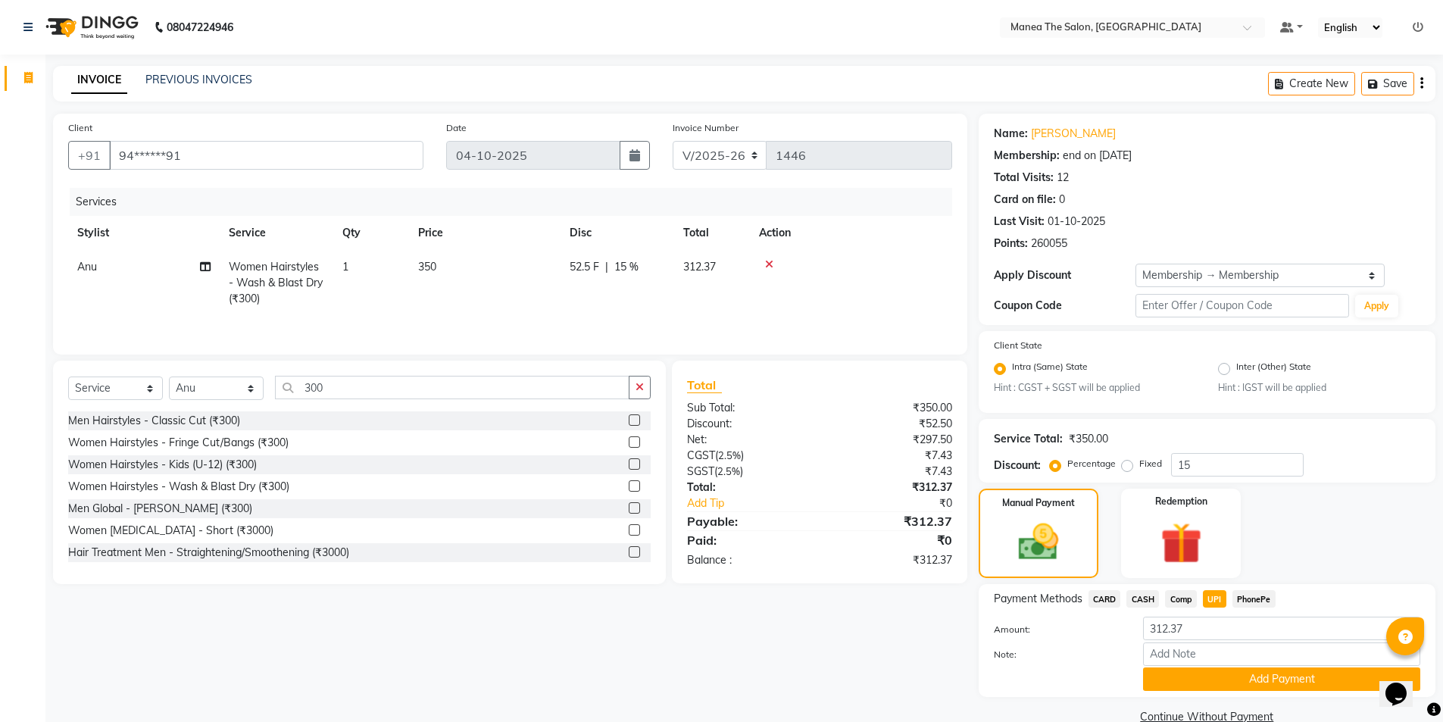
click at [1246, 674] on button "Add Payment" at bounding box center [1281, 678] width 277 height 23
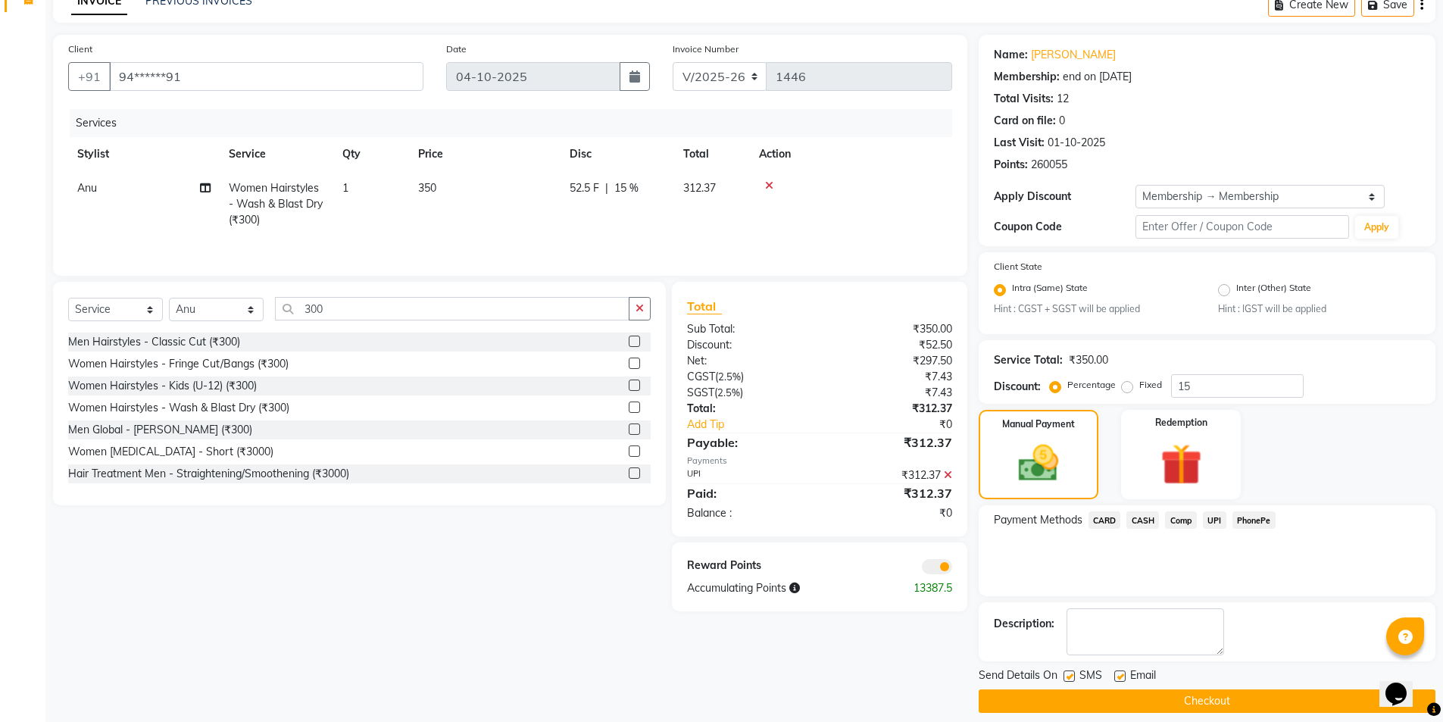
scroll to position [92, 0]
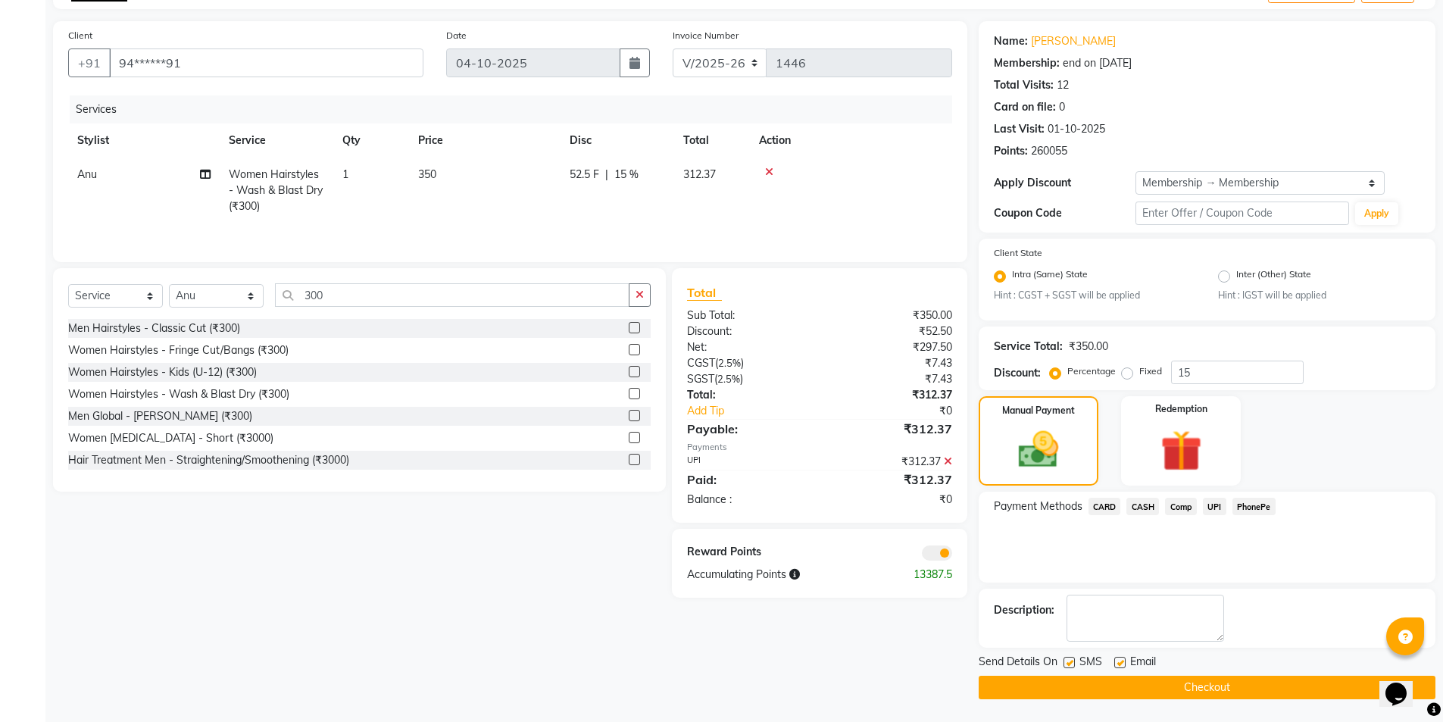
click at [1179, 684] on button "Checkout" at bounding box center [1207, 687] width 457 height 23
